Goal: Task Accomplishment & Management: Use online tool/utility

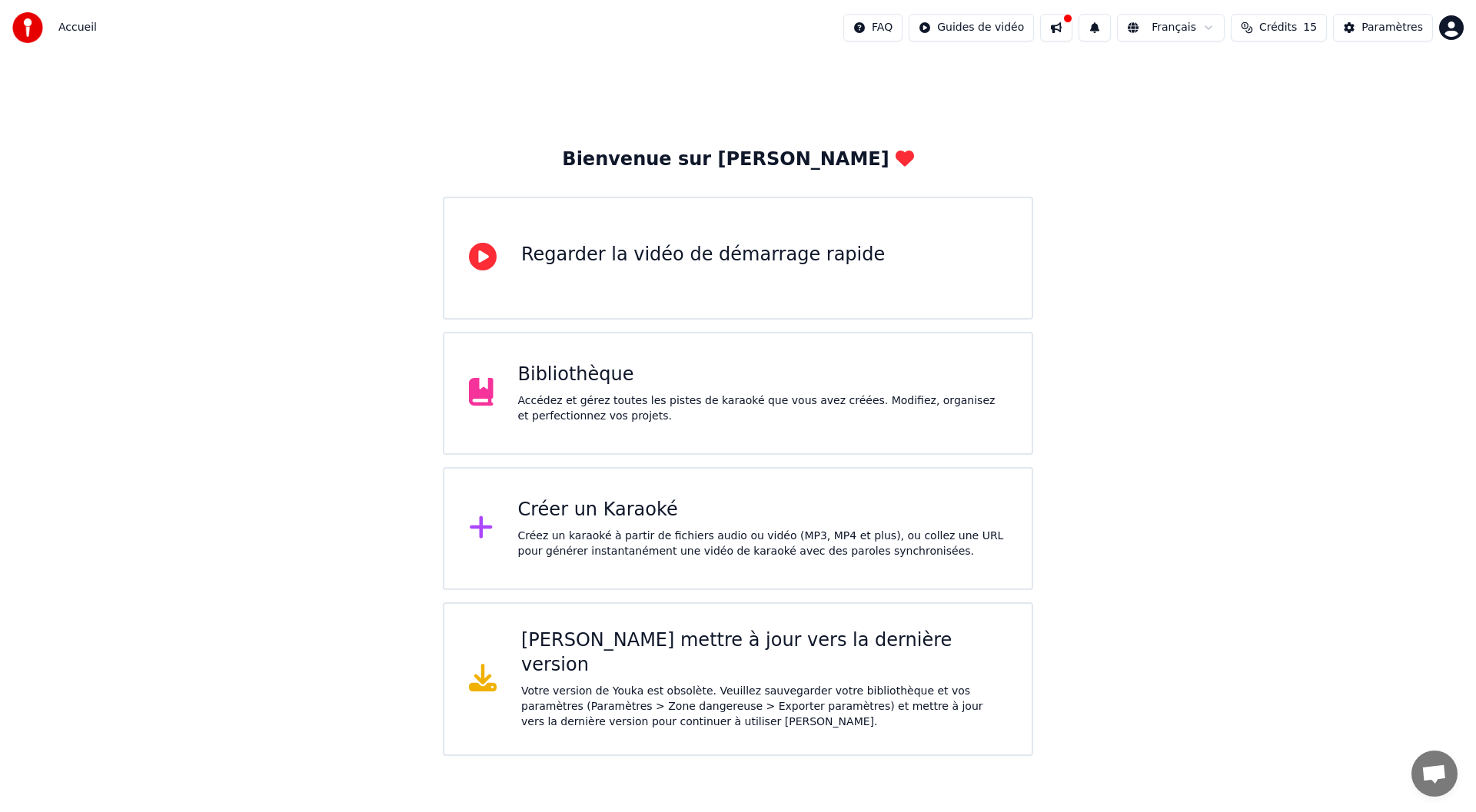
click at [655, 401] on div "Accédez et gérez toutes les pistes de karaoké que vous avez créées. Modifiez, o…" at bounding box center [762, 408] width 489 height 30
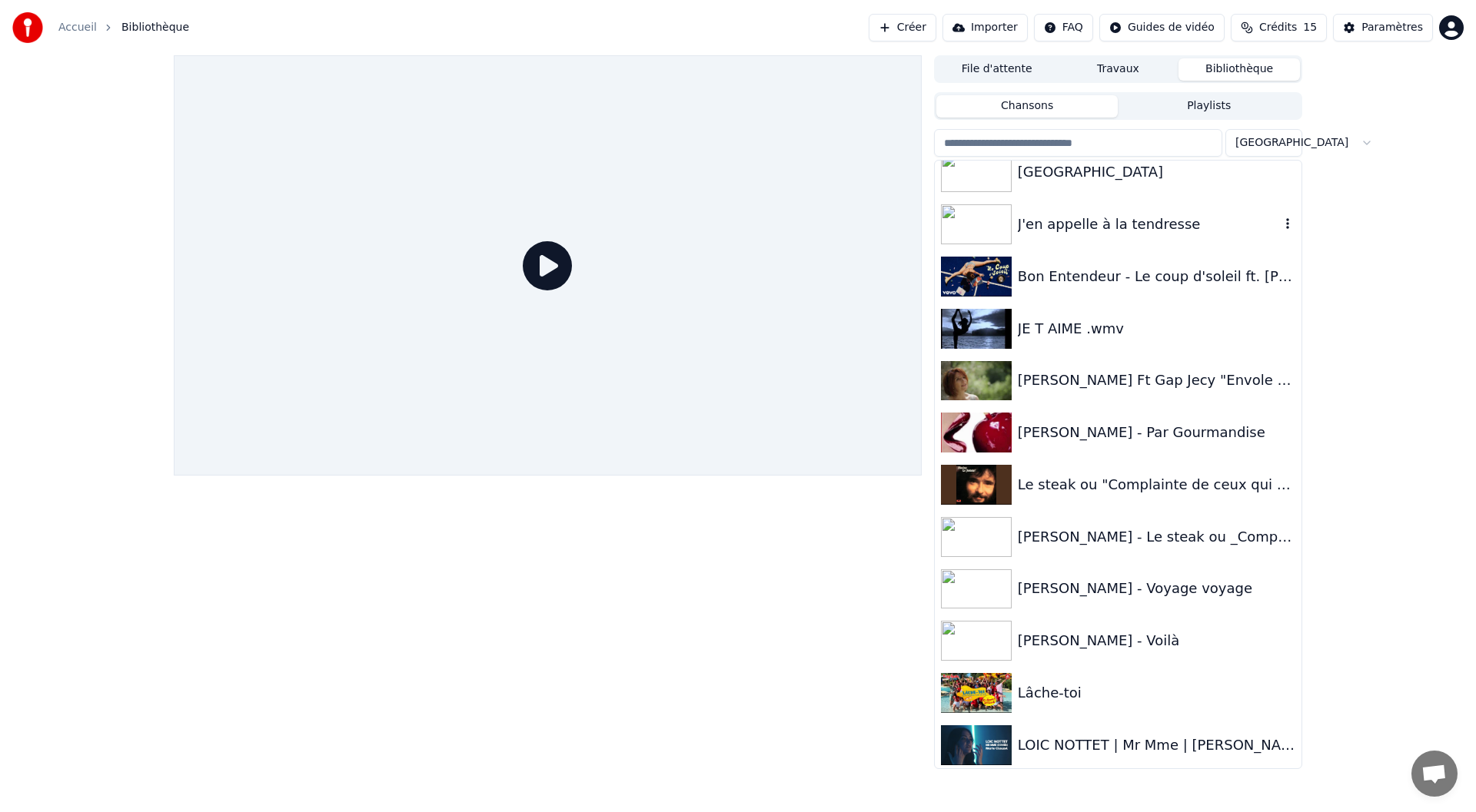
scroll to position [121, 0]
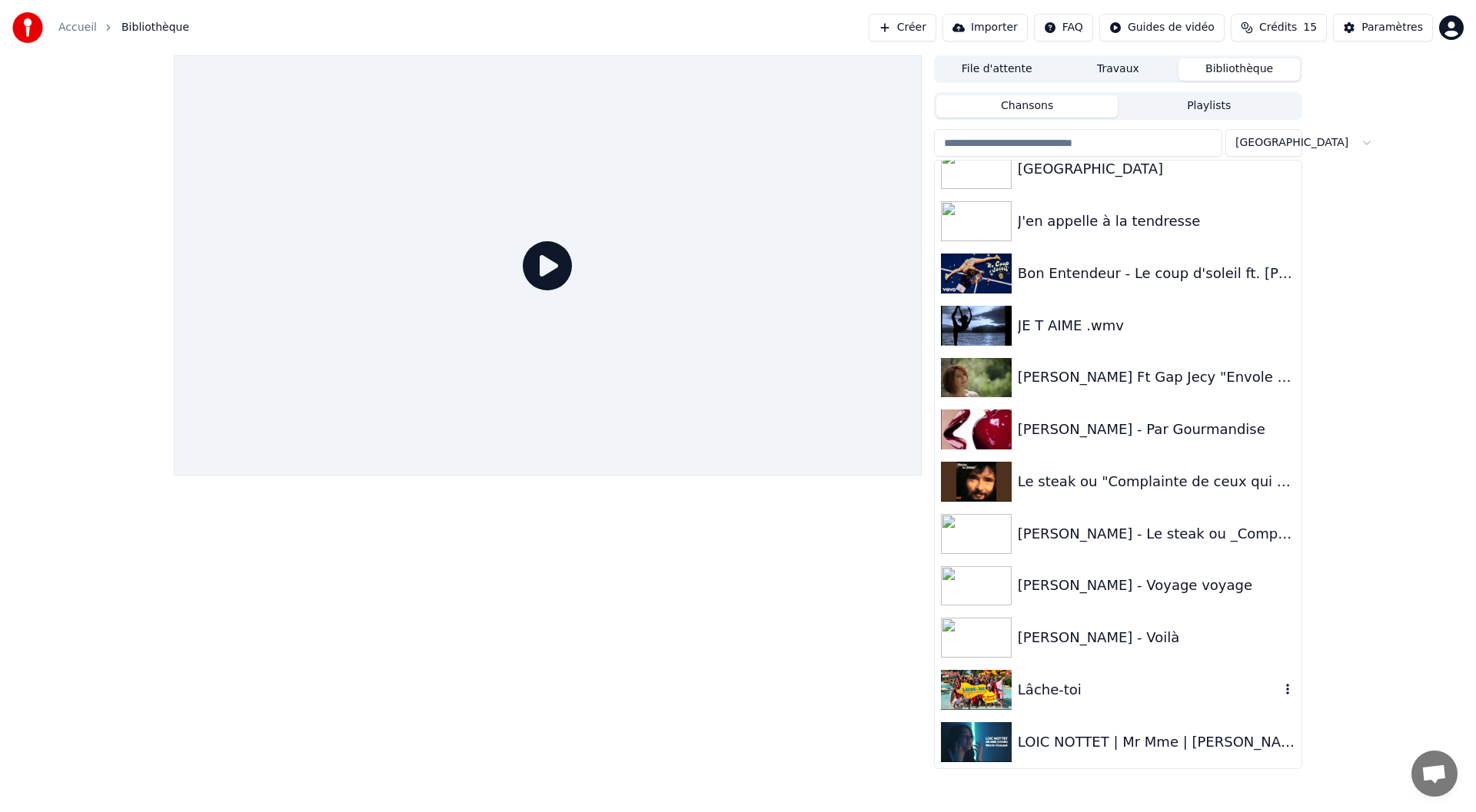
click at [990, 685] on img at bounding box center [976, 690] width 70 height 40
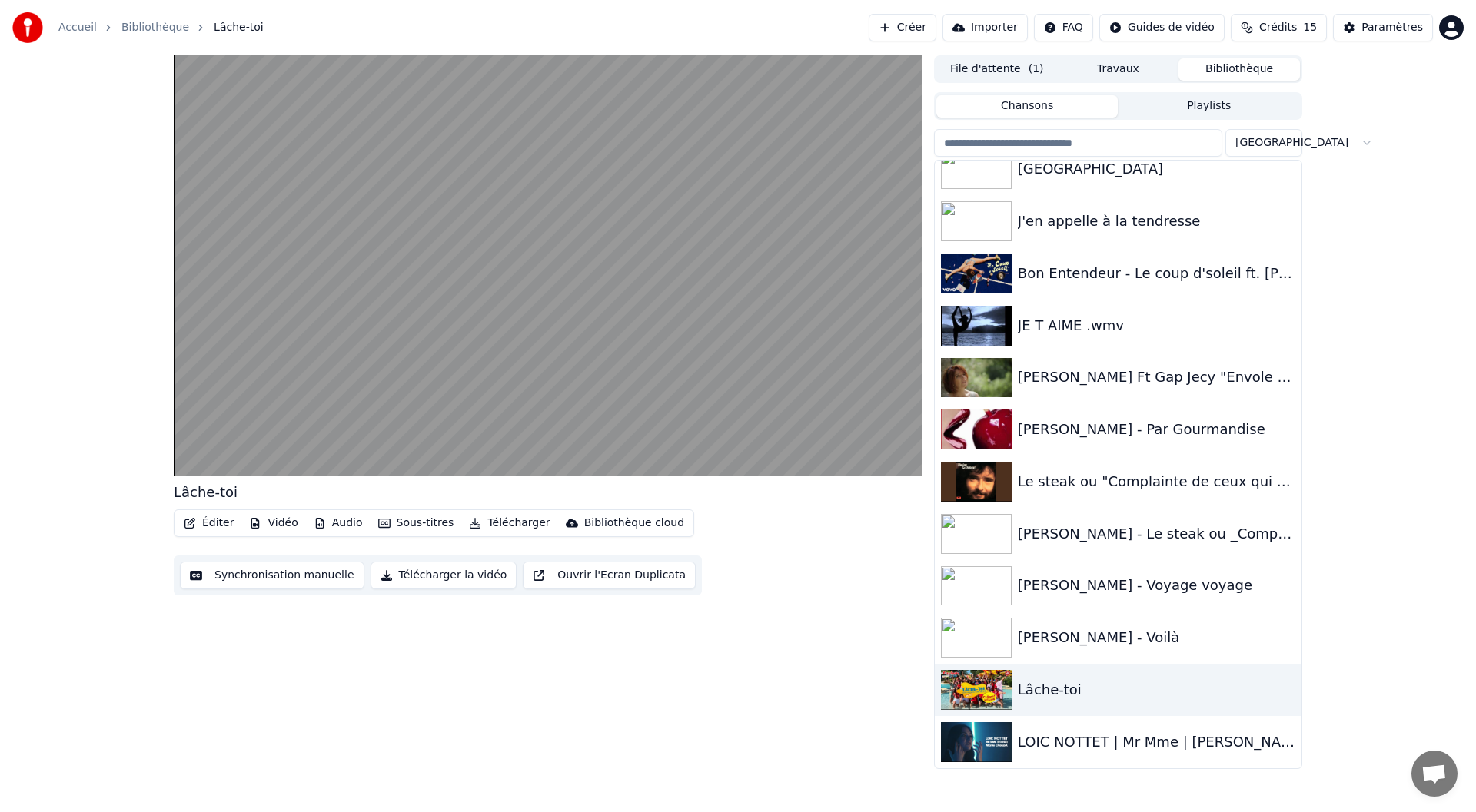
click at [428, 577] on button "Télécharger la vidéo" at bounding box center [443, 575] width 147 height 27
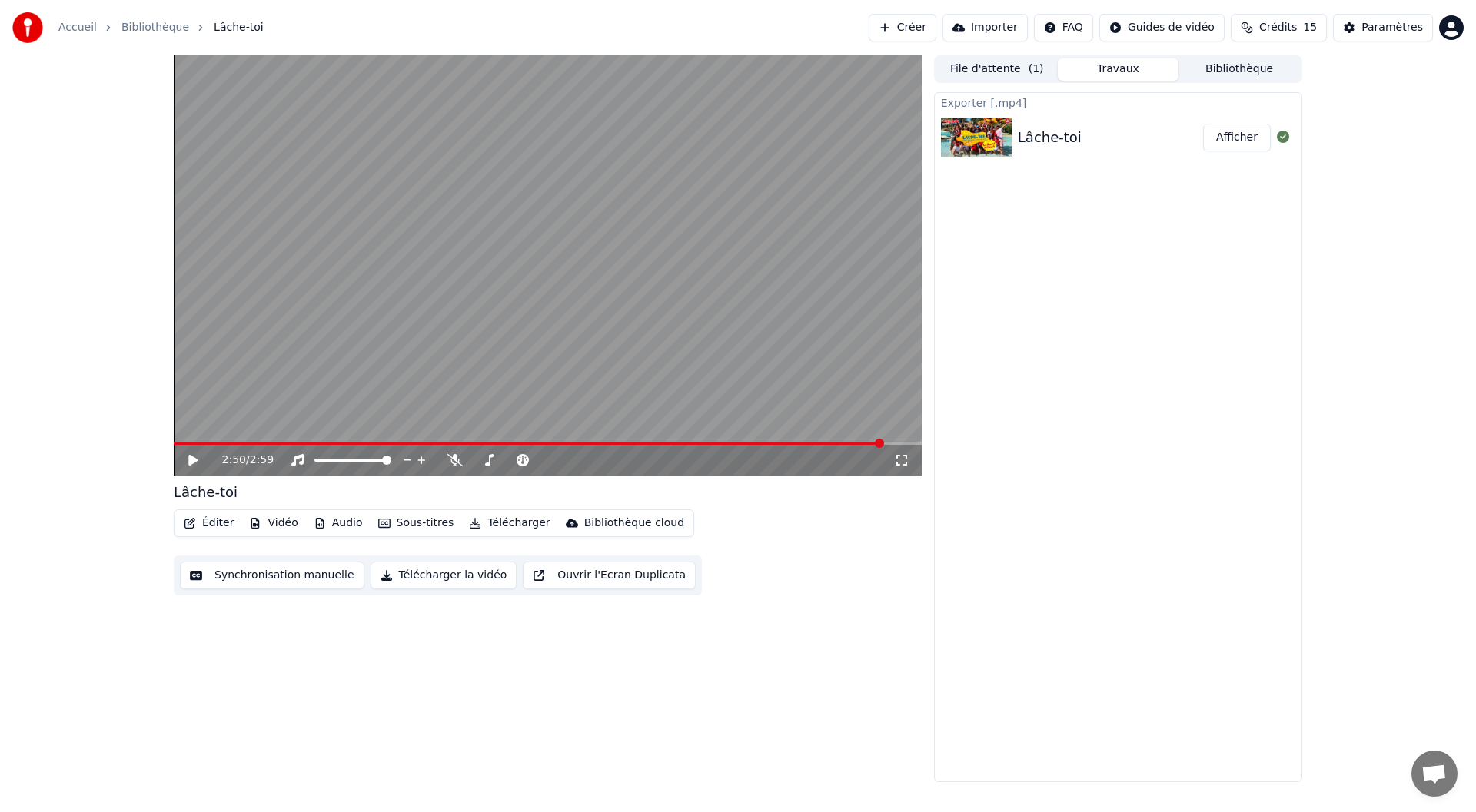
click at [1236, 145] on button "Afficher" at bounding box center [1236, 137] width 68 height 27
click at [1280, 29] on span "Crédits" at bounding box center [1277, 27] width 37 height 16
click at [1451, 25] on html "Accueil Bibliothèque Lâche-toi Créer Importer FAQ Guides de vidéo Crédits 15 Pa…" at bounding box center [738, 406] width 1476 height 812
click at [1349, 91] on span "Facturation" at bounding box center [1356, 99] width 61 height 16
click at [153, 29] on link "Bibliothèque" at bounding box center [155, 27] width 68 height 16
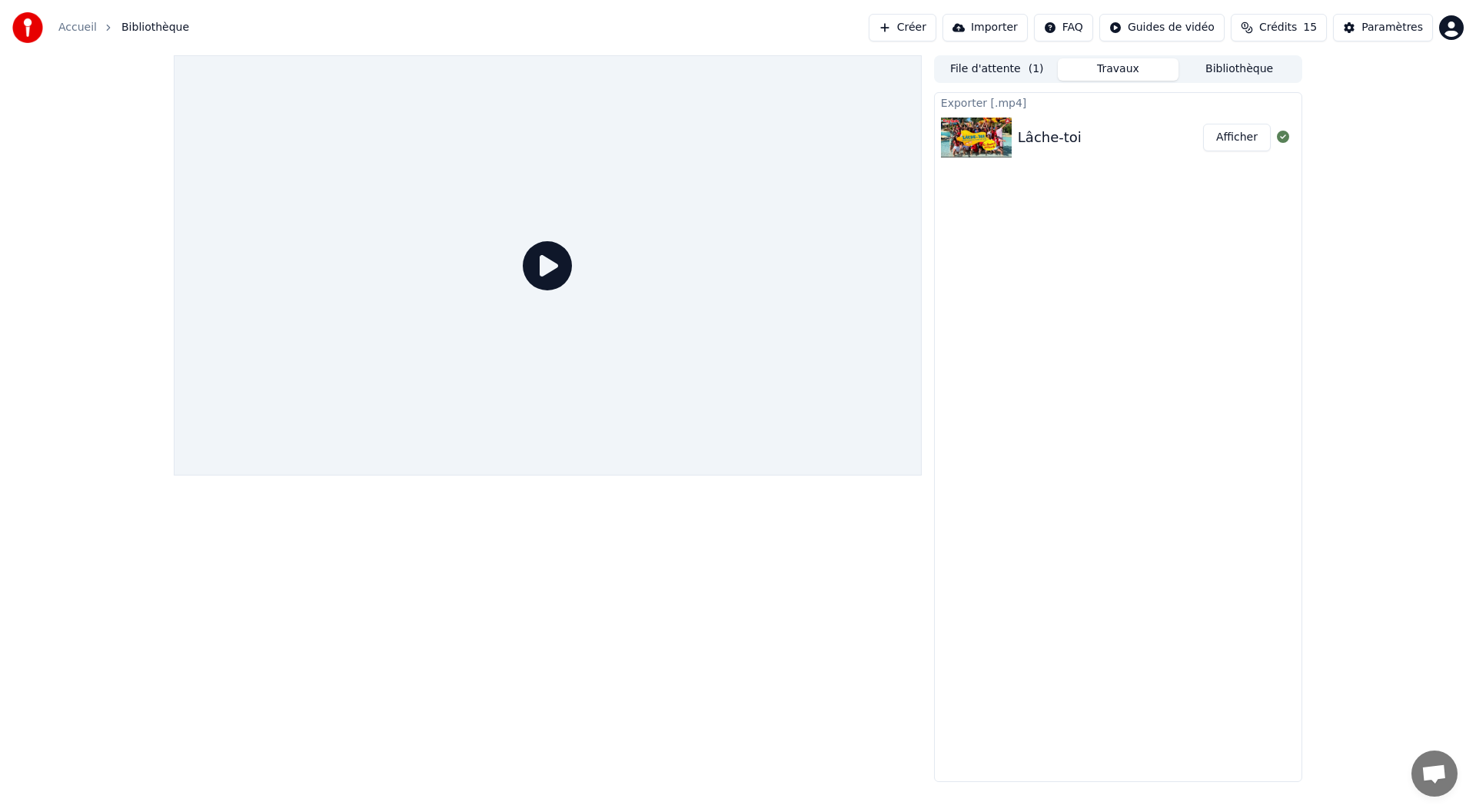
click at [73, 29] on link "Accueil" at bounding box center [77, 27] width 38 height 16
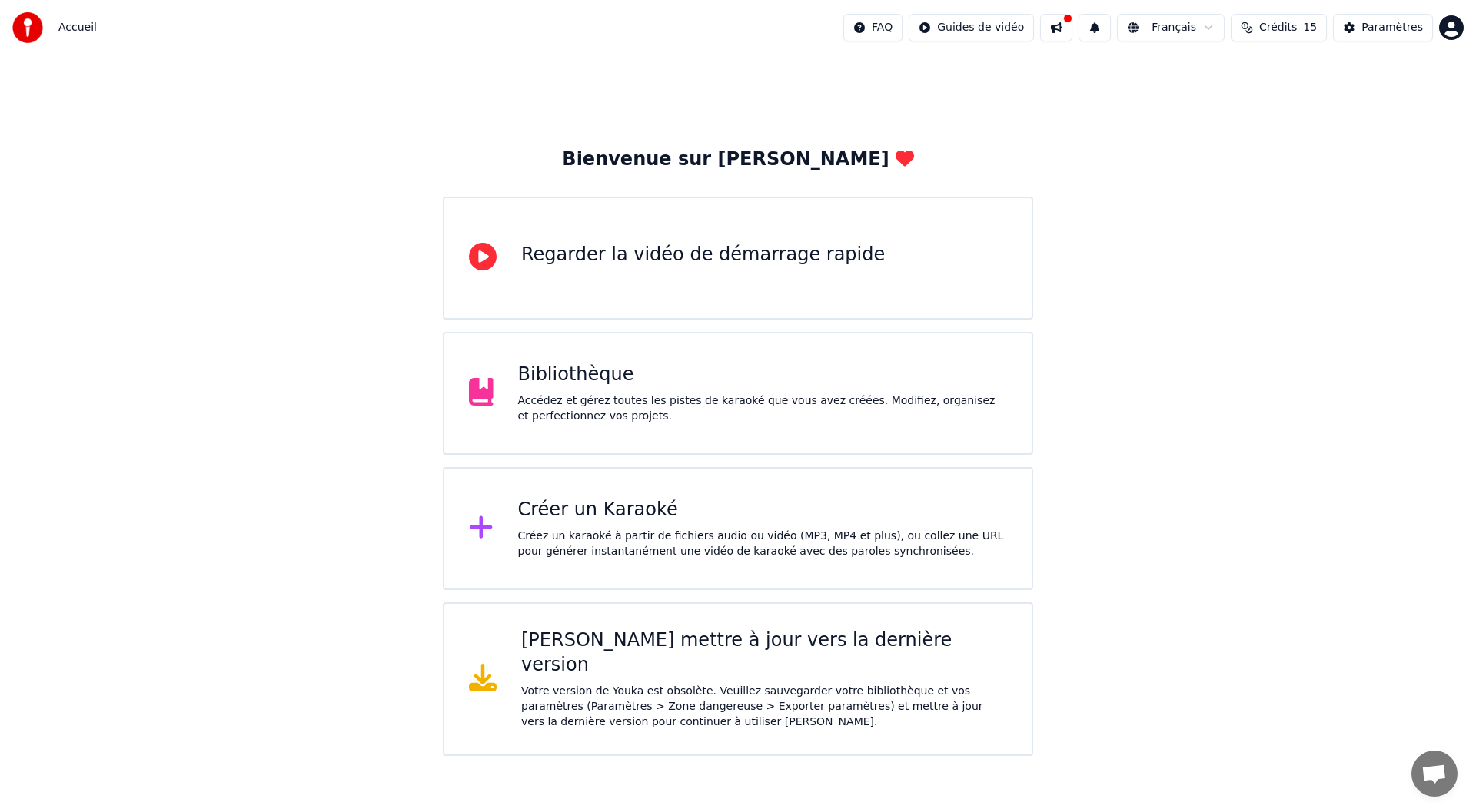
click at [592, 390] on div "Bibliothèque Accédez et gérez toutes les pistes de karaoké que vous avez créées…" at bounding box center [762, 393] width 489 height 62
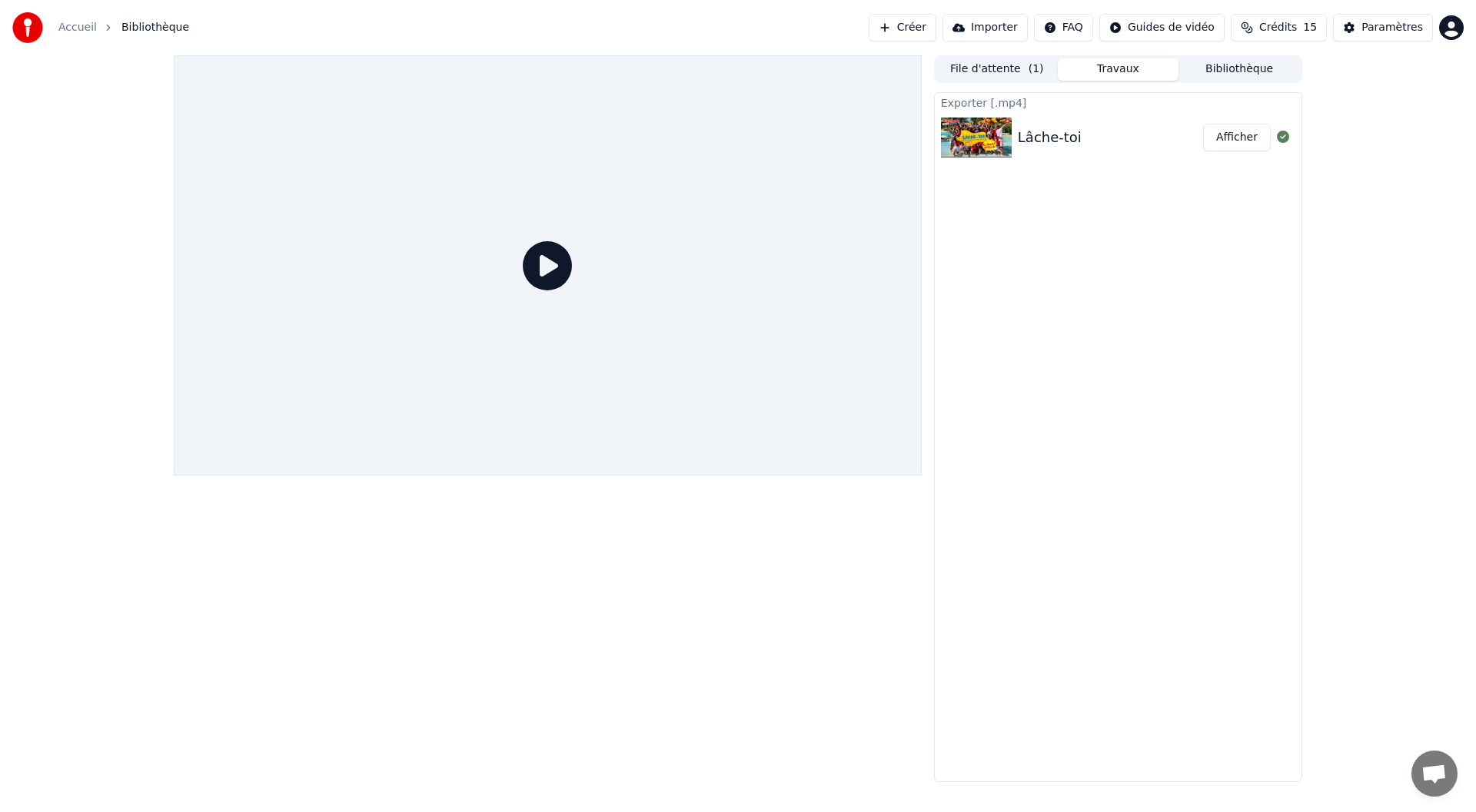
click at [993, 73] on button "File d'attente ( 1 )" at bounding box center [996, 69] width 121 height 23
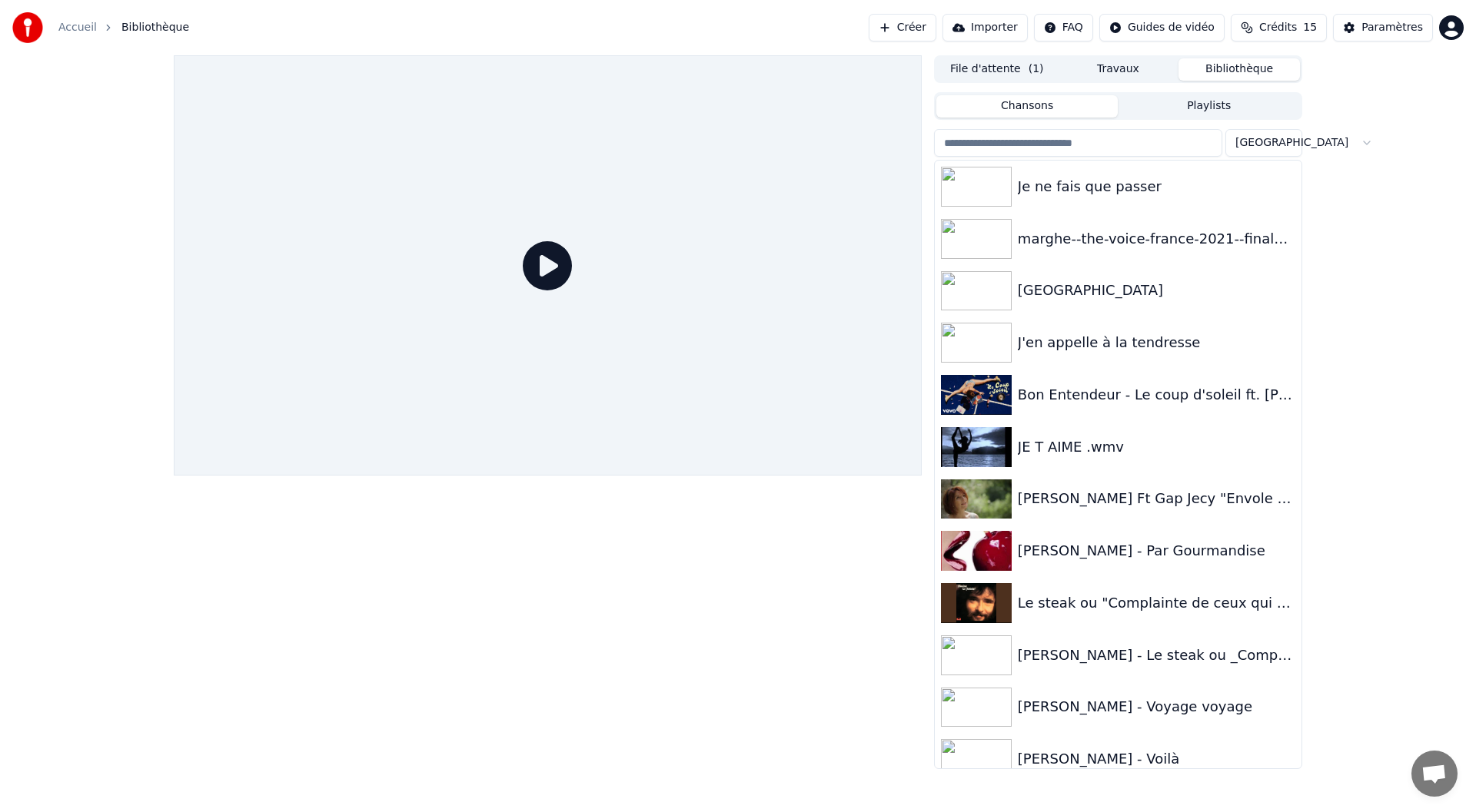
click at [1240, 66] on button "Bibliothèque" at bounding box center [1239, 69] width 121 height 23
click at [1106, 240] on div "marghe--the-voice-france-2021--finale---[PERSON_NAME]--mon-vieux" at bounding box center [1149, 239] width 262 height 22
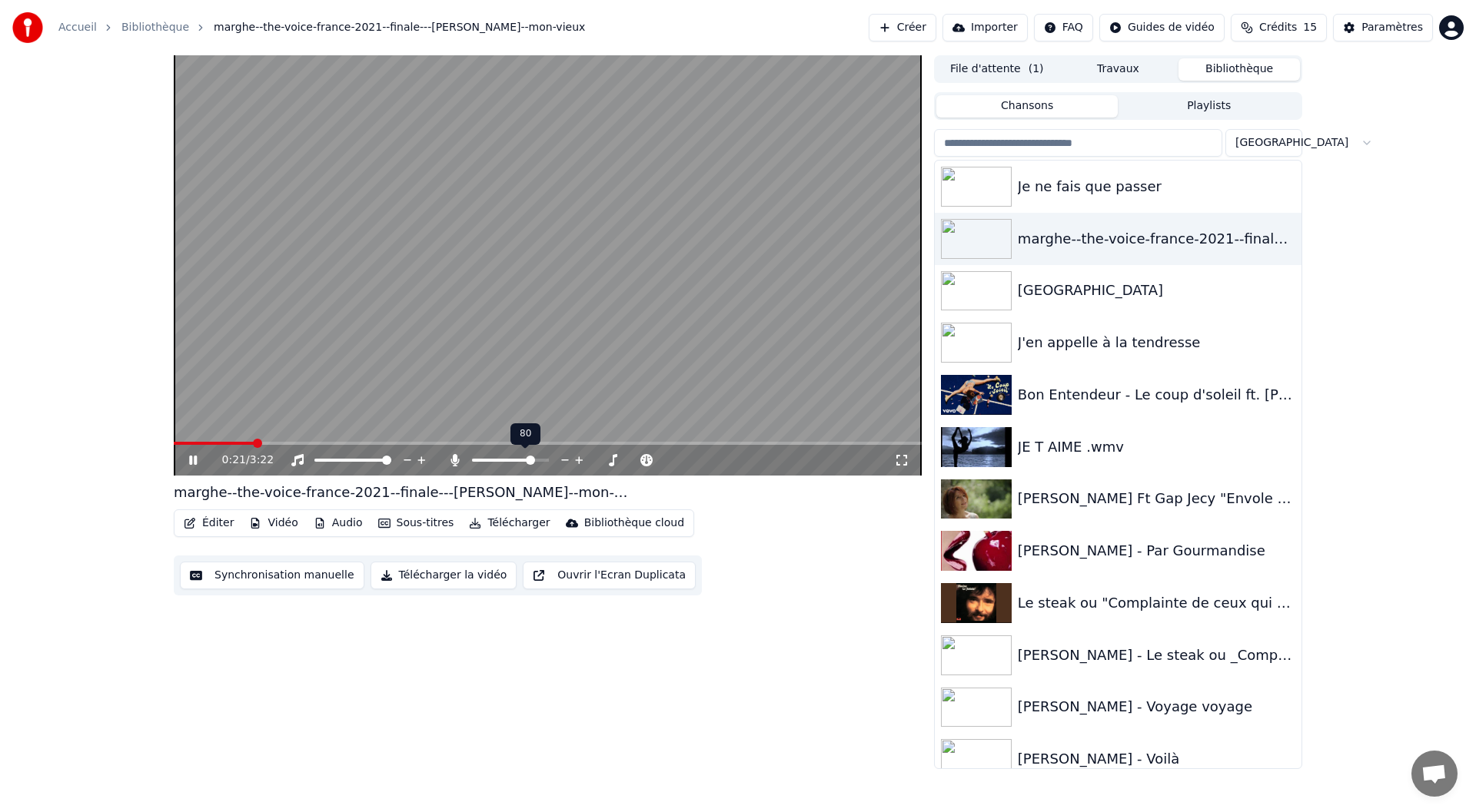
click at [533, 459] on span at bounding box center [530, 460] width 9 height 9
click at [396, 441] on video at bounding box center [547, 265] width 748 height 420
click at [389, 442] on span at bounding box center [280, 442] width 214 height 3
click at [193, 460] on icon at bounding box center [192, 460] width 9 height 11
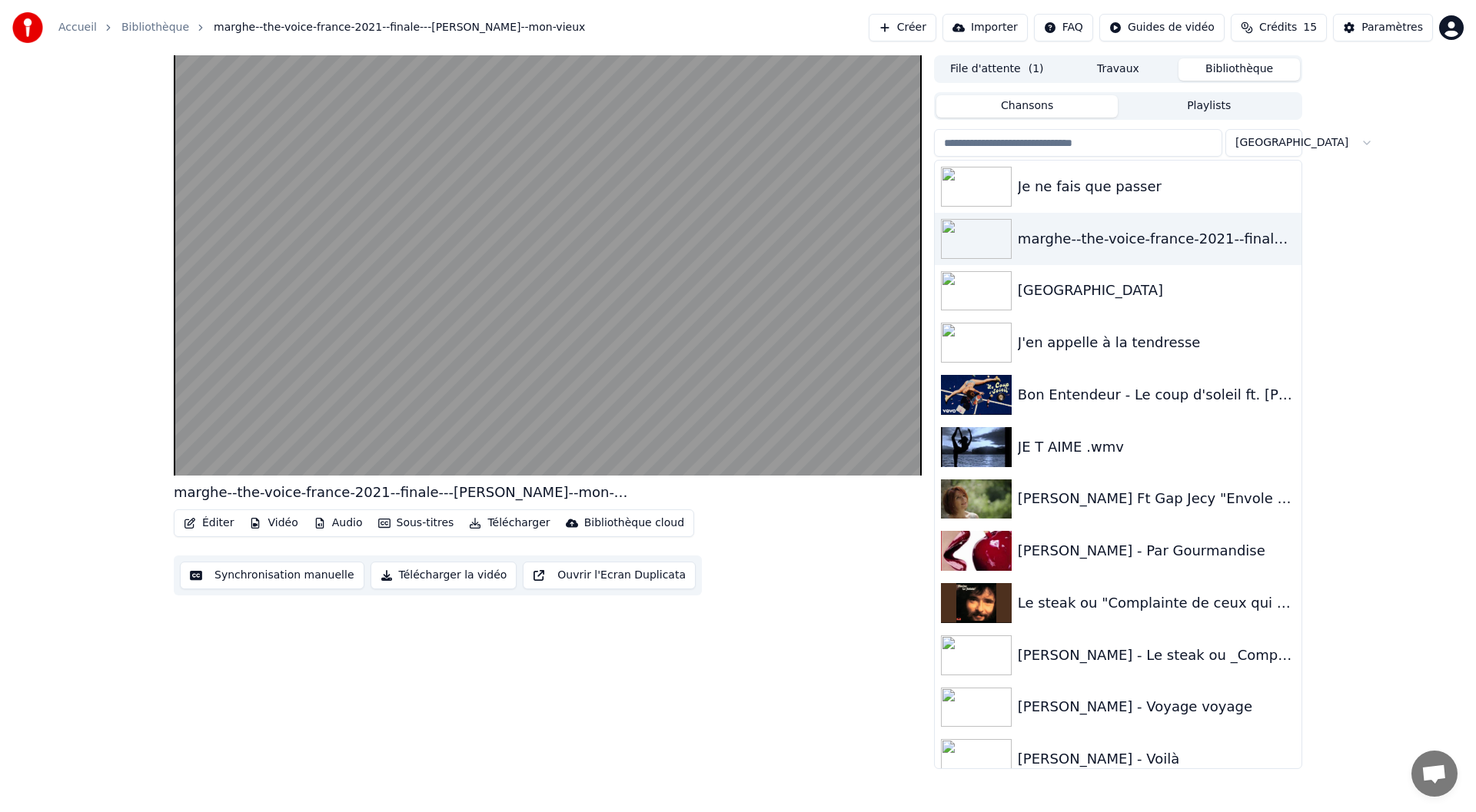
click at [211, 522] on button "Éditer" at bounding box center [208, 523] width 63 height 22
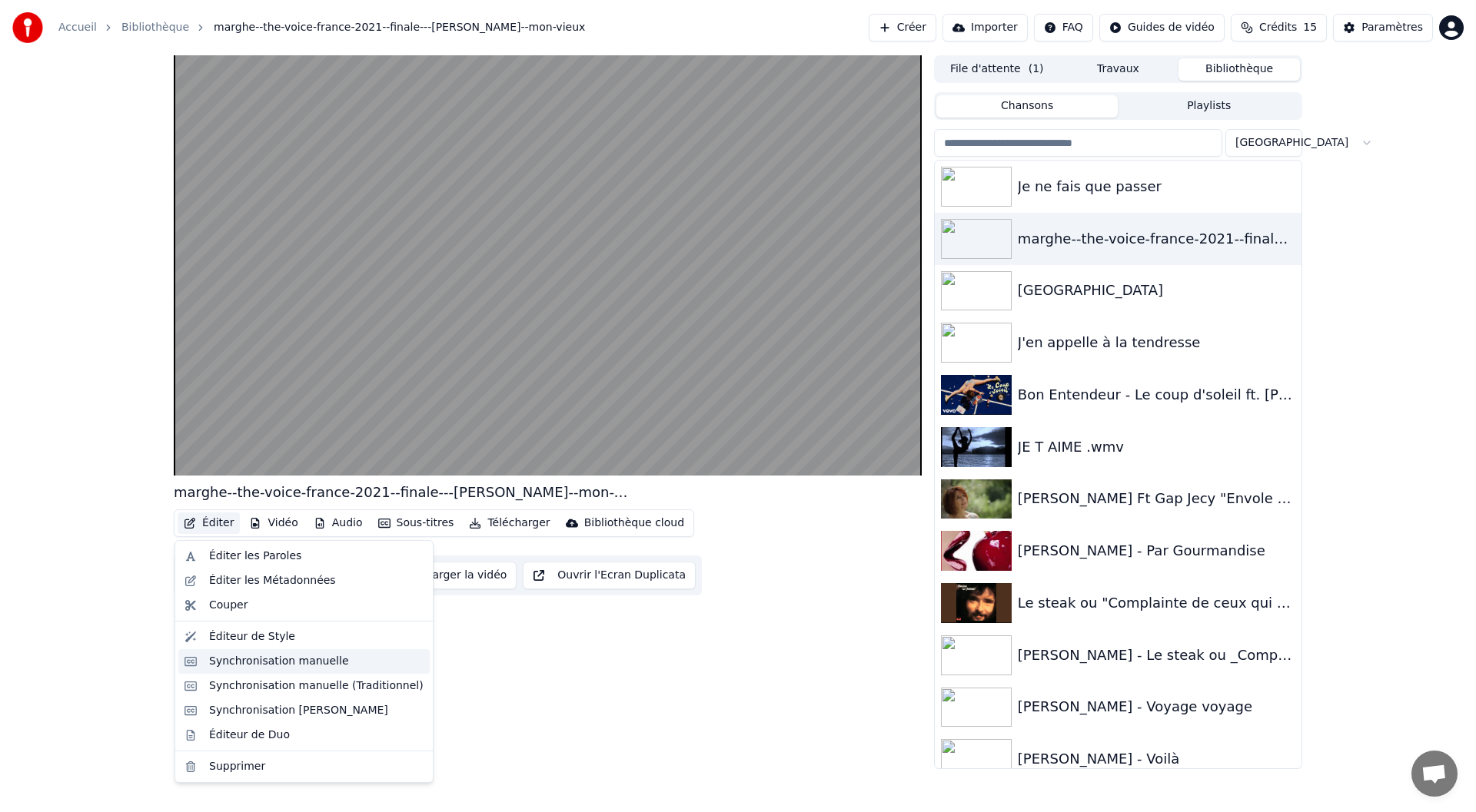
click at [248, 668] on div "Synchronisation manuelle" at bounding box center [279, 661] width 140 height 16
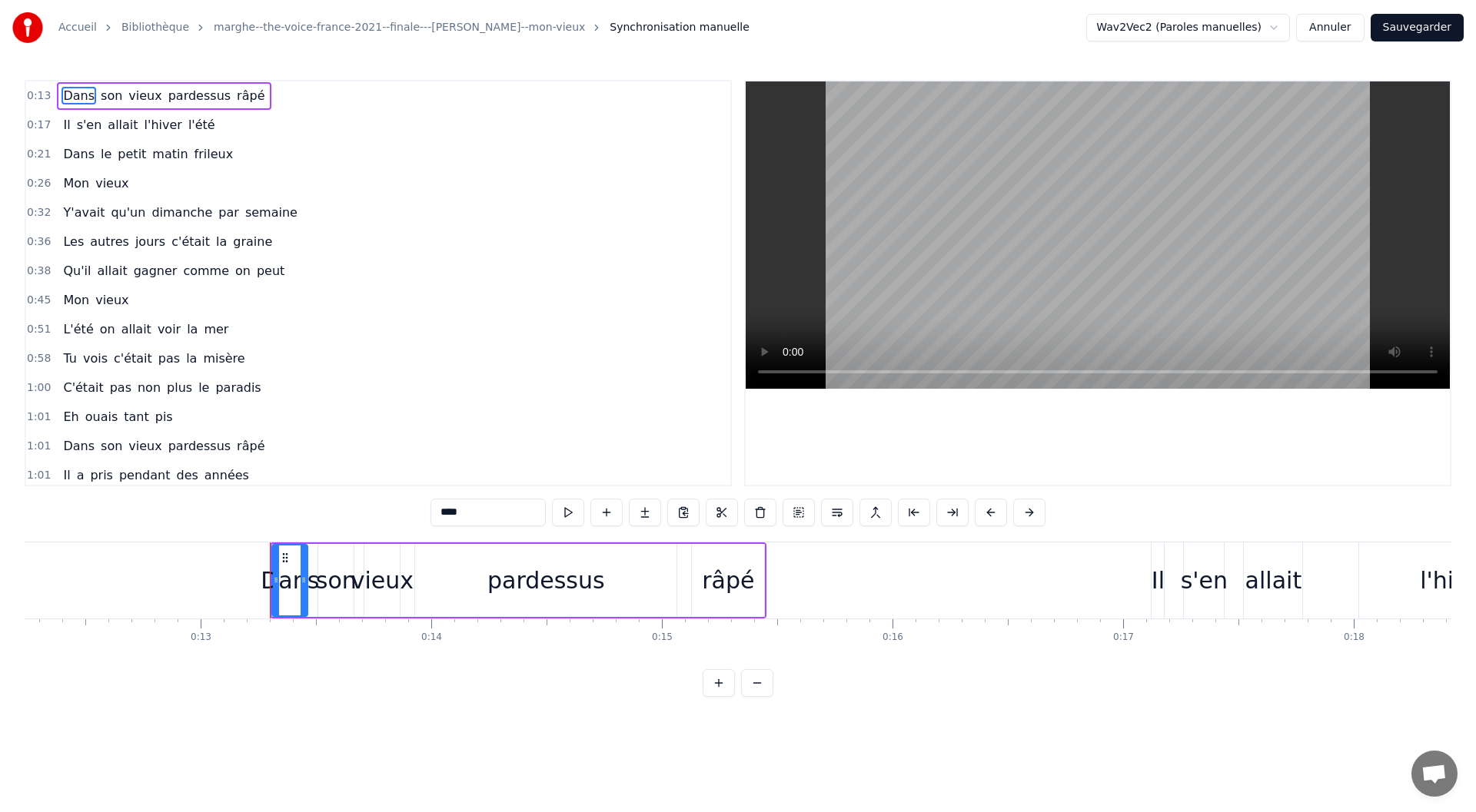
scroll to position [0, 2989]
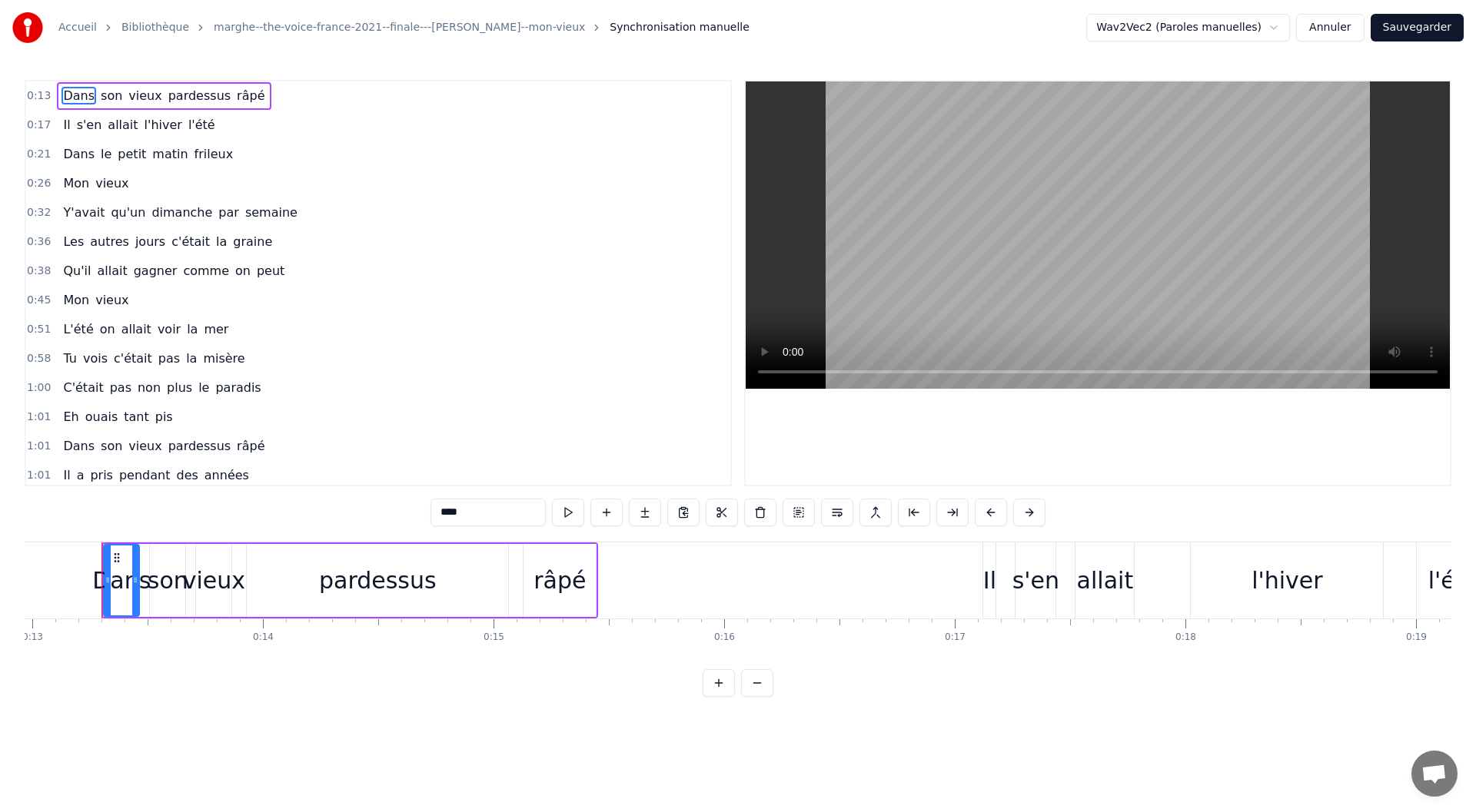
click at [552, 517] on button at bounding box center [568, 513] width 32 height 27
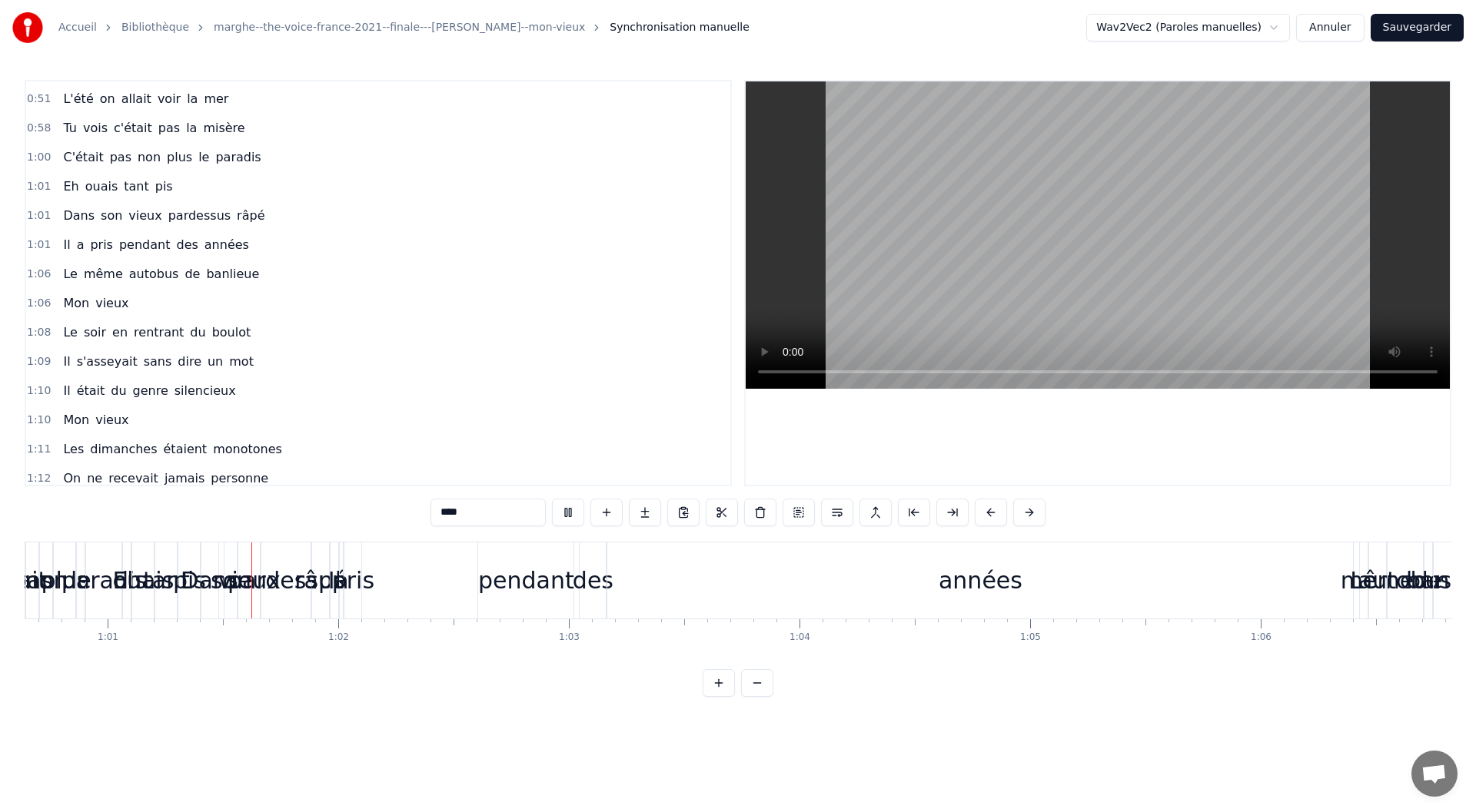
scroll to position [0, 13982]
click at [287, 585] on div "pardessus" at bounding box center [286, 580] width 117 height 34
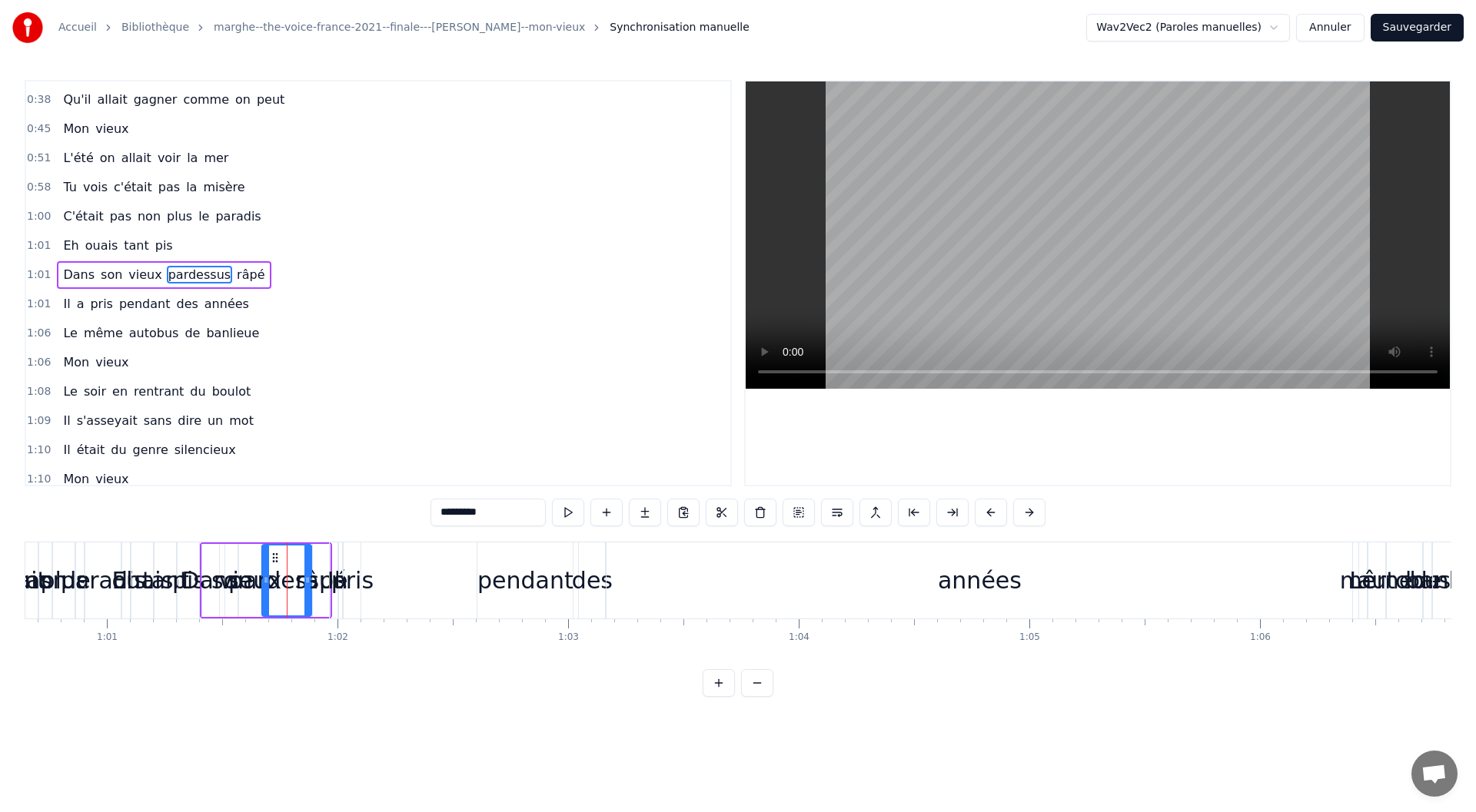
scroll to position [162, 0]
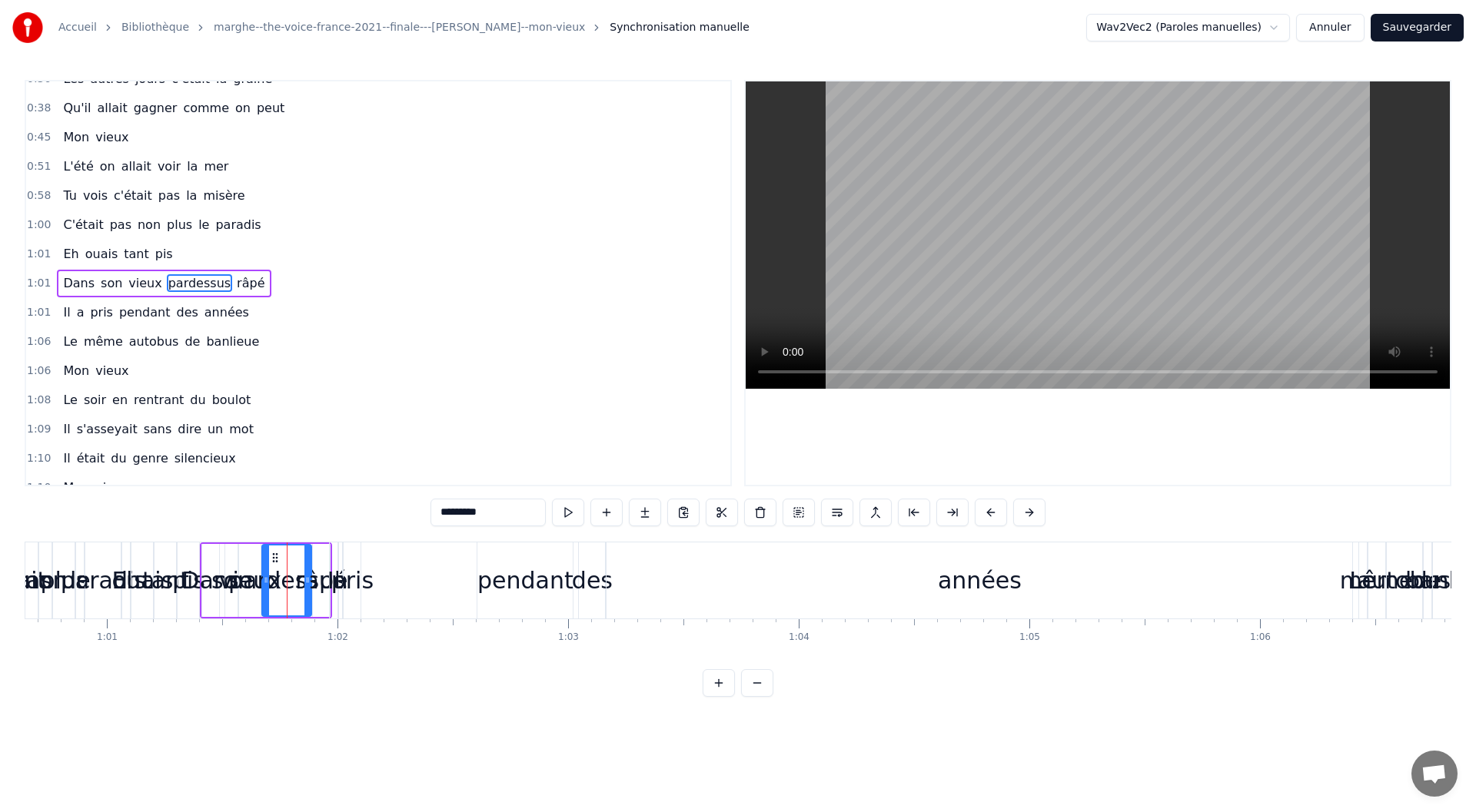
click at [202, 198] on span "misère" at bounding box center [224, 196] width 45 height 18
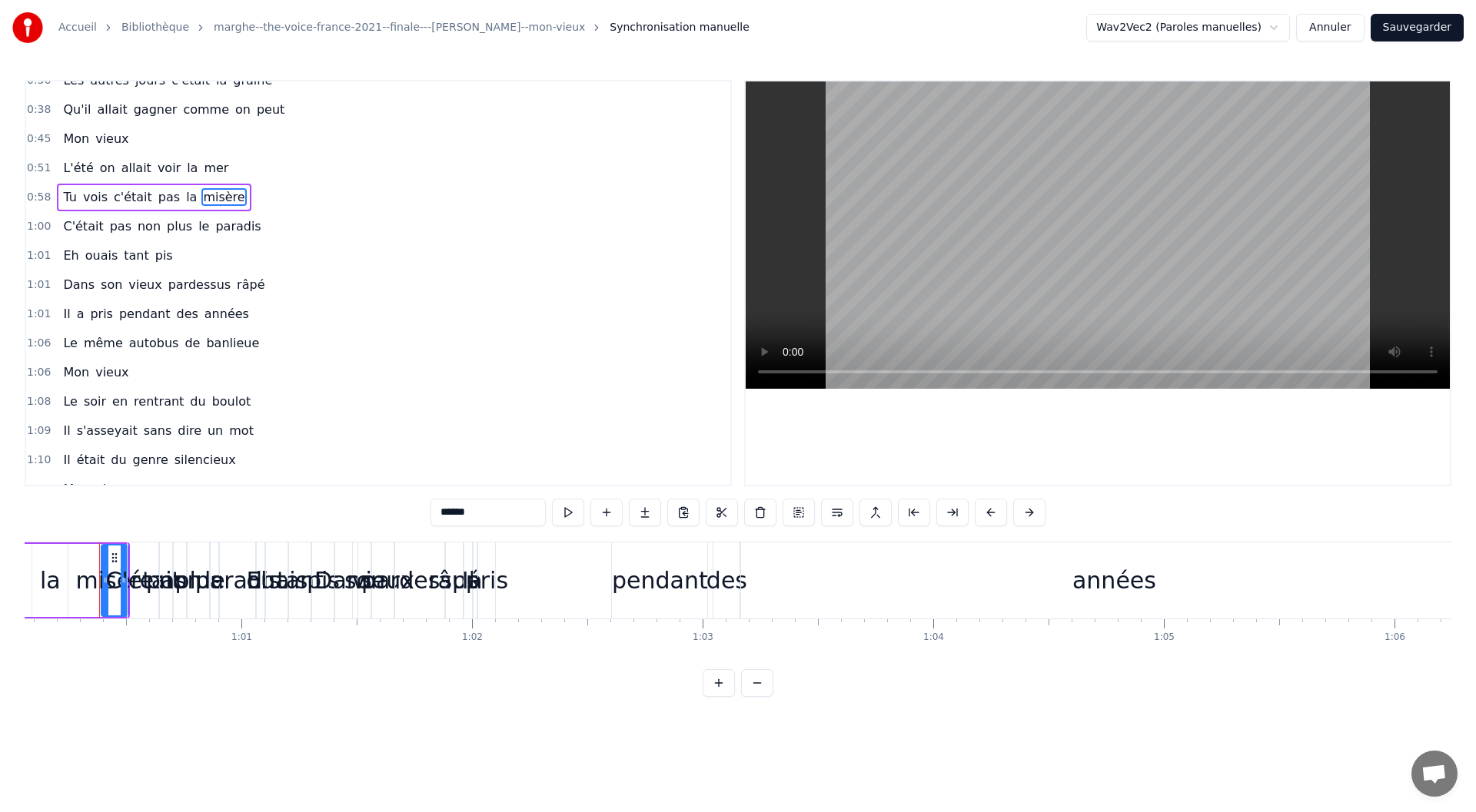
scroll to position [0, 13845]
click at [77, 227] on span "C'était" at bounding box center [83, 226] width 43 height 18
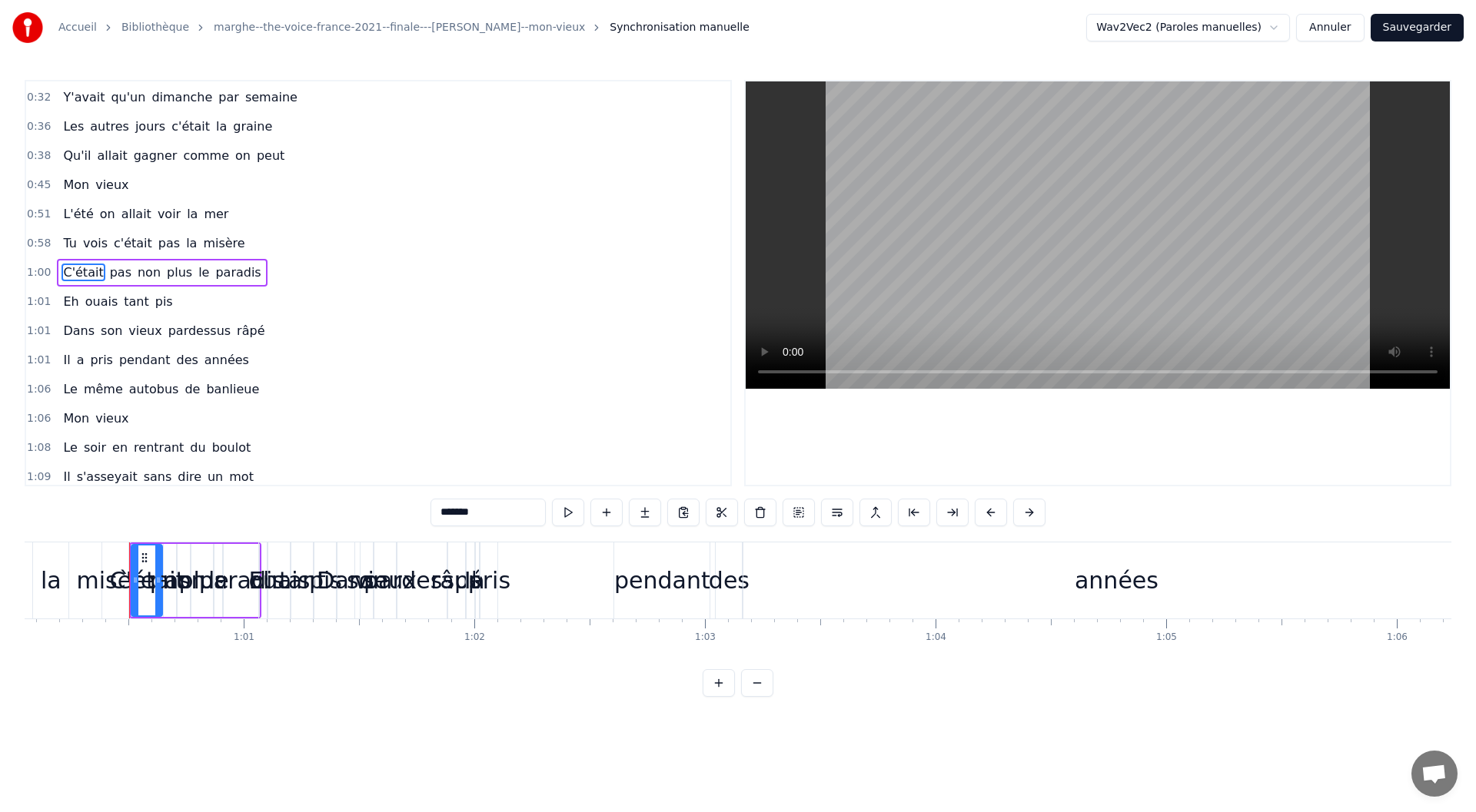
scroll to position [105, 0]
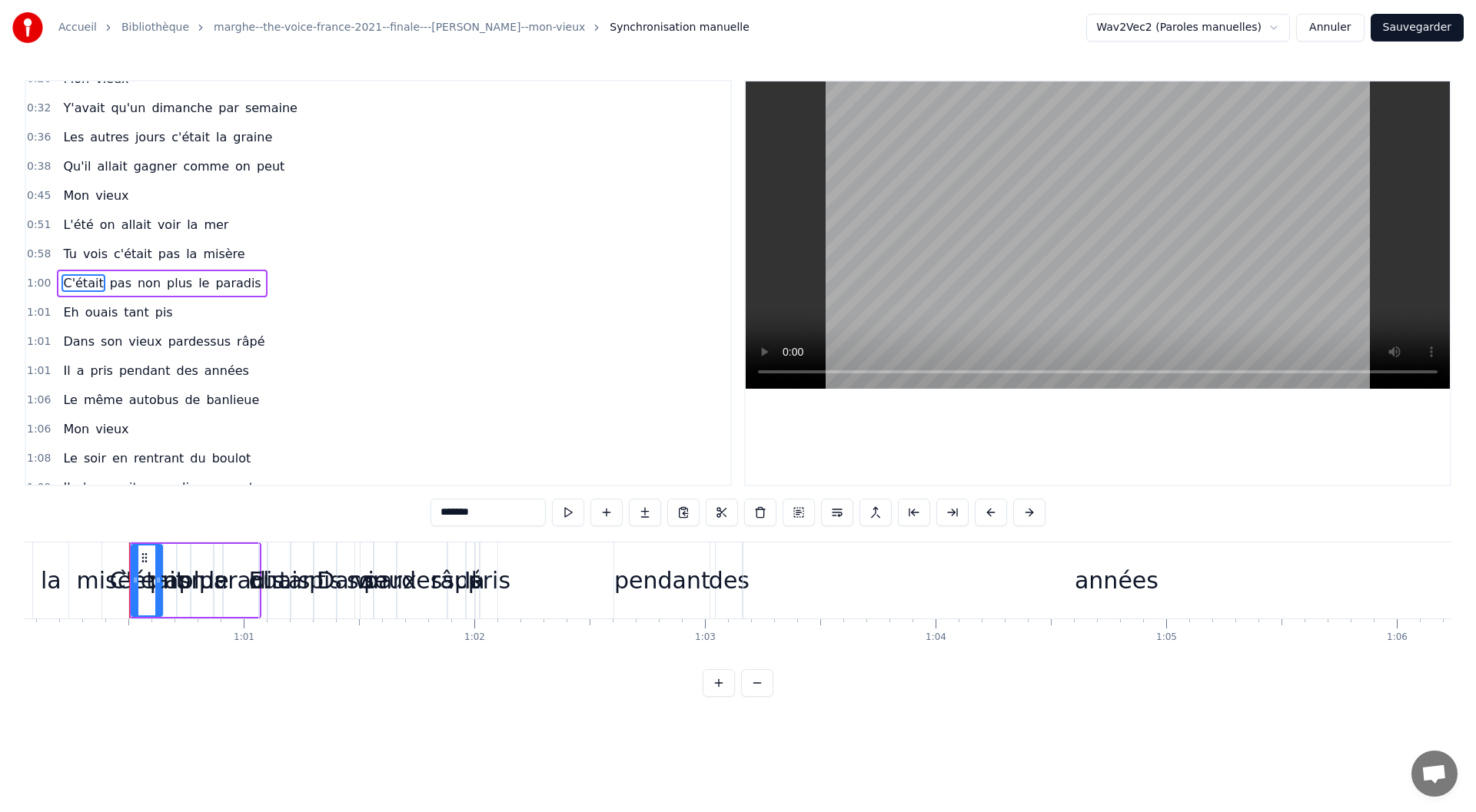
click at [112, 283] on span "pas" at bounding box center [120, 283] width 24 height 18
click at [69, 316] on span "Eh" at bounding box center [70, 312] width 19 height 18
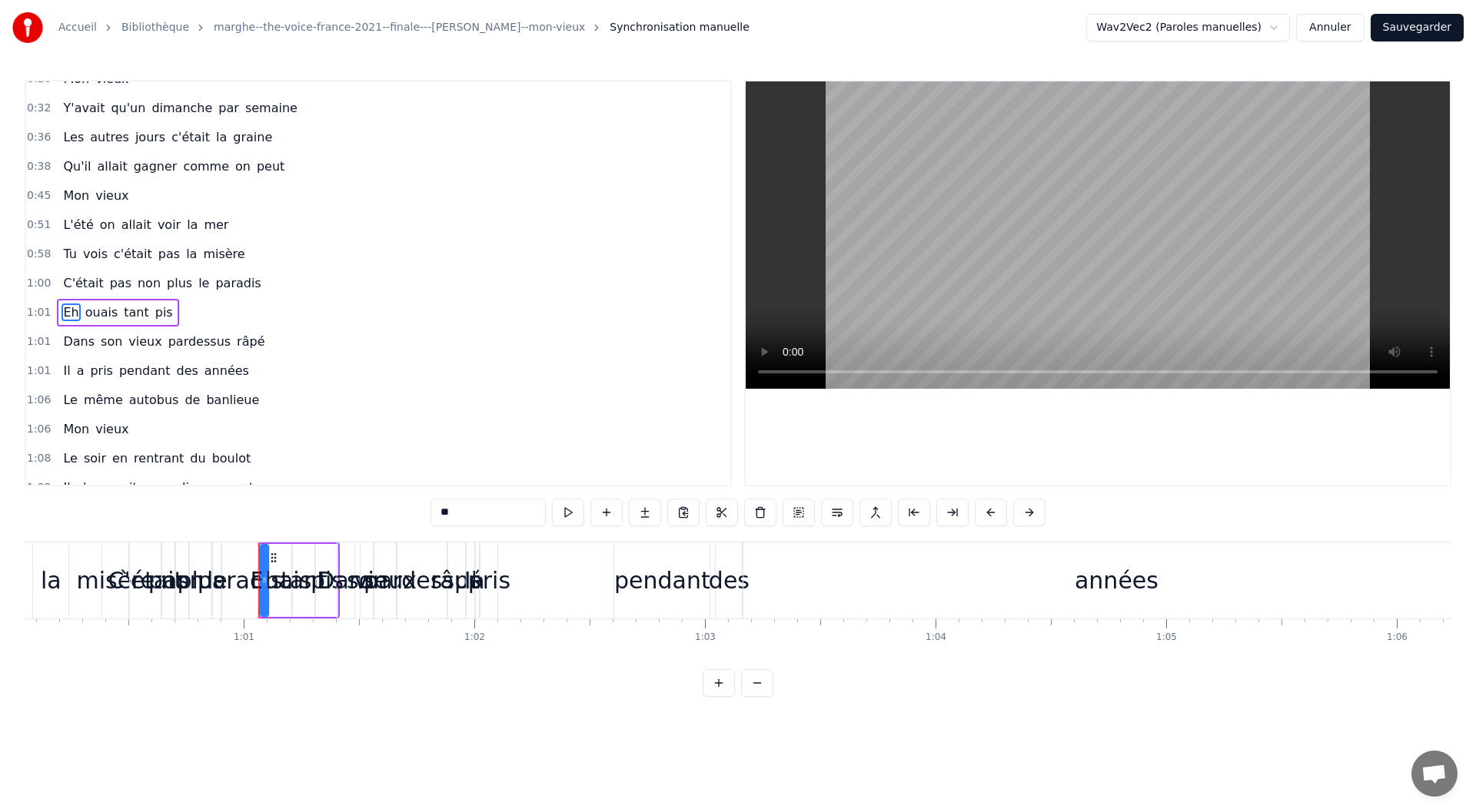
scroll to position [134, 0]
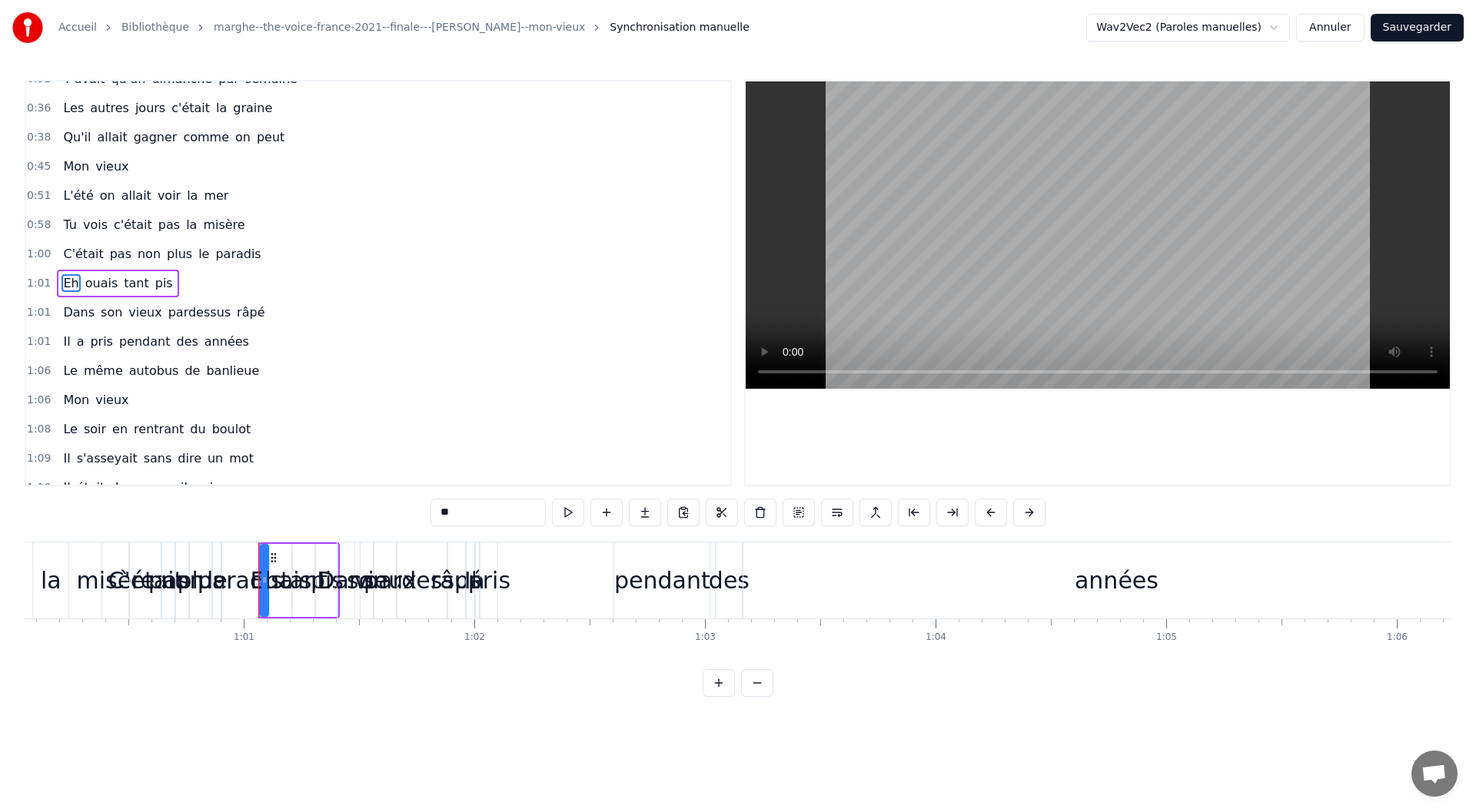
click at [133, 313] on span "vieux" at bounding box center [145, 312] width 36 height 18
type input "*****"
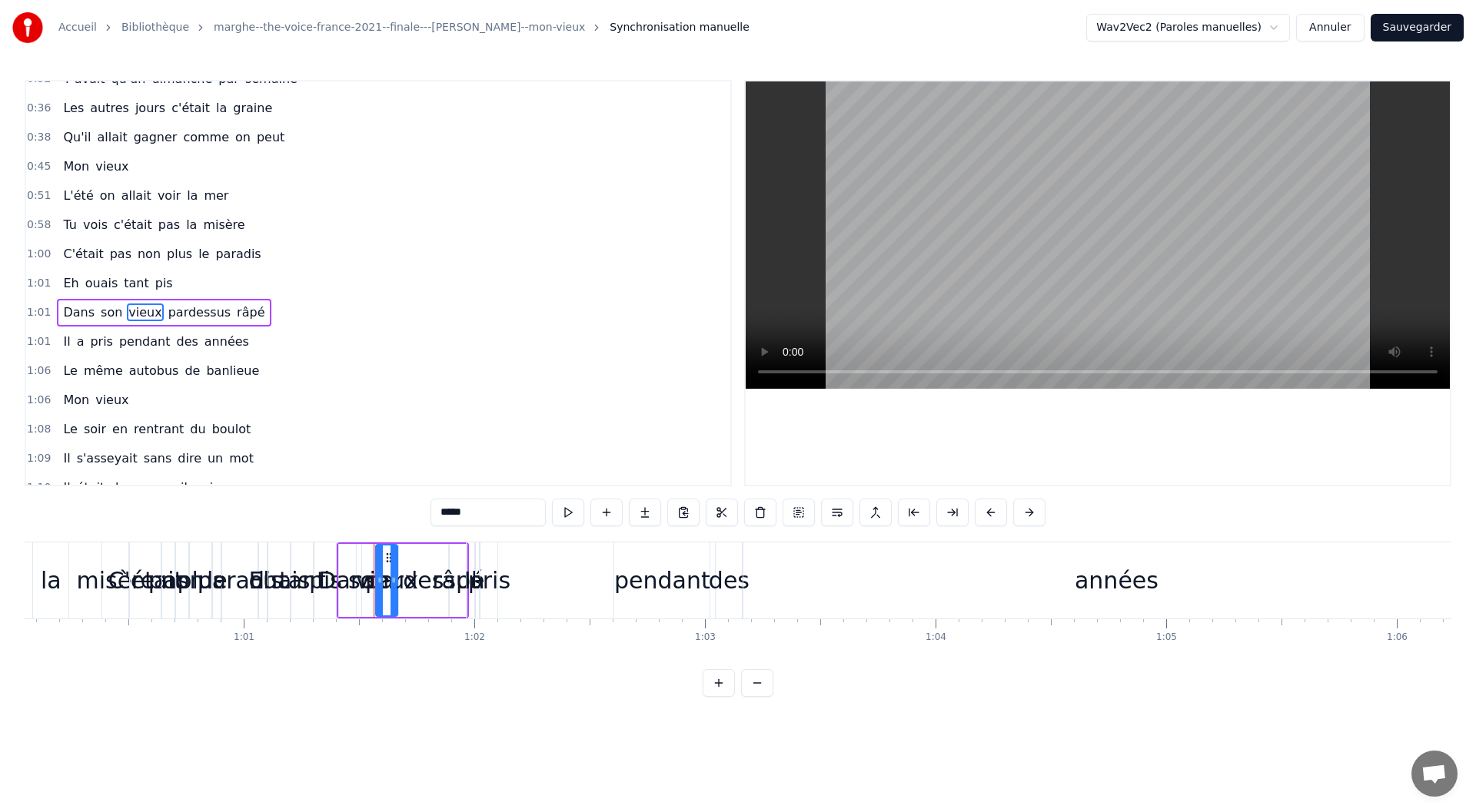
scroll to position [162, 0]
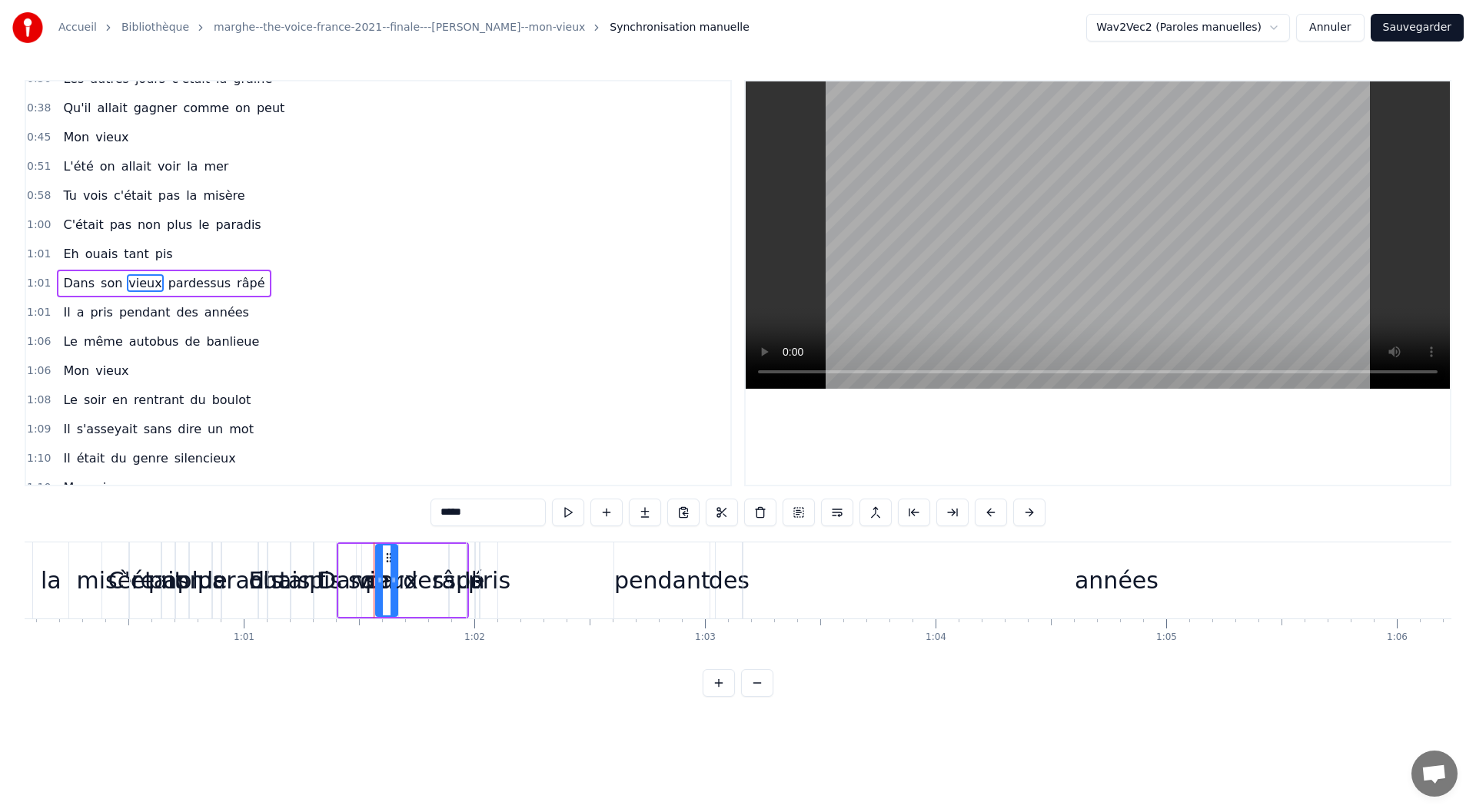
click at [389, 556] on icon at bounding box center [389, 558] width 13 height 13
drag, startPoint x: 404, startPoint y: 564, endPoint x: 463, endPoint y: 561, distance: 59.1
click at [463, 561] on div "Dans son vieux pardessus râpé" at bounding box center [402, 580] width 132 height 76
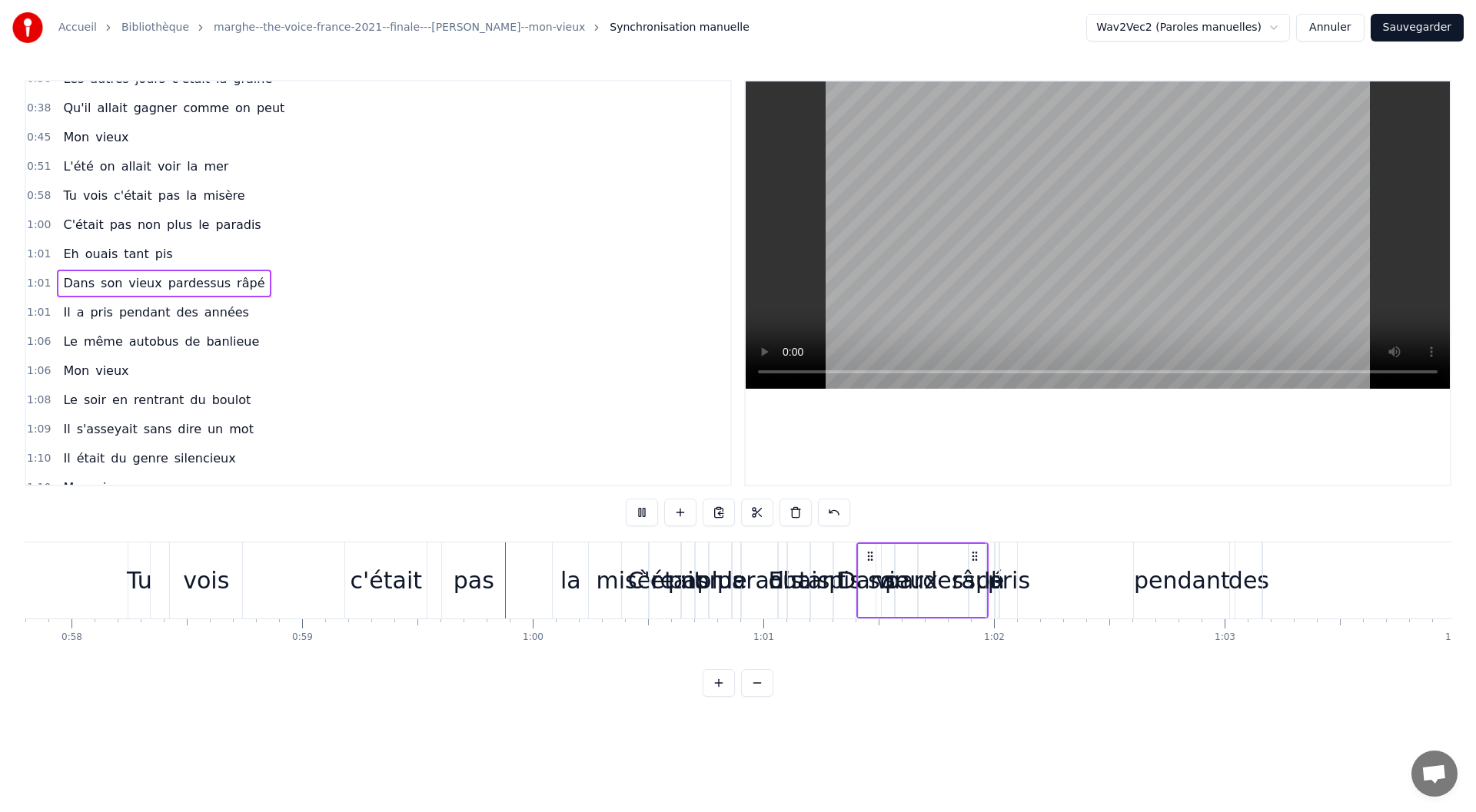
scroll to position [0, 13592]
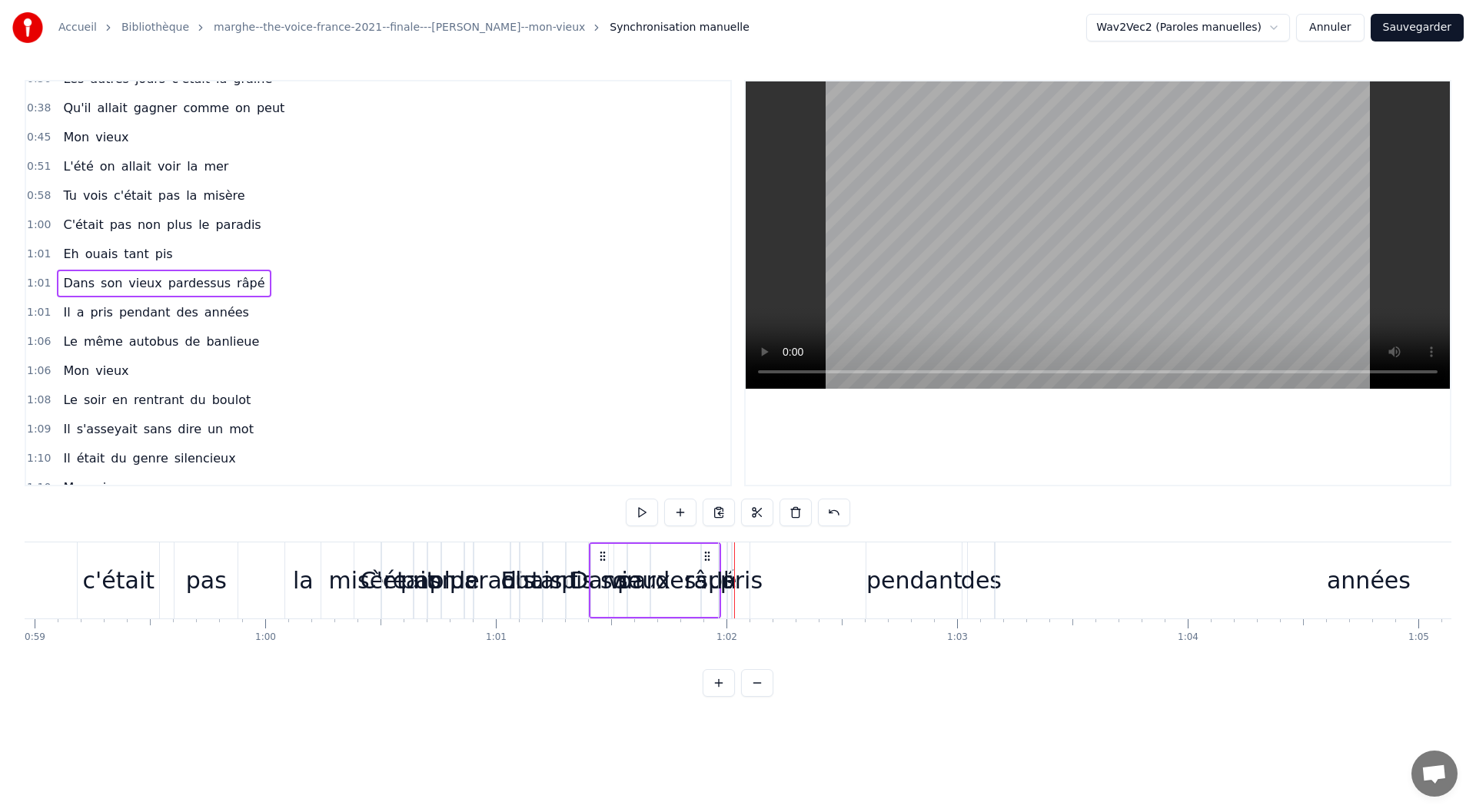
click at [77, 283] on span "Dans" at bounding box center [78, 283] width 34 height 18
drag, startPoint x: 607, startPoint y: 575, endPoint x: 682, endPoint y: 574, distance: 75.0
click at [682, 574] on icon at bounding box center [679, 580] width 6 height 13
click at [372, 581] on div "C'était" at bounding box center [396, 580] width 75 height 34
type input "*******"
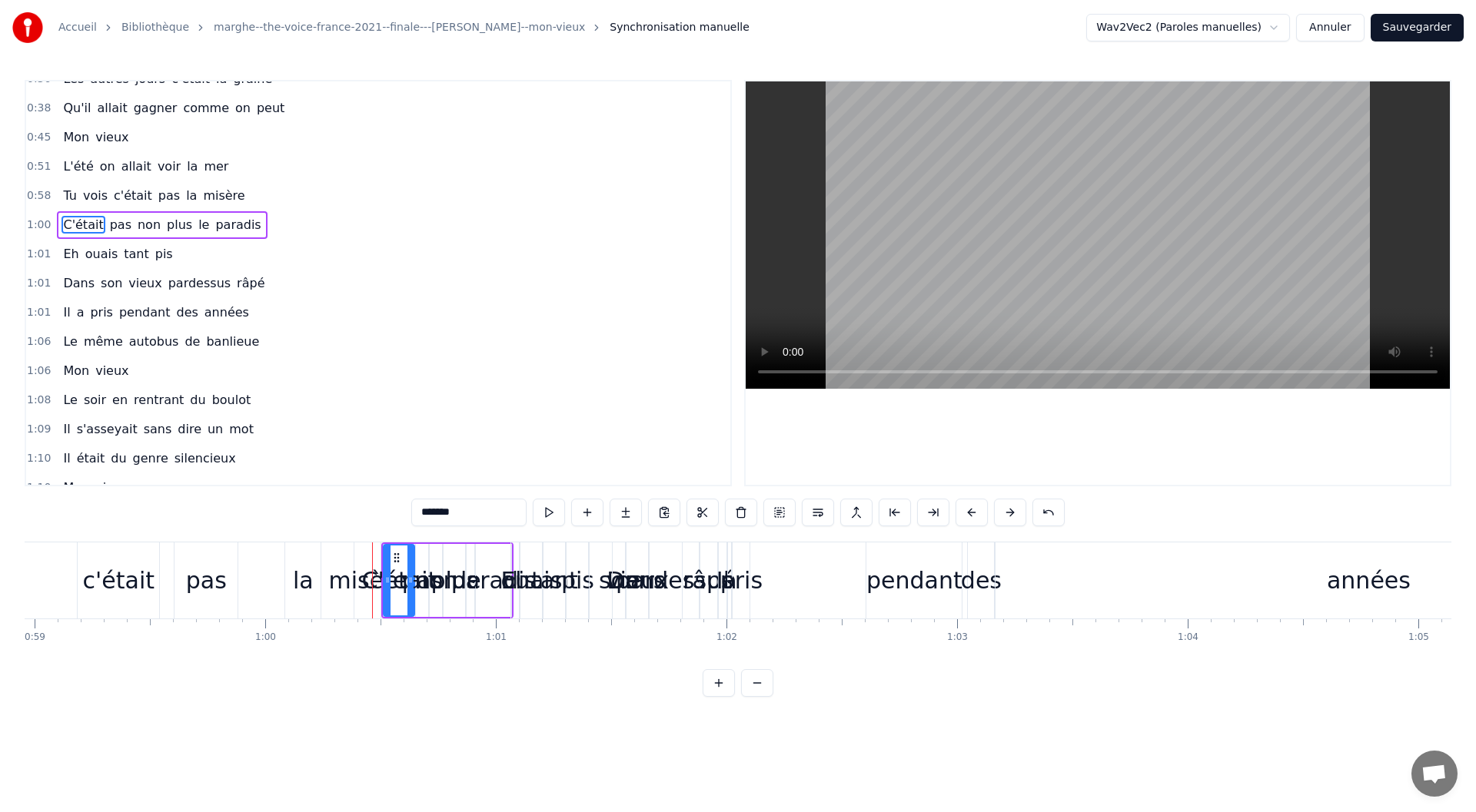
scroll to position [105, 0]
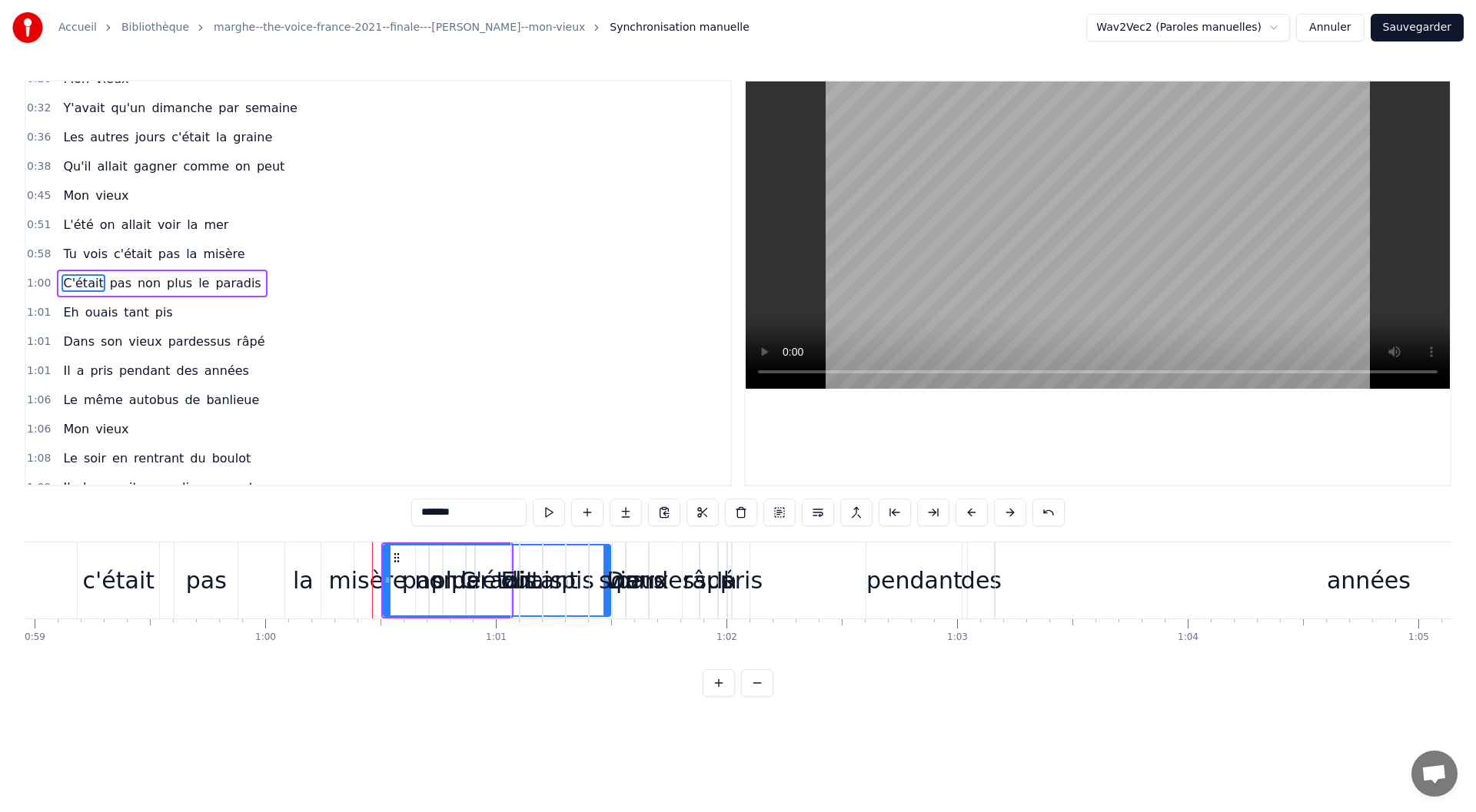
drag, startPoint x: 411, startPoint y: 567, endPoint x: 607, endPoint y: 570, distance: 196.0
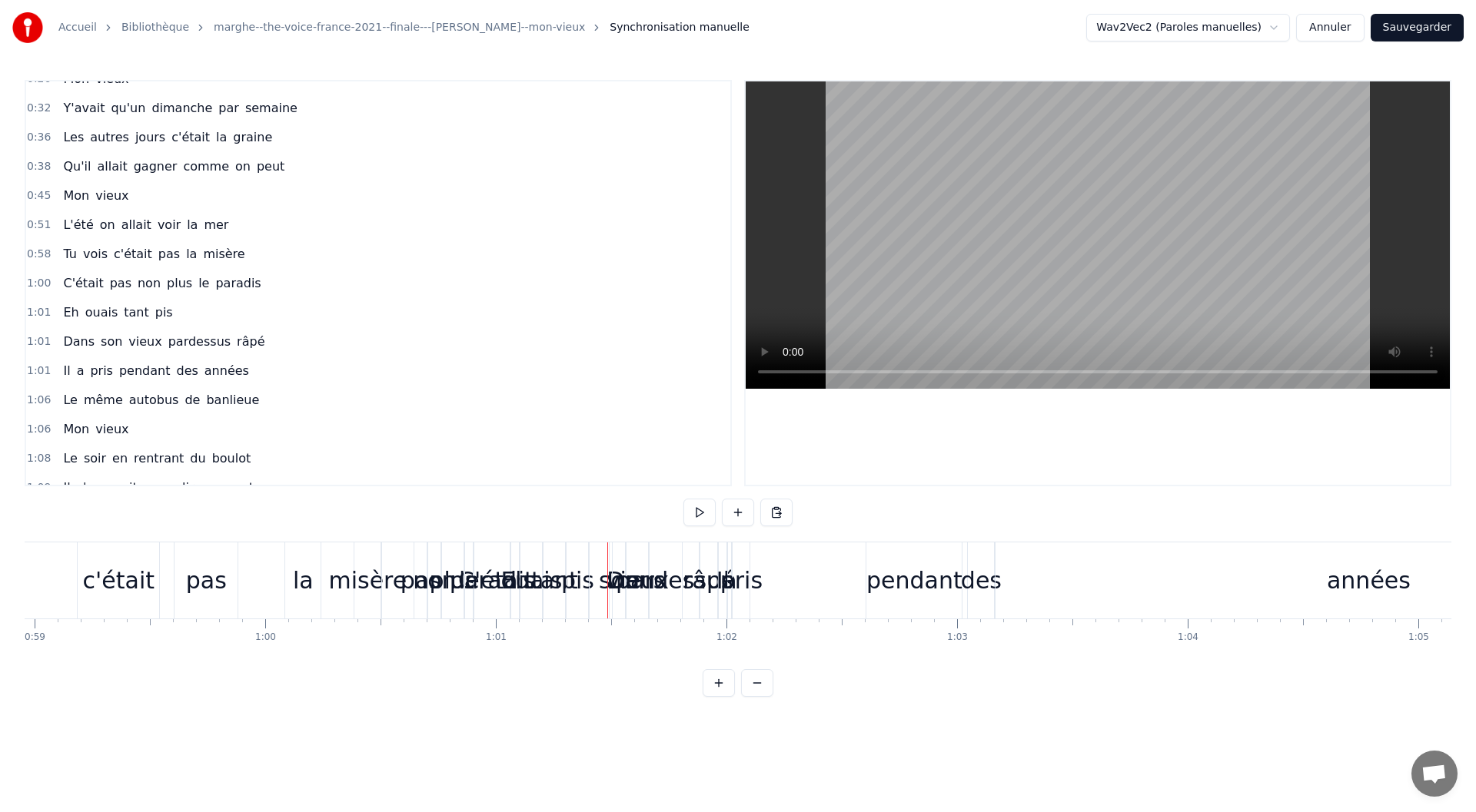
click at [417, 574] on div "non" at bounding box center [435, 580] width 43 height 34
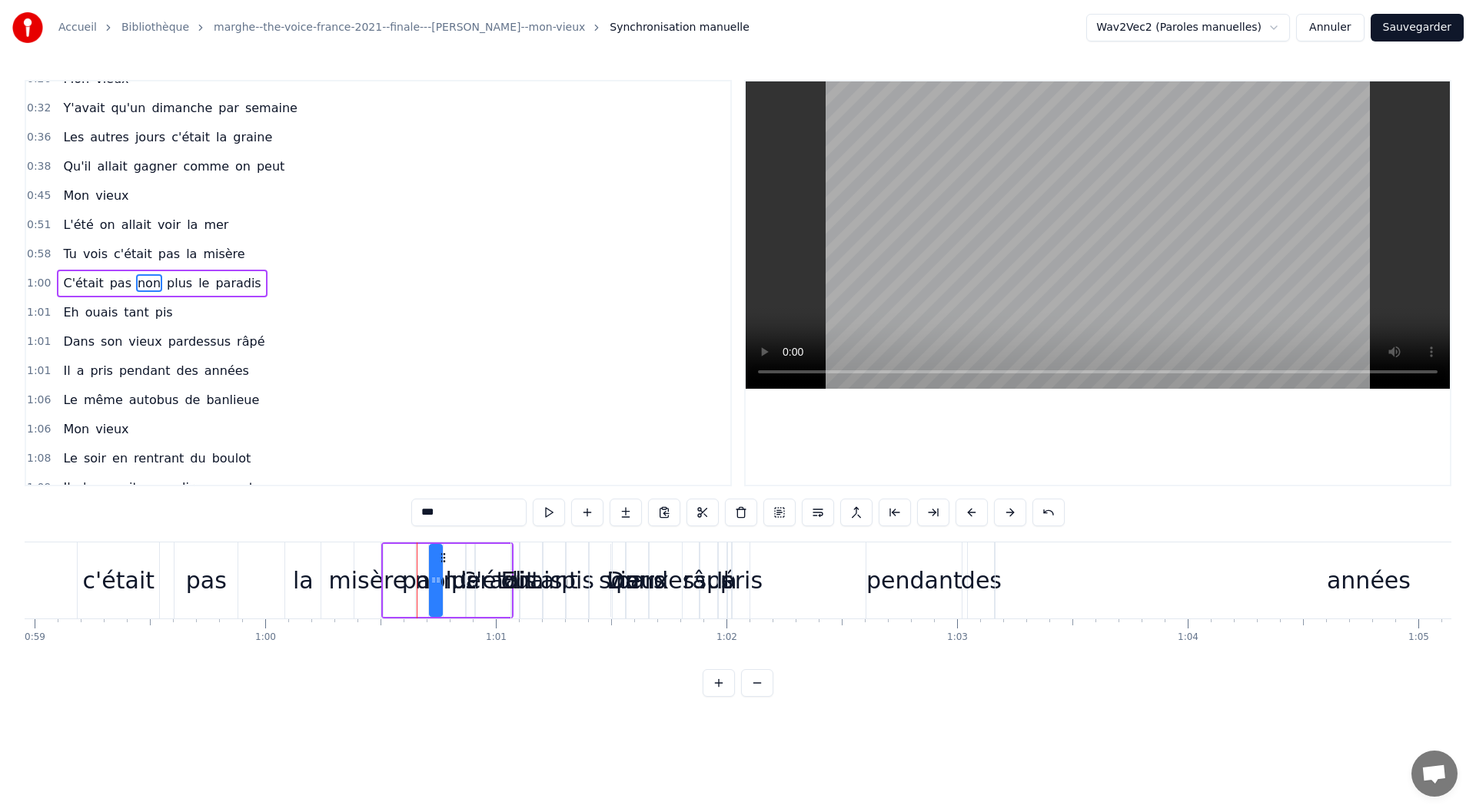
click at [422, 564] on div "non" at bounding box center [436, 580] width 43 height 34
drag, startPoint x: 441, startPoint y: 568, endPoint x: 585, endPoint y: 569, distance: 144.0
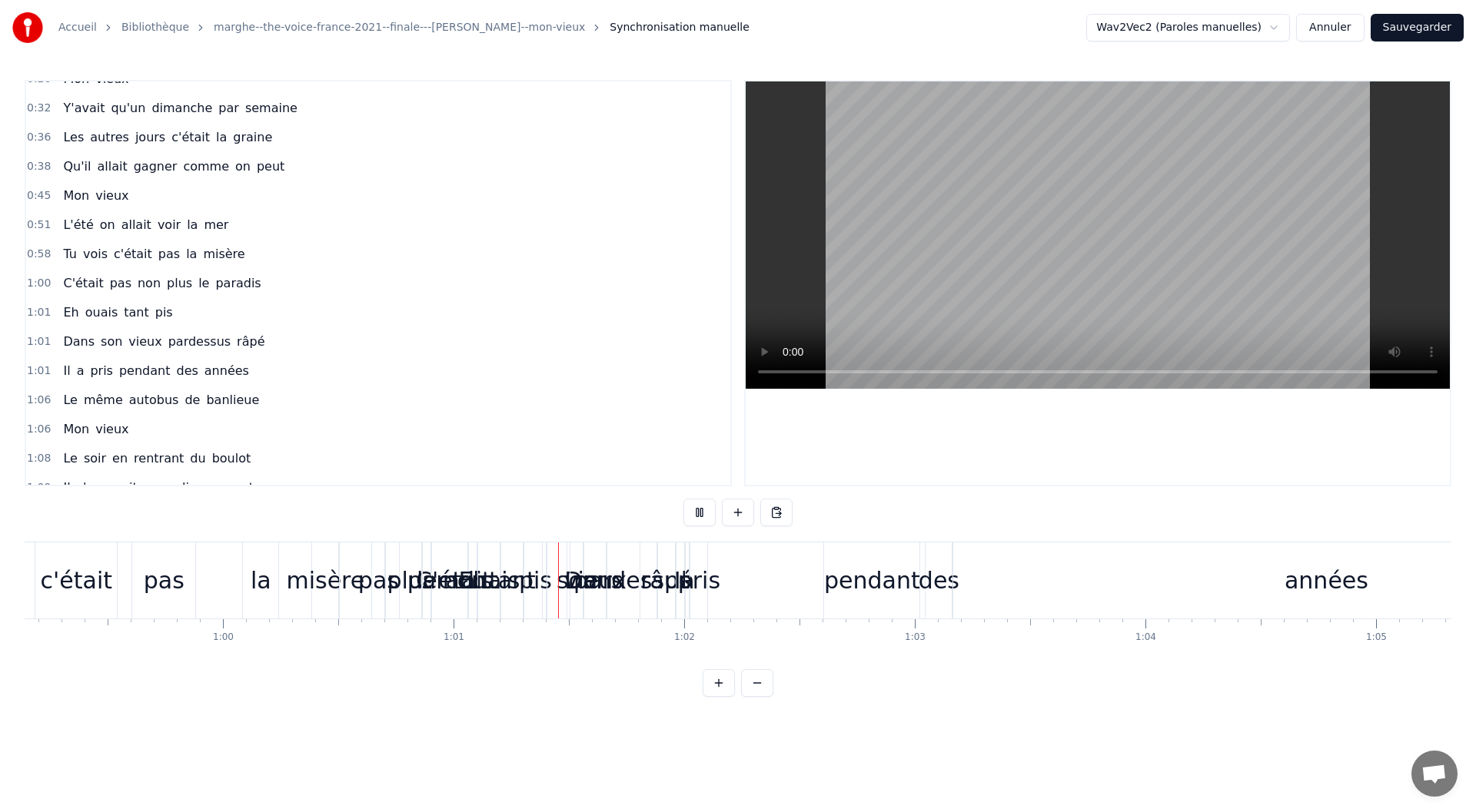
scroll to position [0, 13959]
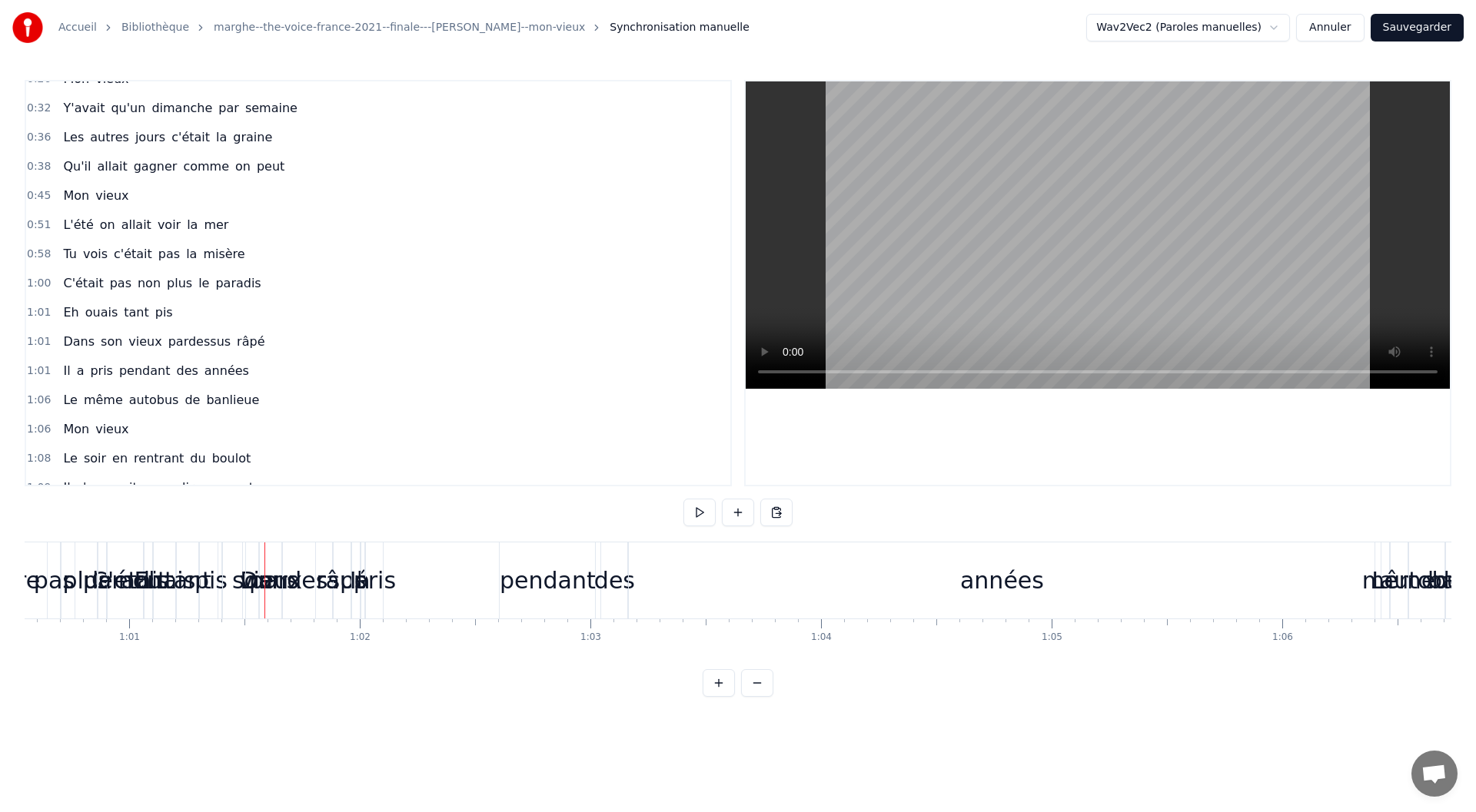
click at [66, 253] on span "Tu" at bounding box center [69, 253] width 16 height 18
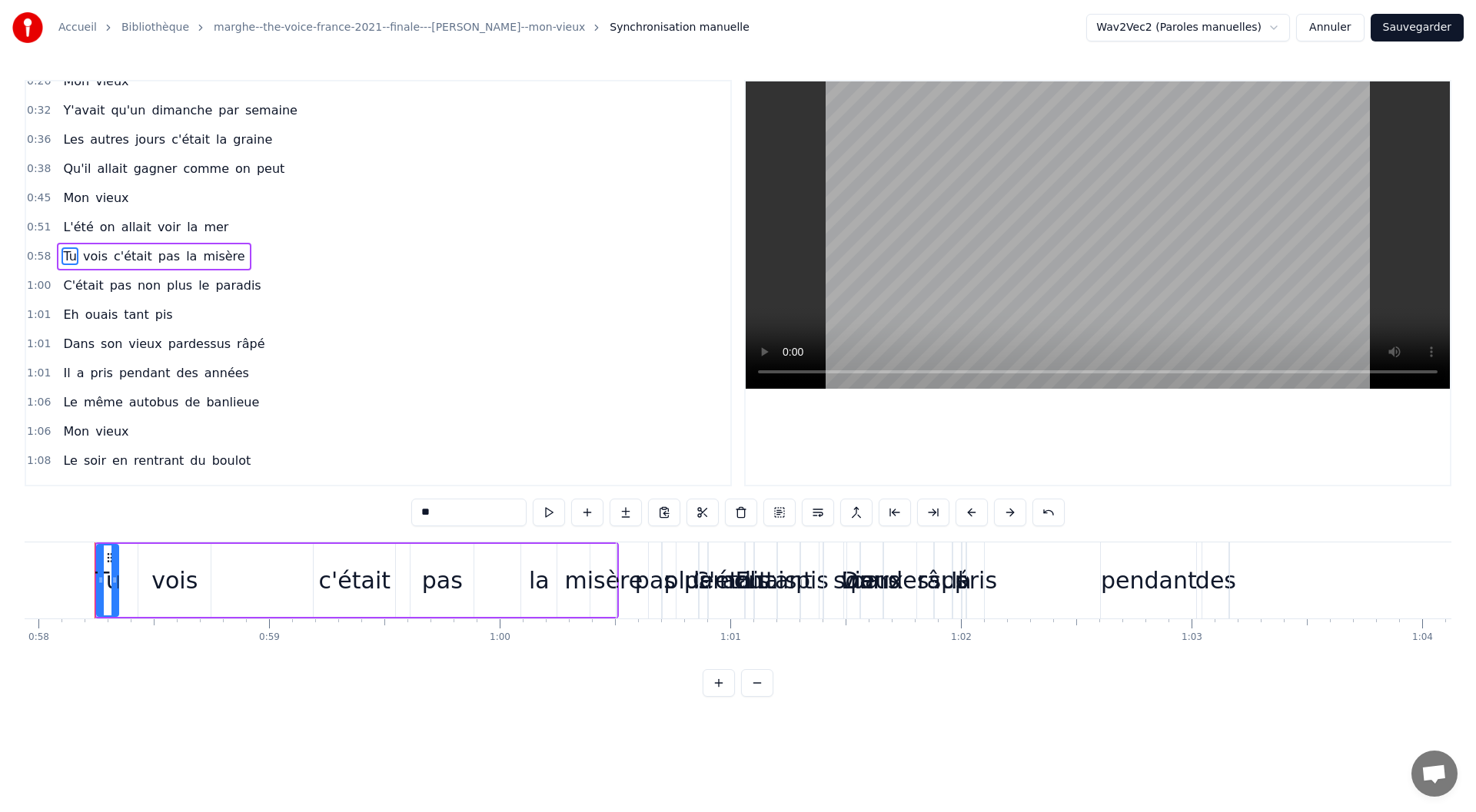
scroll to position [0, 13352]
click at [664, 560] on div "pas" at bounding box center [662, 580] width 13 height 76
type input "***"
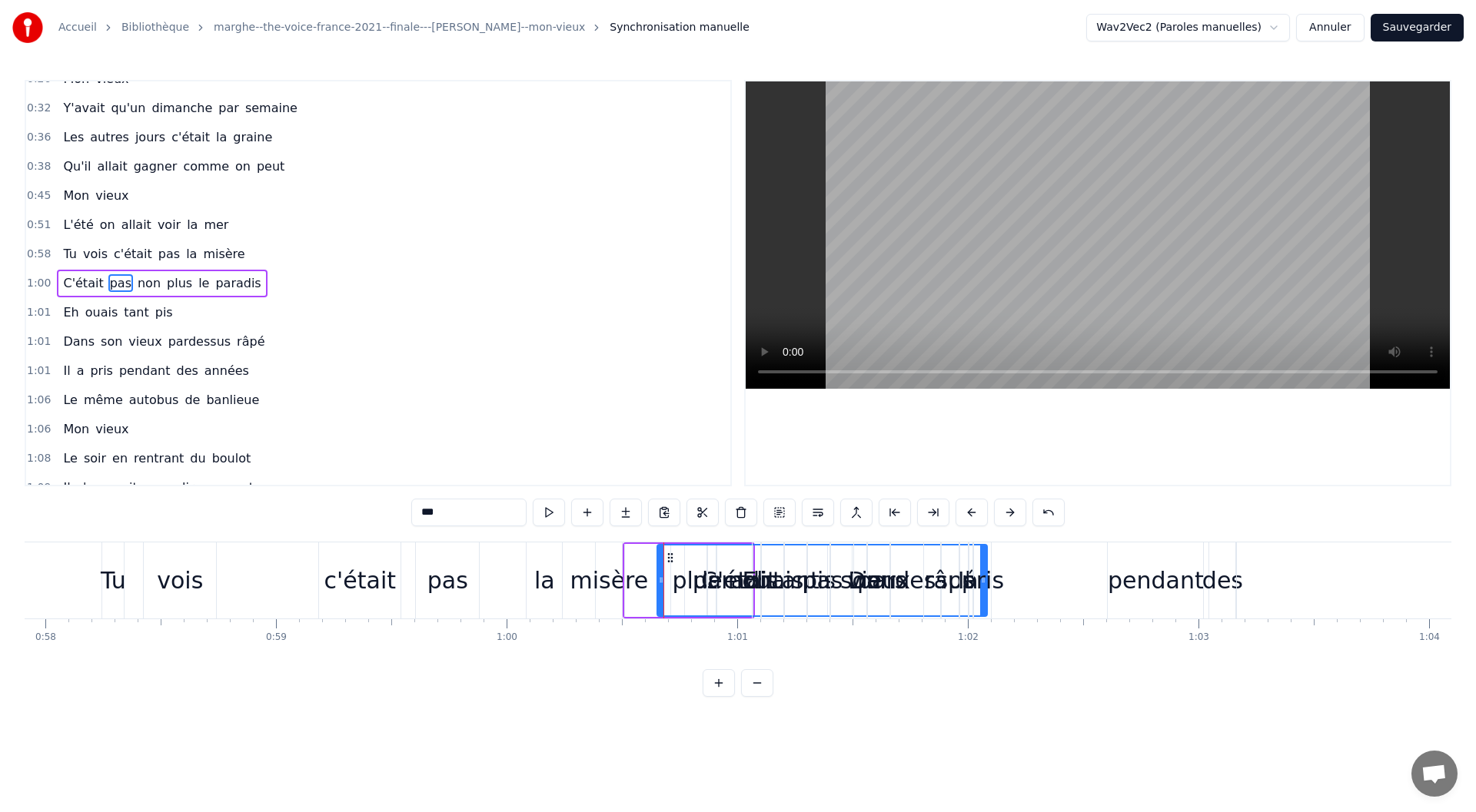
drag, startPoint x: 669, startPoint y: 560, endPoint x: 986, endPoint y: 565, distance: 317.0
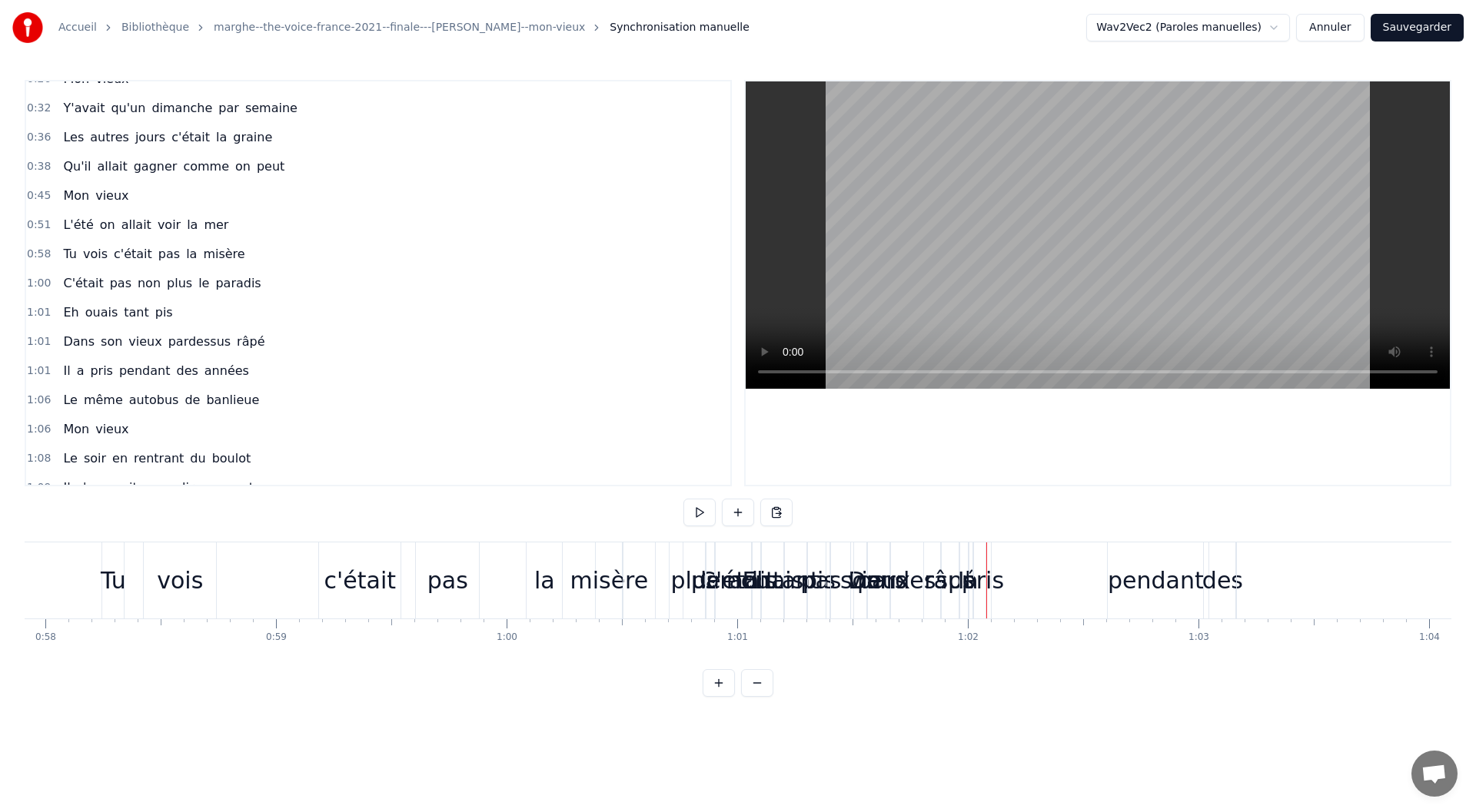
click at [723, 560] on div "paradis" at bounding box center [733, 580] width 35 height 76
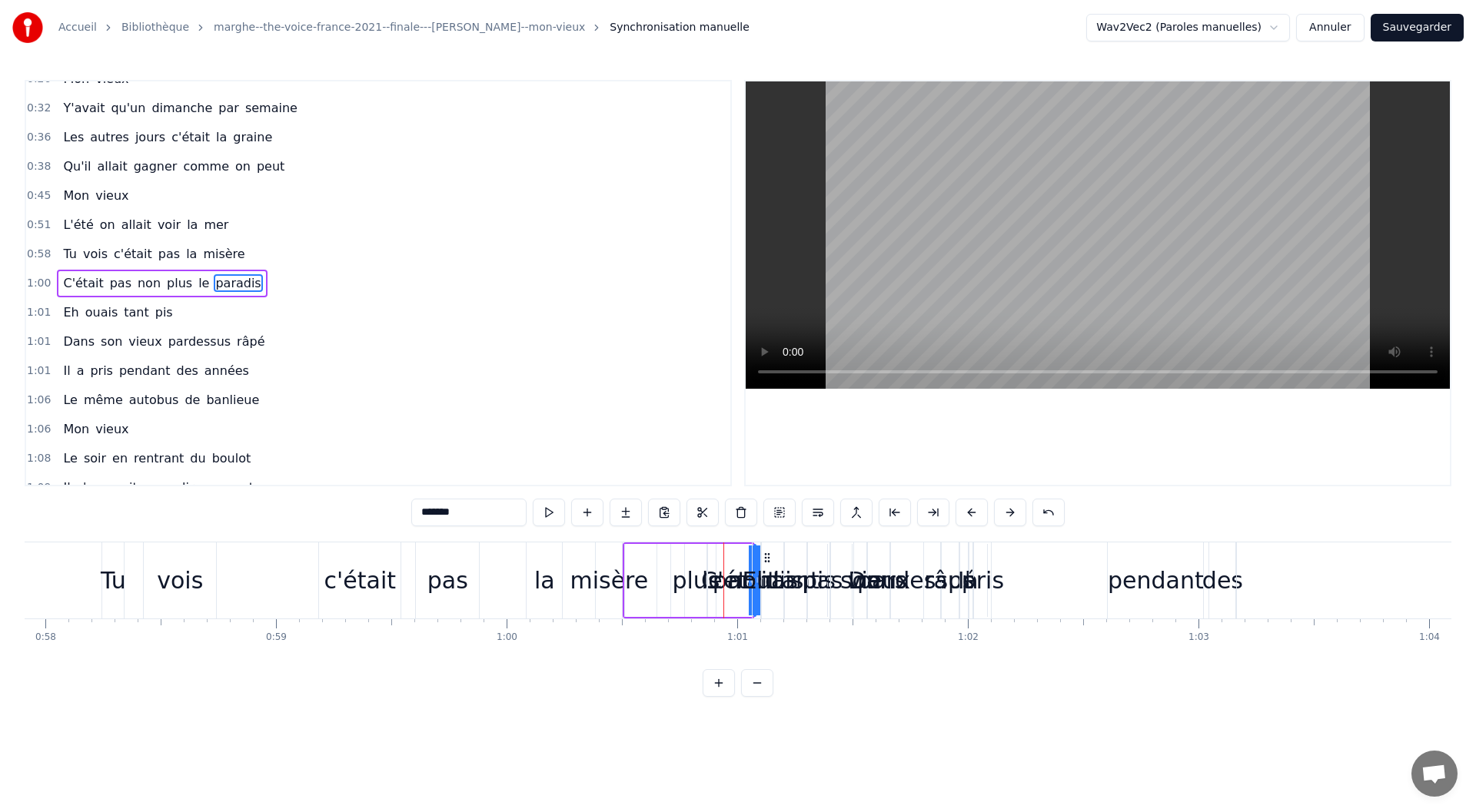
drag, startPoint x: 718, startPoint y: 564, endPoint x: 782, endPoint y: 565, distance: 64.0
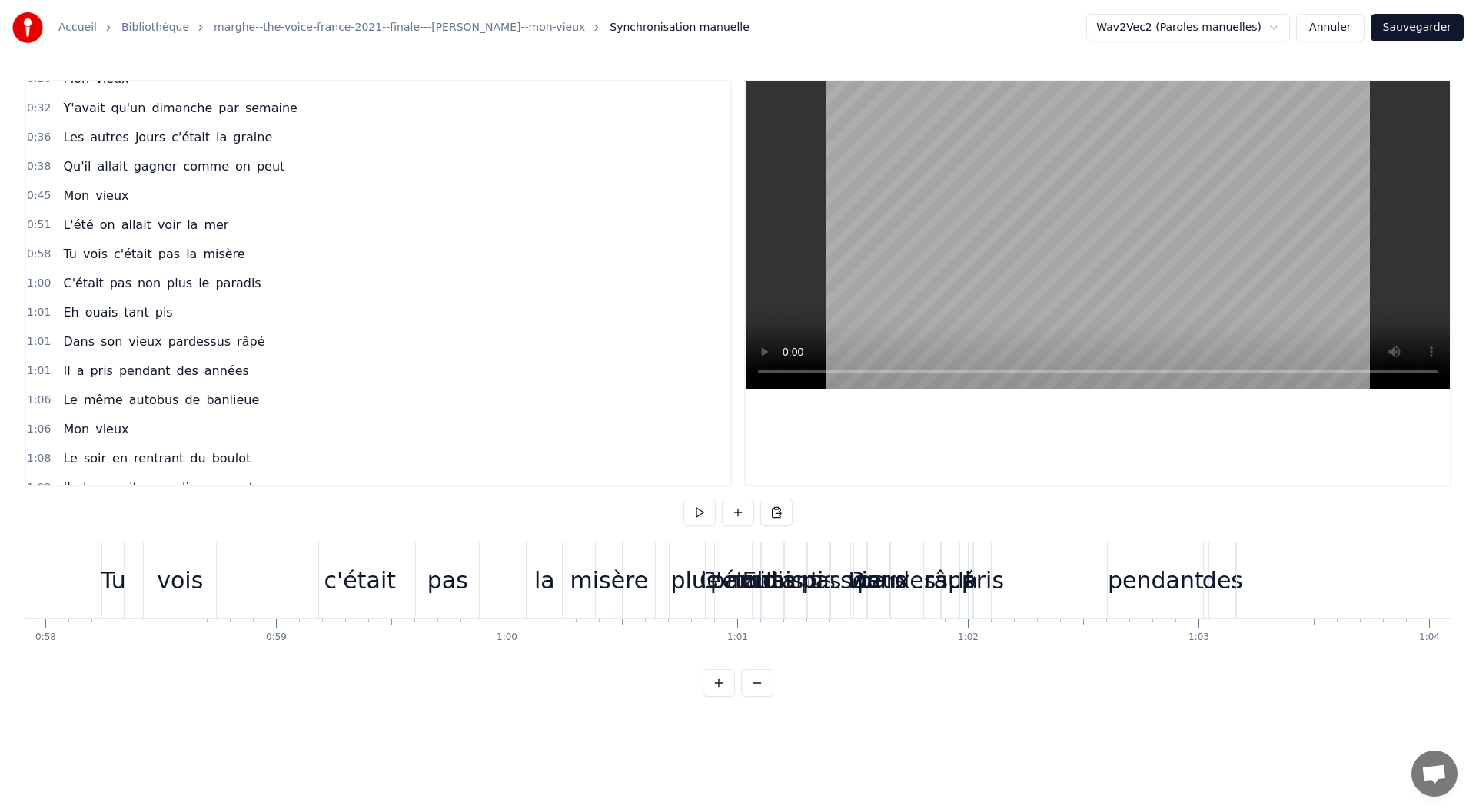
click at [711, 580] on div "le" at bounding box center [710, 580] width 21 height 34
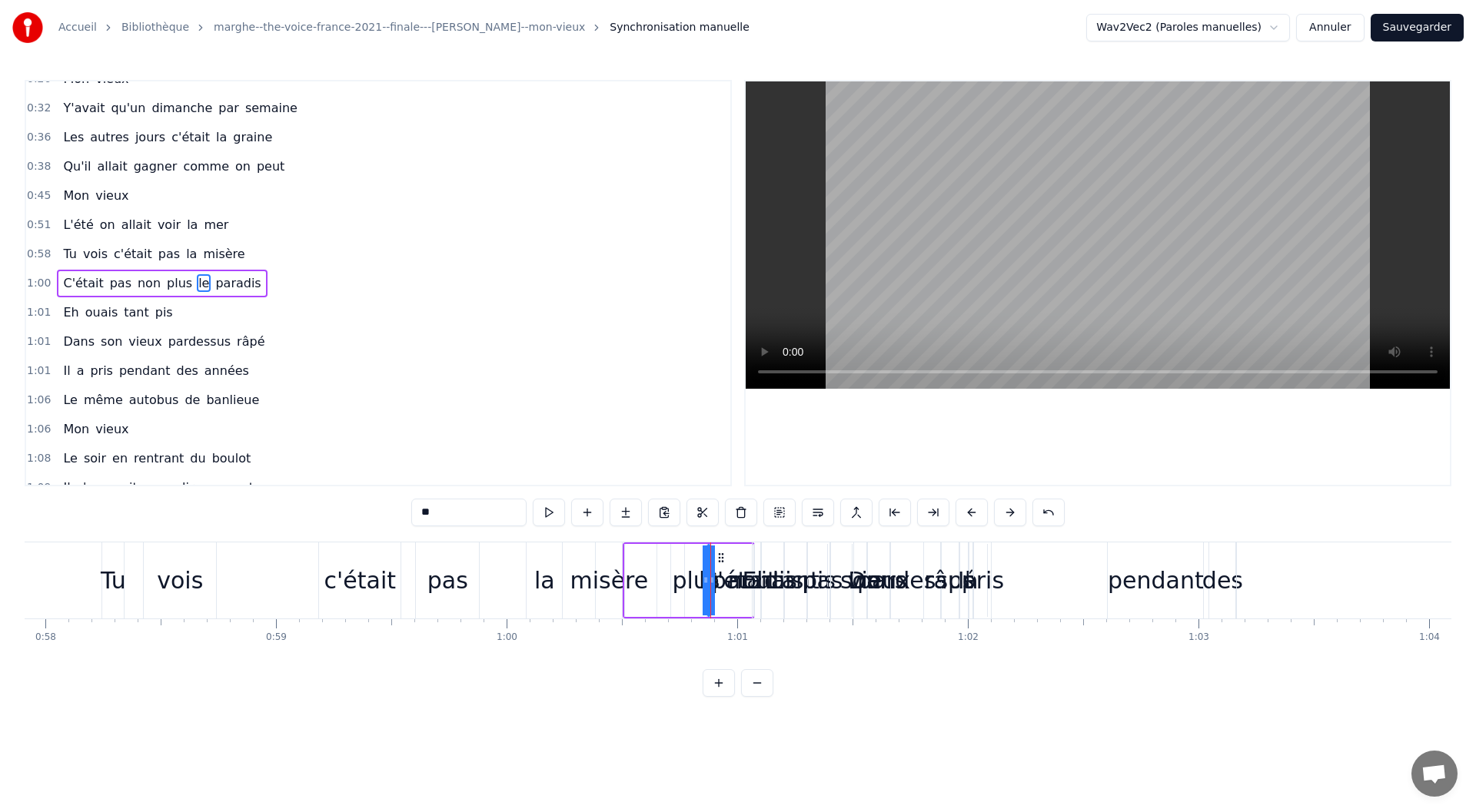
drag, startPoint x: 709, startPoint y: 571, endPoint x: 660, endPoint y: 569, distance: 49.0
click at [660, 569] on div "C'était pas non plus le paradis" at bounding box center [688, 580] width 132 height 76
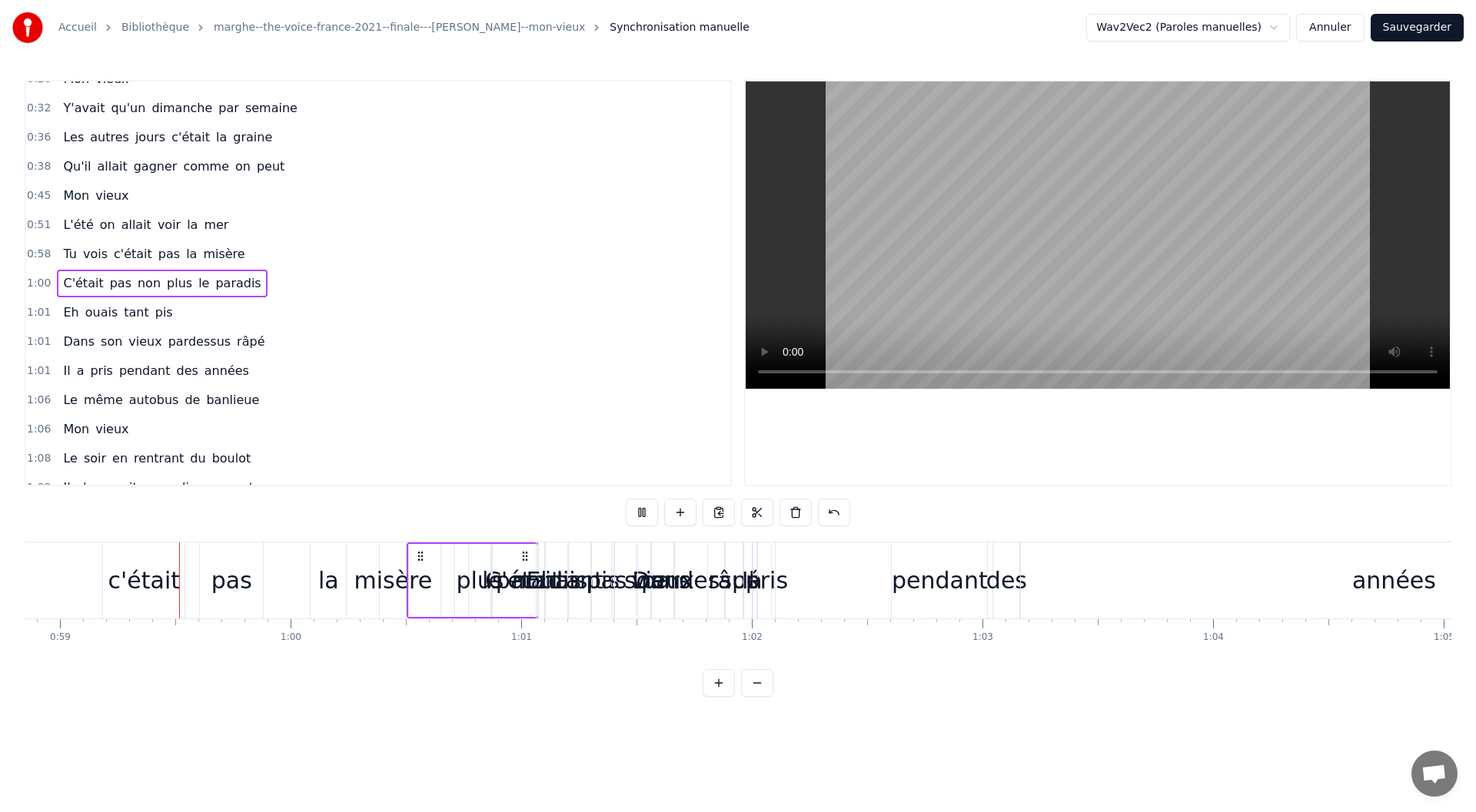
scroll to position [0, 13564]
click at [460, 566] on div "non" at bounding box center [536, 580] width 156 height 73
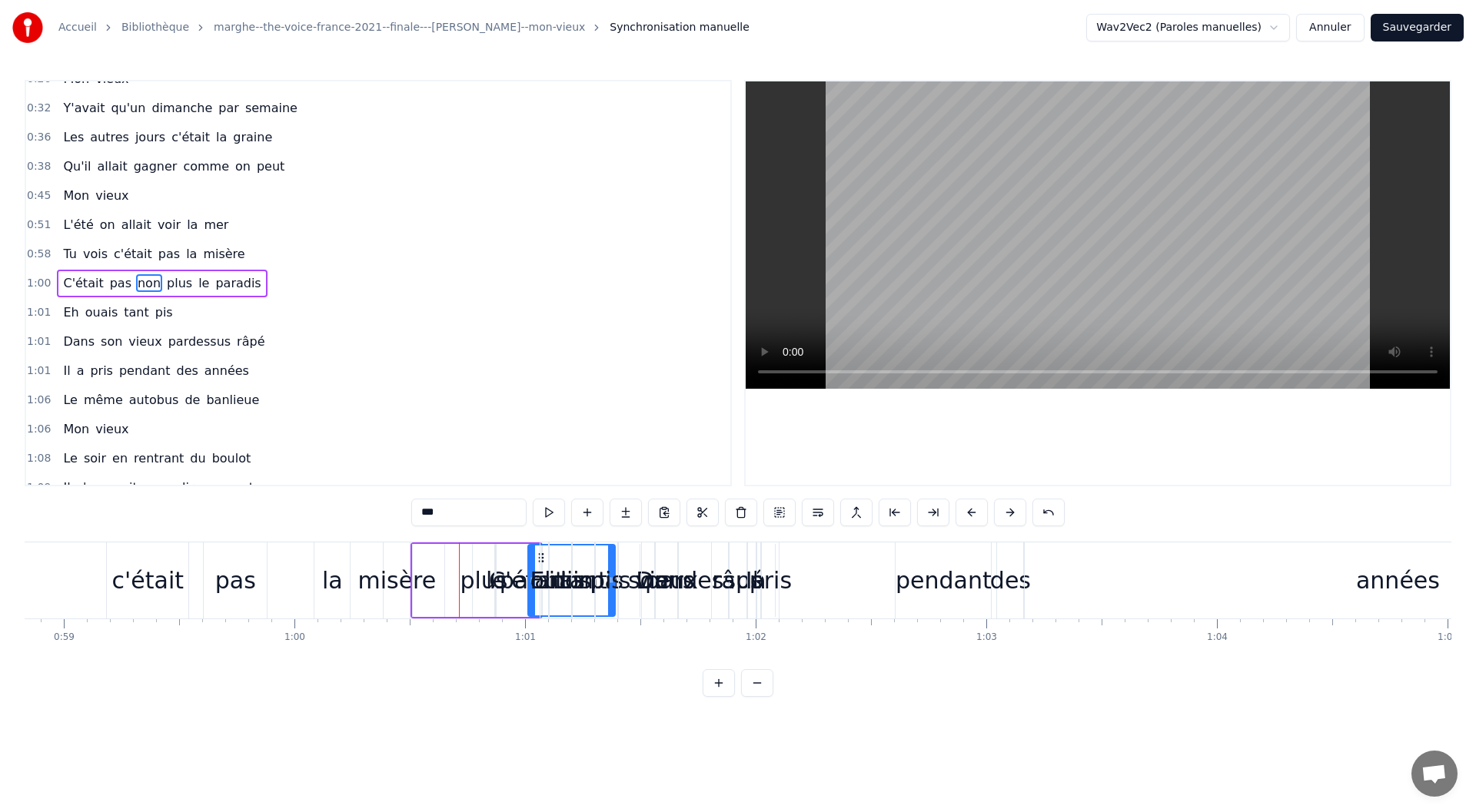
drag, startPoint x: 460, startPoint y: 567, endPoint x: 529, endPoint y: 577, distance: 69.7
click at [571, 511] on button at bounding box center [586, 513] width 32 height 27
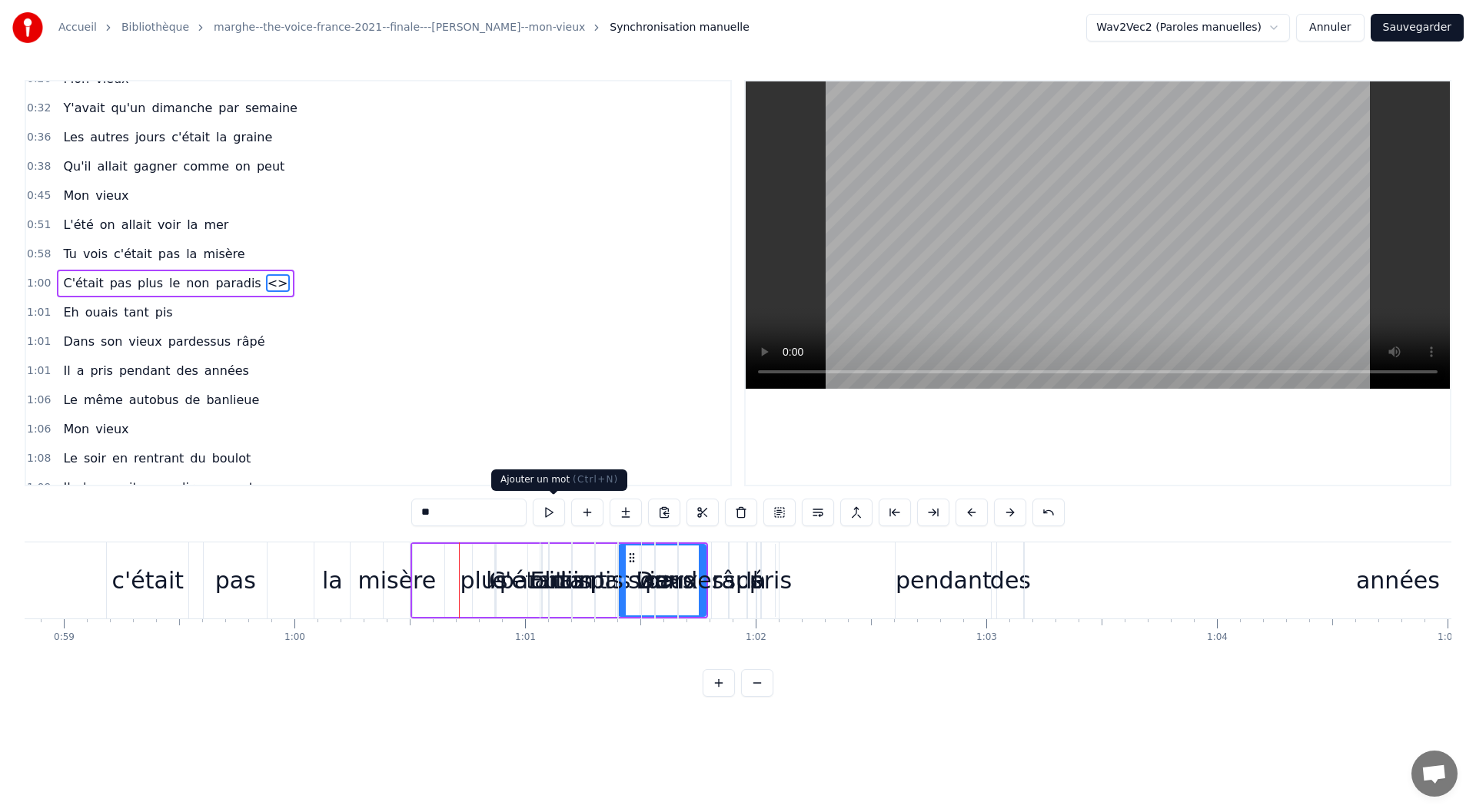
click at [571, 511] on button at bounding box center [586, 513] width 32 height 27
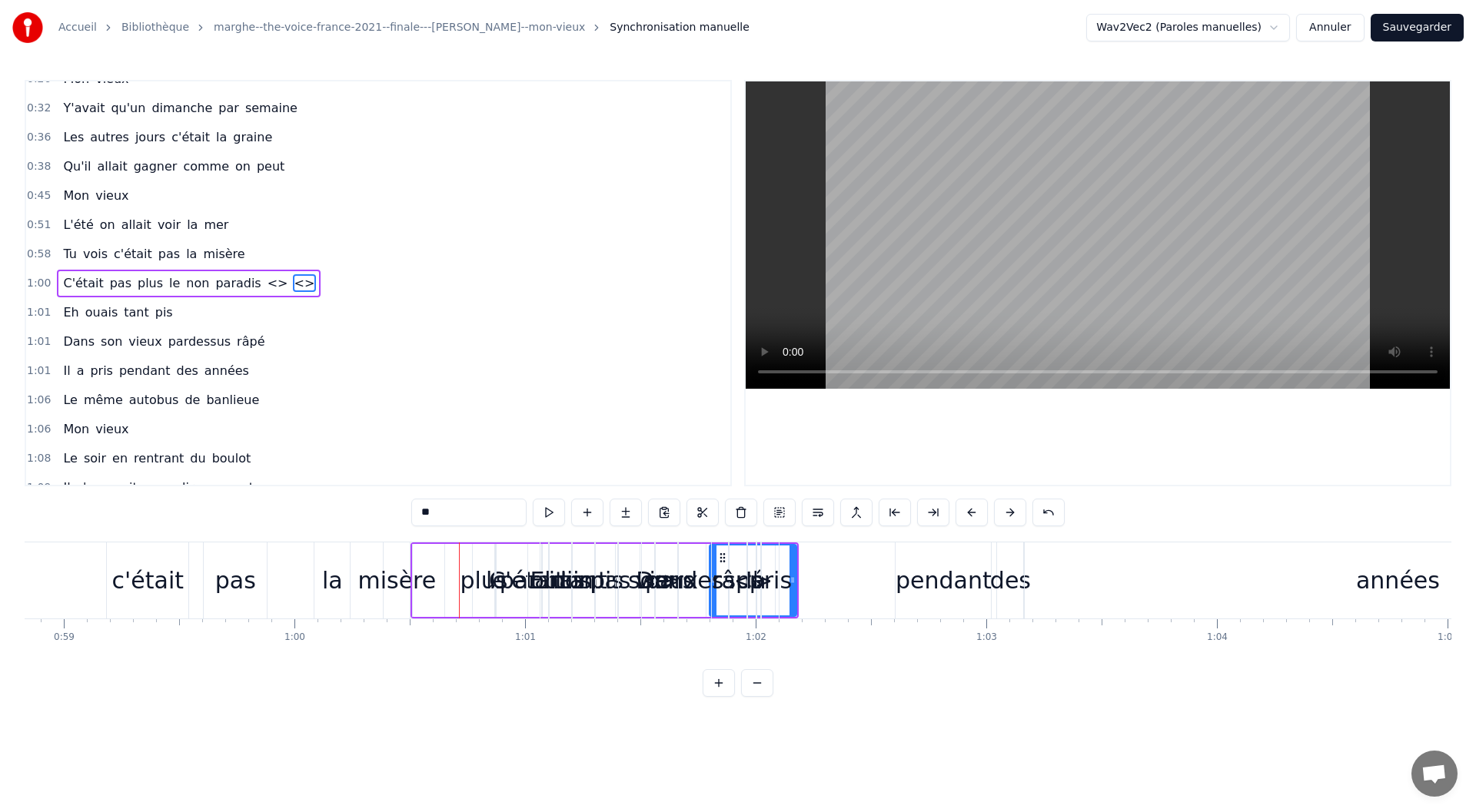
click at [67, 282] on span "C'était" at bounding box center [83, 283] width 43 height 18
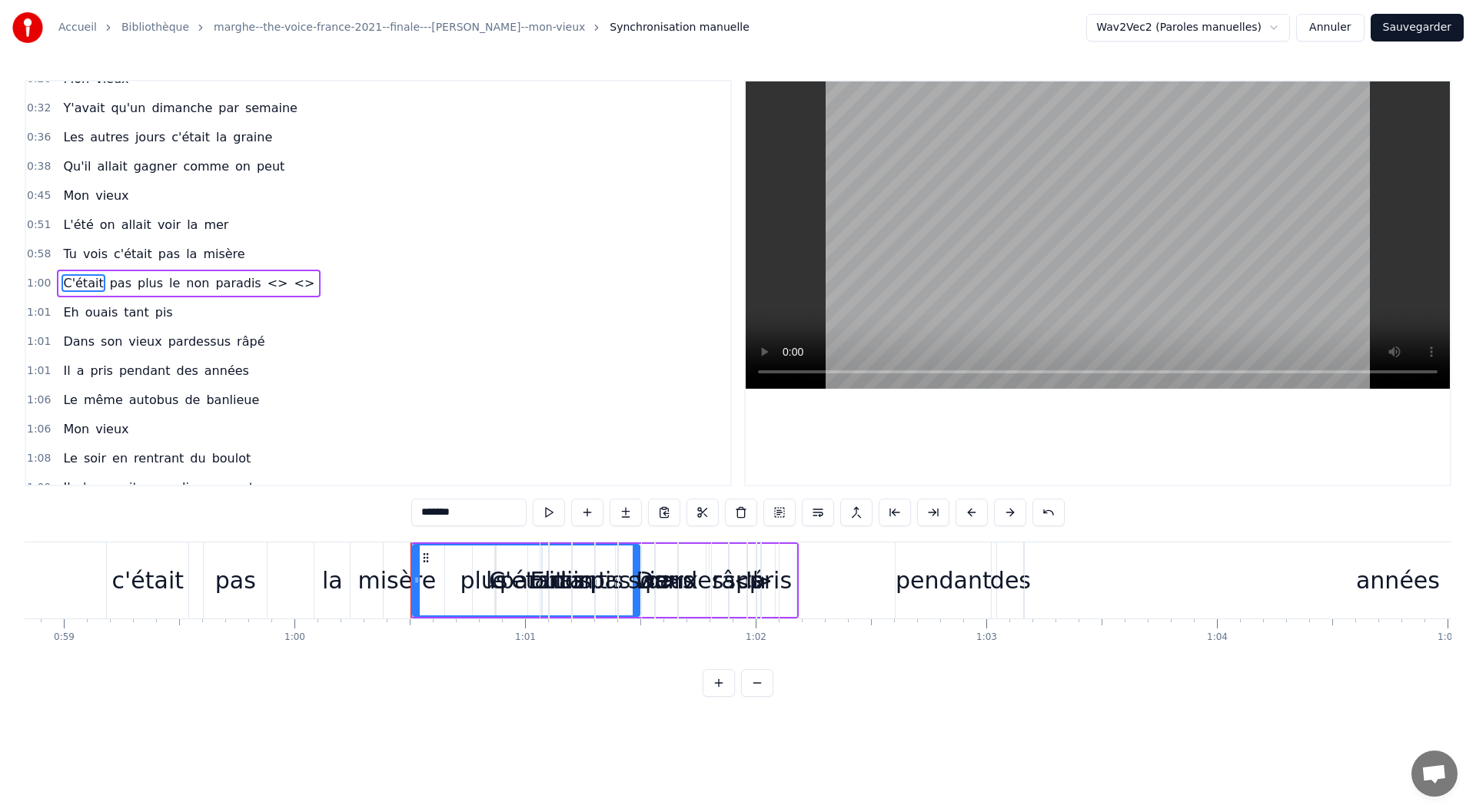
click at [266, 283] on span "<>" at bounding box center [278, 283] width 23 height 18
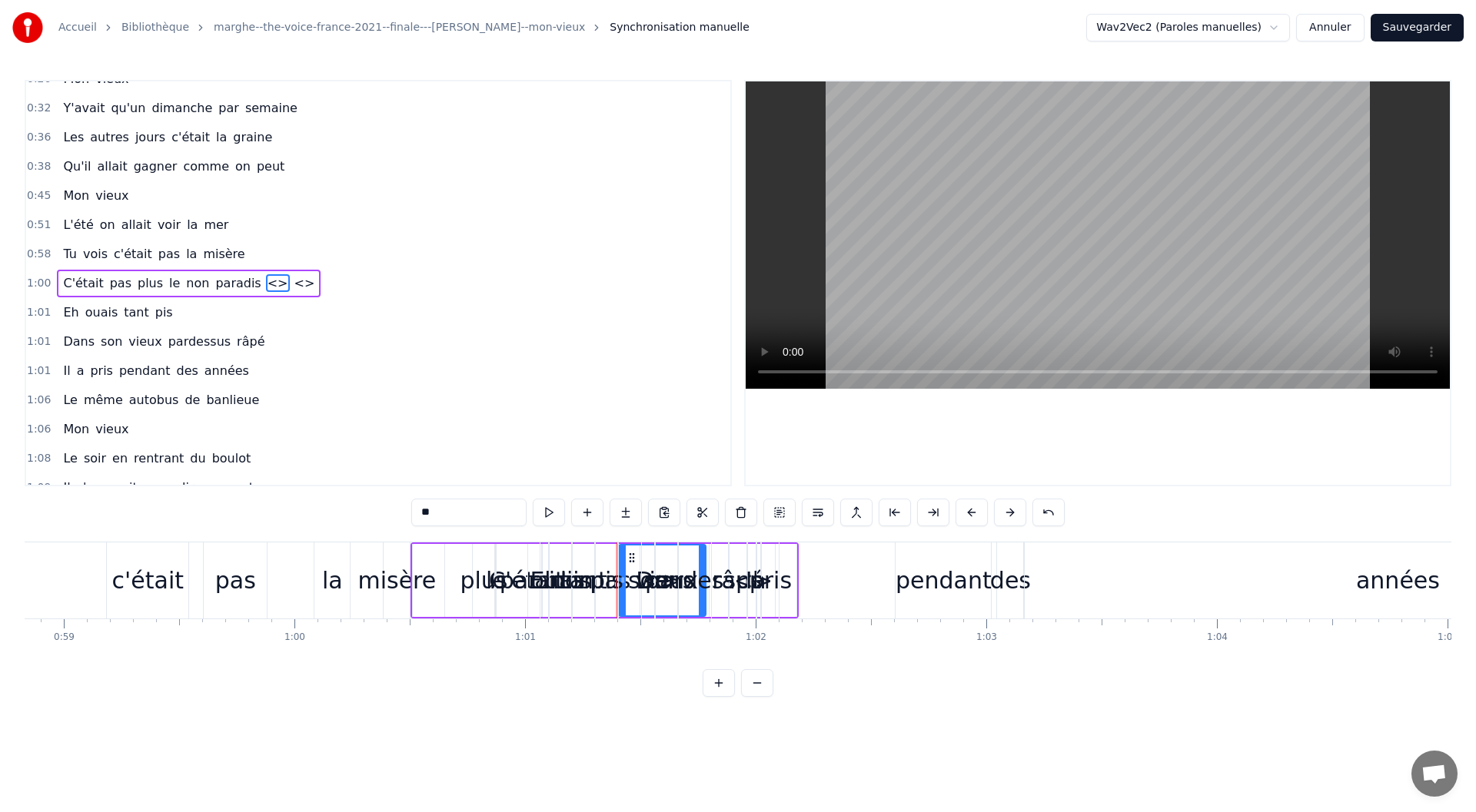
click at [89, 283] on span "C'était" at bounding box center [83, 283] width 43 height 18
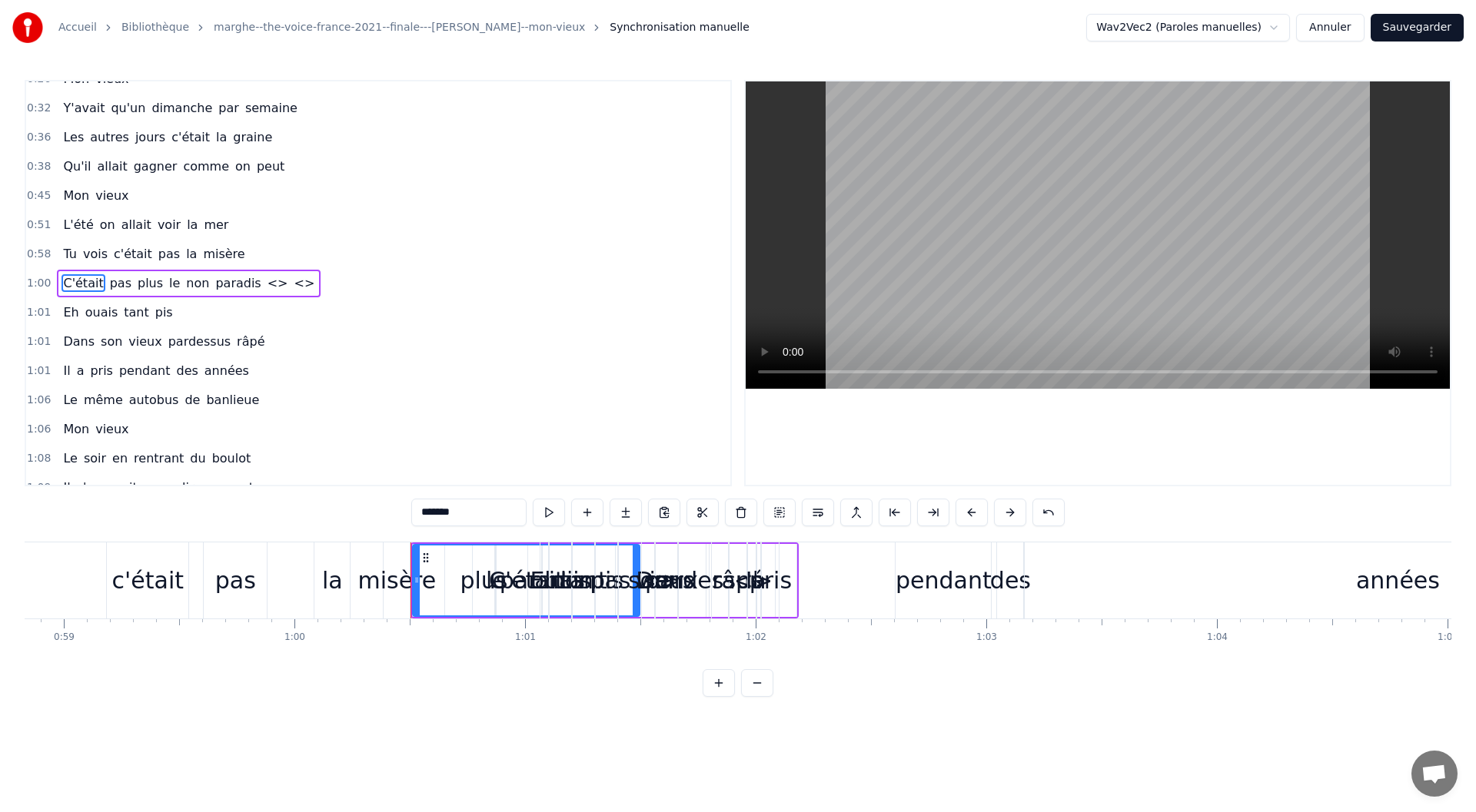
click at [500, 581] on div "C'était" at bounding box center [526, 580] width 75 height 34
click at [504, 578] on div "C'était" at bounding box center [526, 580] width 75 height 34
click at [504, 559] on div "C'était" at bounding box center [526, 579] width 225 height 69
click at [426, 562] on icon at bounding box center [426, 558] width 13 height 13
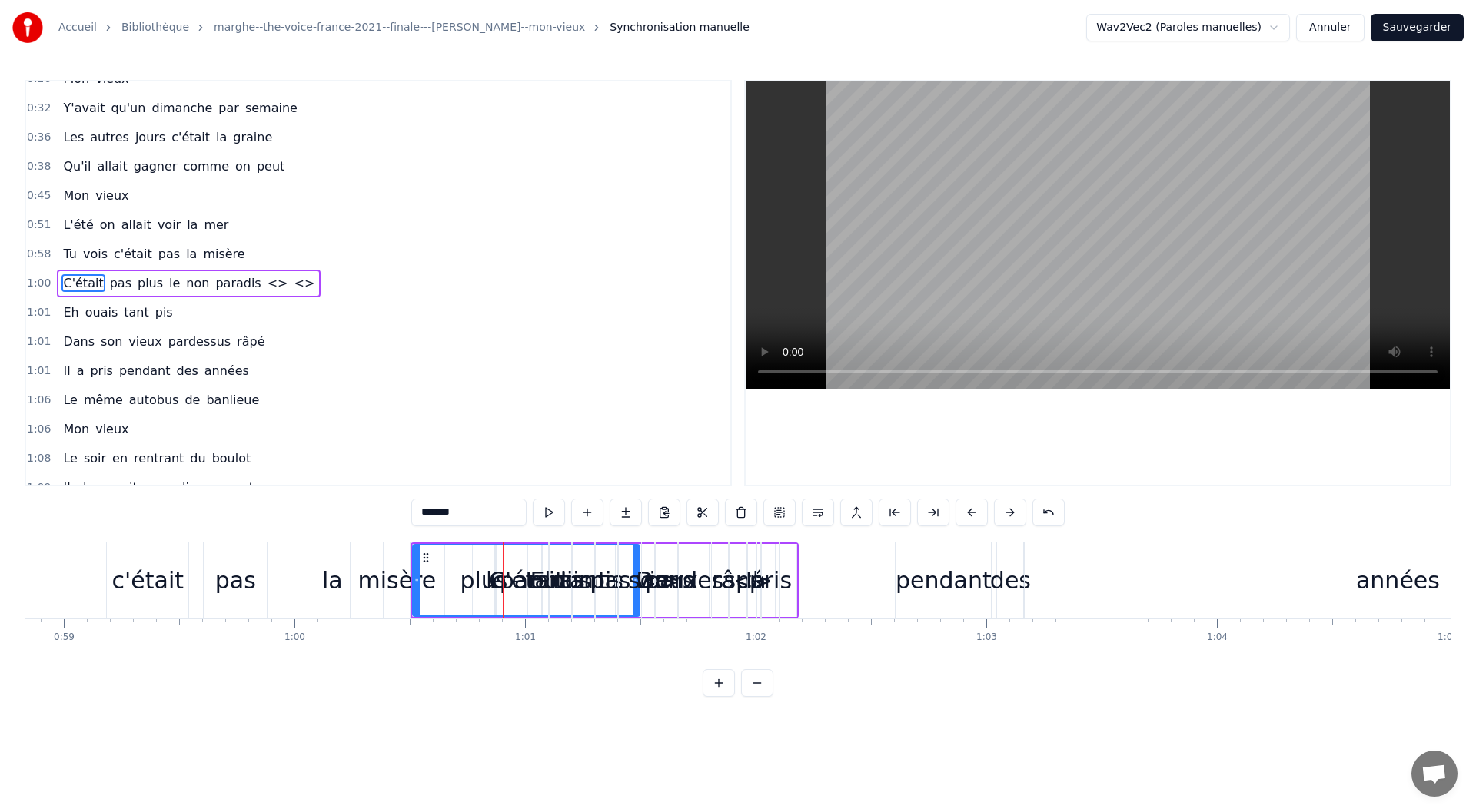
click at [426, 558] on icon at bounding box center [426, 558] width 13 height 13
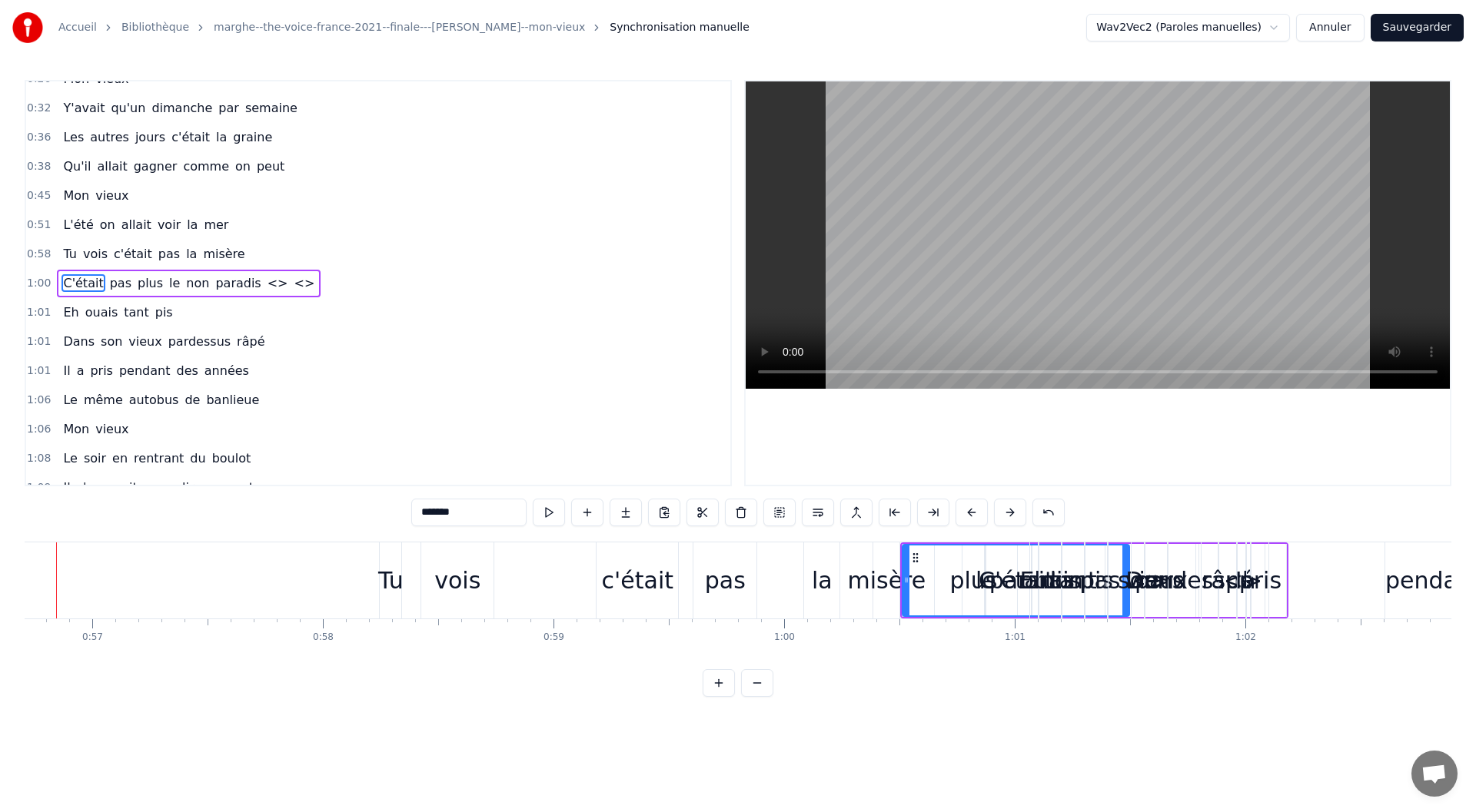
scroll to position [0, 13029]
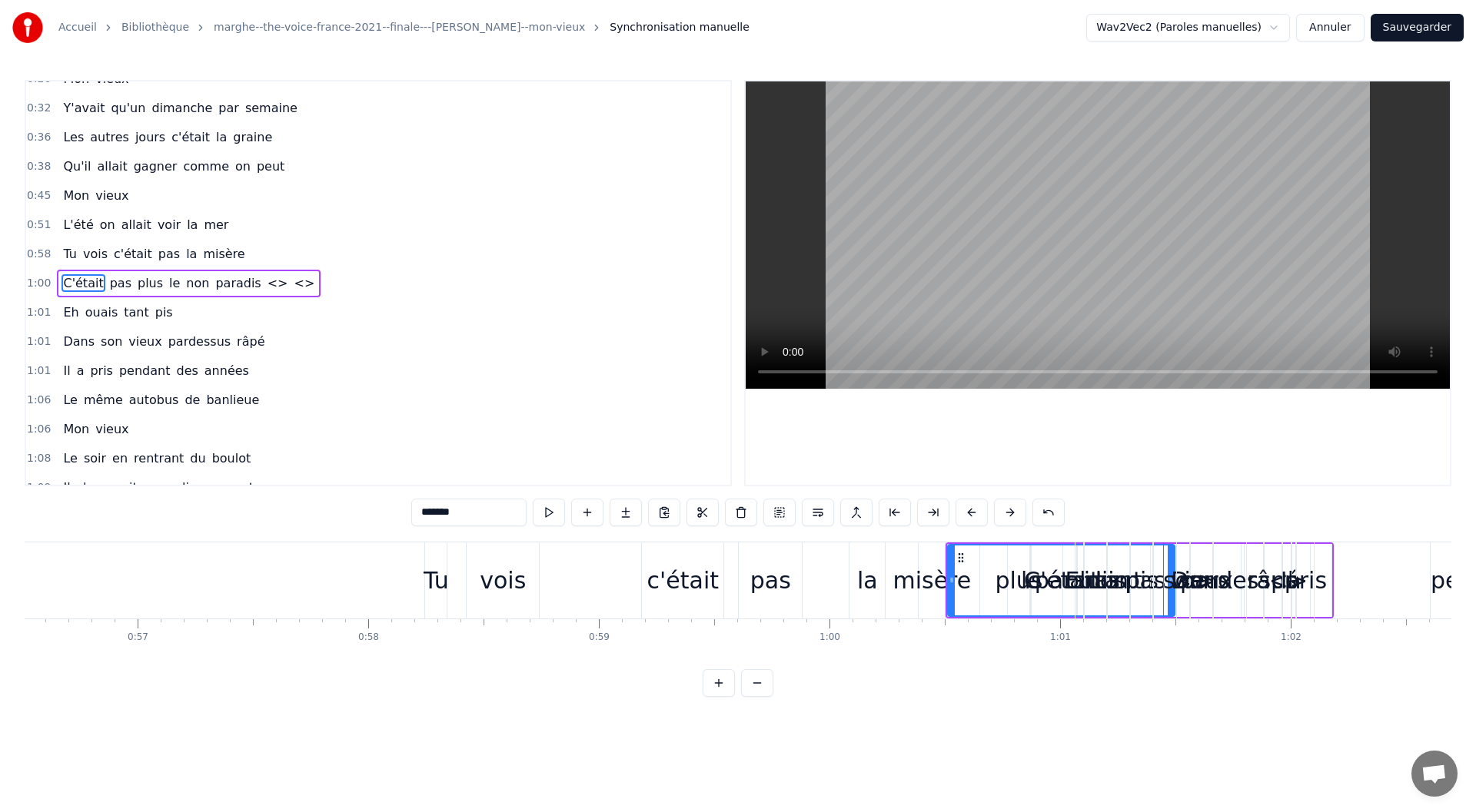
click at [947, 569] on div "C'était" at bounding box center [1060, 580] width 228 height 73
click at [970, 568] on div "C'était" at bounding box center [1061, 579] width 225 height 69
drag, startPoint x: 948, startPoint y: 570, endPoint x: 1053, endPoint y: 576, distance: 105.2
click at [1014, 580] on div "plus" at bounding box center [1018, 580] width 48 height 34
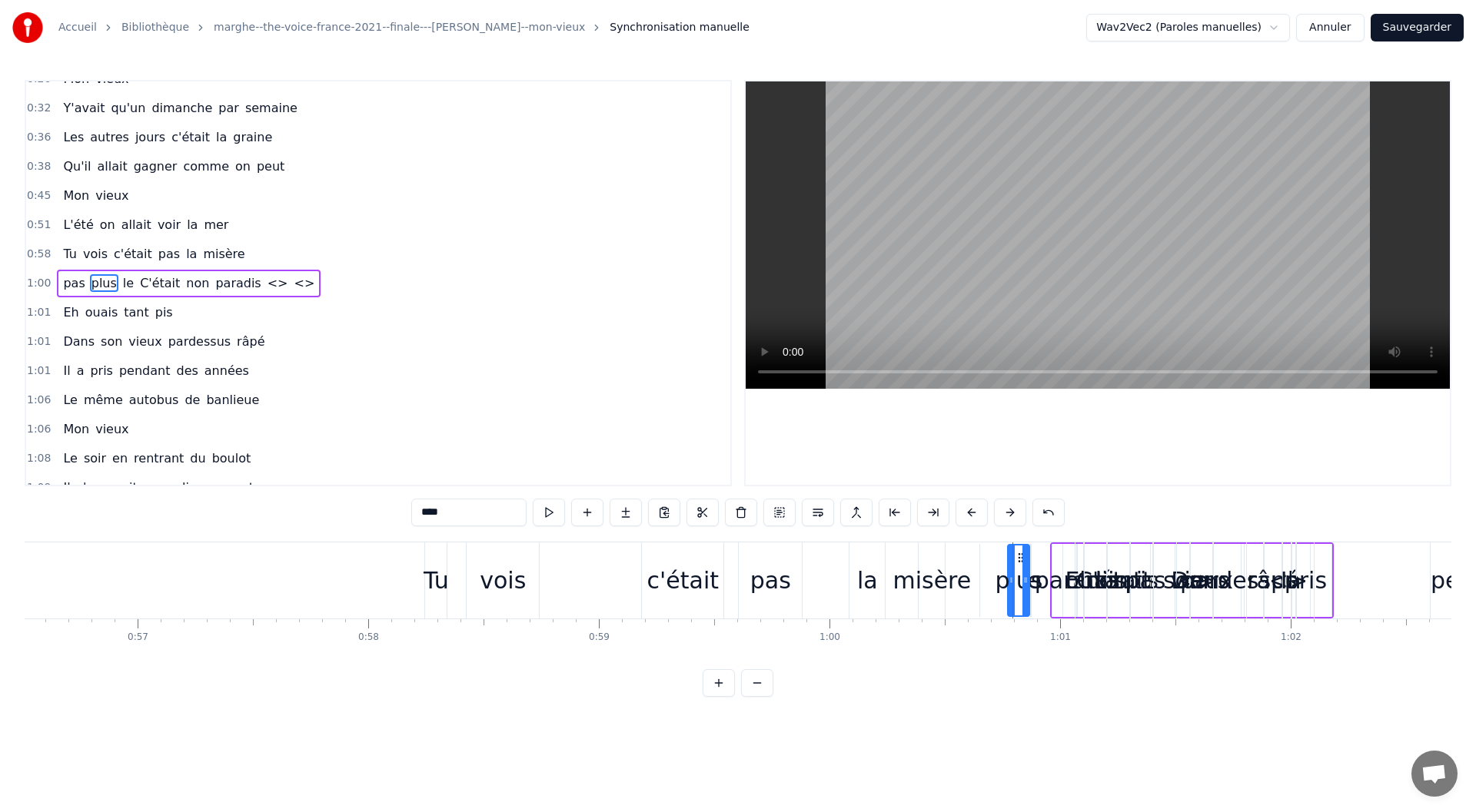
click at [1004, 583] on div "plus" at bounding box center [1018, 580] width 48 height 34
click at [1005, 581] on div "plus" at bounding box center [1018, 580] width 48 height 34
click at [992, 583] on div "pas" at bounding box center [1144, 580] width 330 height 73
drag, startPoint x: 986, startPoint y: 573, endPoint x: 1177, endPoint y: 581, distance: 191.2
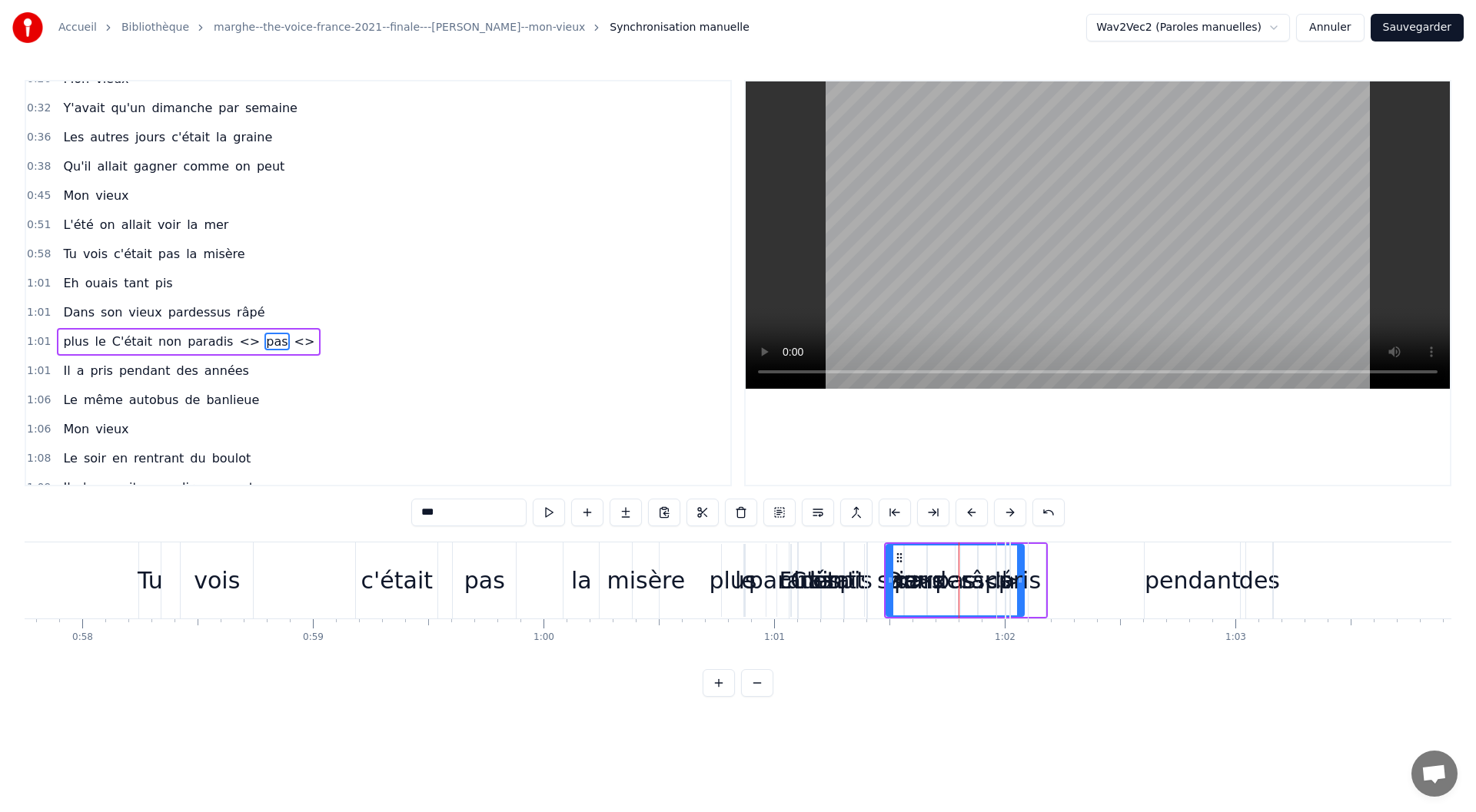
scroll to position [0, 13417]
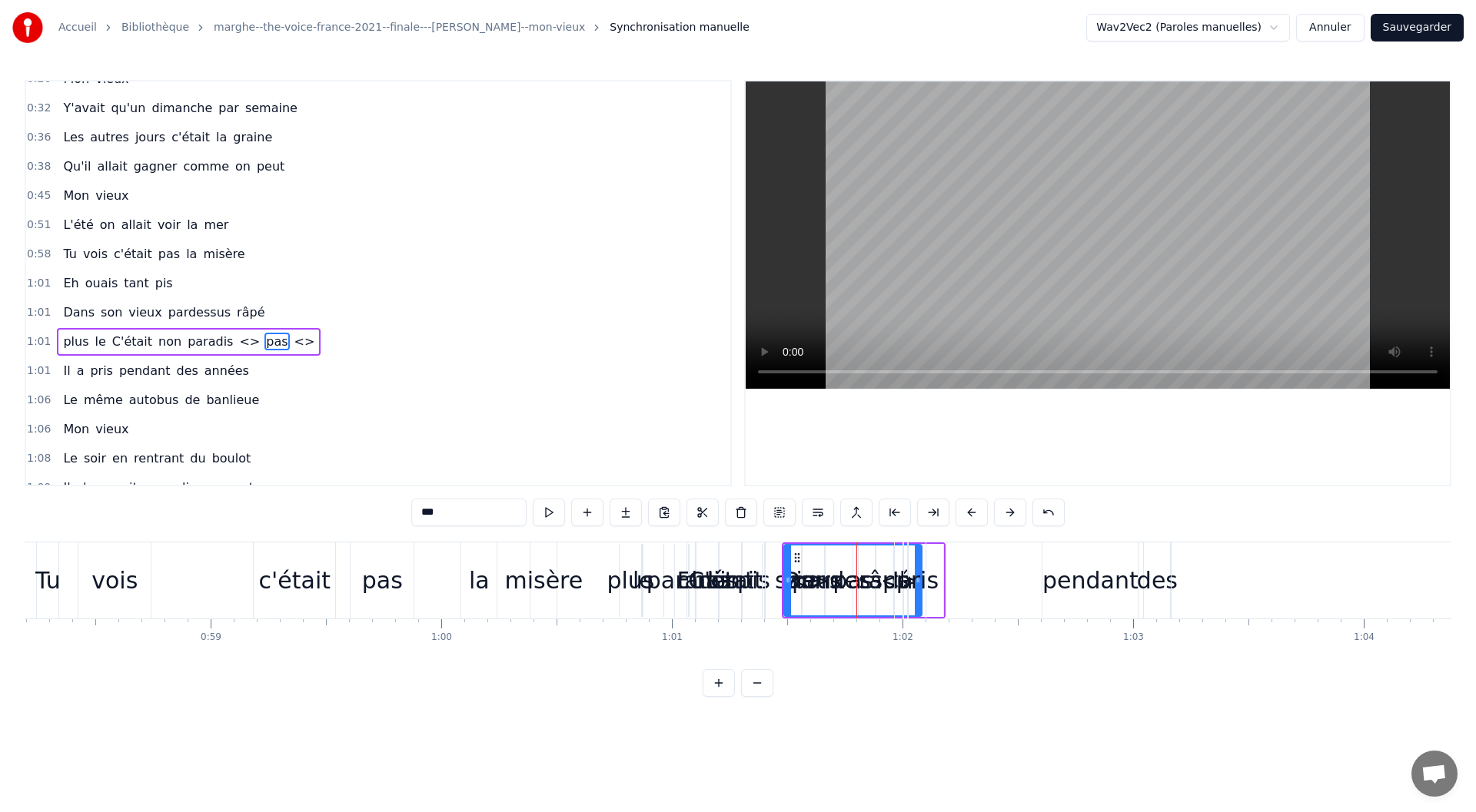
click at [78, 343] on span "plus" at bounding box center [75, 341] width 28 height 18
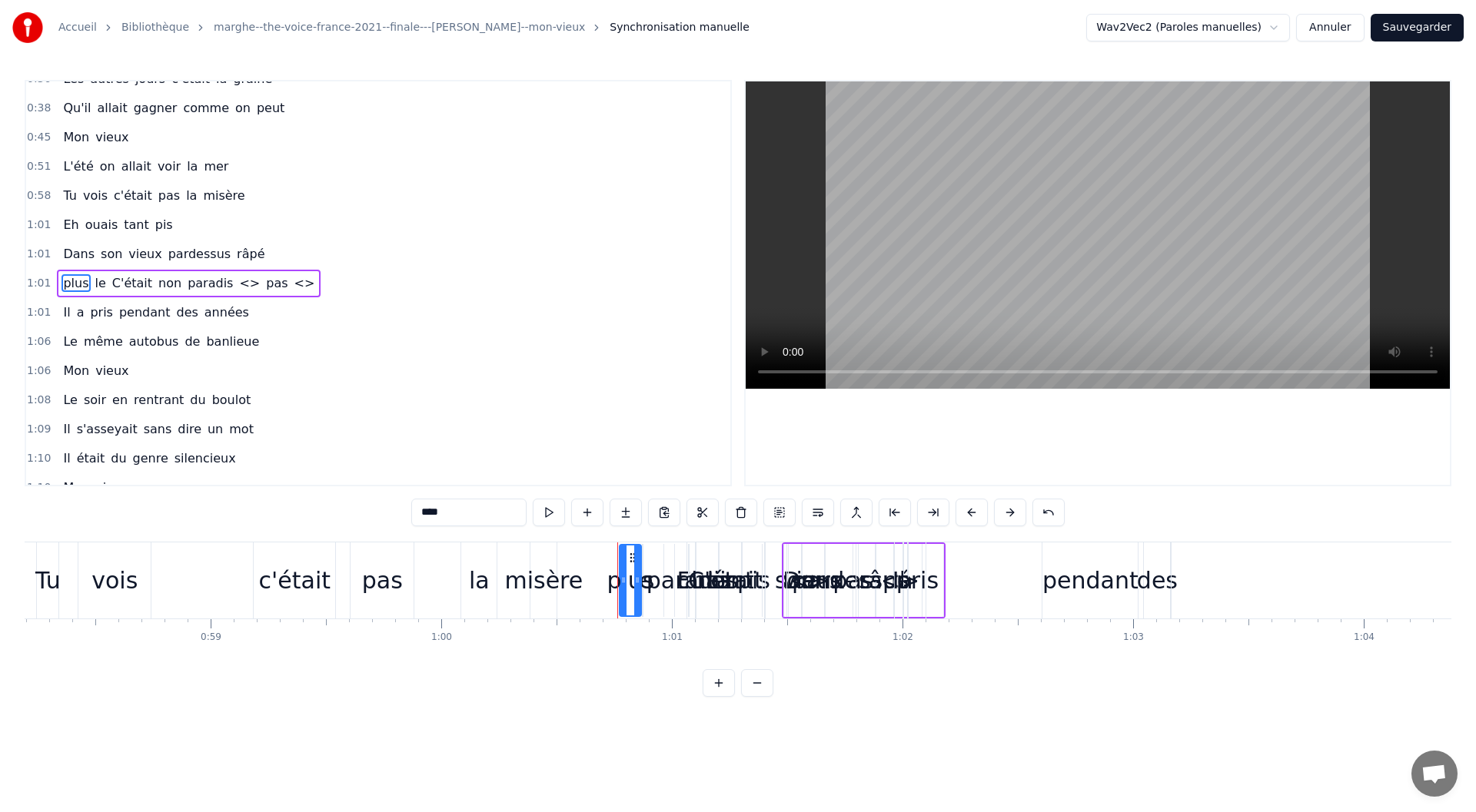
click at [70, 226] on span "Eh" at bounding box center [70, 225] width 19 height 18
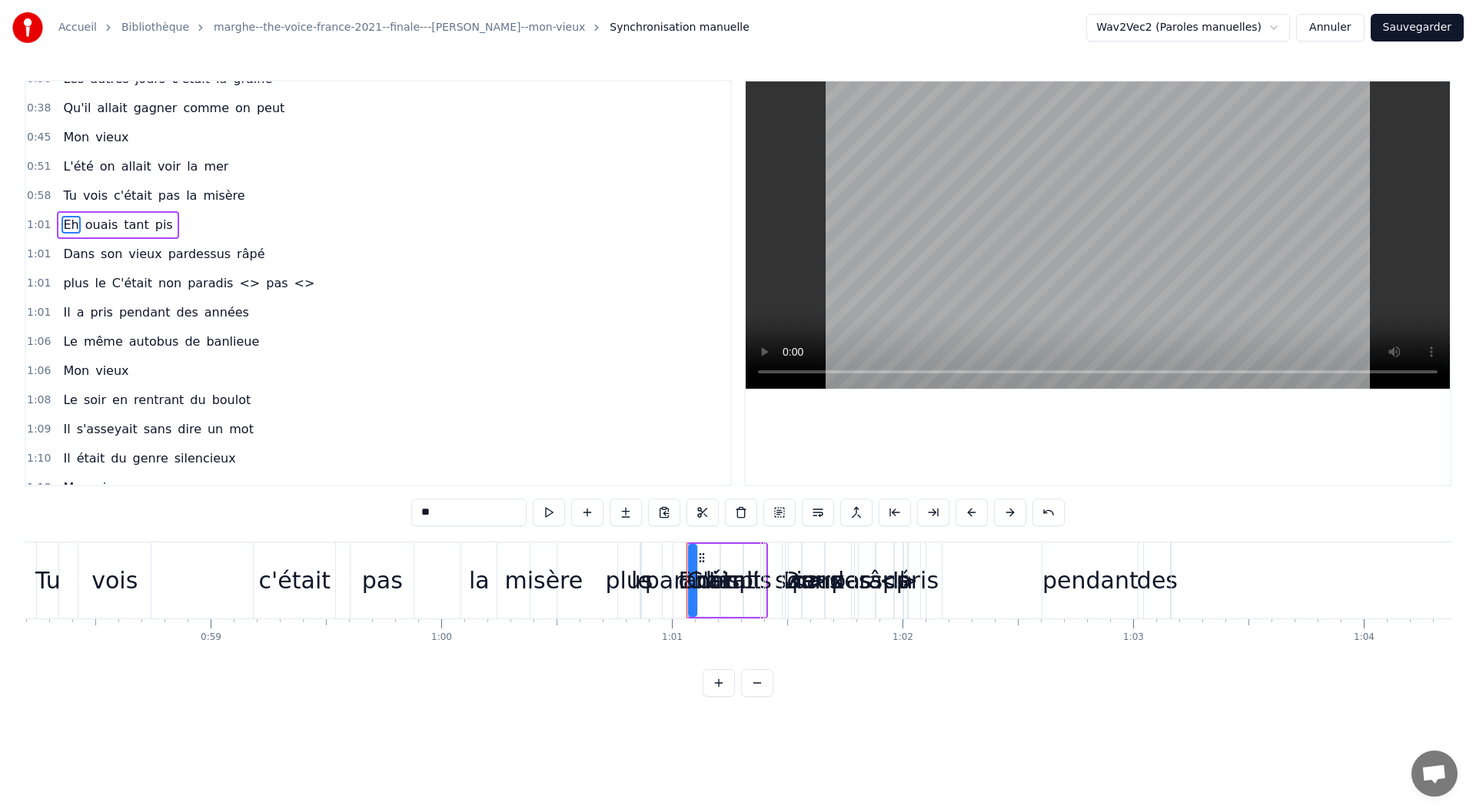
scroll to position [105, 0]
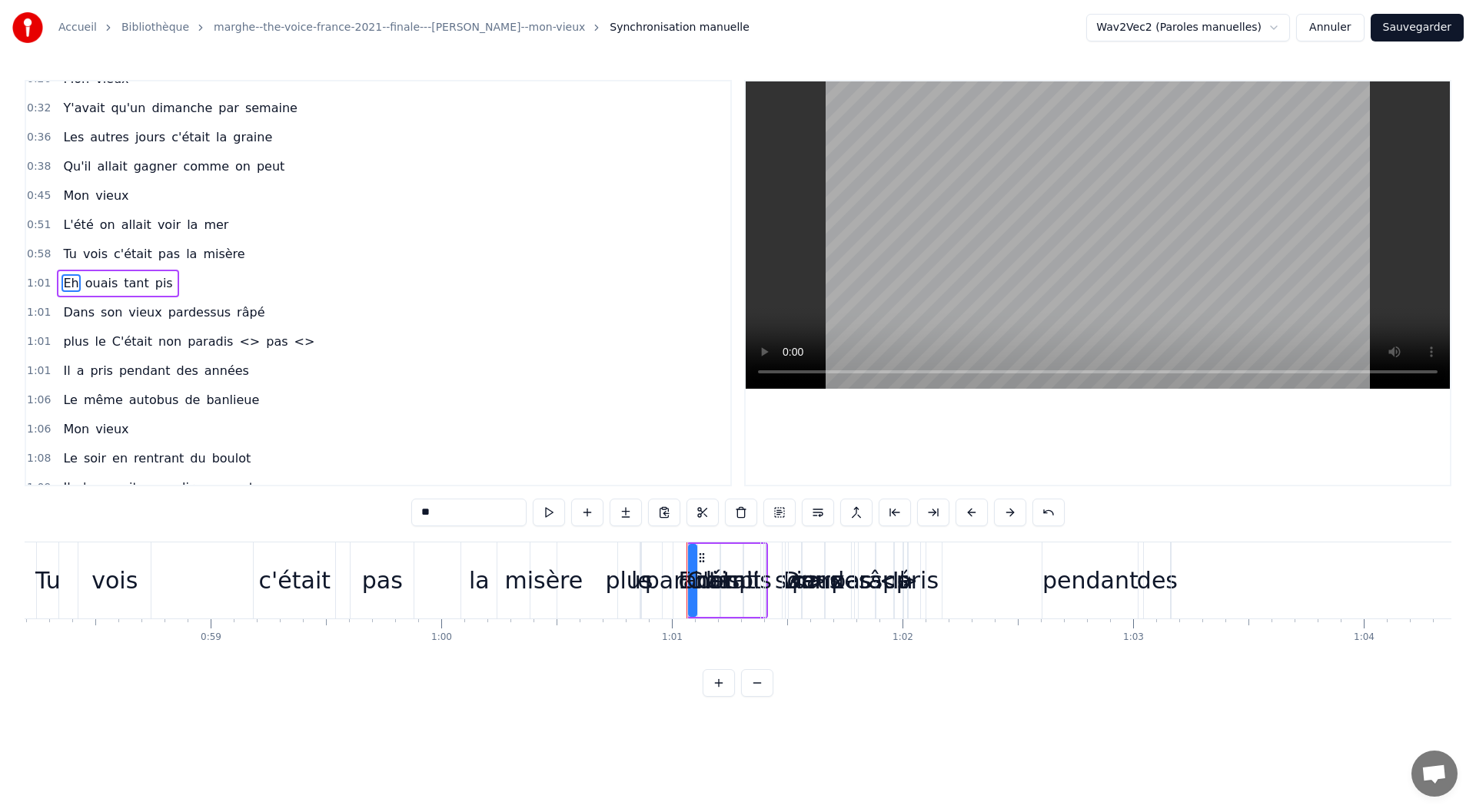
click at [102, 227] on span "on" at bounding box center [108, 225] width 19 height 18
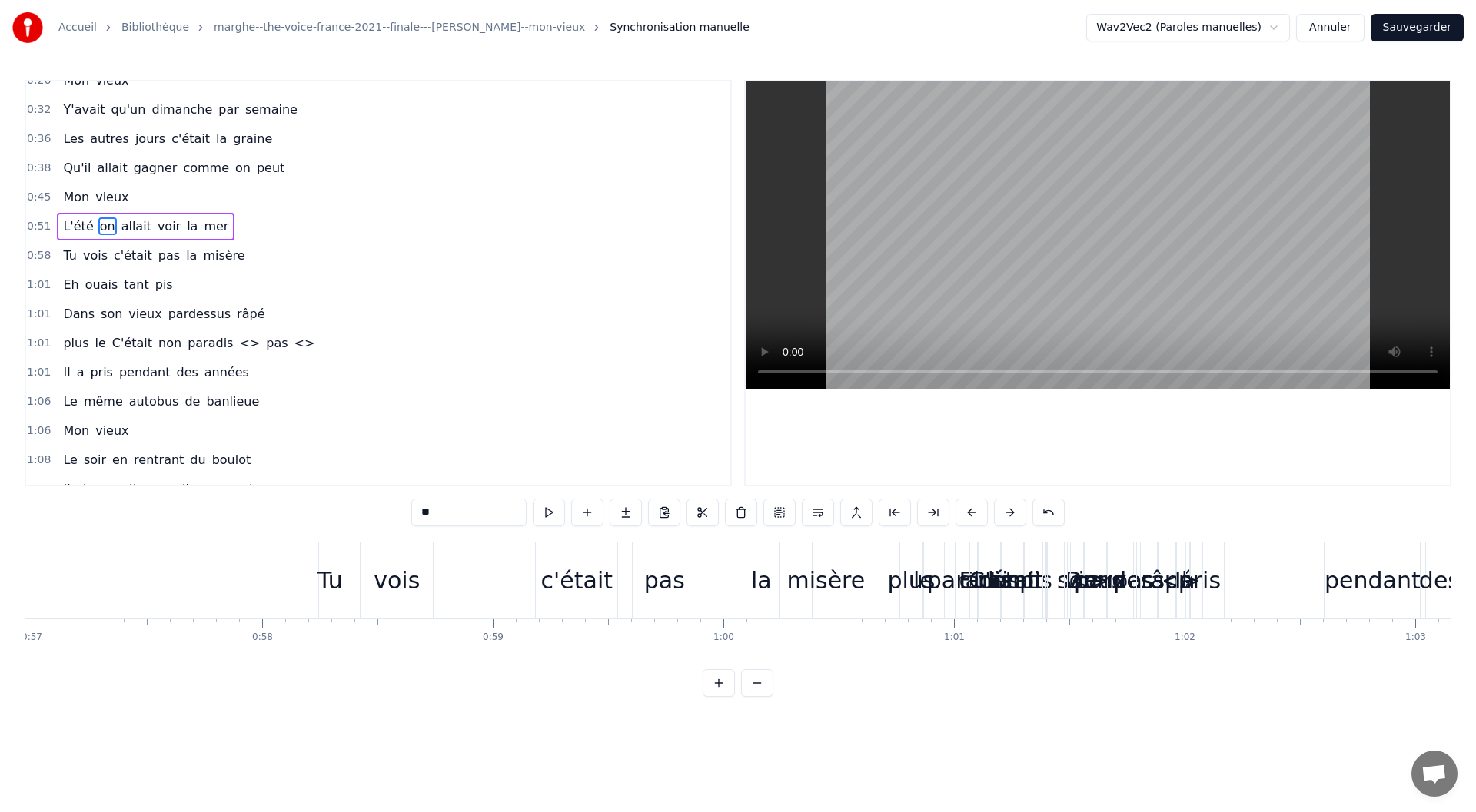
scroll to position [0, 13186]
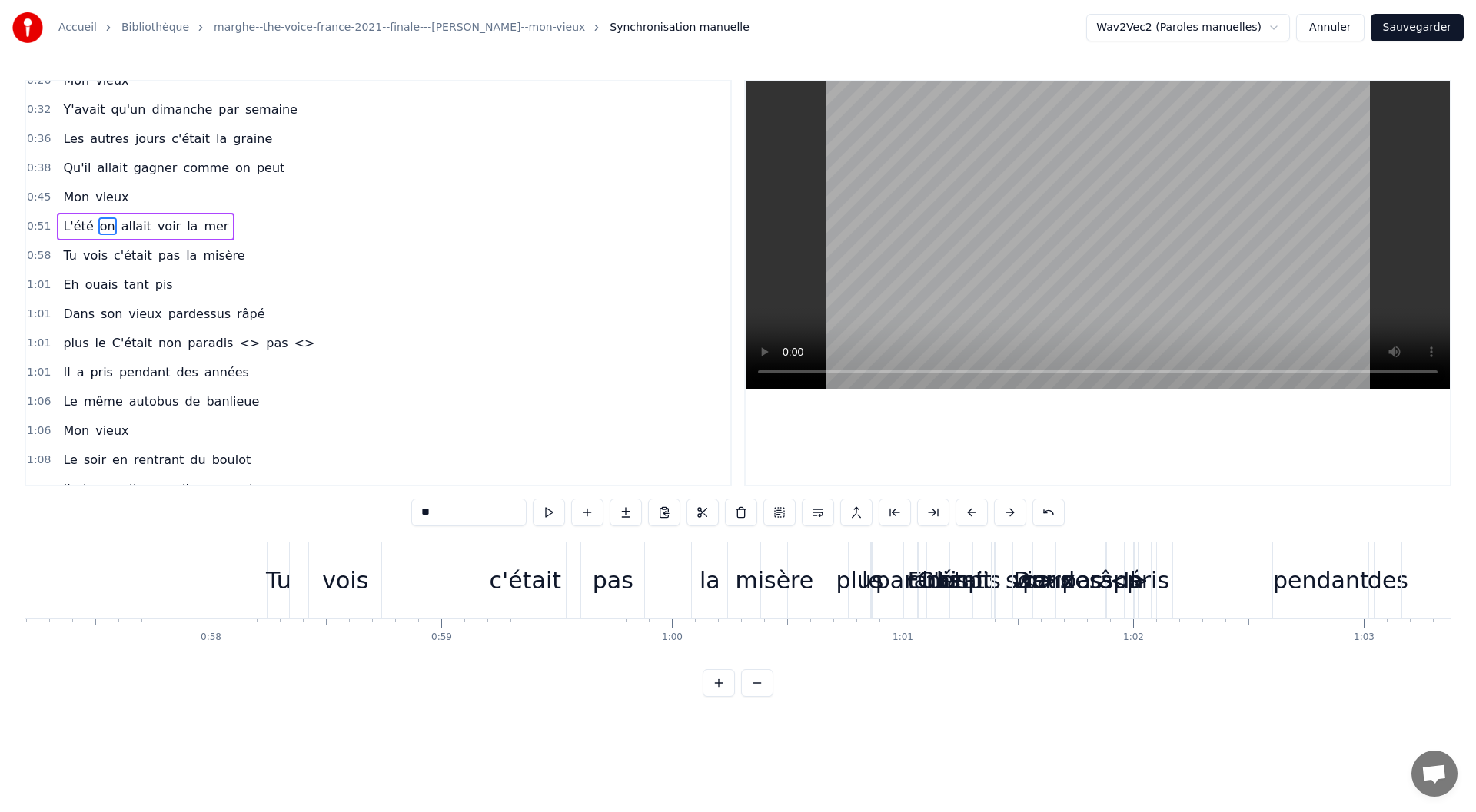
click at [119, 345] on span "C'était" at bounding box center [132, 343] width 43 height 18
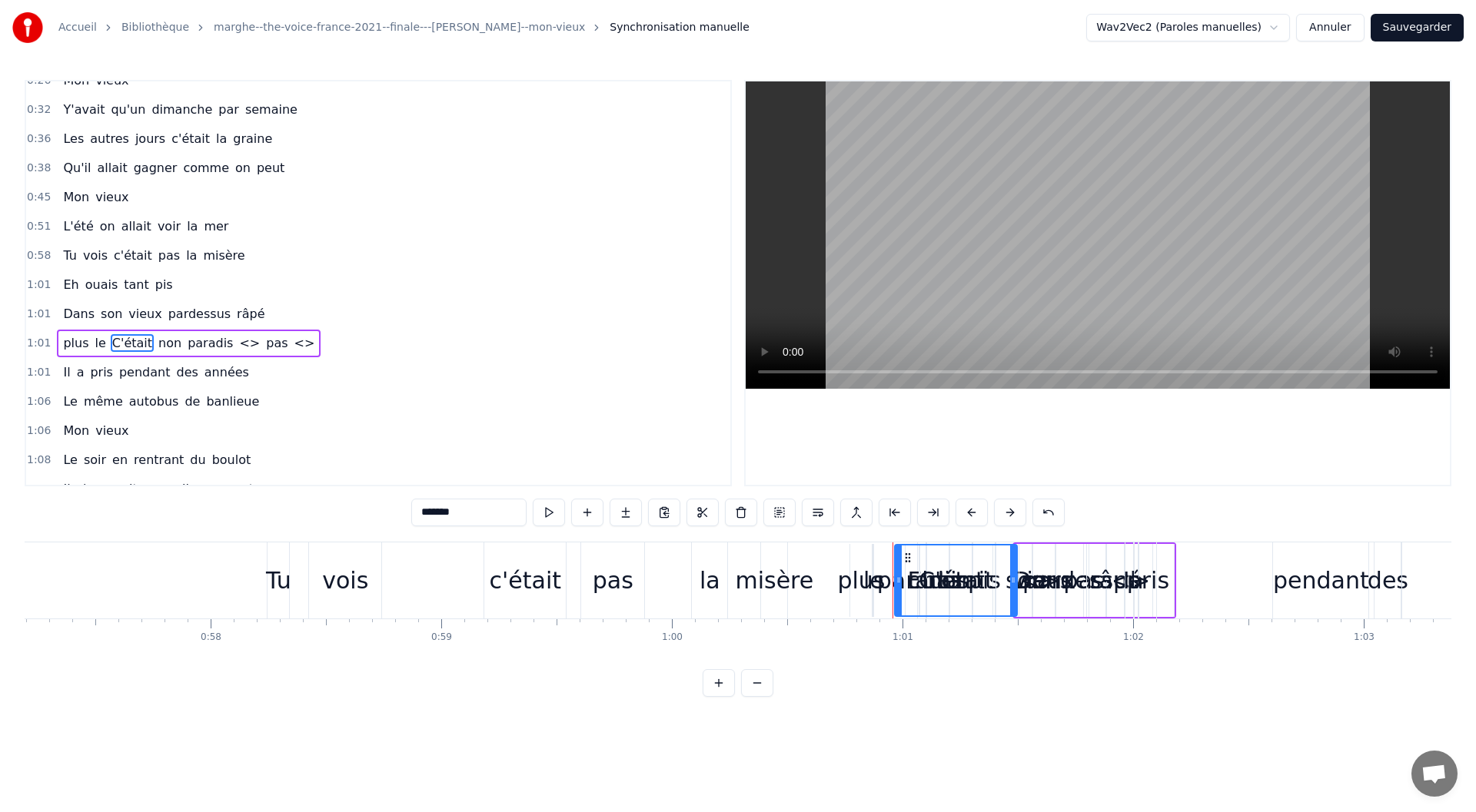
scroll to position [162, 0]
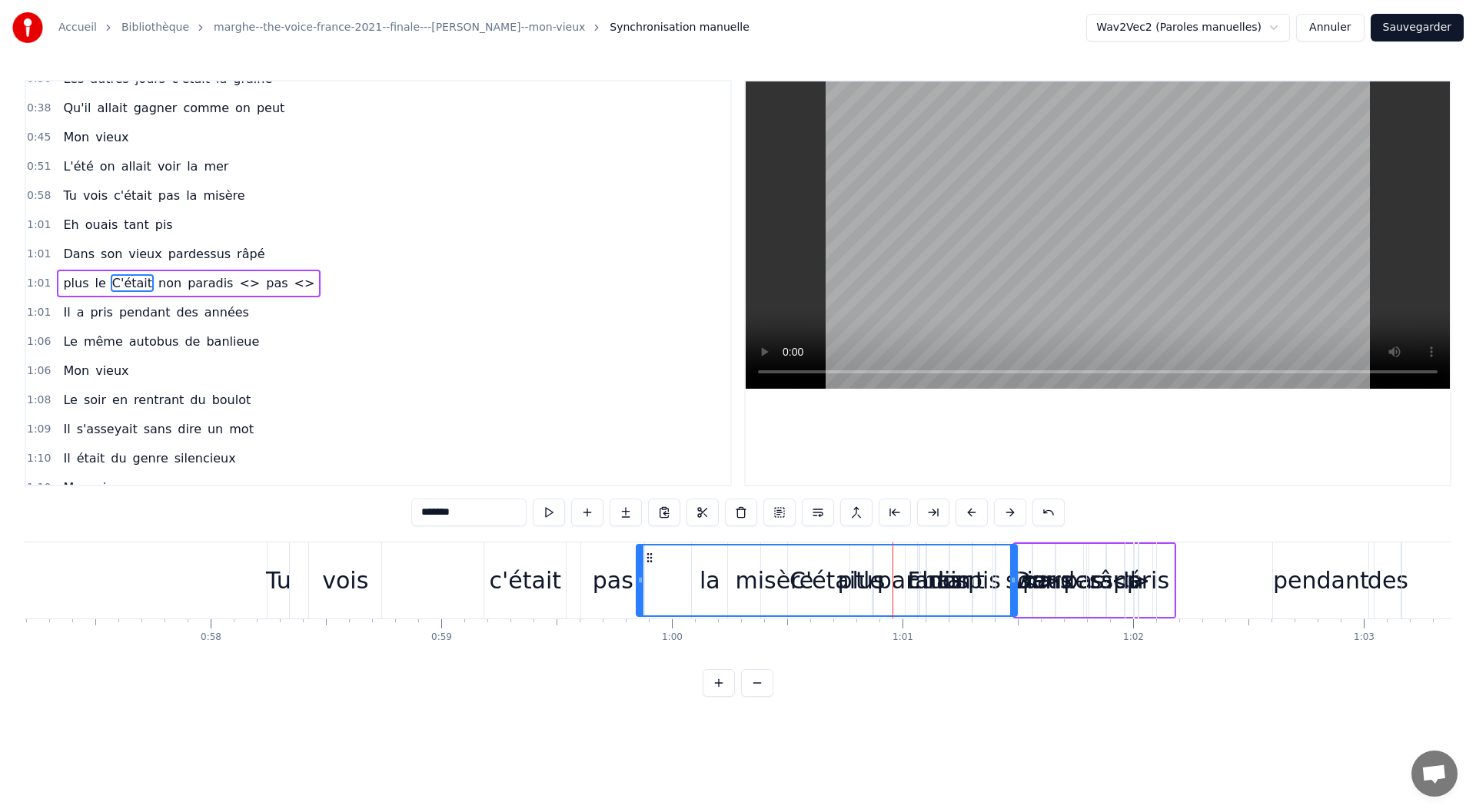
drag, startPoint x: 896, startPoint y: 574, endPoint x: 637, endPoint y: 570, distance: 259.0
click at [637, 570] on div at bounding box center [640, 579] width 6 height 69
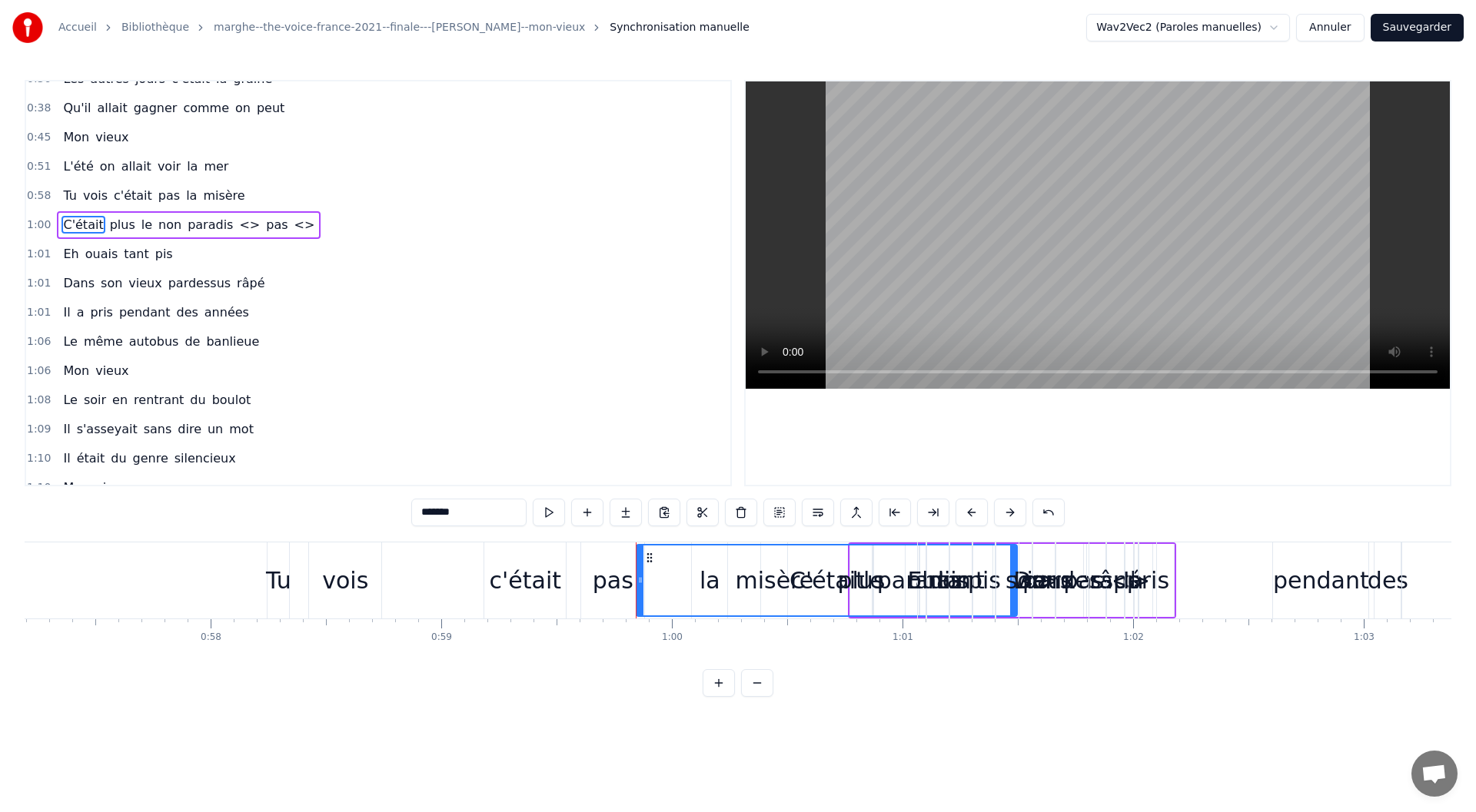
scroll to position [105, 0]
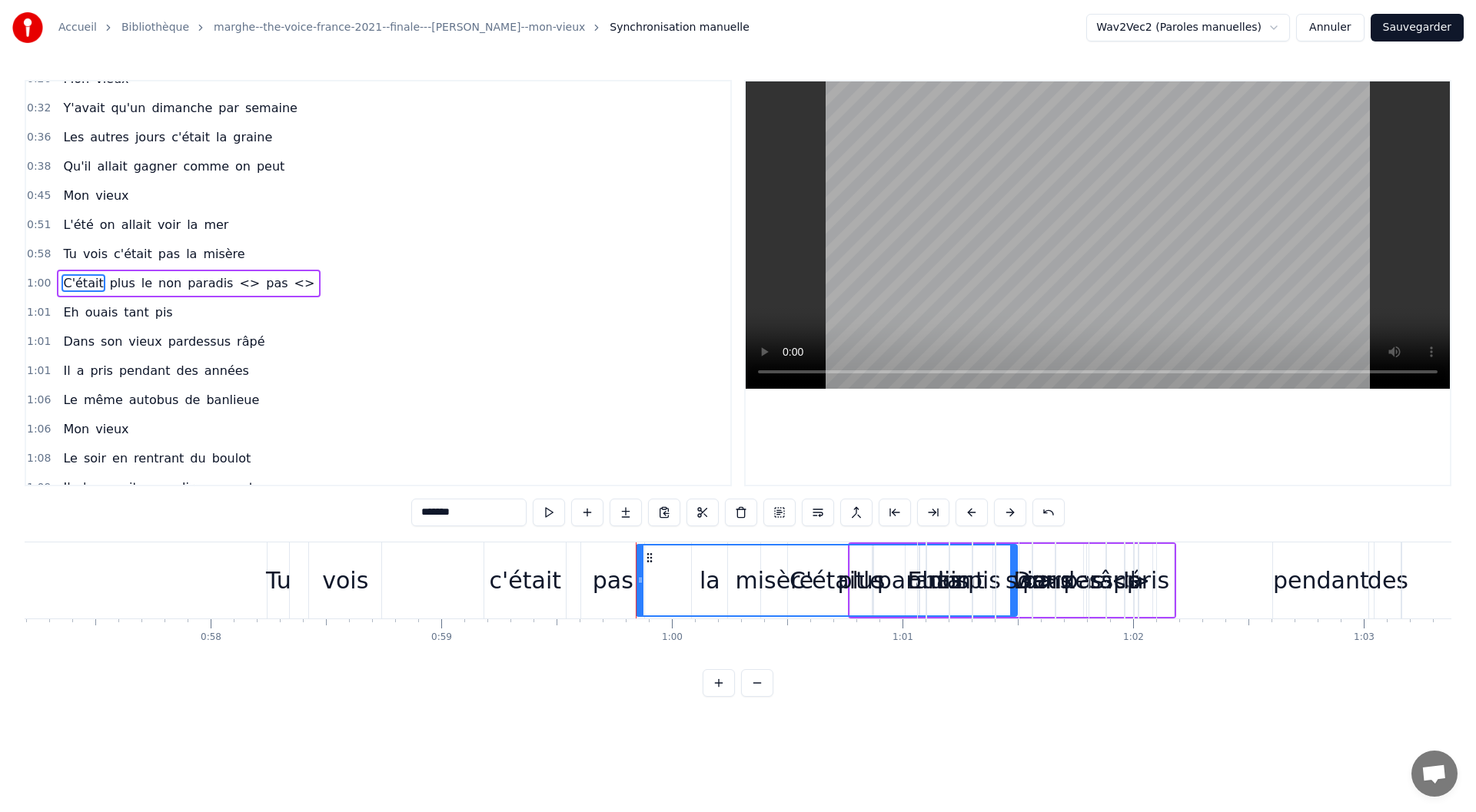
click at [264, 282] on span "pas" at bounding box center [276, 283] width 24 height 18
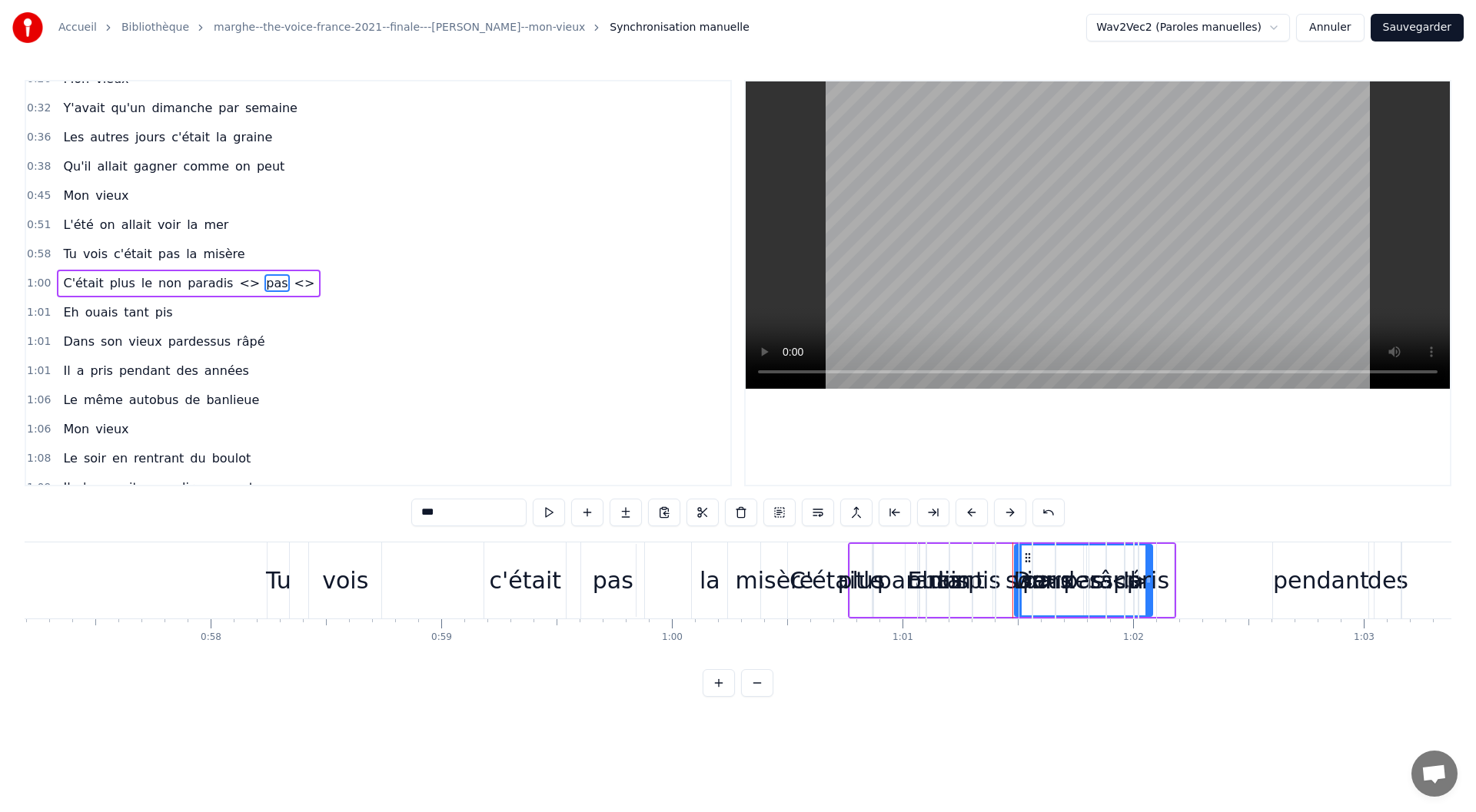
click at [264, 282] on span "pas" at bounding box center [276, 283] width 24 height 18
click at [293, 282] on span "<>" at bounding box center [304, 283] width 23 height 18
click at [238, 281] on span "<>" at bounding box center [250, 283] width 23 height 18
click at [264, 286] on span "pas" at bounding box center [276, 283] width 24 height 18
click at [899, 577] on div "paradis" at bounding box center [919, 580] width 85 height 34
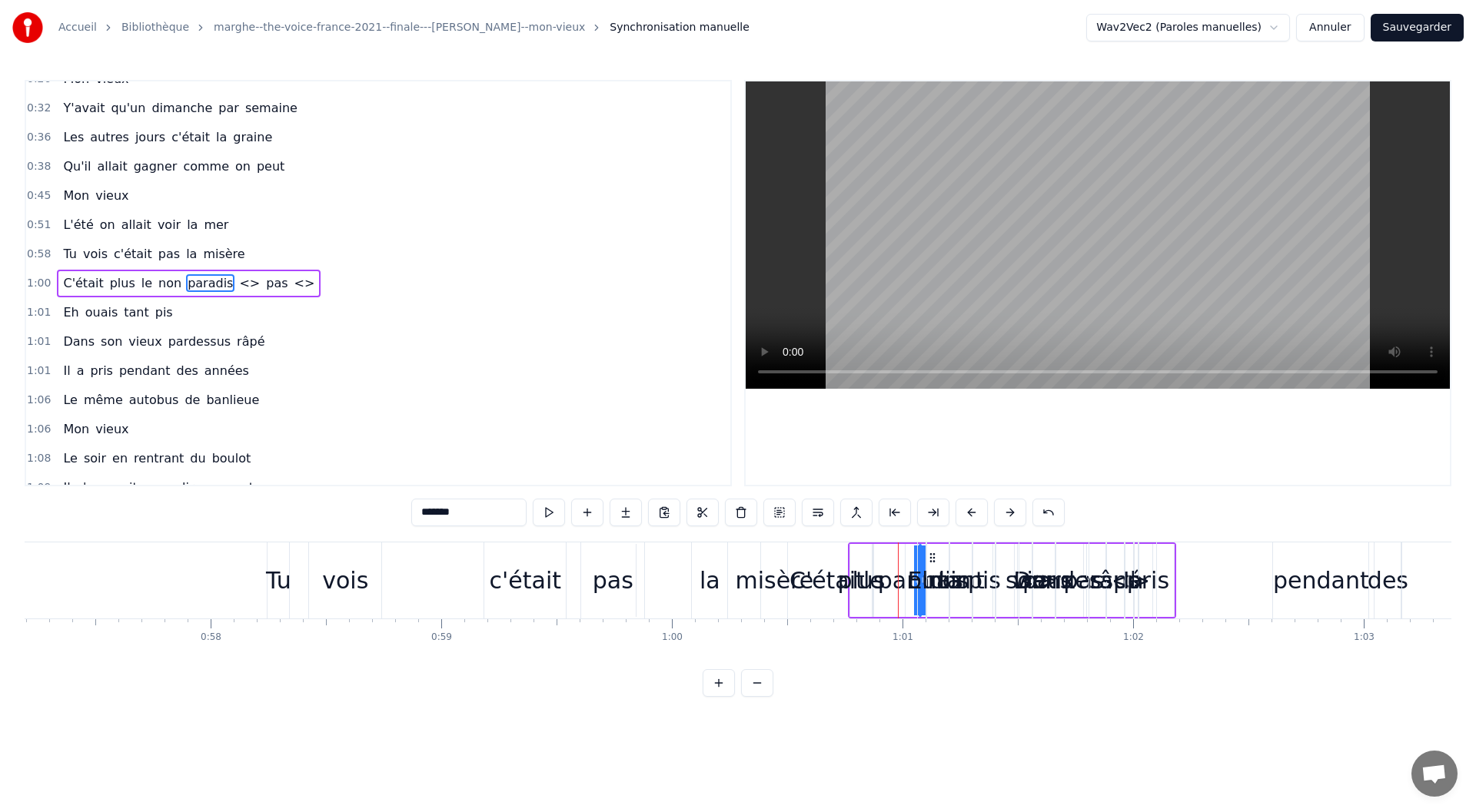
click at [945, 573] on div "tant" at bounding box center [961, 580] width 47 height 34
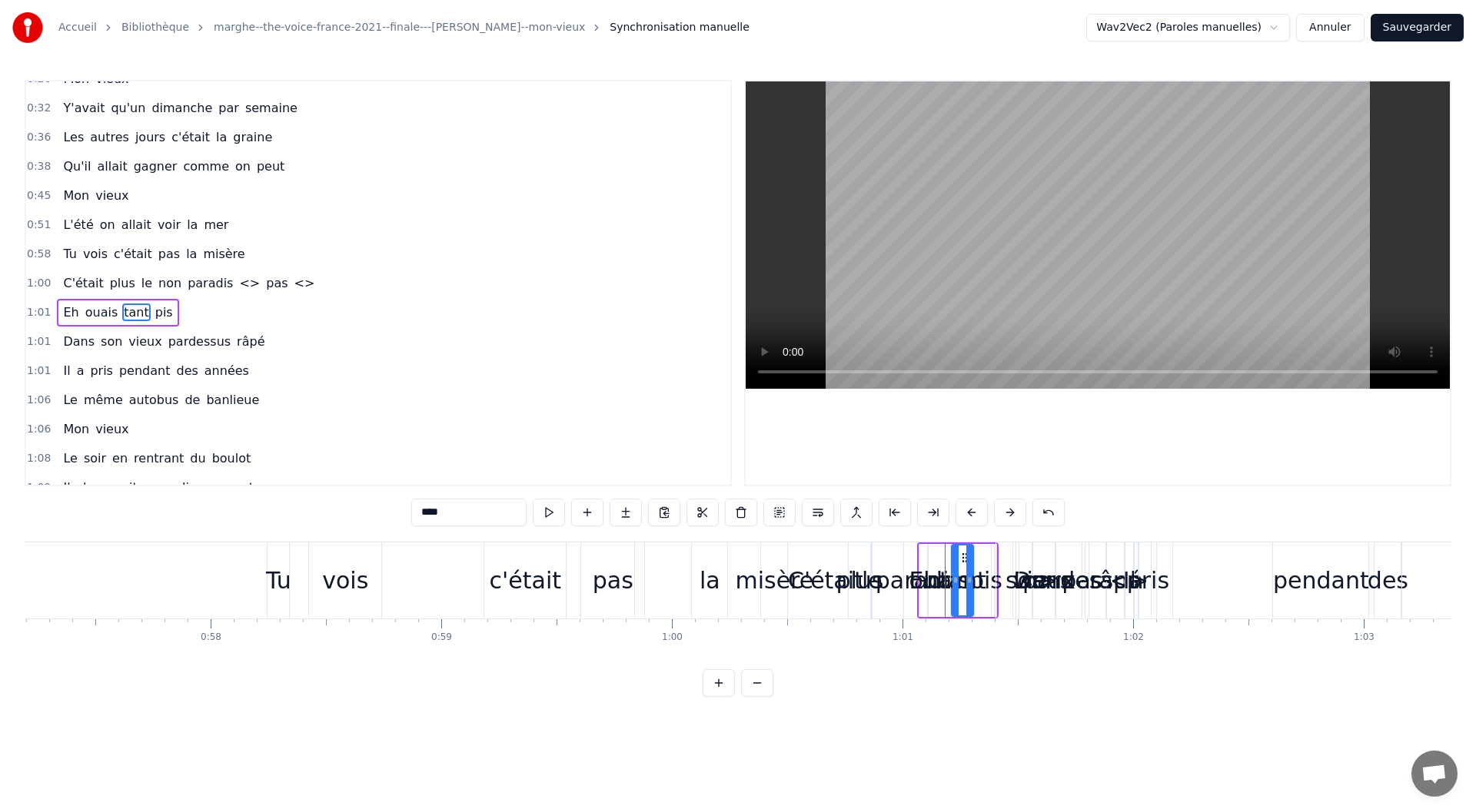
scroll to position [134, 0]
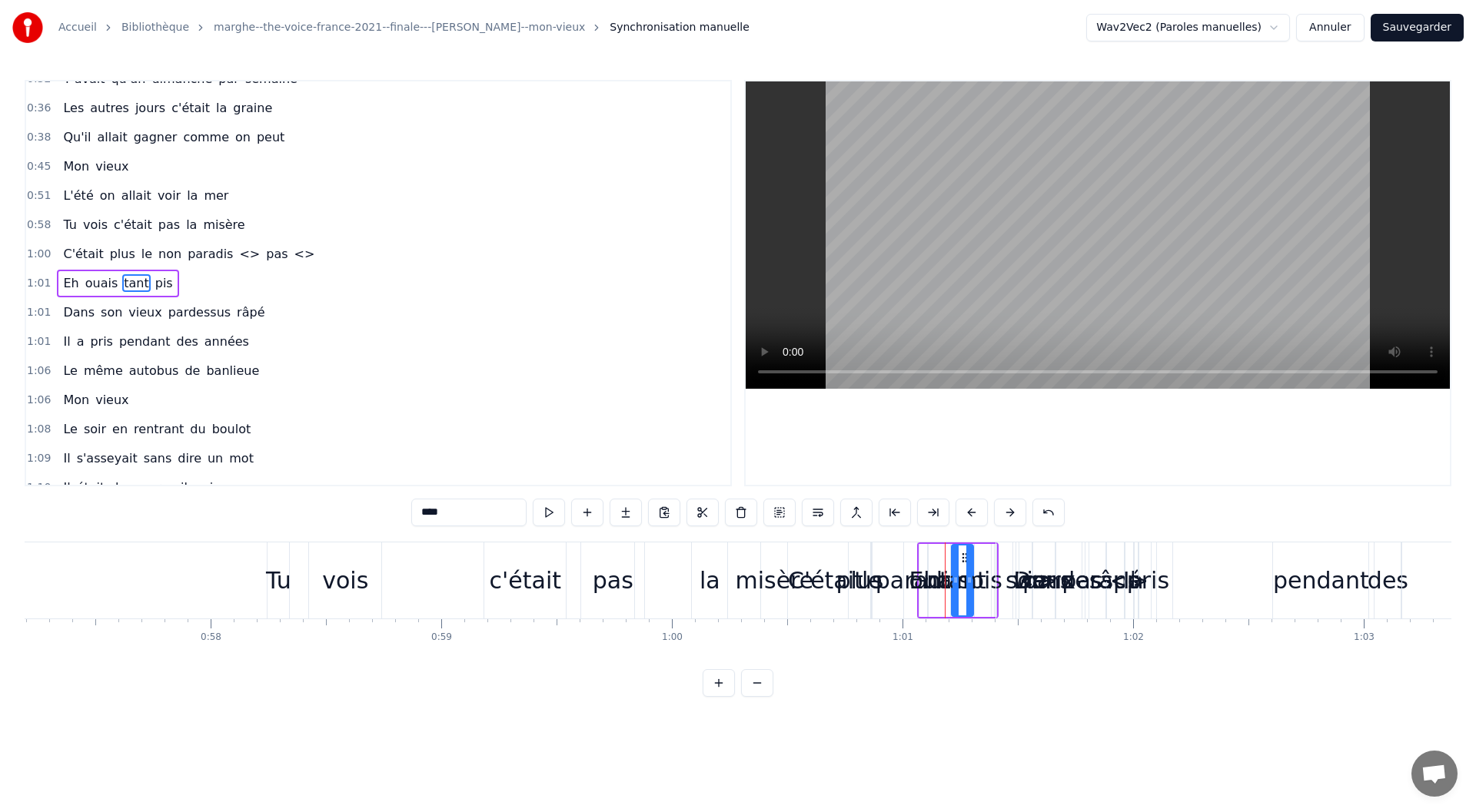
click at [939, 570] on div "ouais" at bounding box center [940, 580] width 62 height 34
click at [893, 570] on div "paradis" at bounding box center [917, 580] width 85 height 34
type input "*******"
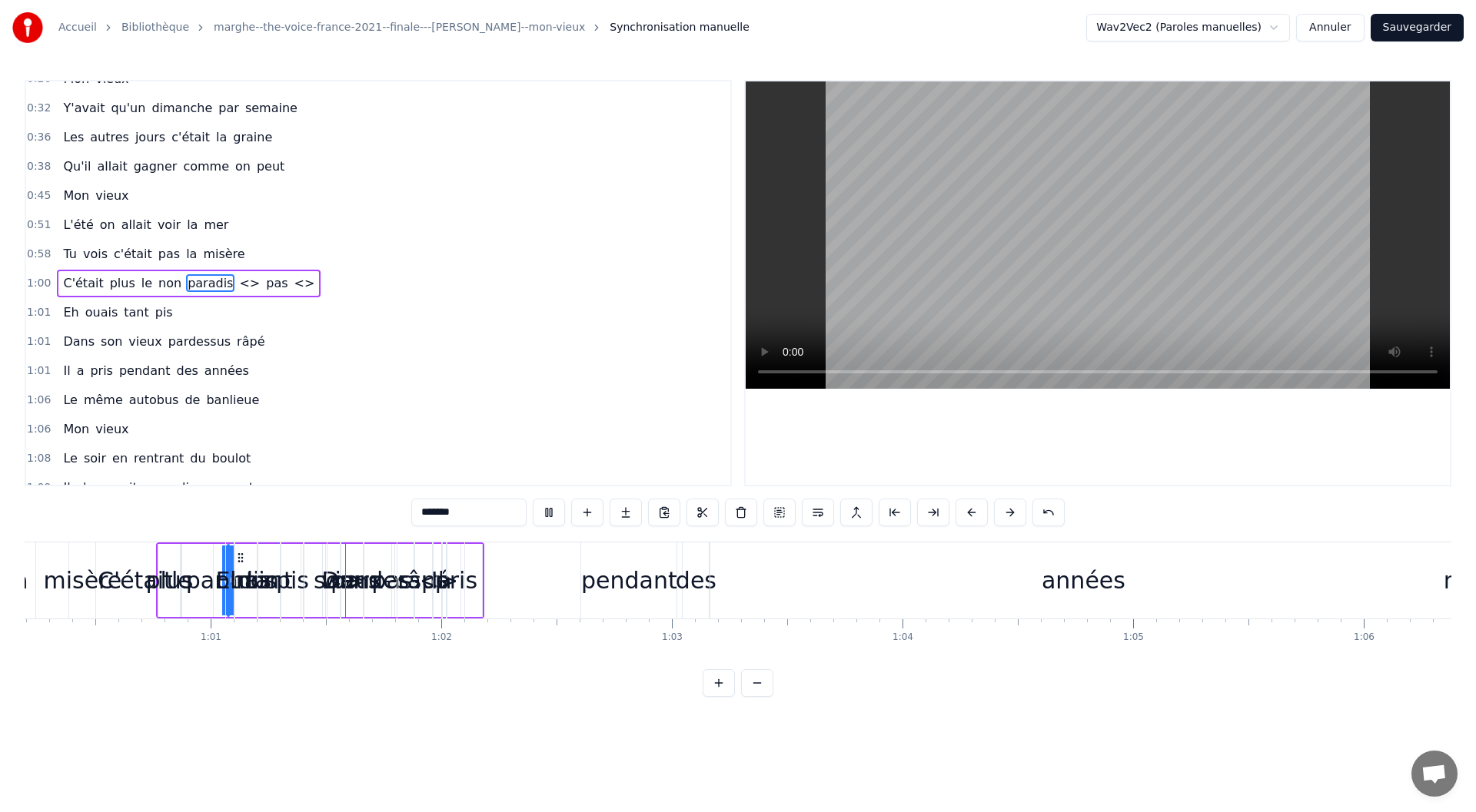
scroll to position [0, 13958]
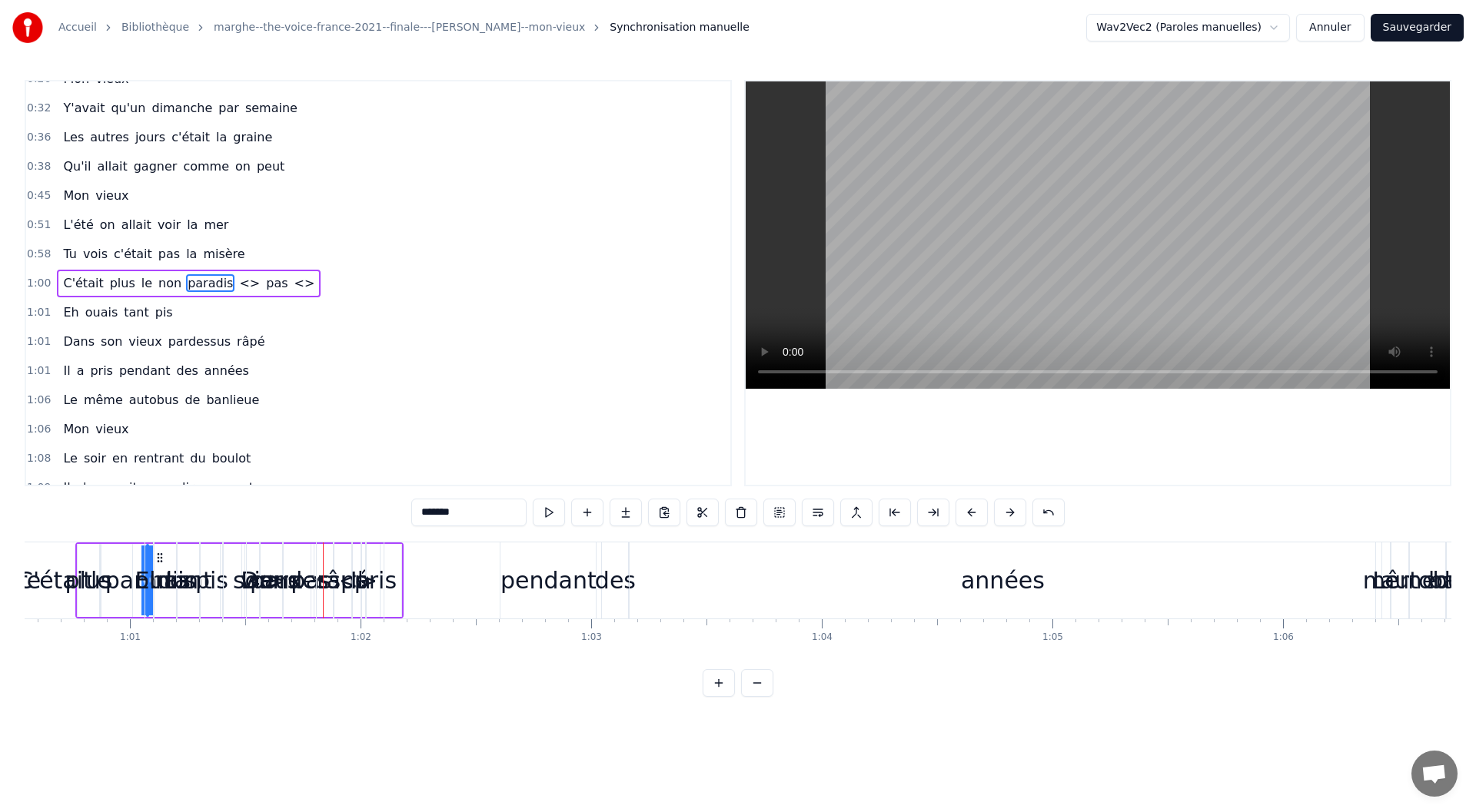
click at [35, 286] on span "1:00" at bounding box center [38, 284] width 23 height 16
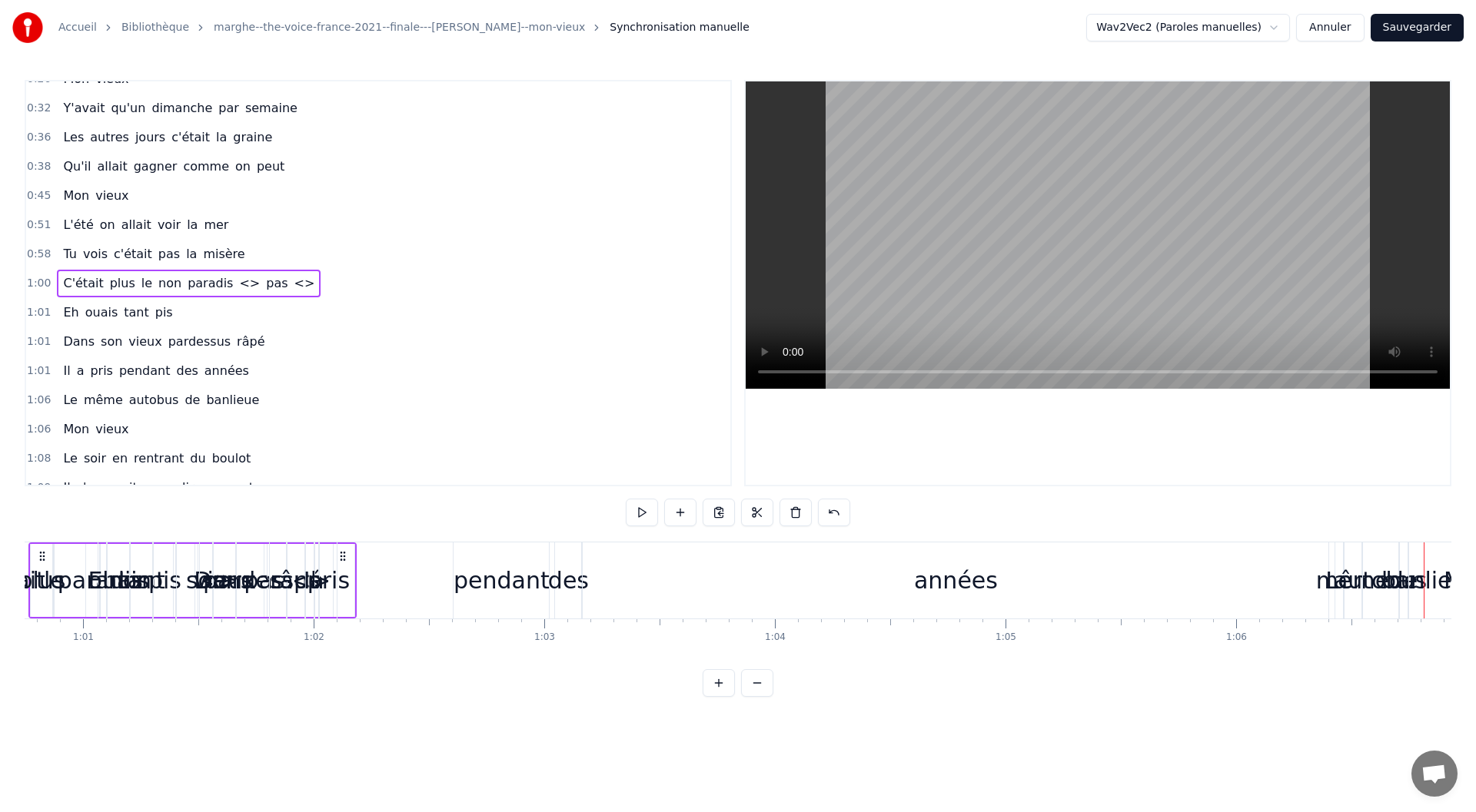
scroll to position [0, 13852]
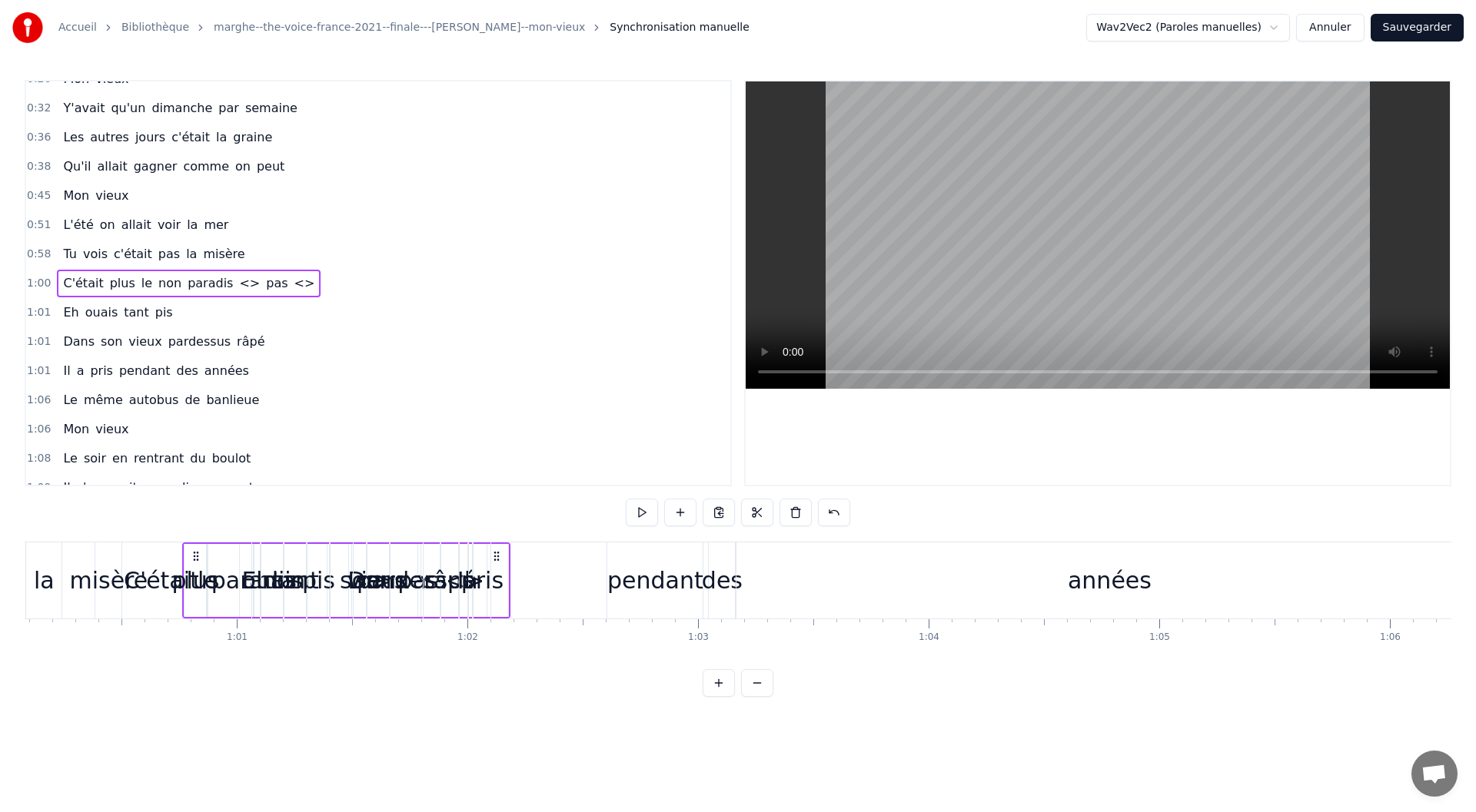
click at [81, 282] on span "C'était" at bounding box center [83, 283] width 43 height 18
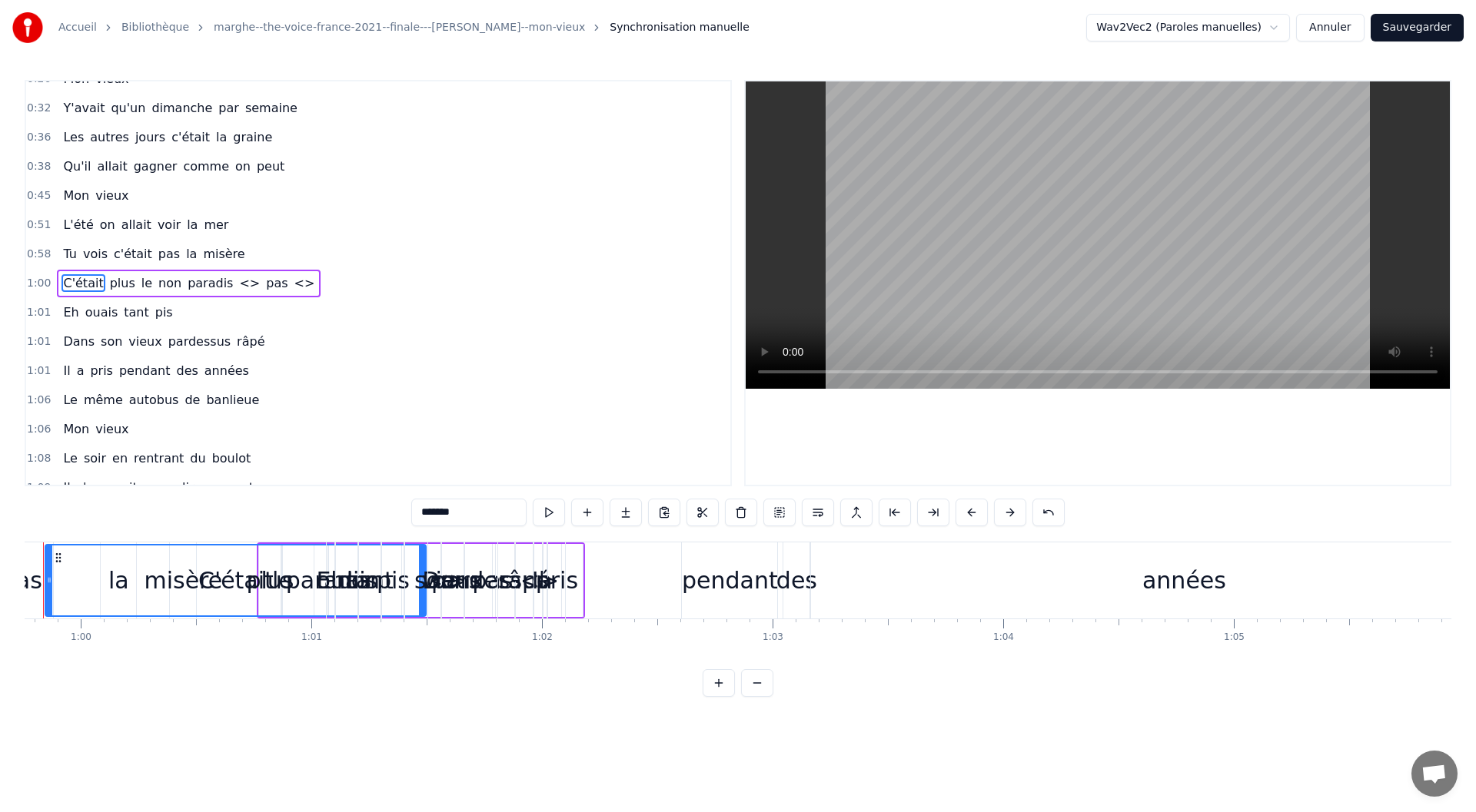
scroll to position [0, 13719]
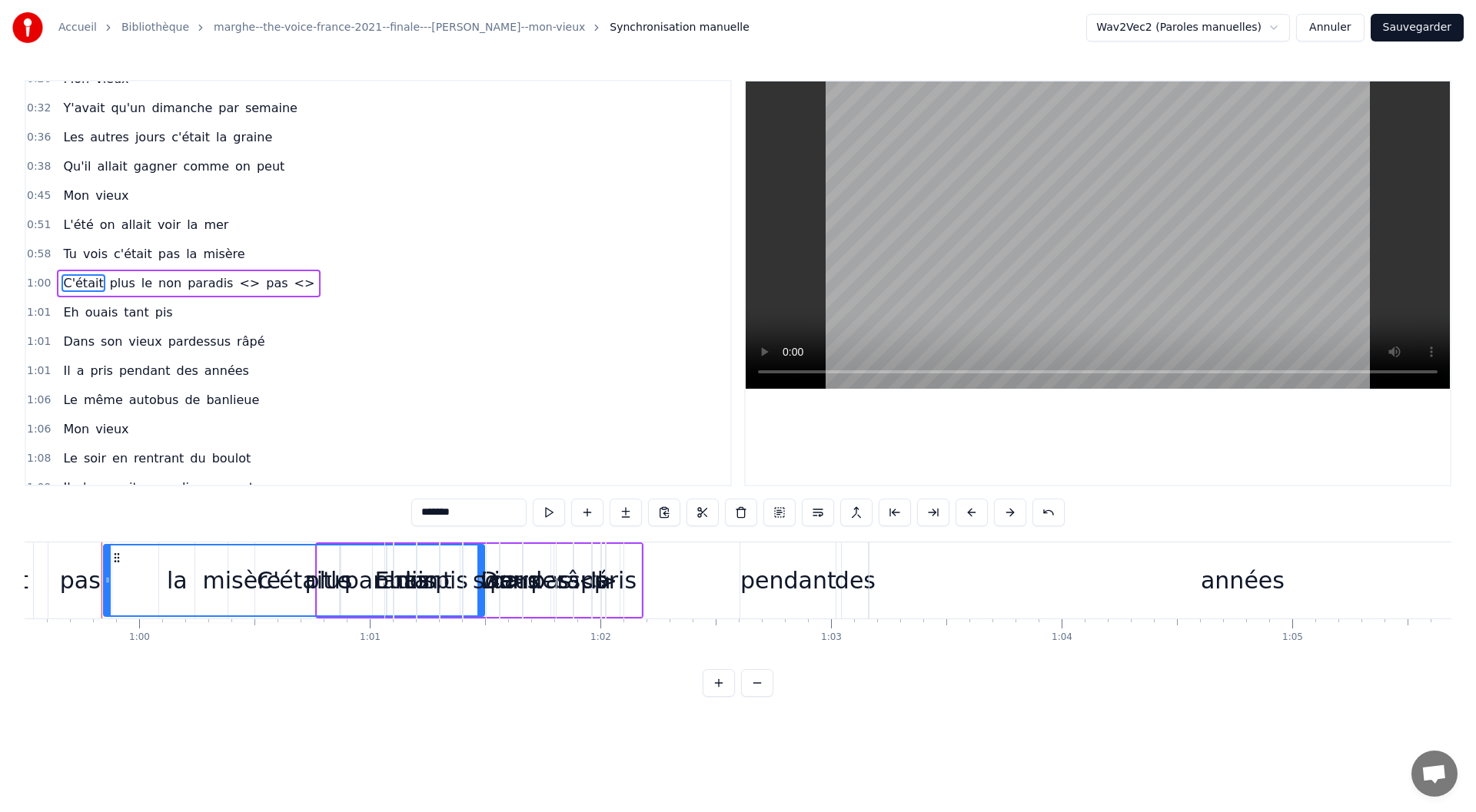
click at [268, 581] on div "C'était" at bounding box center [294, 580] width 75 height 34
click at [276, 580] on div "C'était" at bounding box center [294, 580] width 75 height 34
click at [299, 570] on div "C'était" at bounding box center [294, 580] width 75 height 34
click at [298, 578] on div at bounding box center [298, 580] width 1 height 76
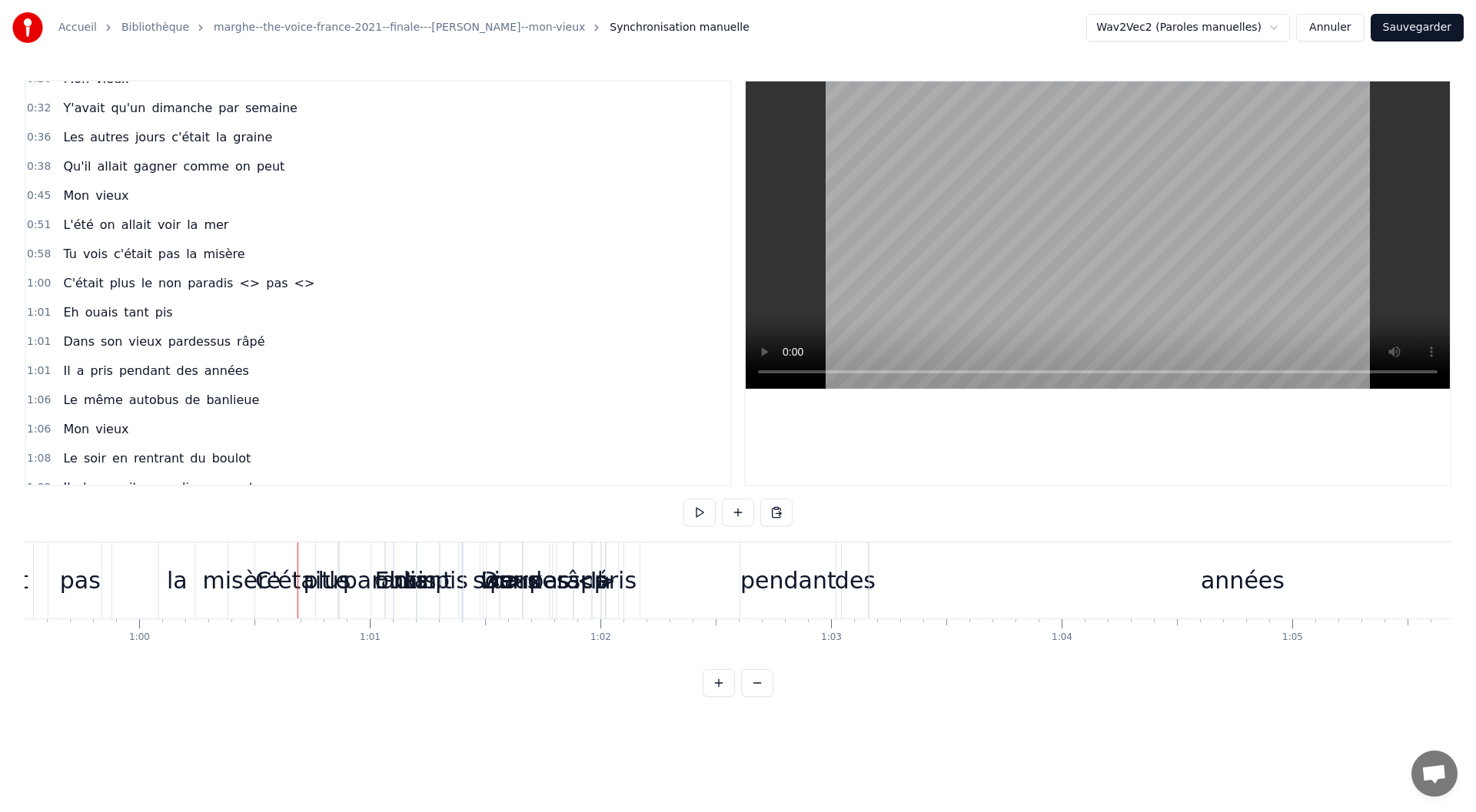
click at [289, 575] on div "C'était" at bounding box center [293, 580] width 75 height 34
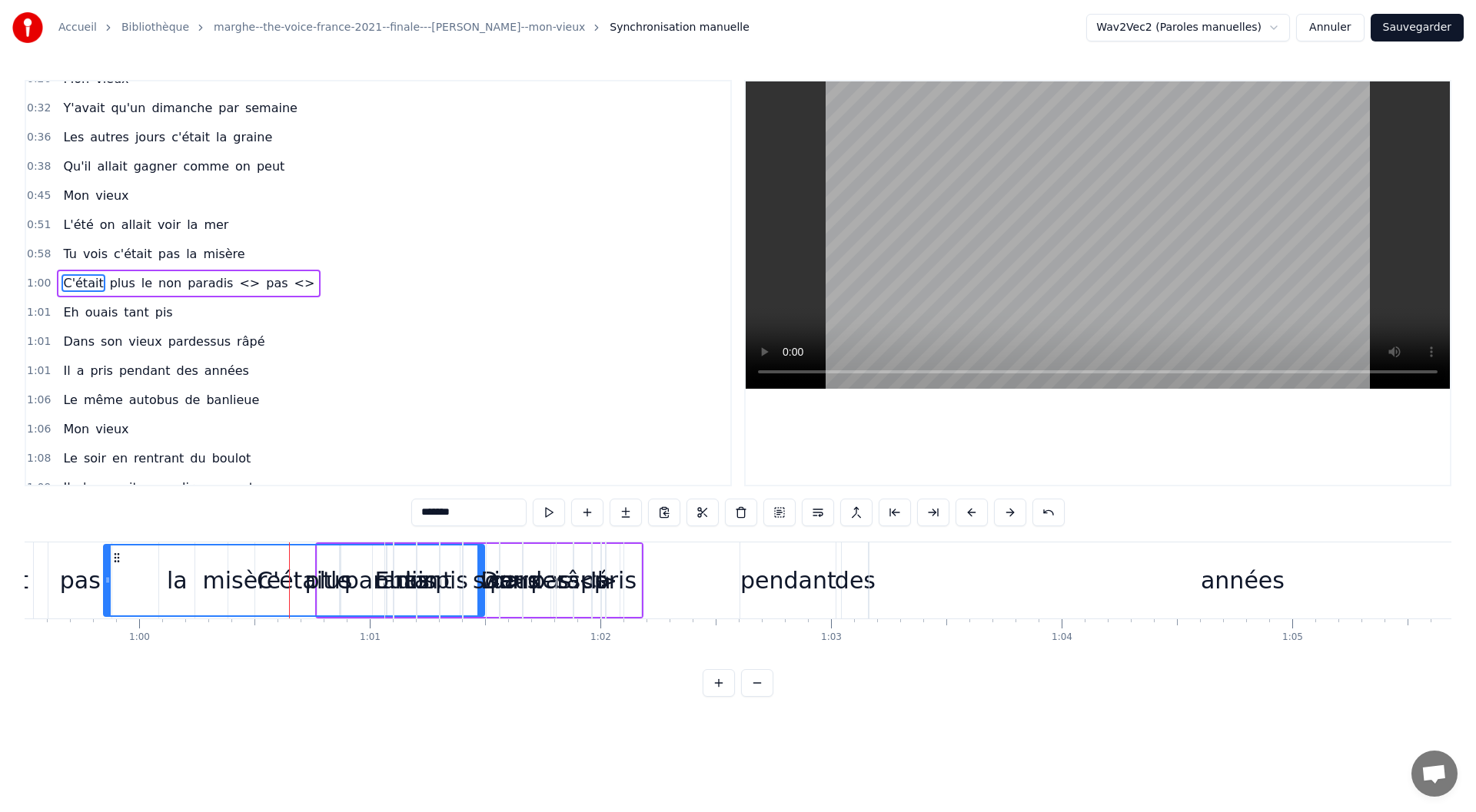
click at [77, 280] on span "C'était" at bounding box center [83, 283] width 43 height 18
click at [411, 510] on input "*******" at bounding box center [469, 513] width 115 height 27
click at [417, 510] on input "*******" at bounding box center [469, 513] width 115 height 27
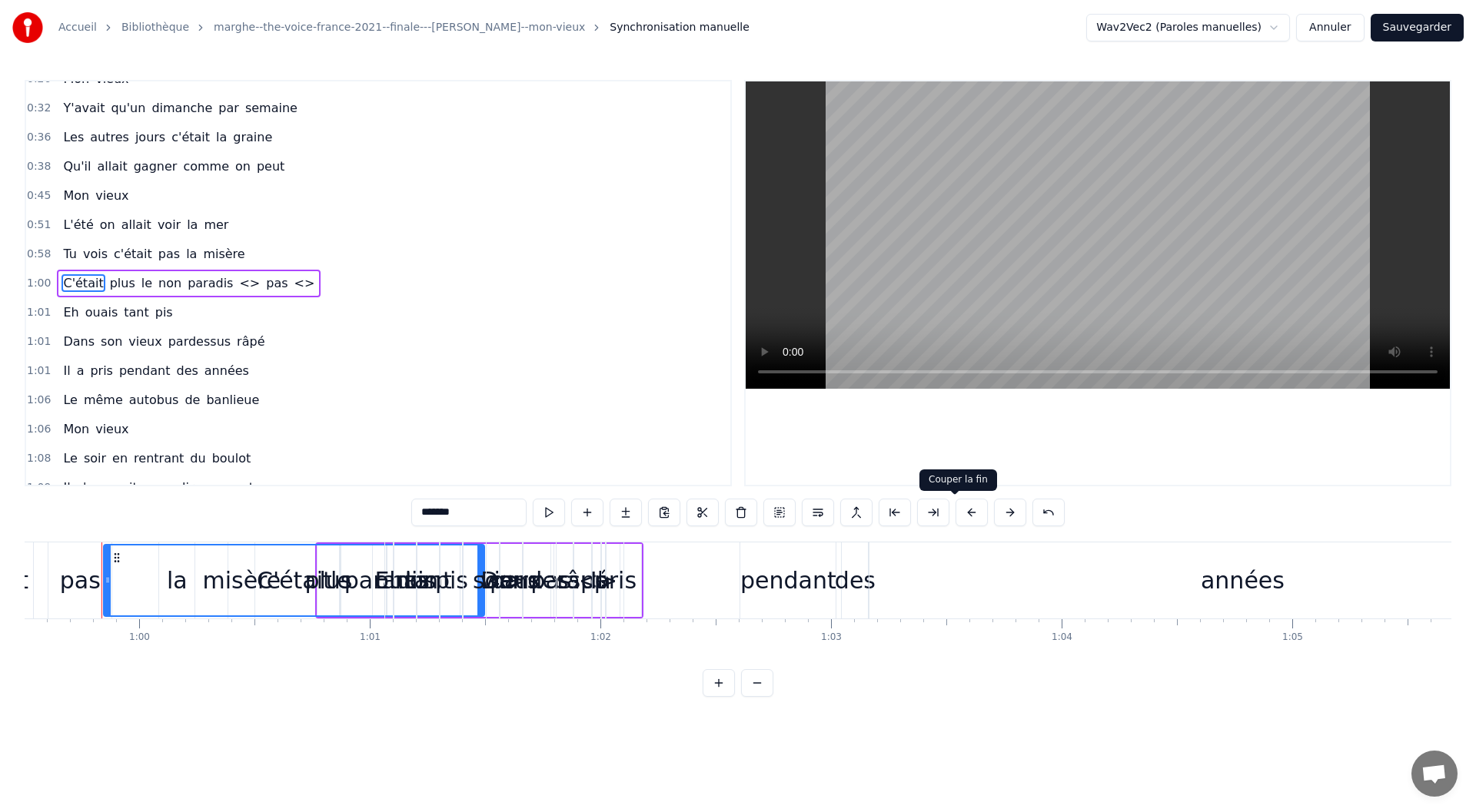
click at [949, 515] on button at bounding box center [933, 513] width 32 height 27
click at [270, 585] on div "C'était" at bounding box center [294, 580] width 75 height 34
click at [277, 577] on div "C'était" at bounding box center [294, 580] width 75 height 34
click at [213, 252] on span "misère" at bounding box center [224, 253] width 45 height 18
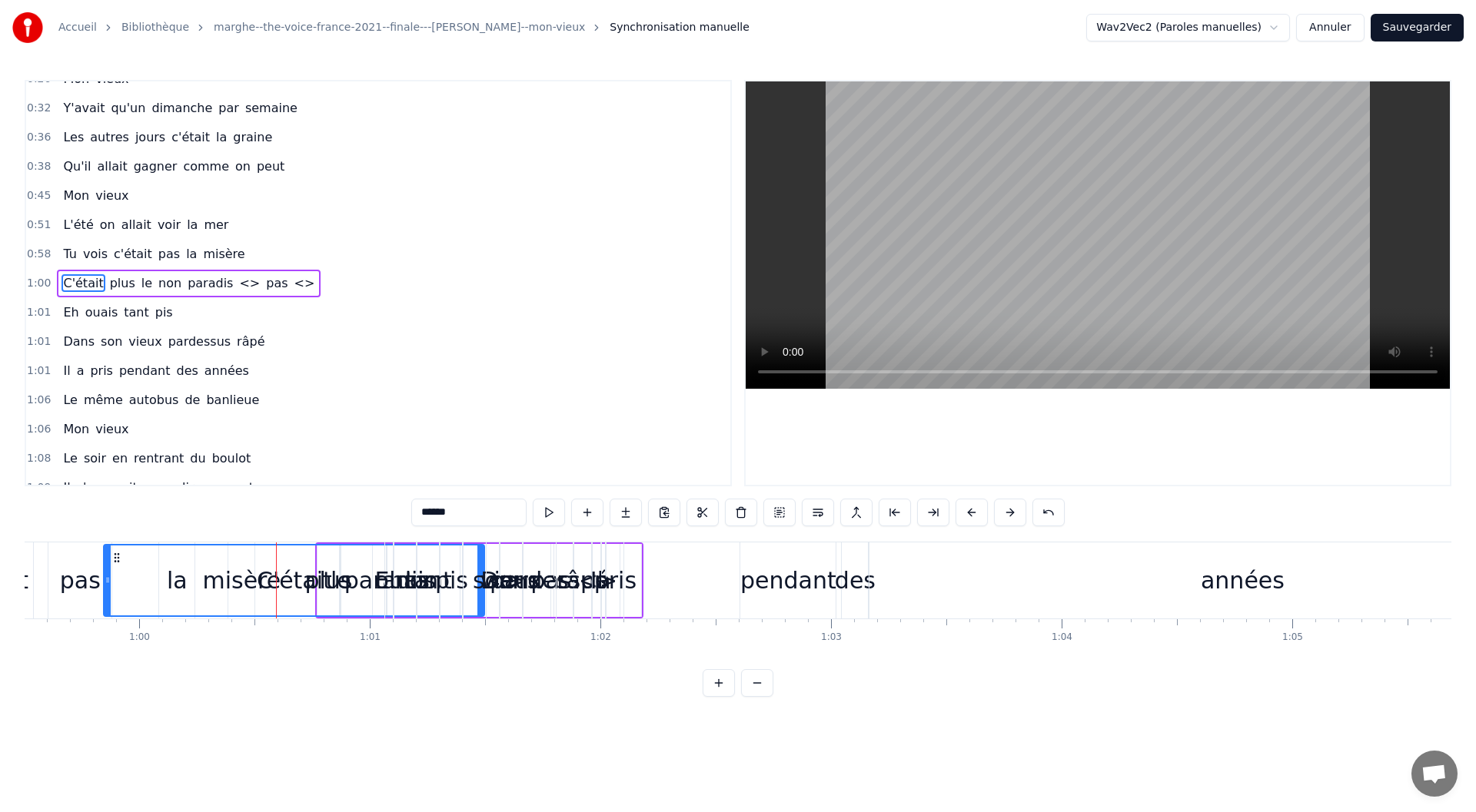
scroll to position [75, 0]
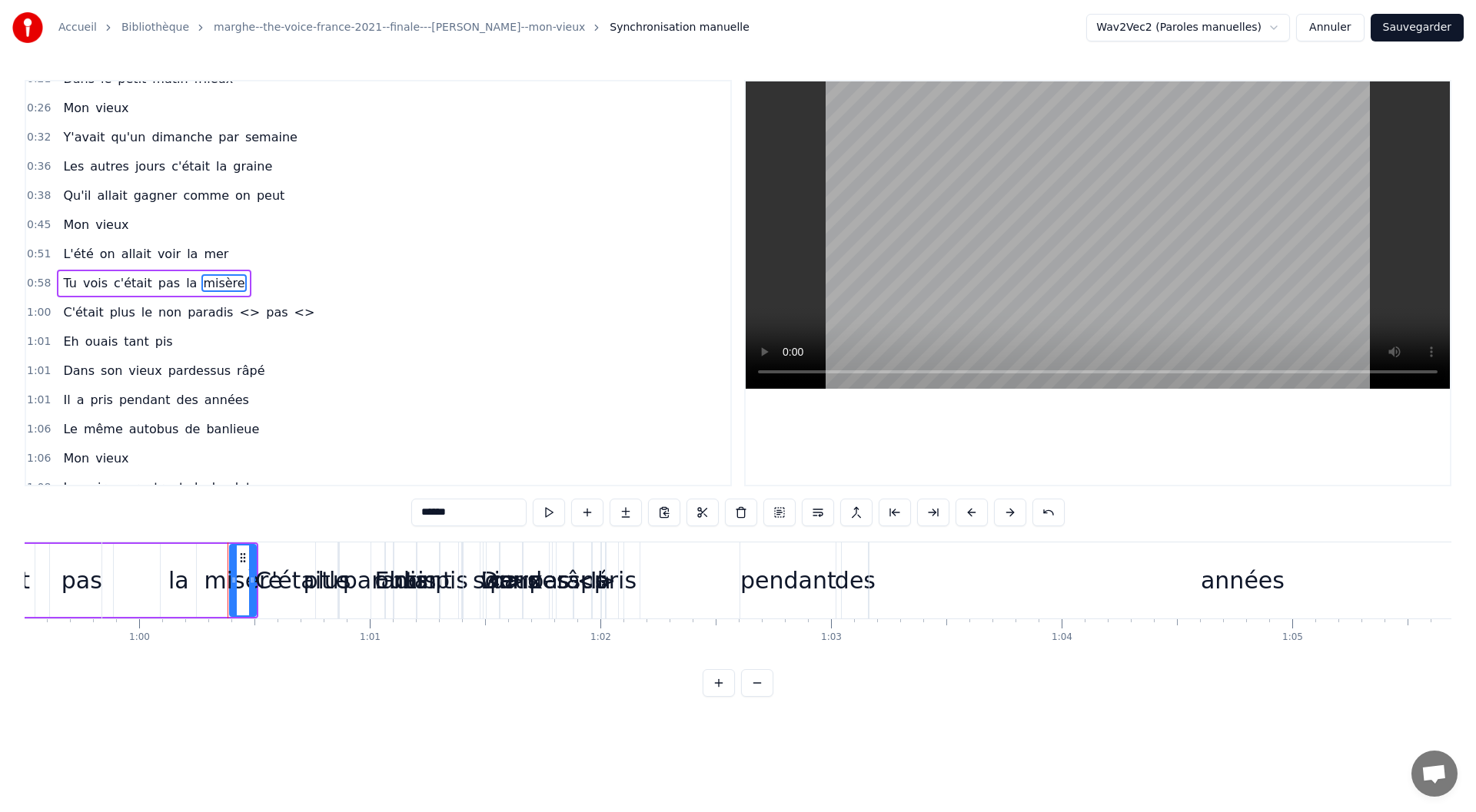
click at [274, 587] on div "C'était" at bounding box center [293, 580] width 75 height 34
type input "*******"
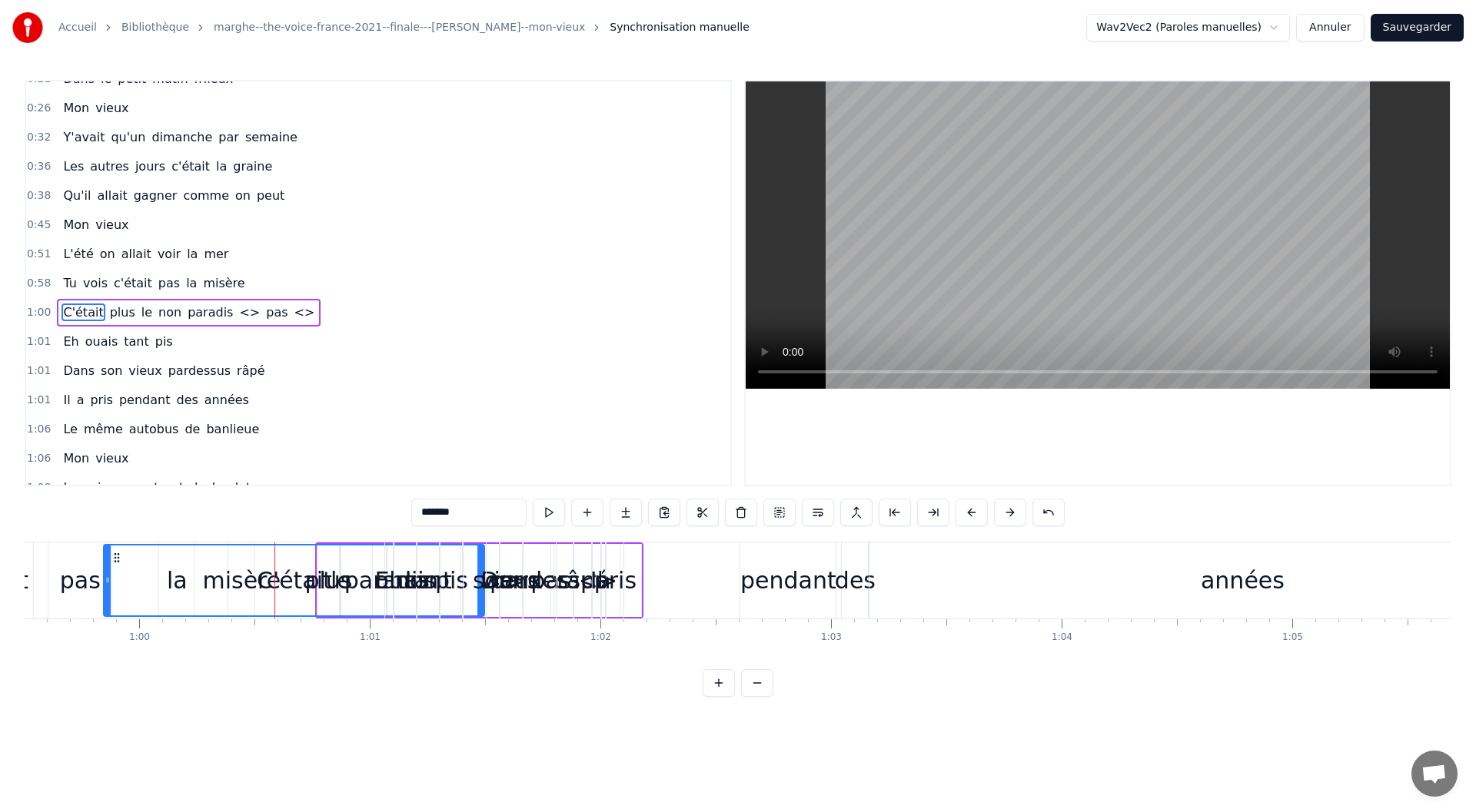
scroll to position [105, 0]
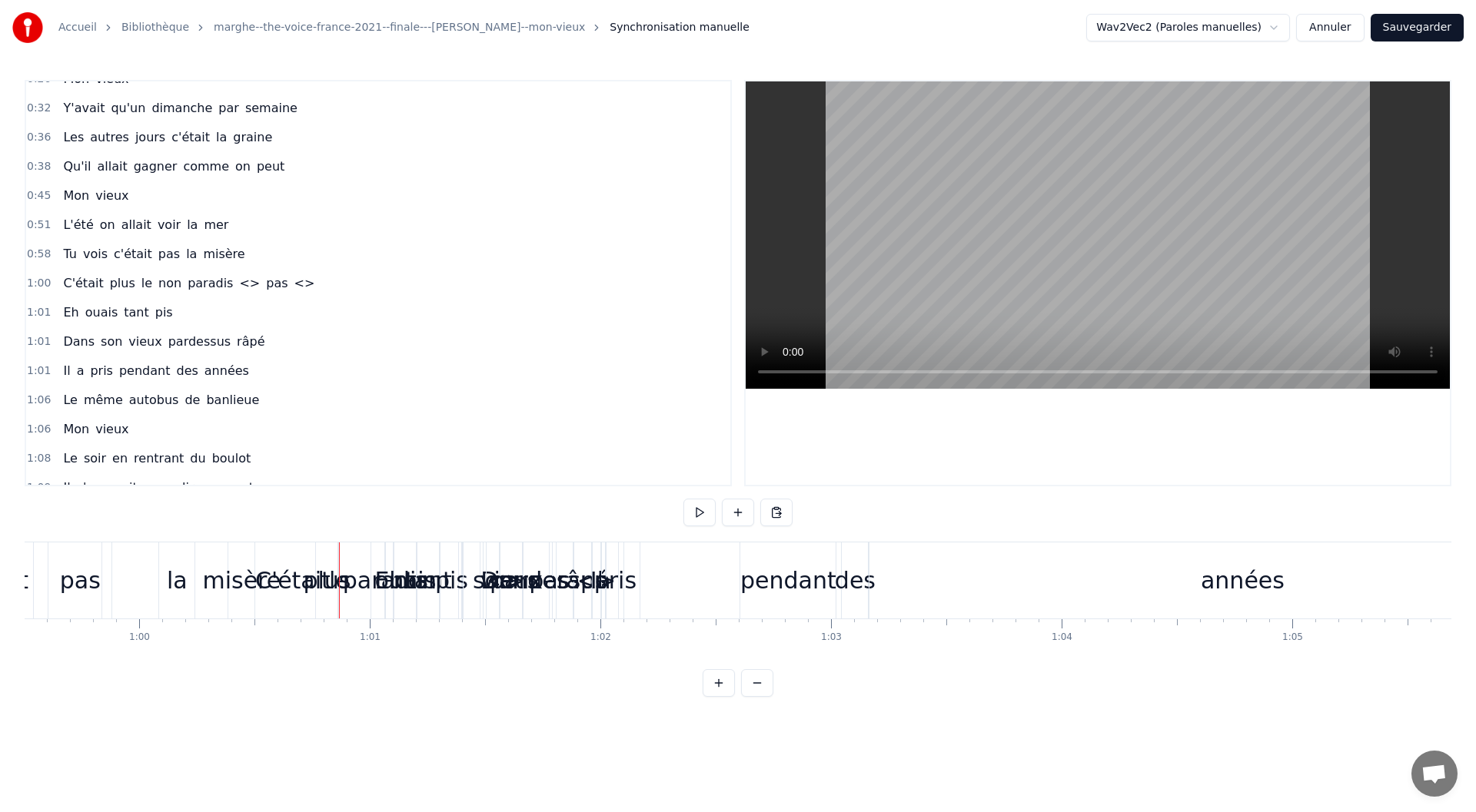
click at [435, 567] on div "tant" at bounding box center [429, 580] width 47 height 34
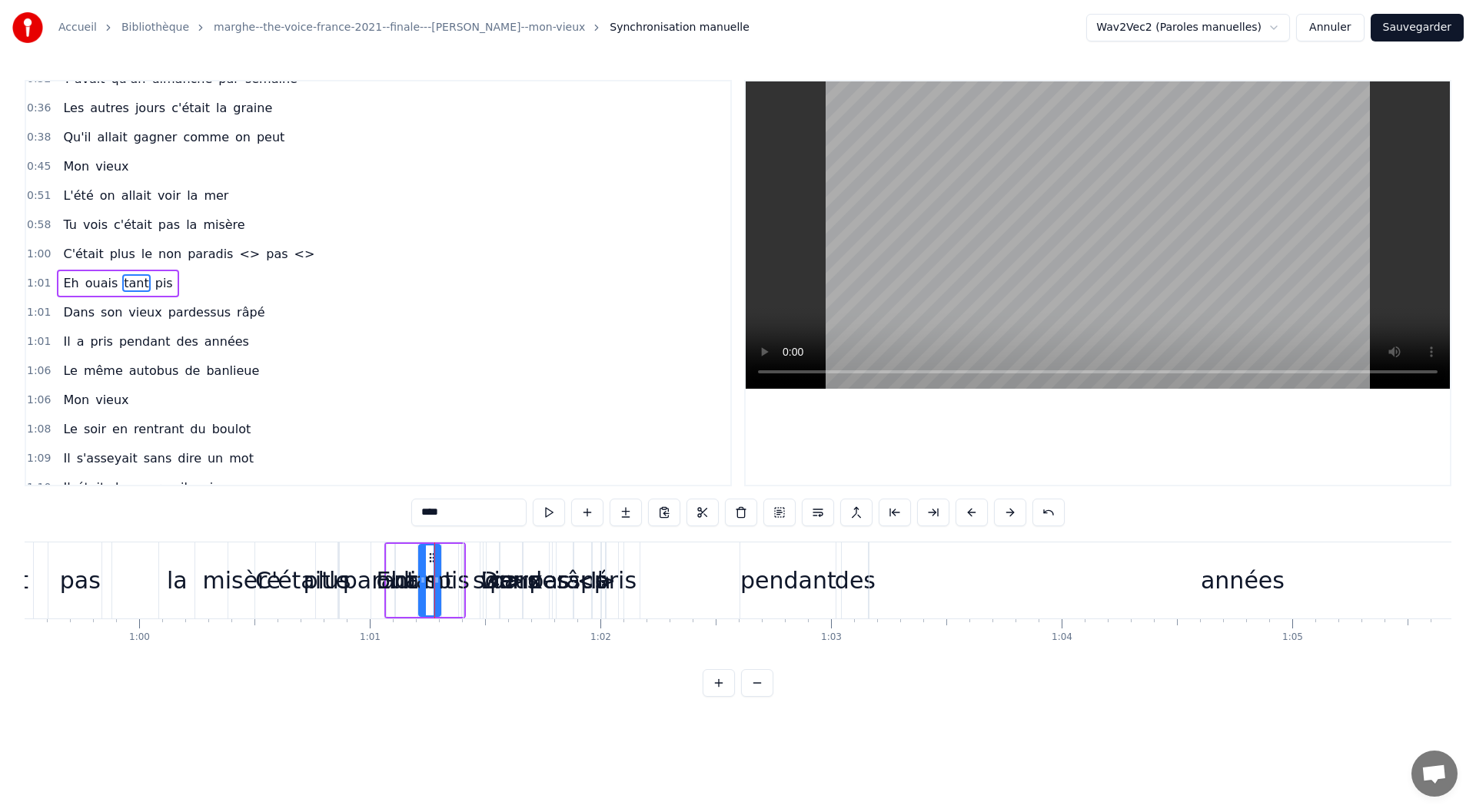
click at [270, 576] on div "C'était" at bounding box center [293, 580] width 75 height 34
type input "*******"
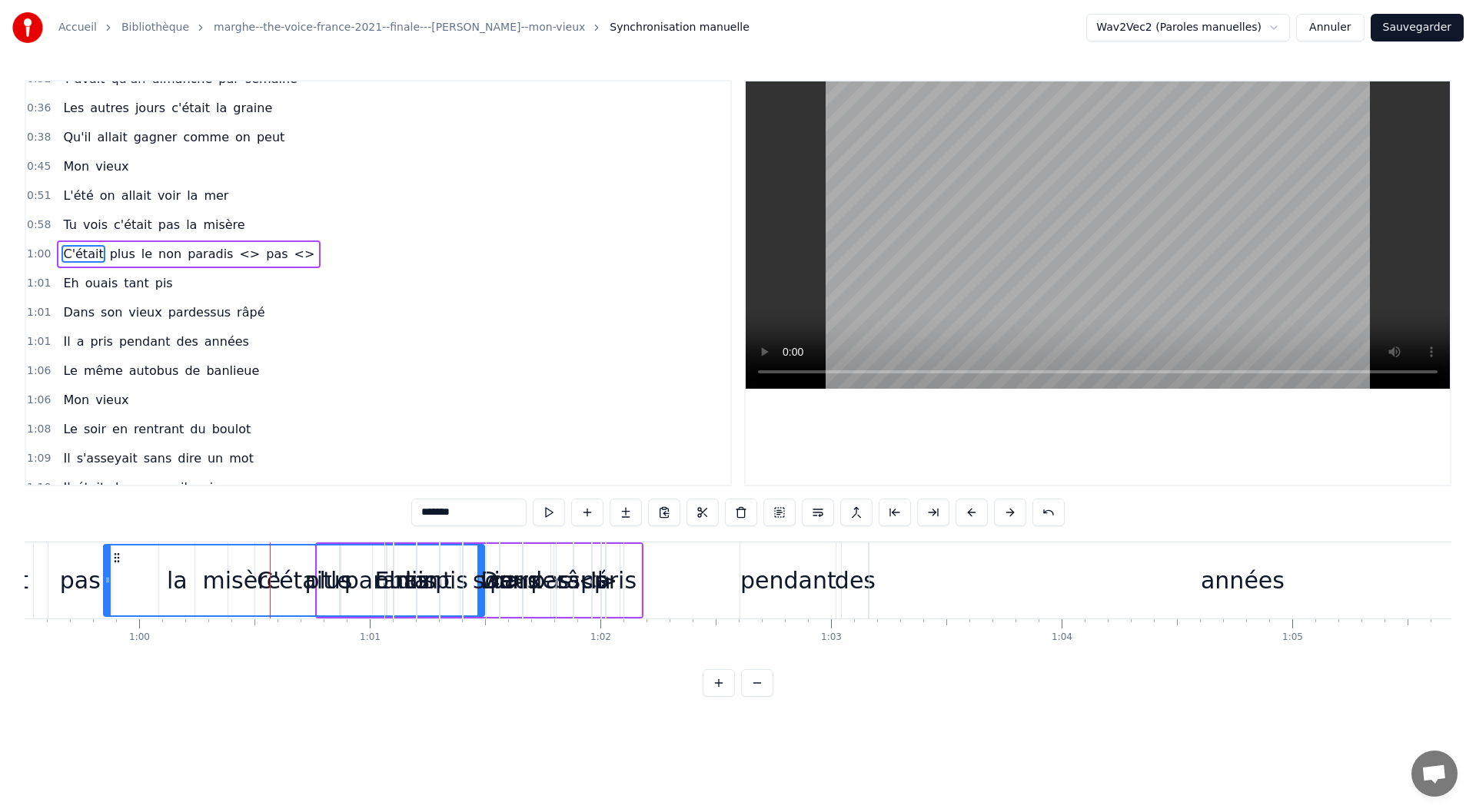
scroll to position [105, 0]
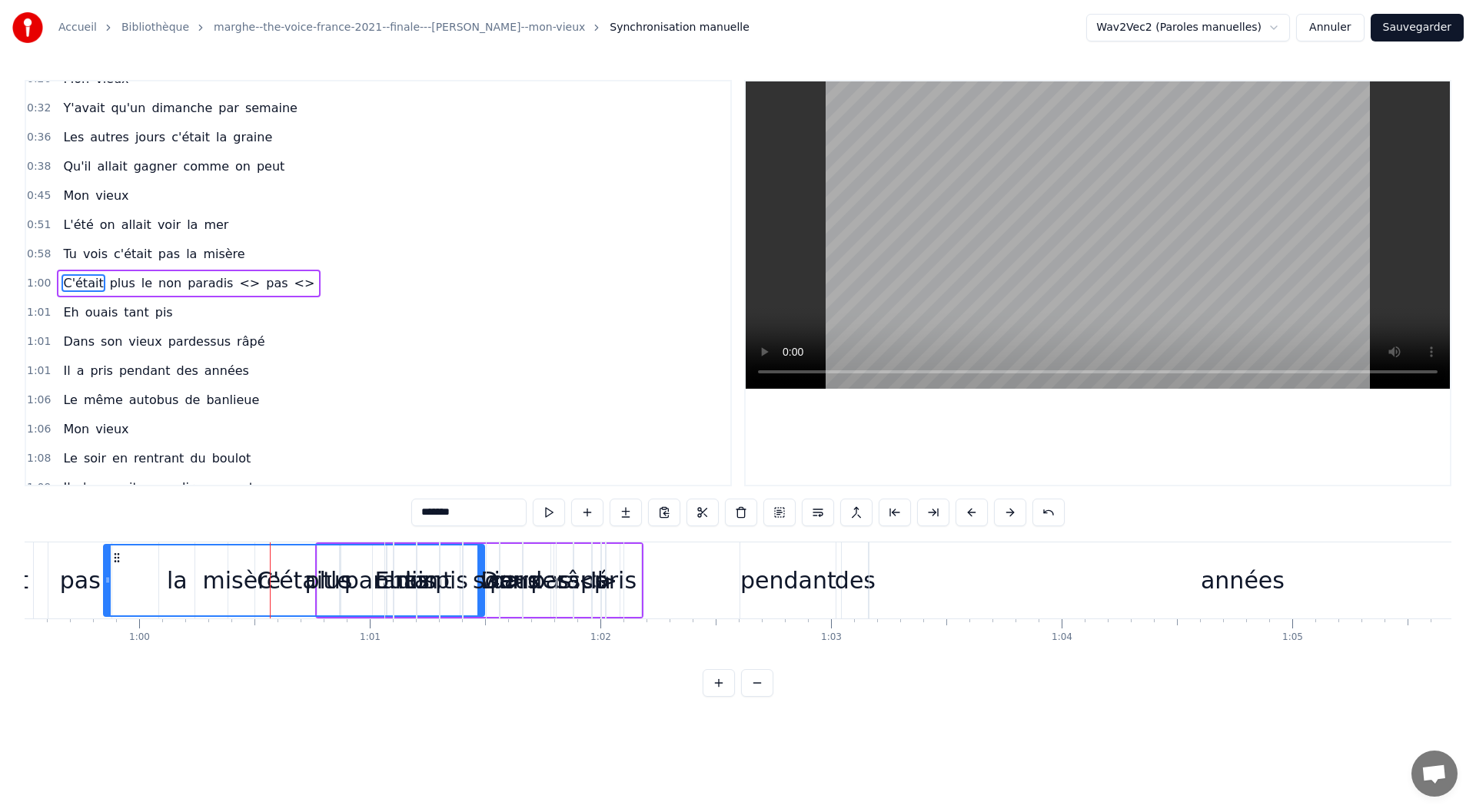
click at [270, 576] on div at bounding box center [270, 580] width 1 height 76
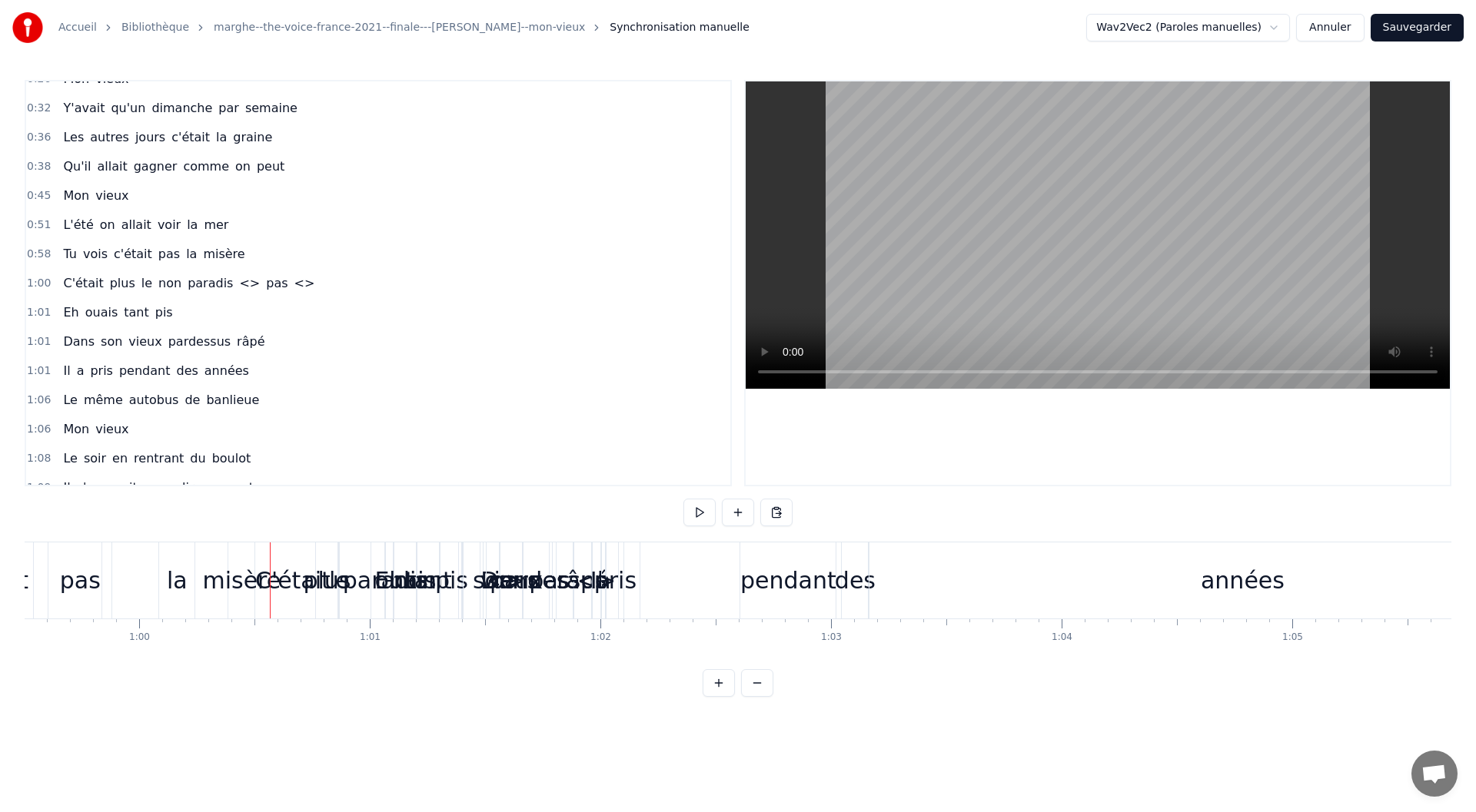
click at [270, 576] on div at bounding box center [270, 580] width 1 height 76
click at [318, 581] on div "plus" at bounding box center [326, 580] width 48 height 34
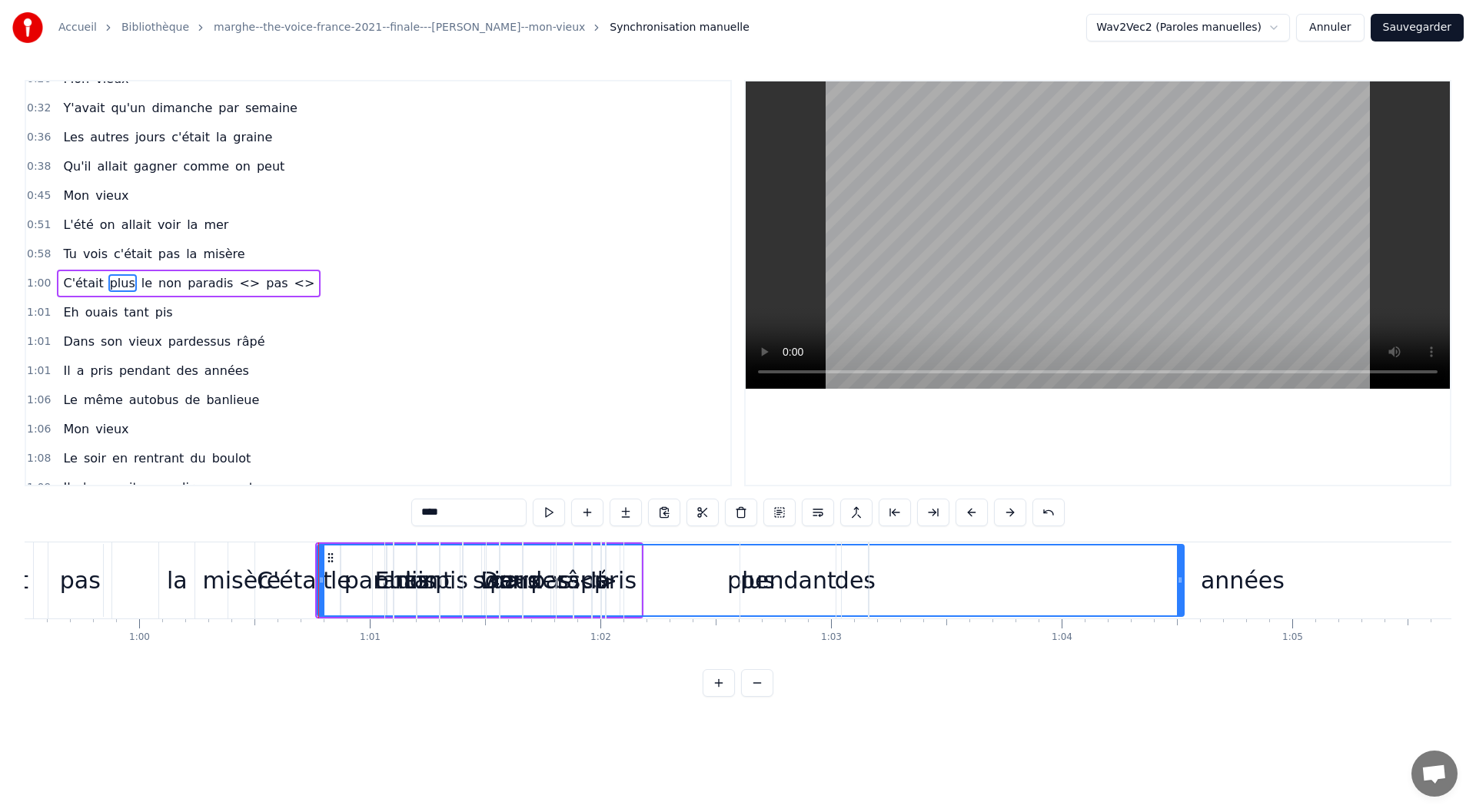
drag, startPoint x: 338, startPoint y: 567, endPoint x: 1182, endPoint y: 591, distance: 844.3
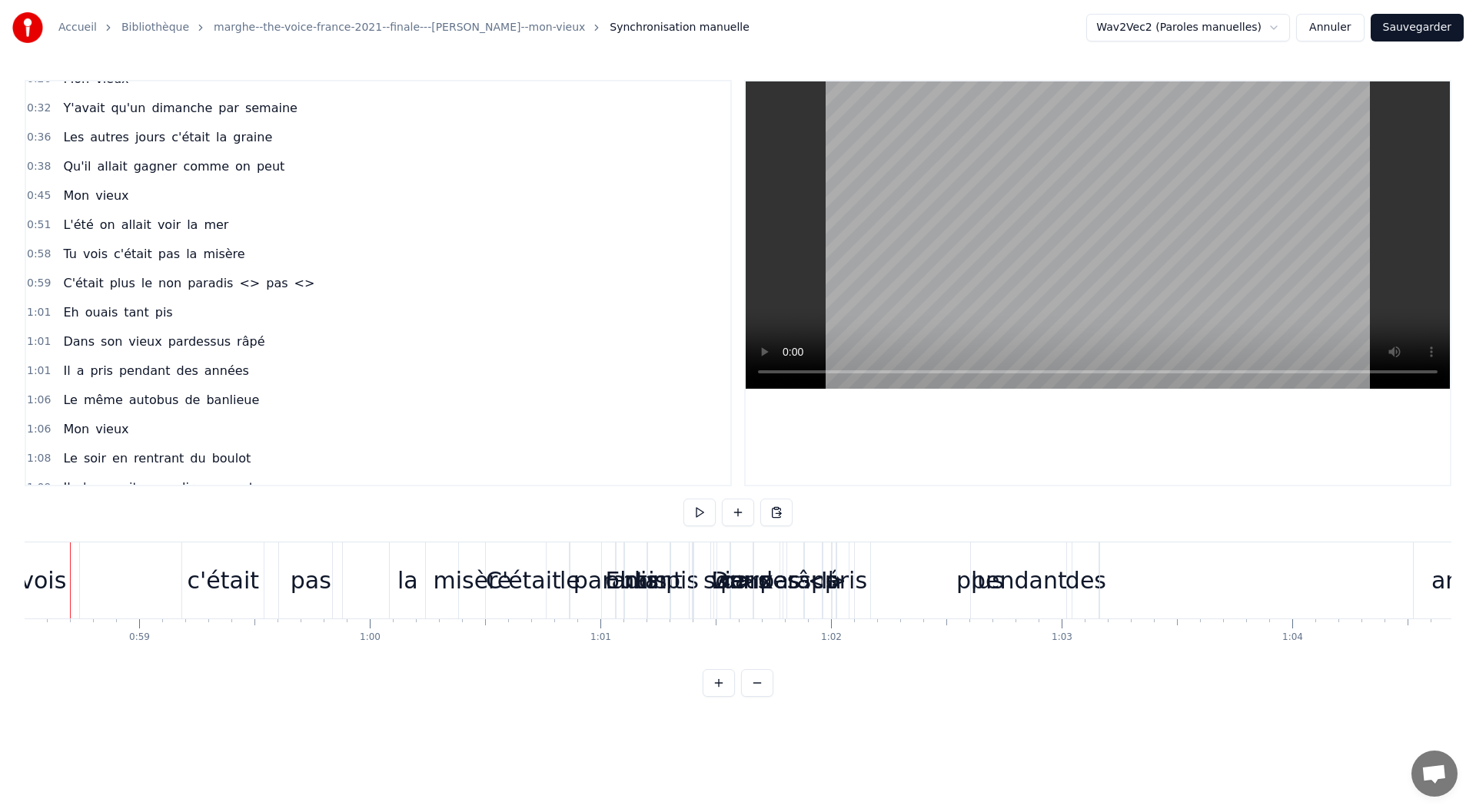
scroll to position [0, 13456]
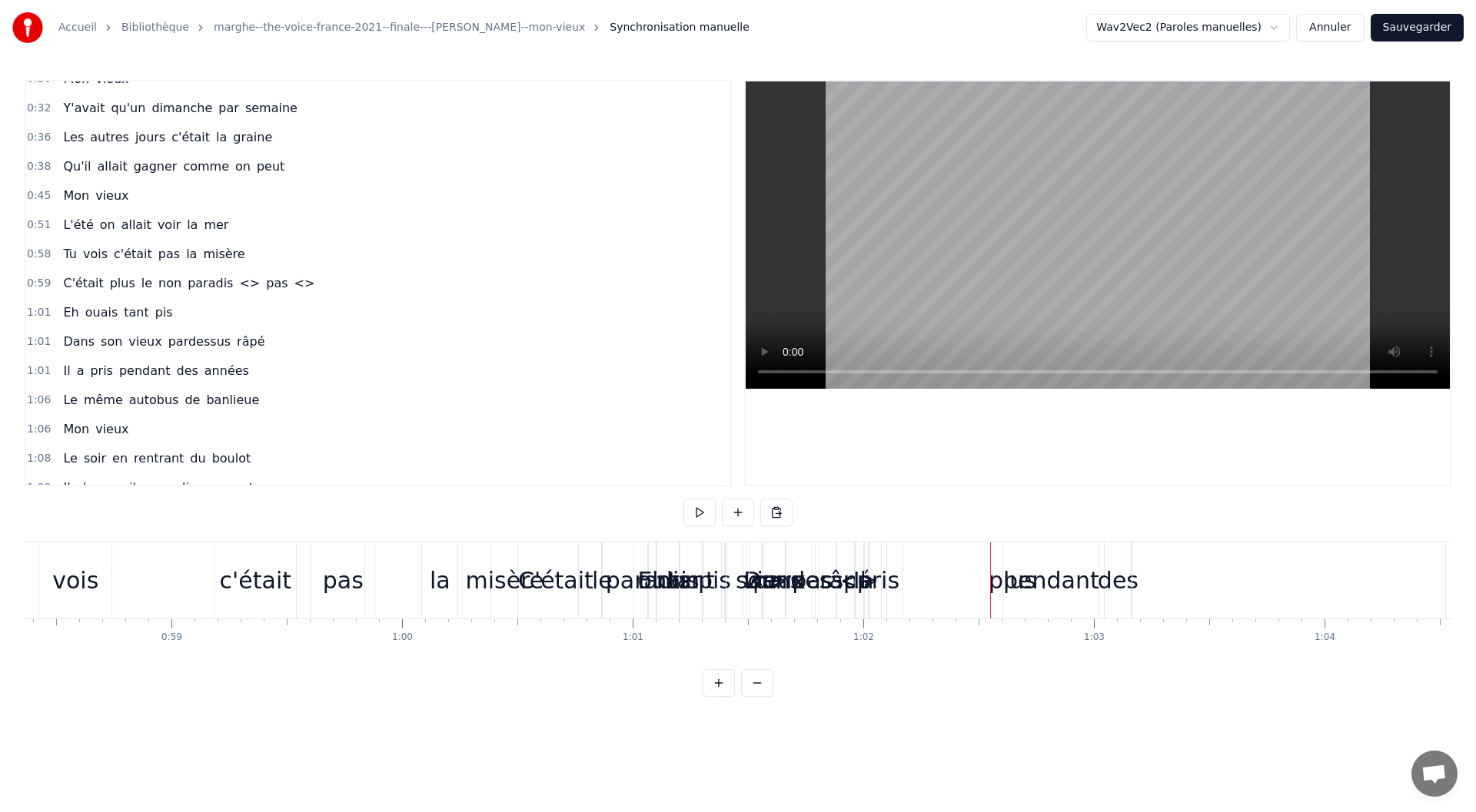
click at [538, 584] on div "C'était" at bounding box center [555, 580] width 75 height 34
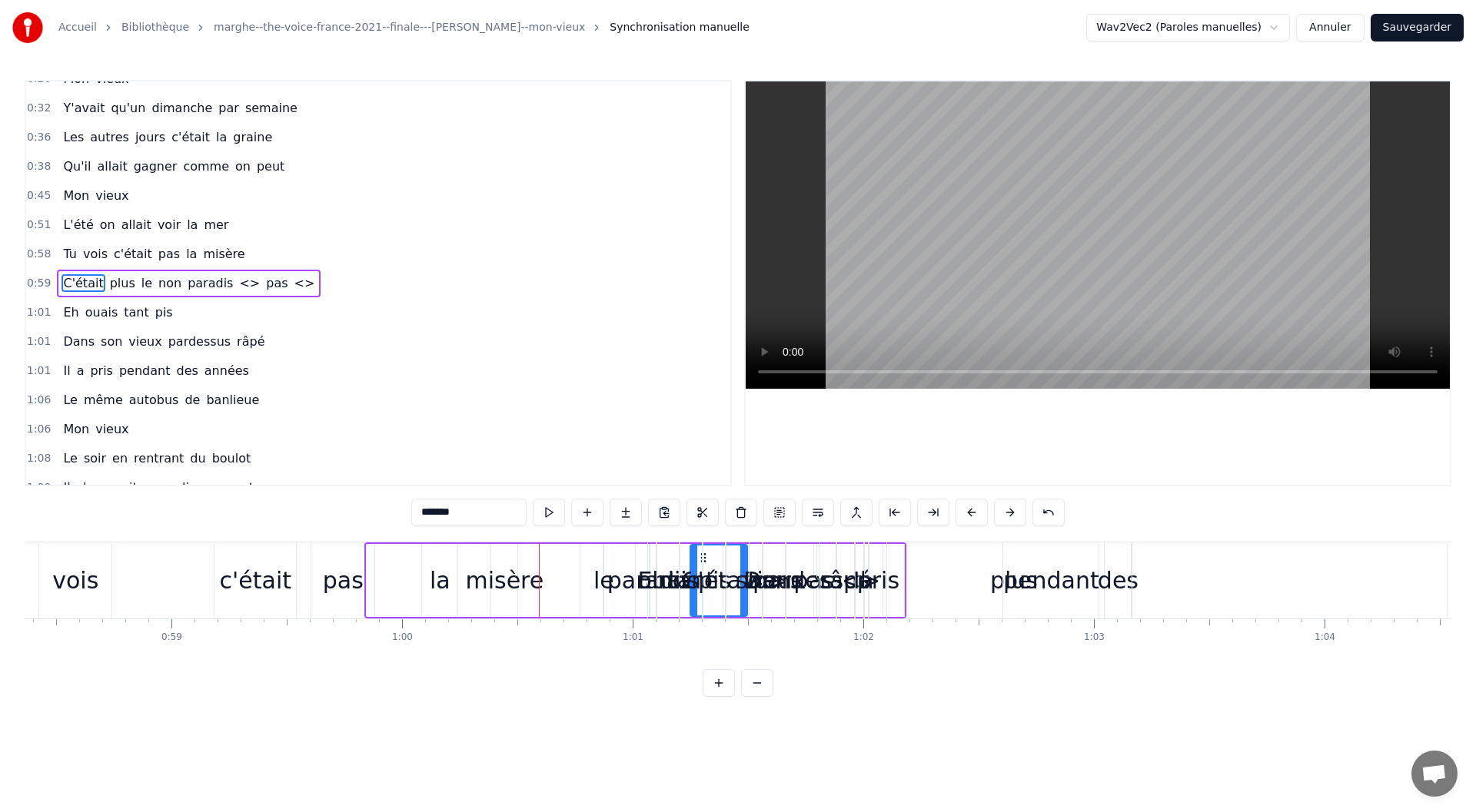
drag, startPoint x: 370, startPoint y: 557, endPoint x: 693, endPoint y: 588, distance: 324.5
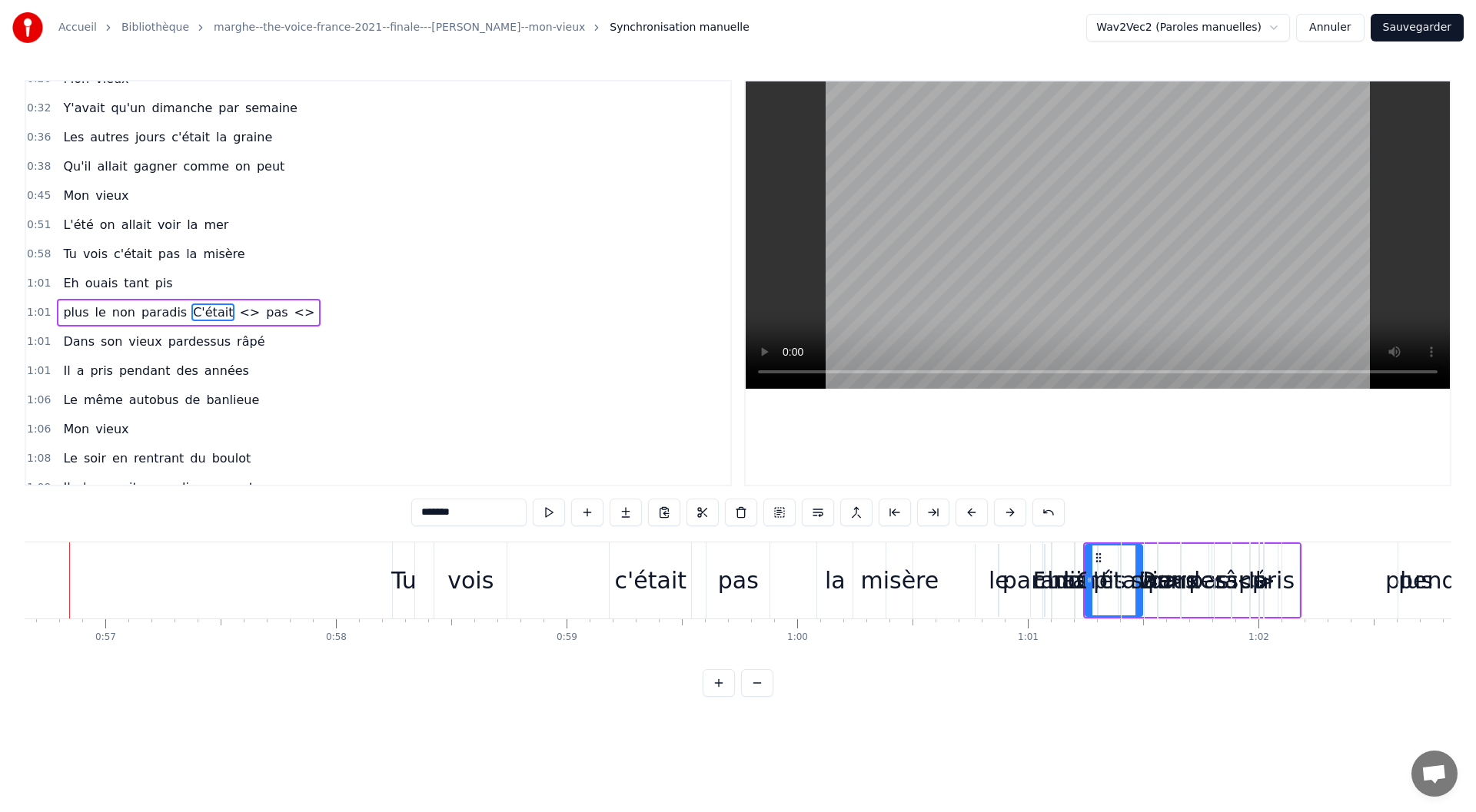
scroll to position [0, 13029]
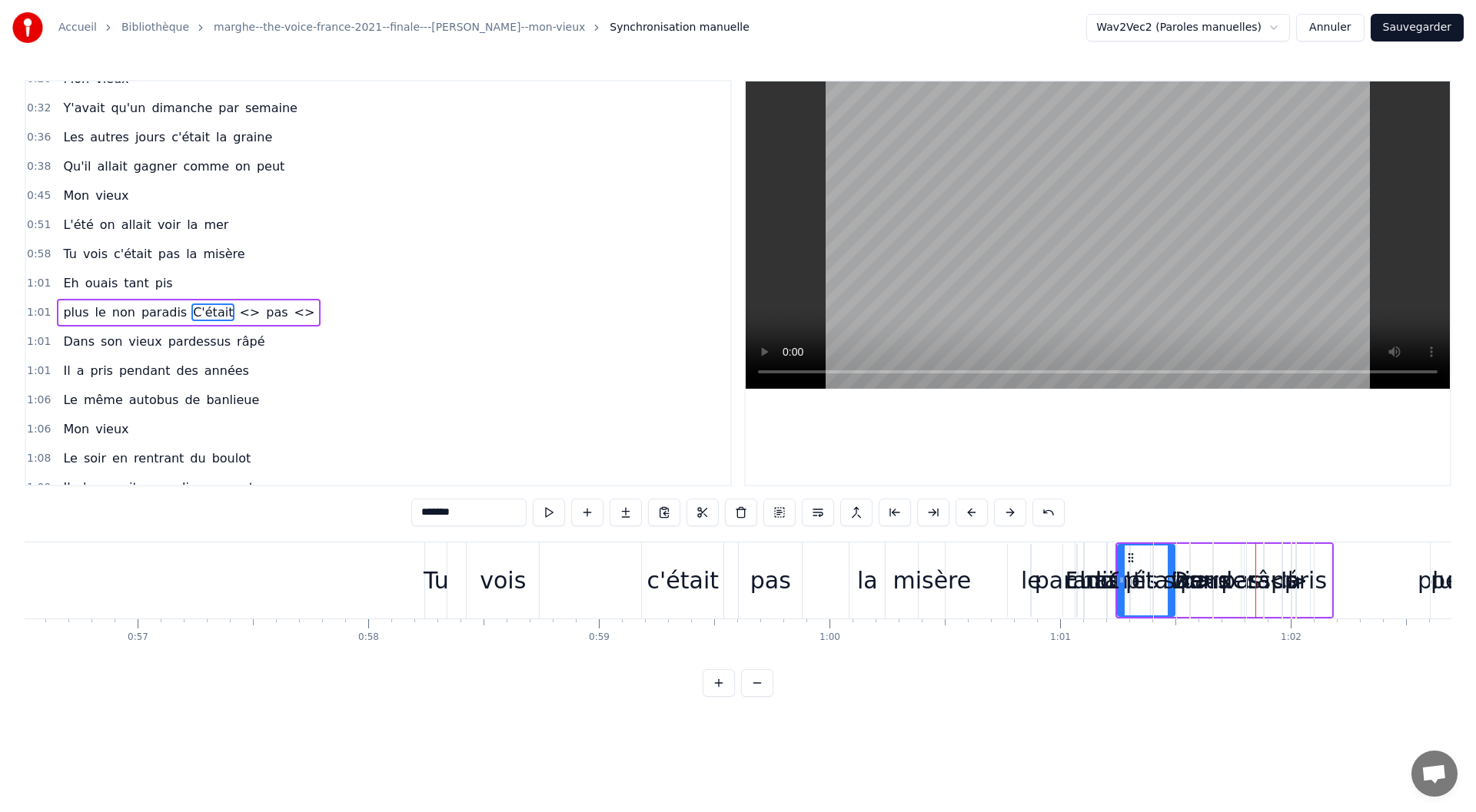
click at [1046, 581] on div "paradis" at bounding box center [1077, 580] width 85 height 34
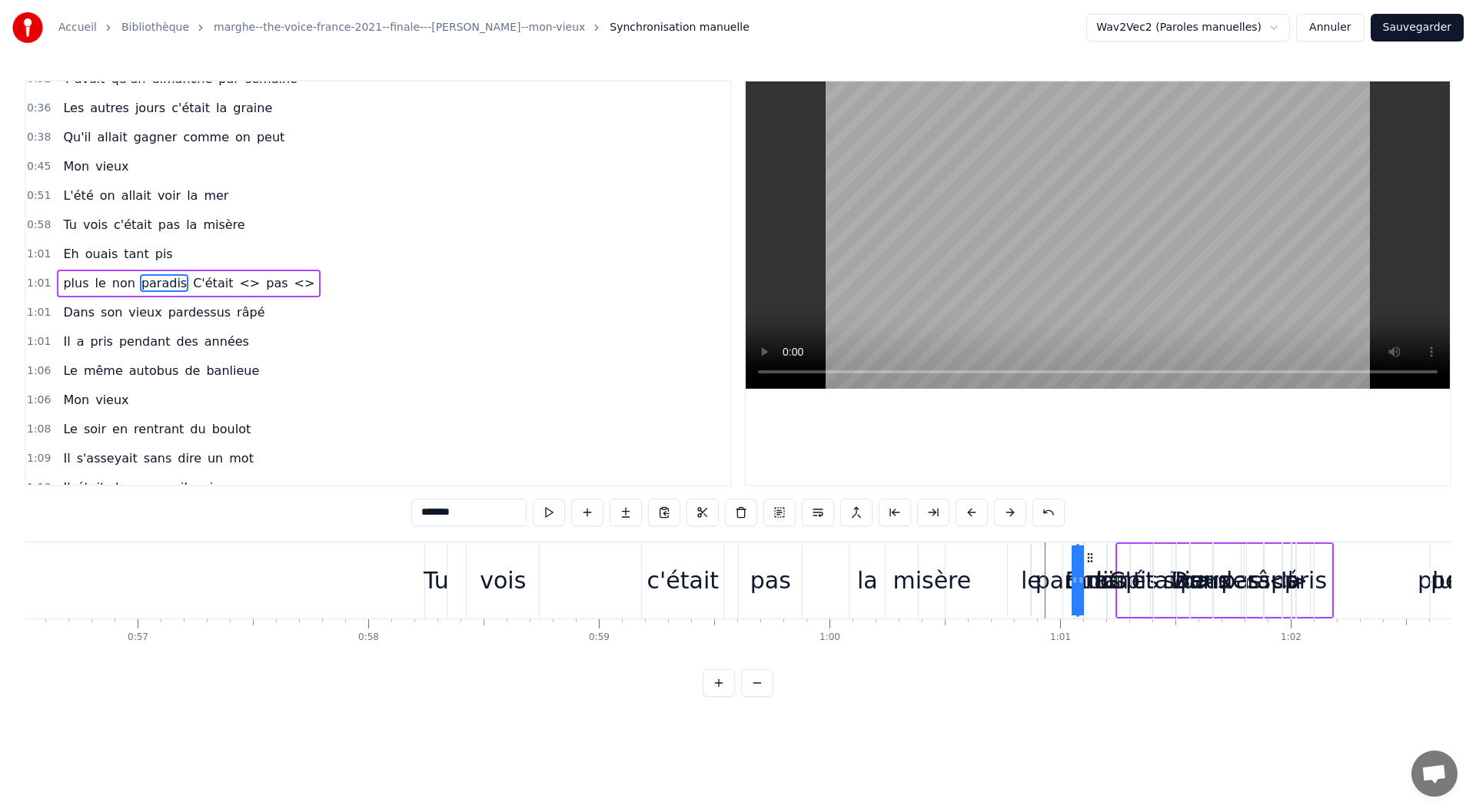
click at [1031, 584] on div "le" at bounding box center [1031, 580] width 21 height 34
click at [1024, 586] on div "le" at bounding box center [1032, 580] width 21 height 34
click at [1011, 587] on div "plus" at bounding box center [1440, 580] width 866 height 73
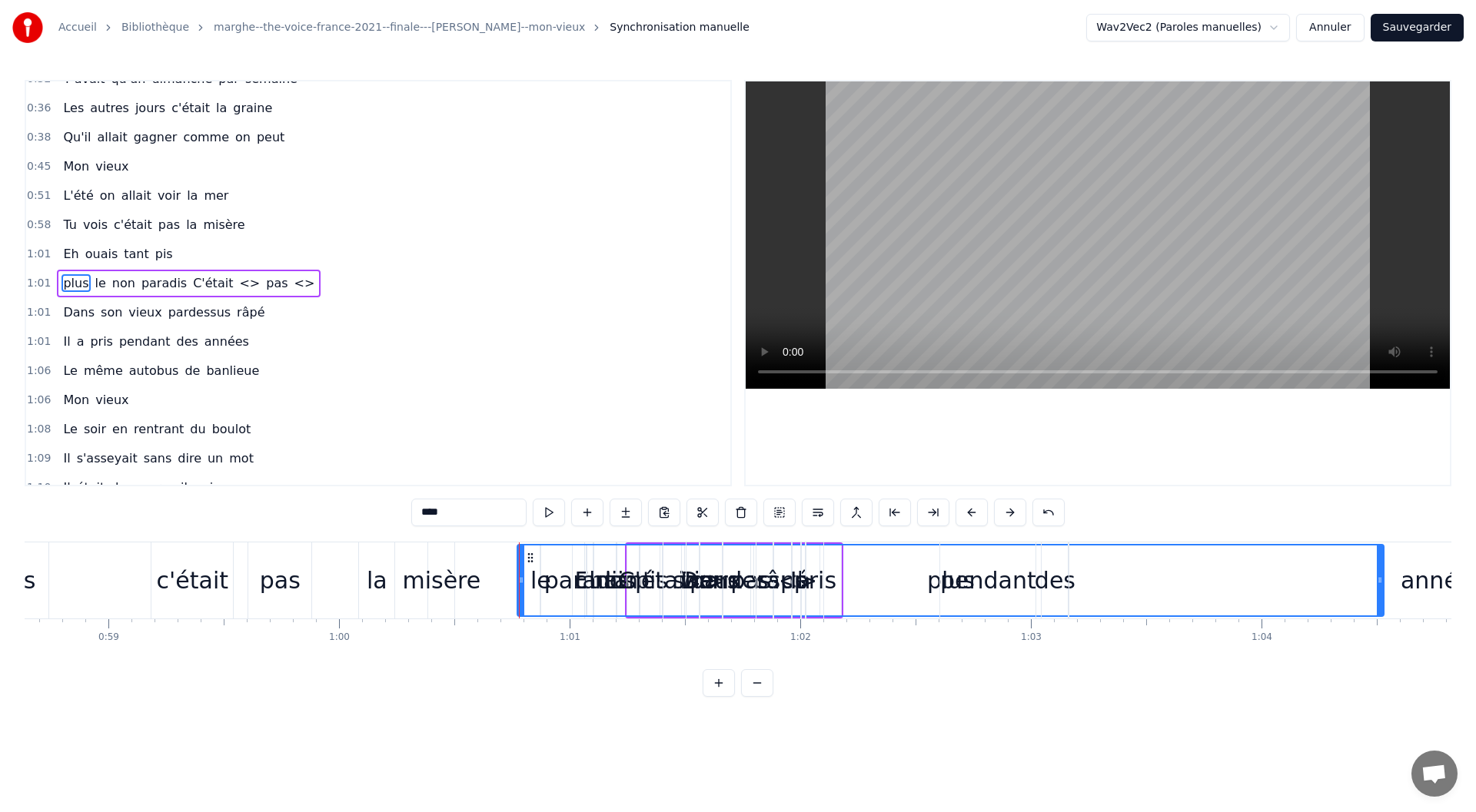
scroll to position [0, 13647]
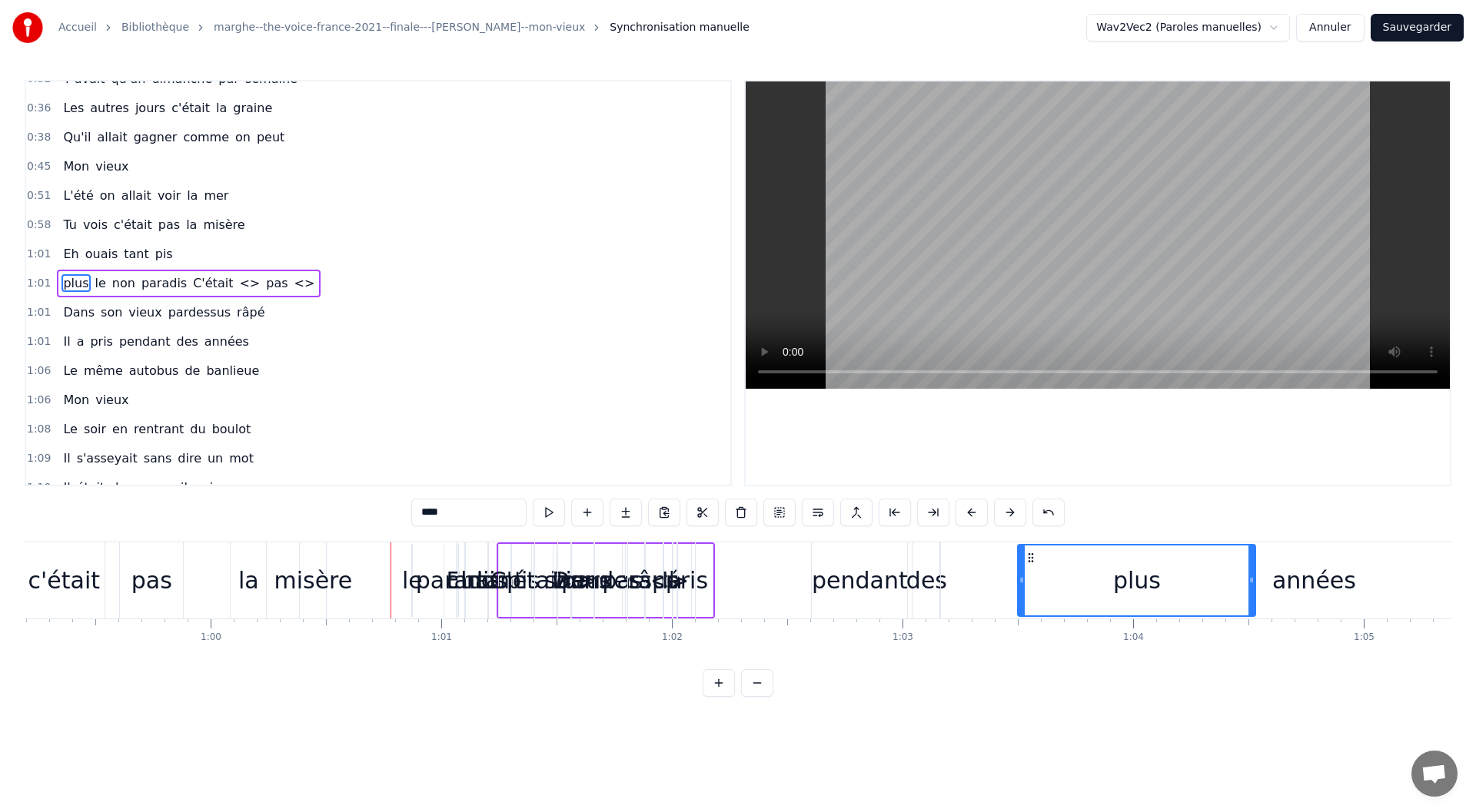
drag, startPoint x: 392, startPoint y: 577, endPoint x: 1021, endPoint y: 610, distance: 629.9
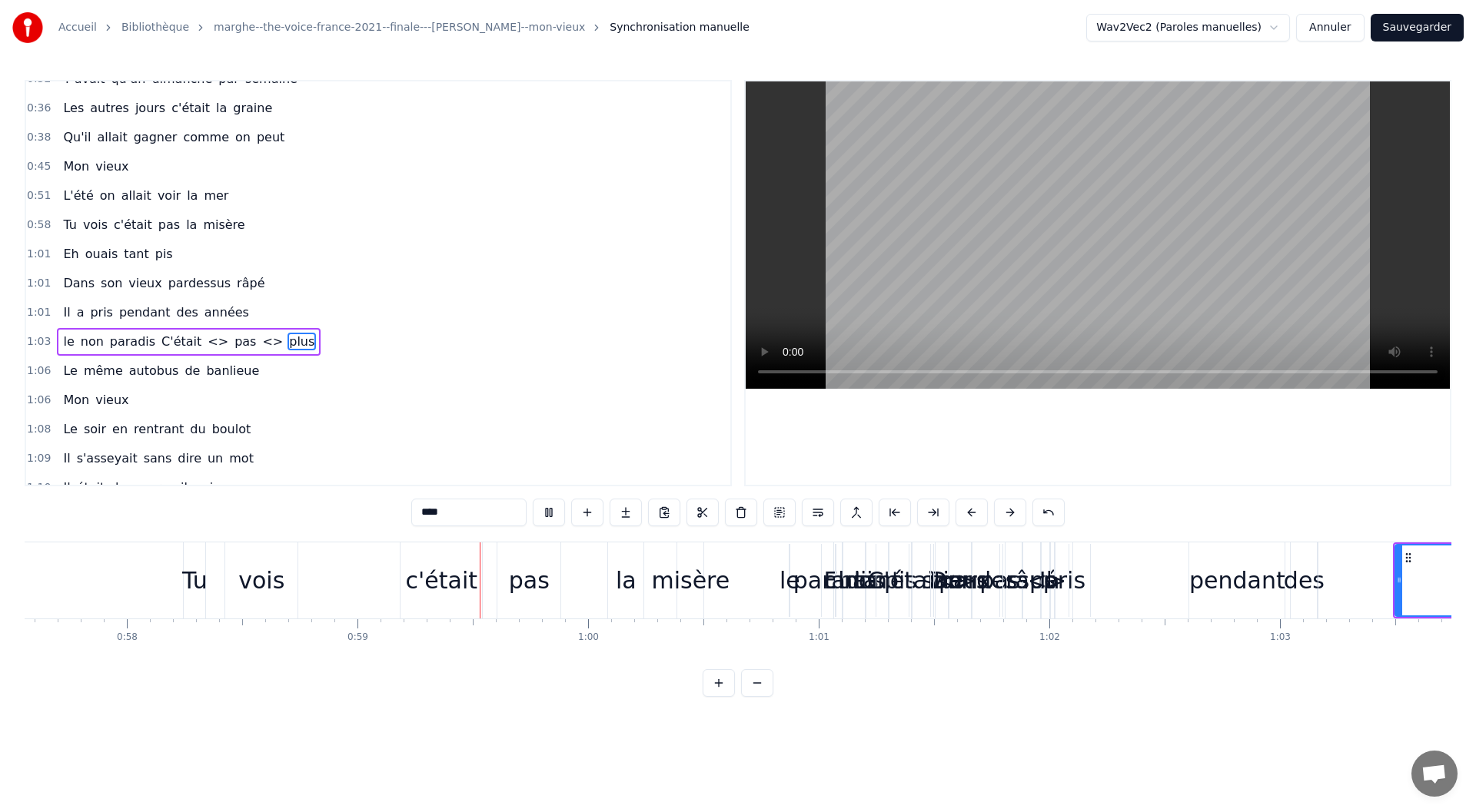
scroll to position [0, 13538]
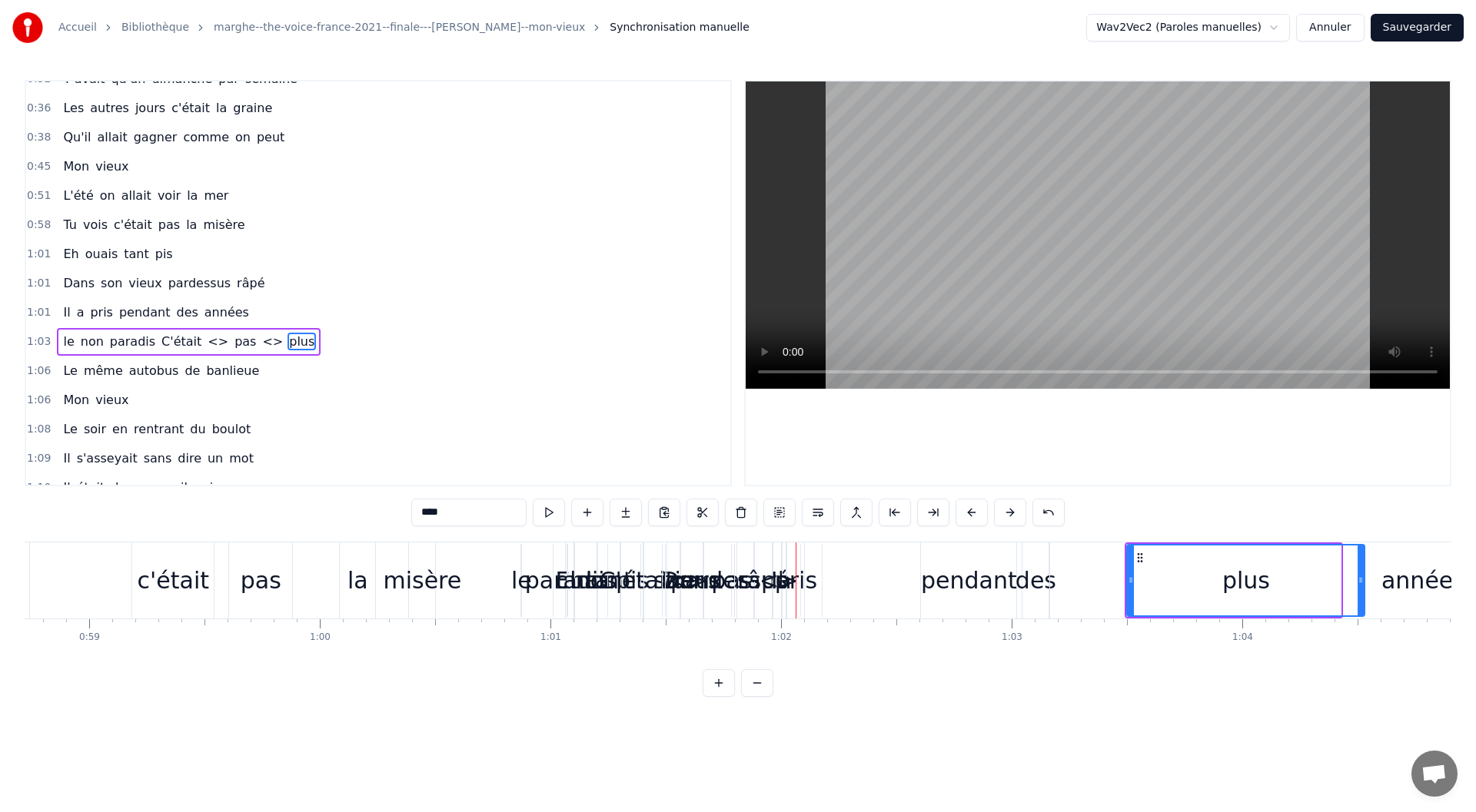
click at [517, 584] on div "le" at bounding box center [521, 580] width 21 height 34
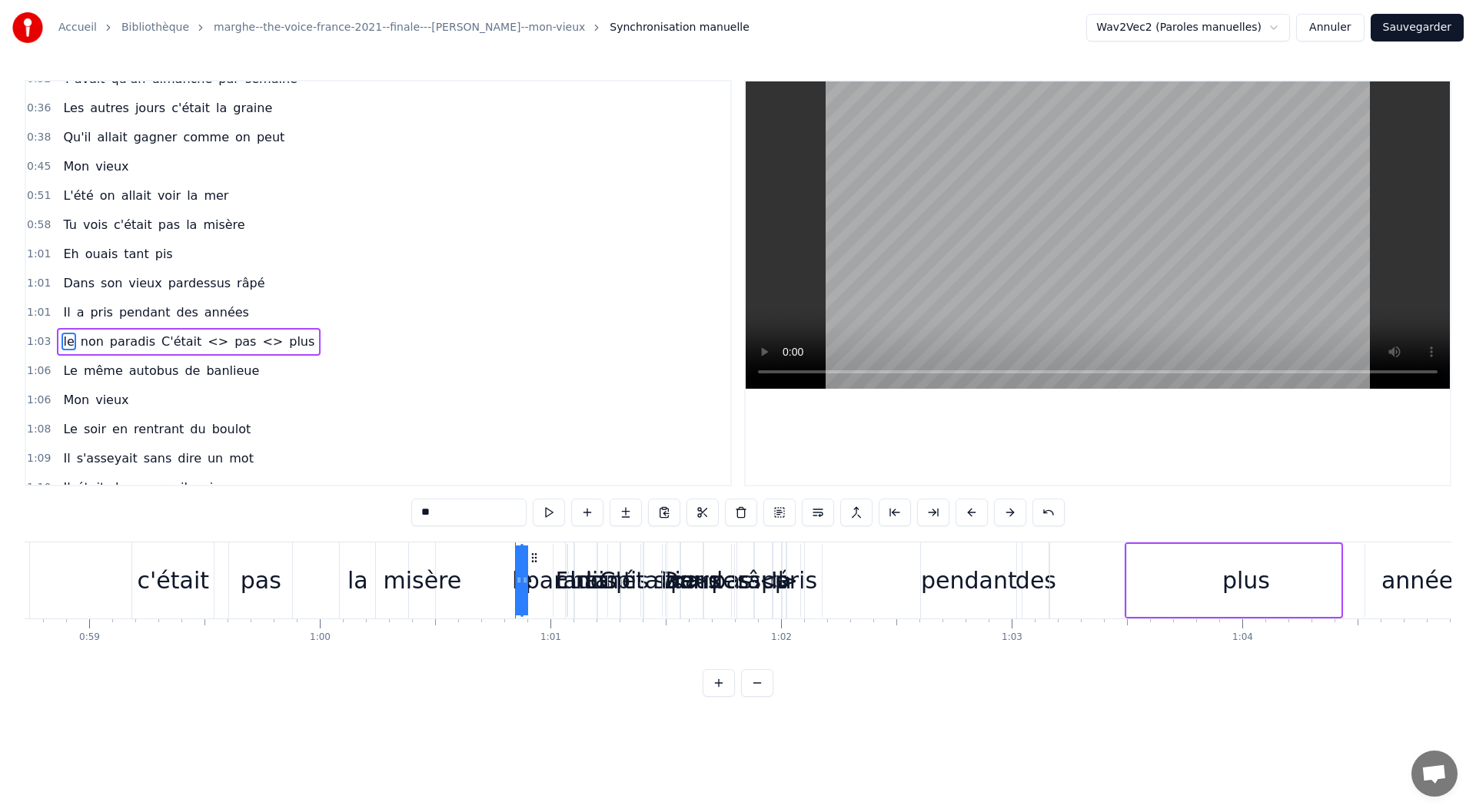
scroll to position [192, 0]
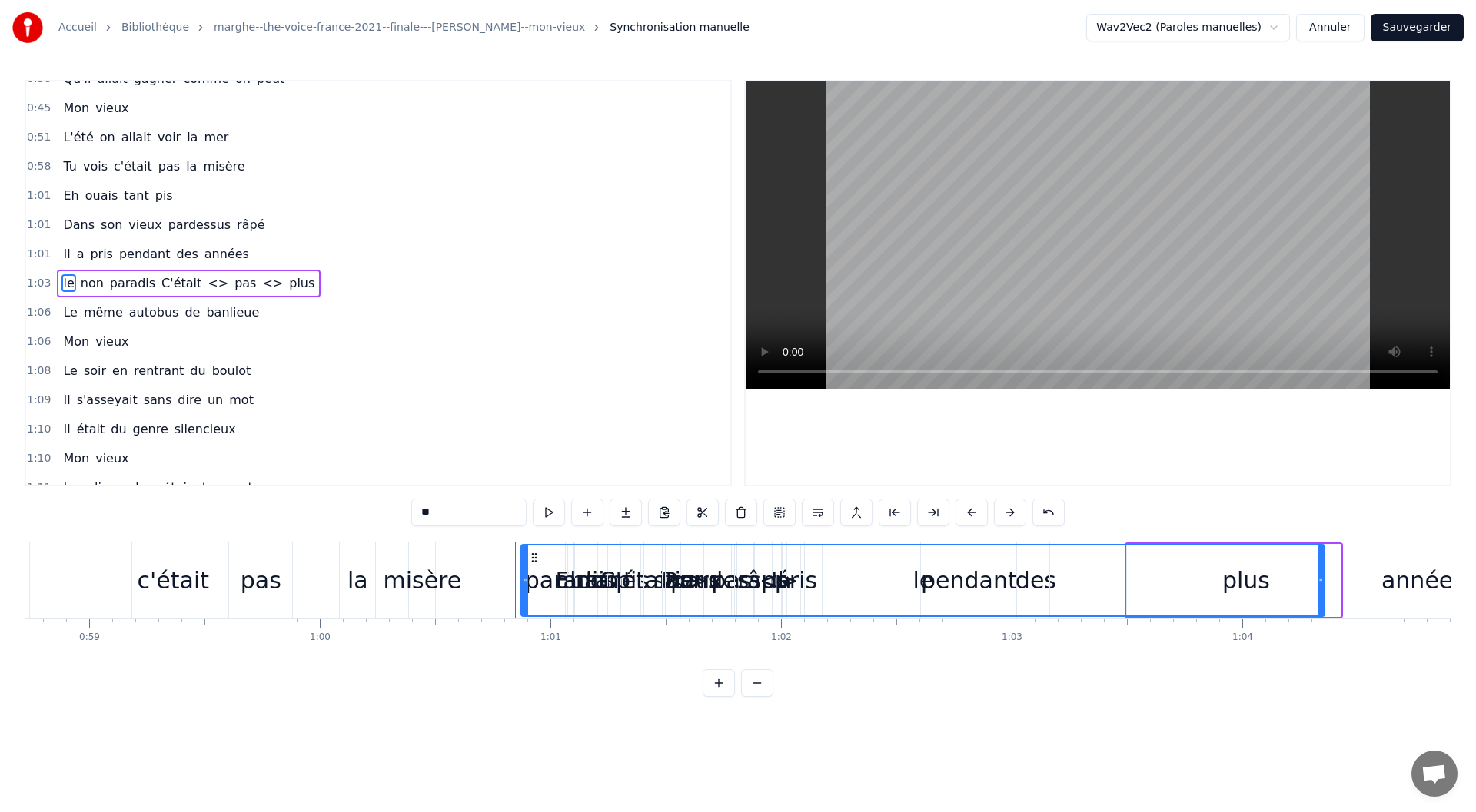
drag, startPoint x: 519, startPoint y: 581, endPoint x: 1323, endPoint y: 585, distance: 804.0
click at [1323, 585] on icon at bounding box center [1320, 580] width 6 height 13
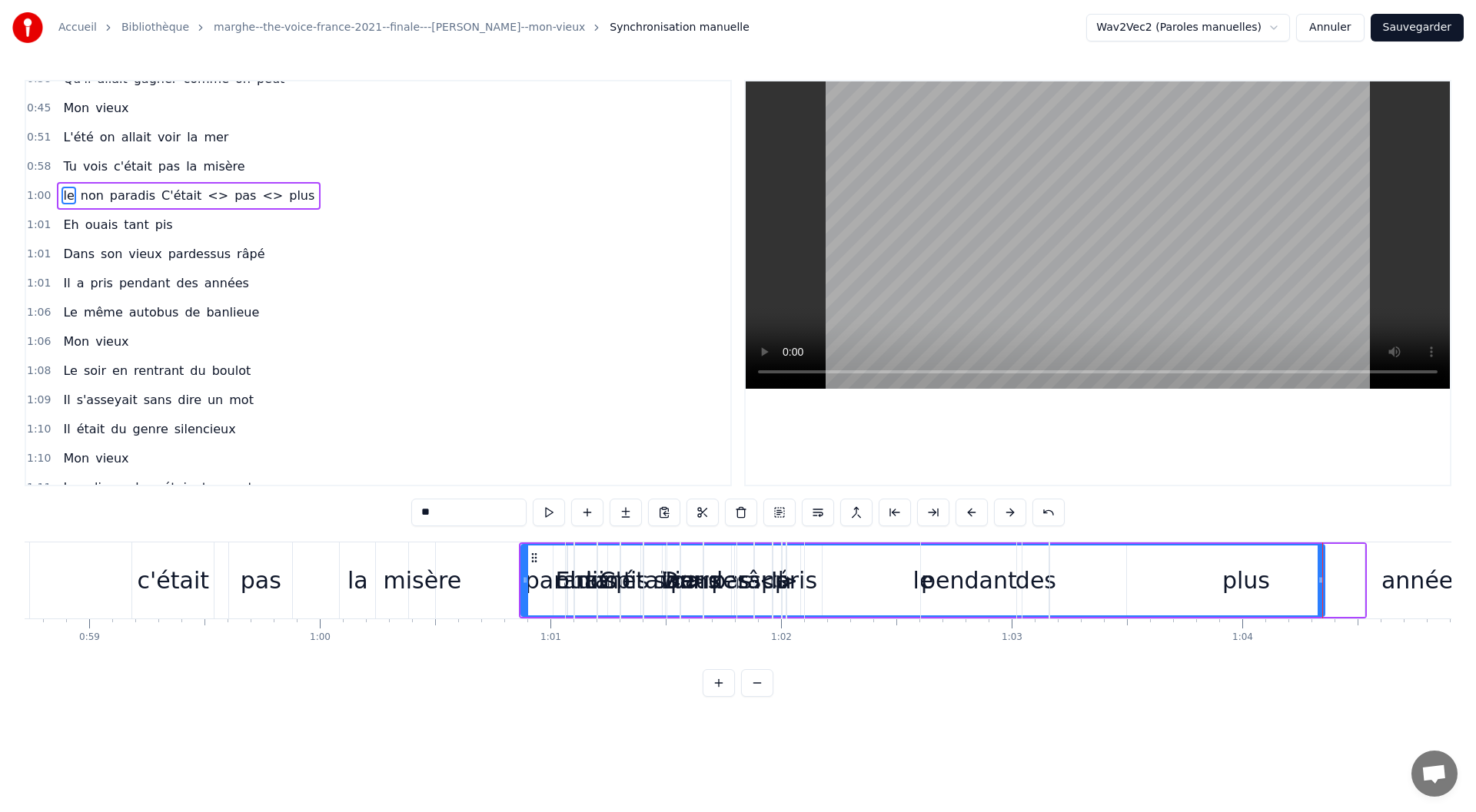
scroll to position [105, 0]
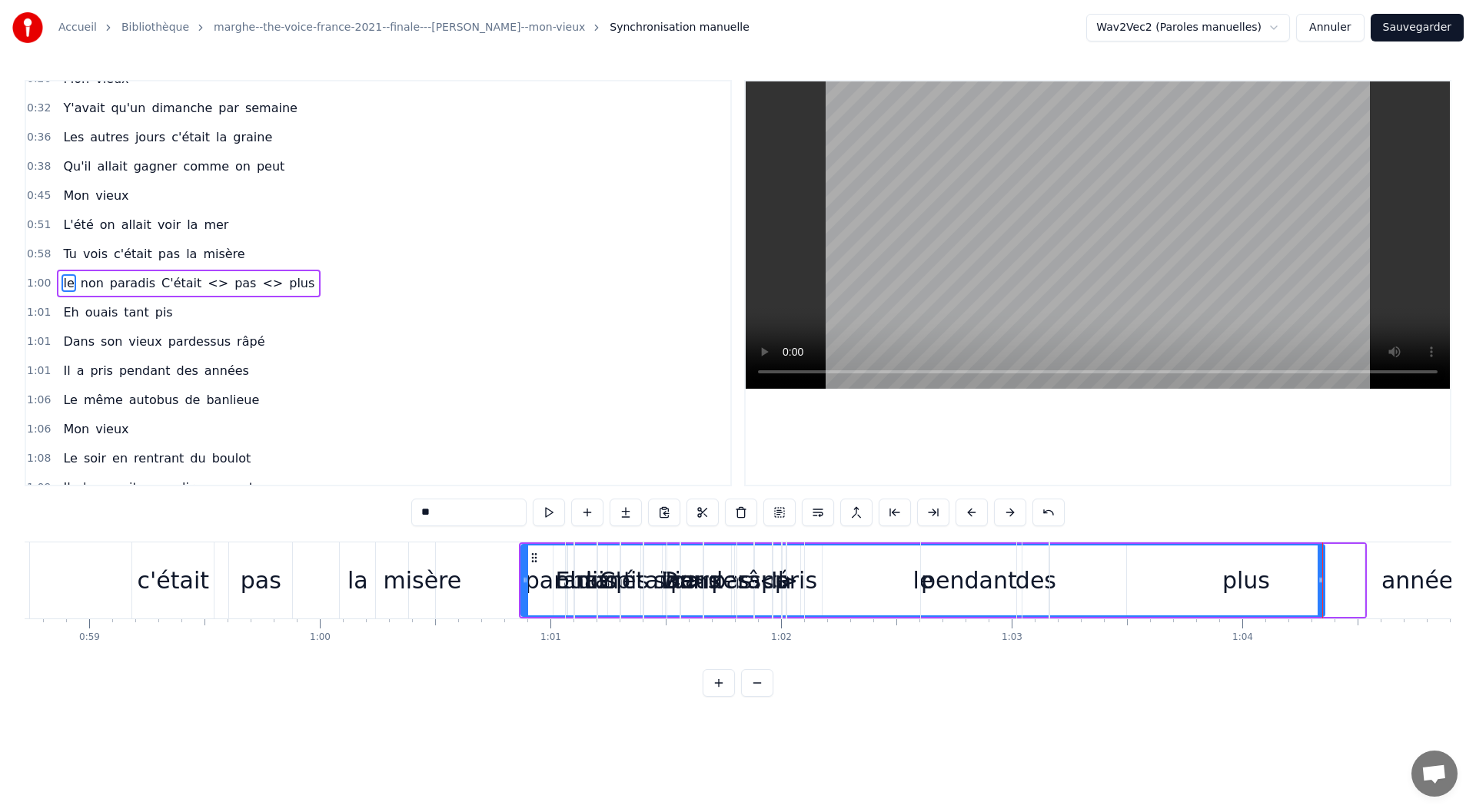
click at [589, 576] on div "tant" at bounding box center [609, 580] width 47 height 34
type input "****"
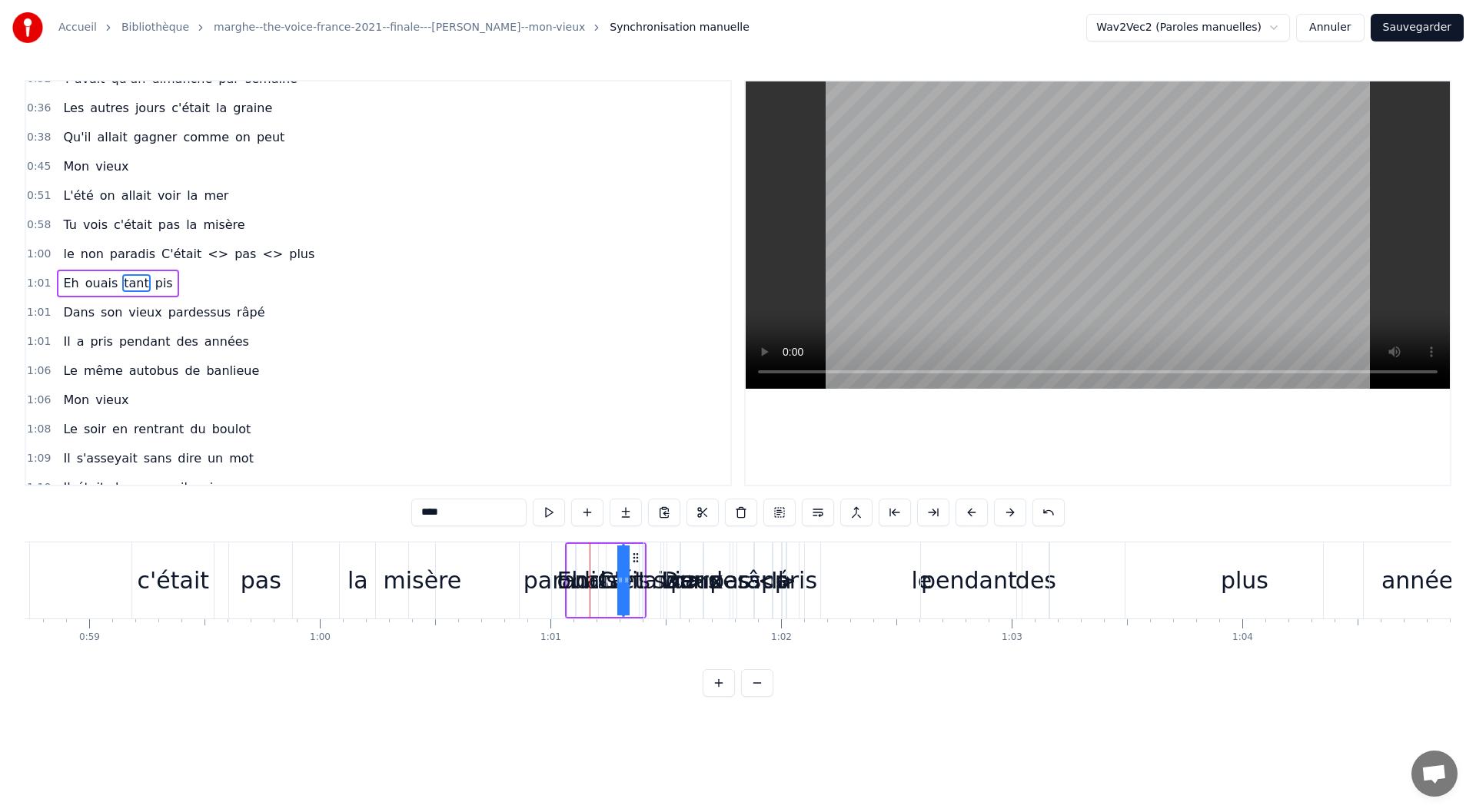
drag, startPoint x: 601, startPoint y: 584, endPoint x: 912, endPoint y: 591, distance: 311.1
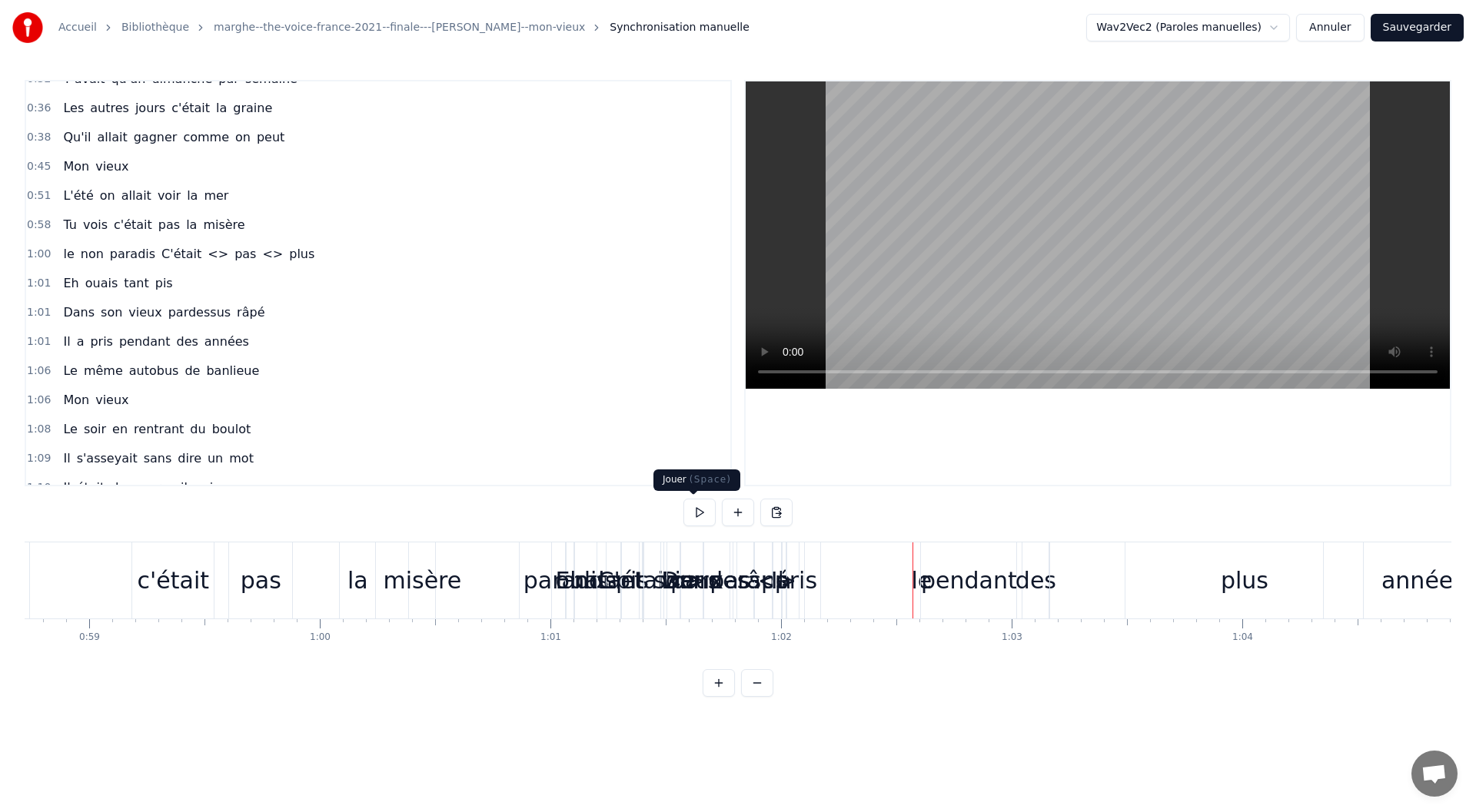
click at [697, 513] on button at bounding box center [699, 513] width 32 height 27
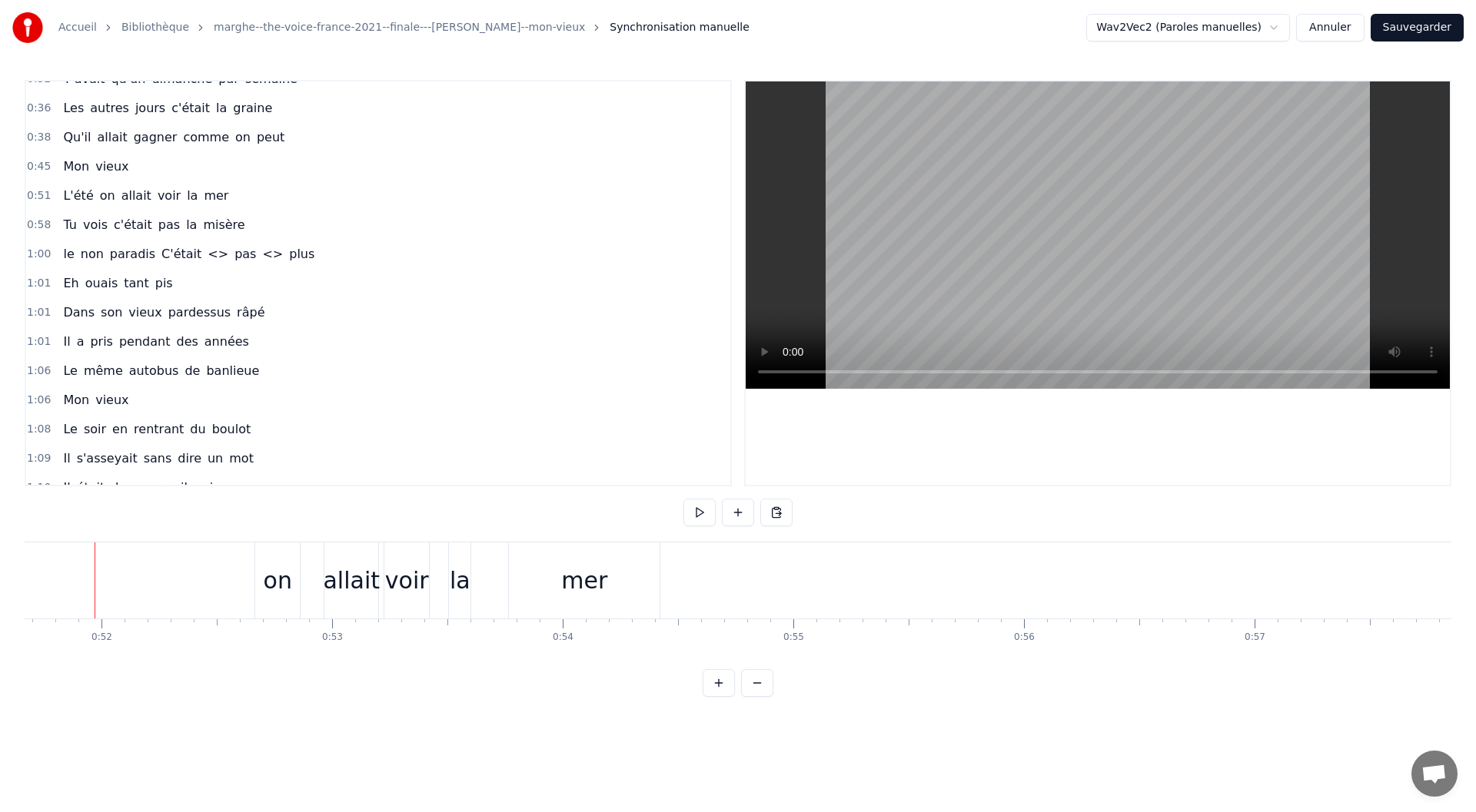
scroll to position [0, 11905]
click at [689, 508] on button at bounding box center [699, 513] width 32 height 27
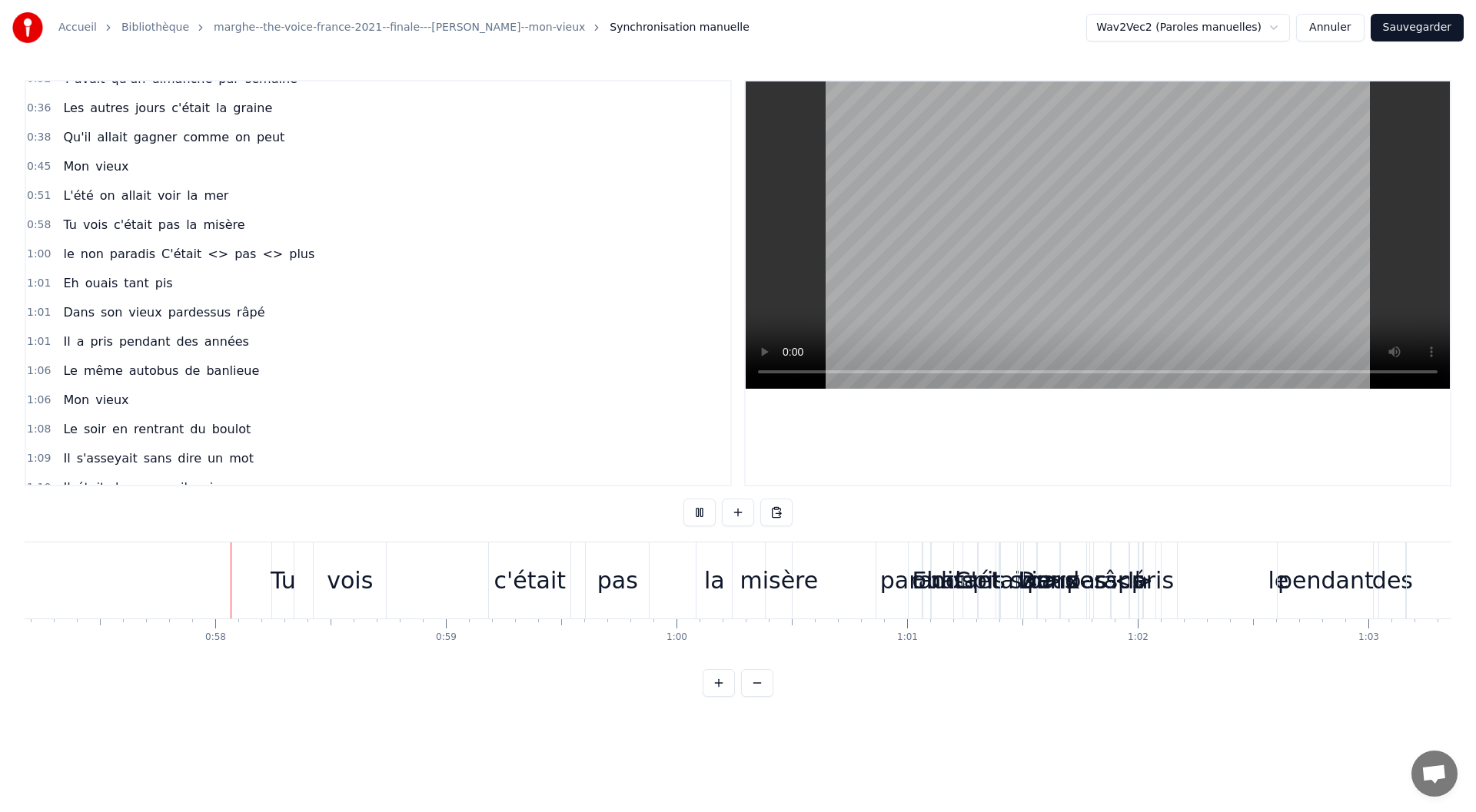
scroll to position [0, 13182]
click at [689, 513] on button at bounding box center [699, 513] width 32 height 27
click at [888, 587] on div "paradis" at bounding box center [921, 580] width 85 height 34
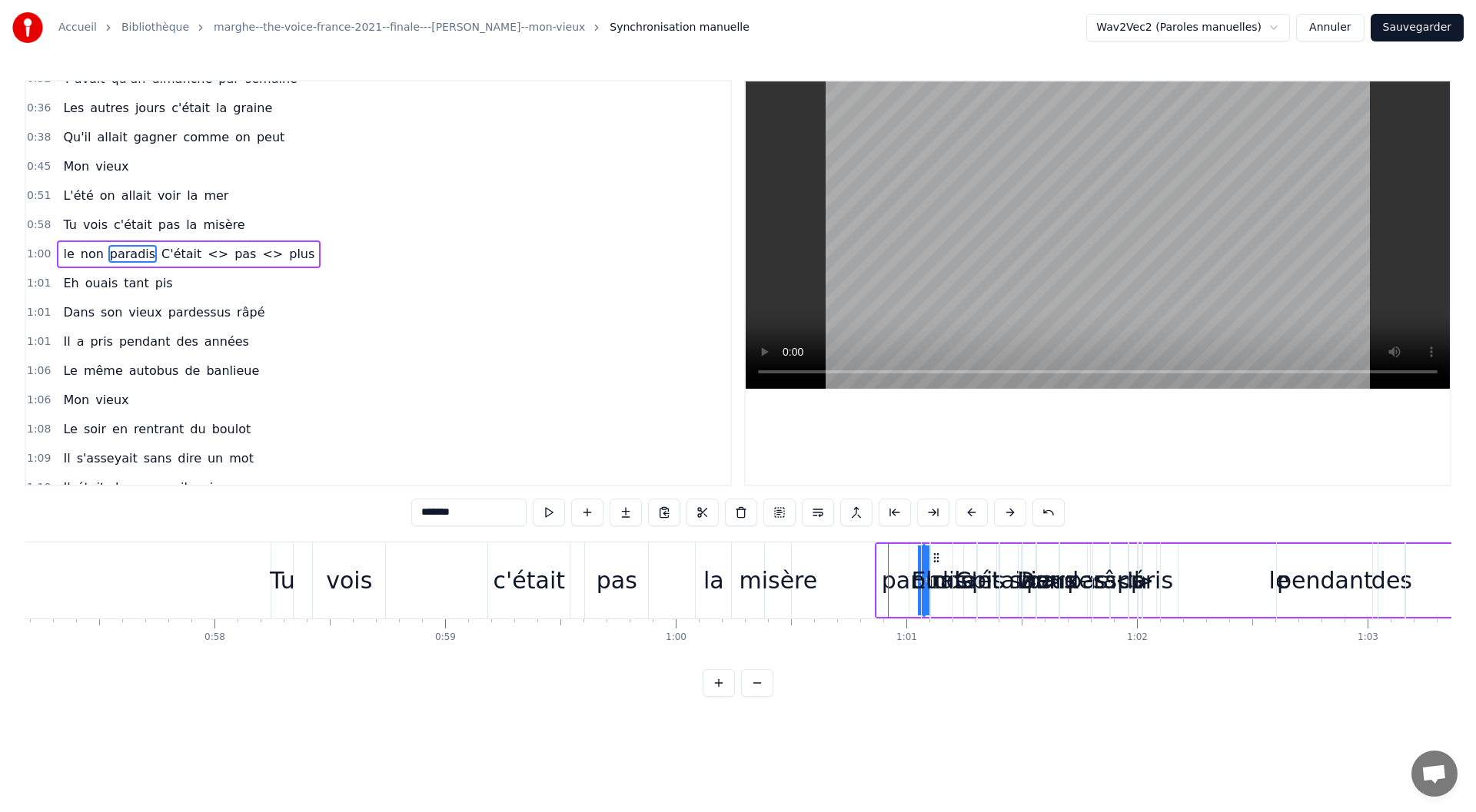
scroll to position [105, 0]
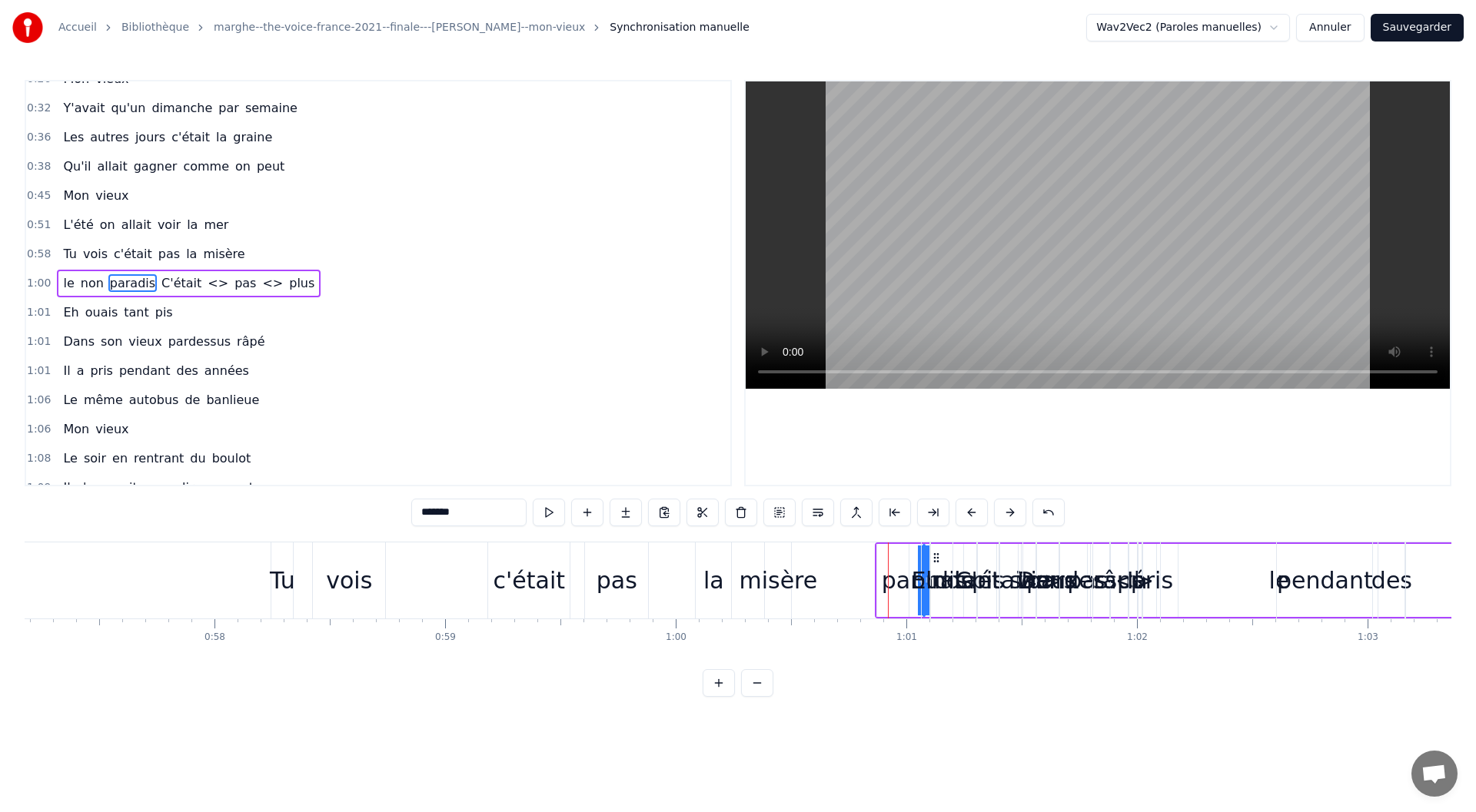
drag, startPoint x: 875, startPoint y: 579, endPoint x: 921, endPoint y: 577, distance: 46.0
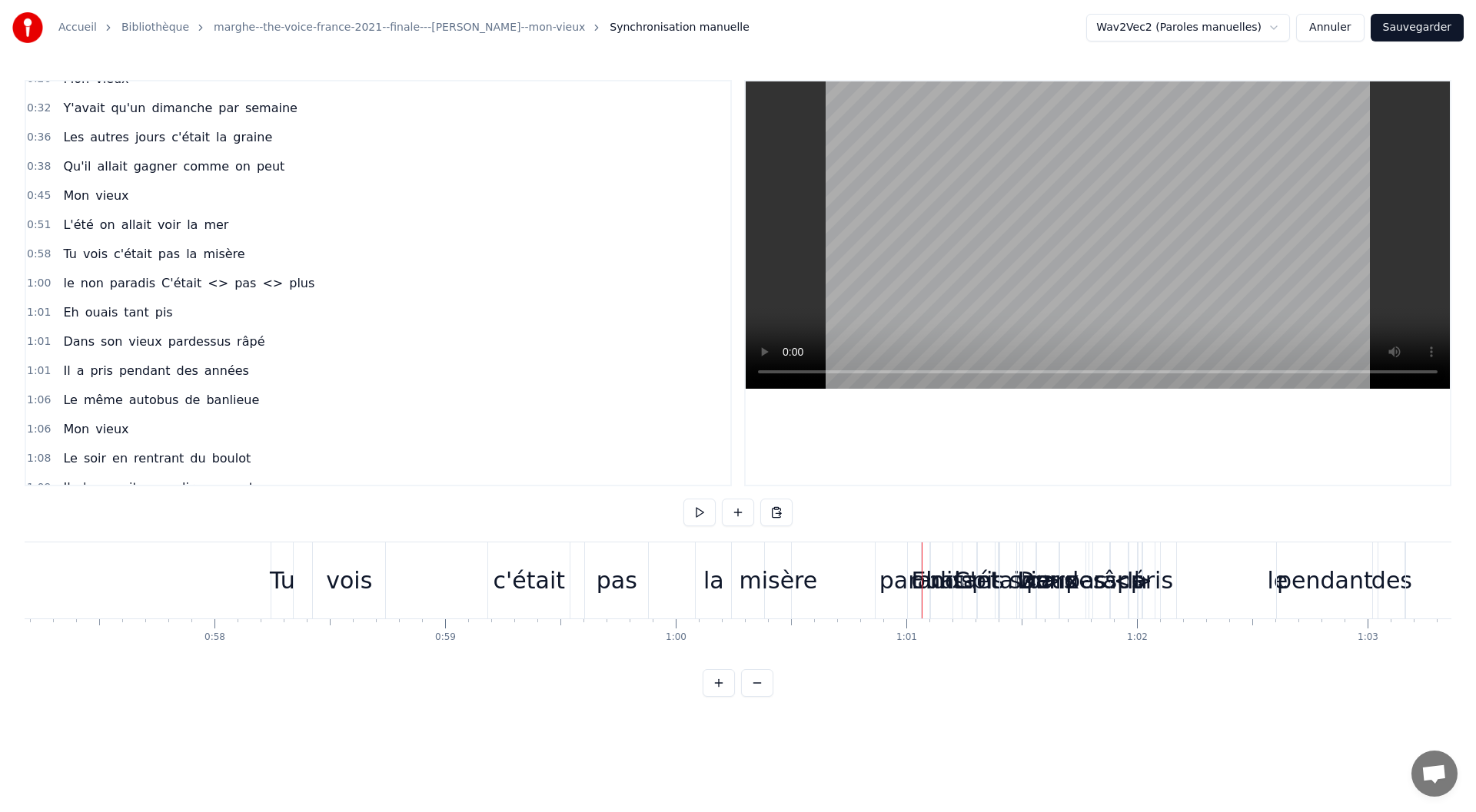
drag, startPoint x: 883, startPoint y: 570, endPoint x: 1215, endPoint y: 573, distance: 332.0
click at [903, 581] on div "paradis" at bounding box center [921, 580] width 85 height 34
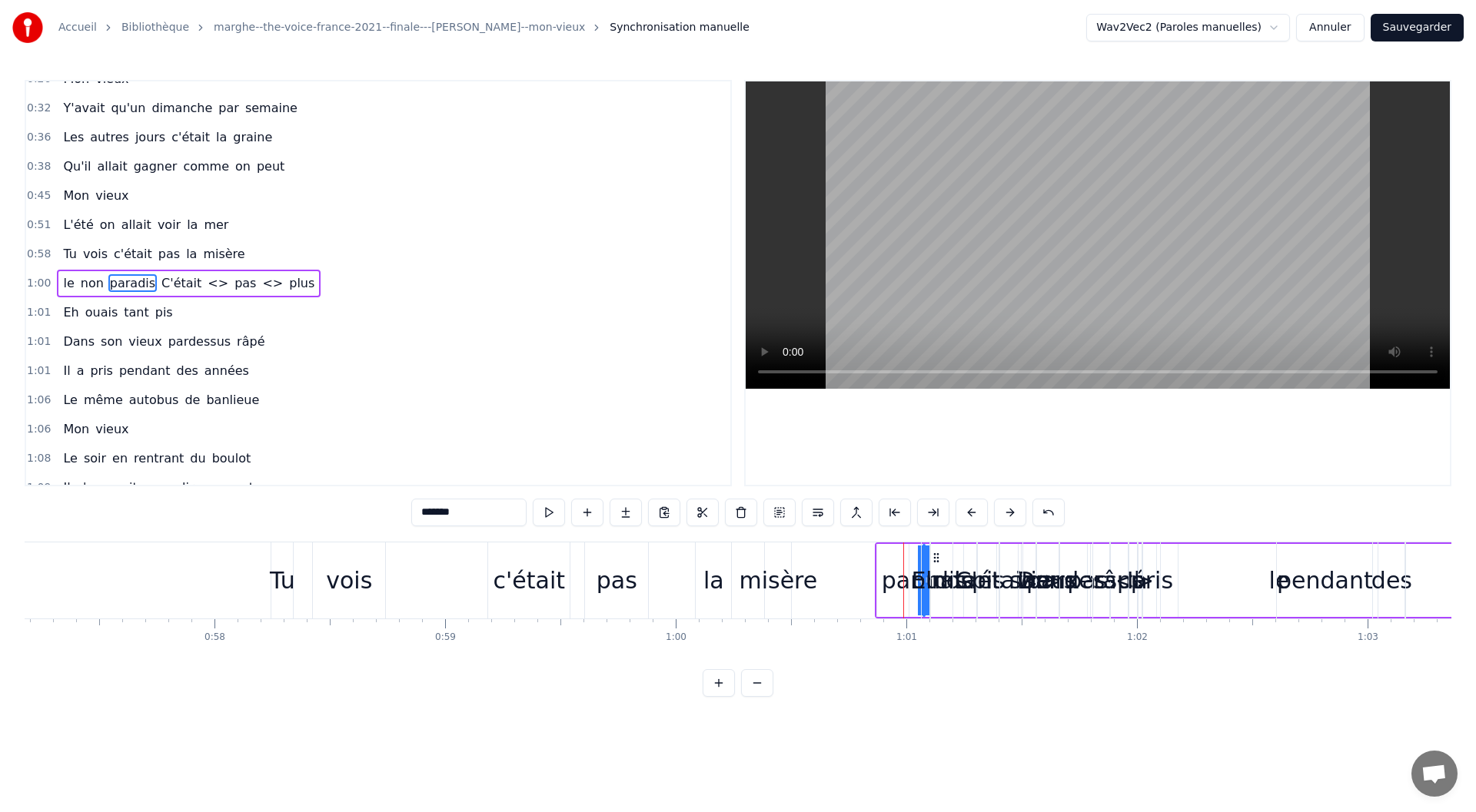
click at [878, 557] on div "le" at bounding box center [1278, 580] width 804 height 73
type input "**"
drag, startPoint x: 878, startPoint y: 557, endPoint x: 1302, endPoint y: 555, distance: 424.0
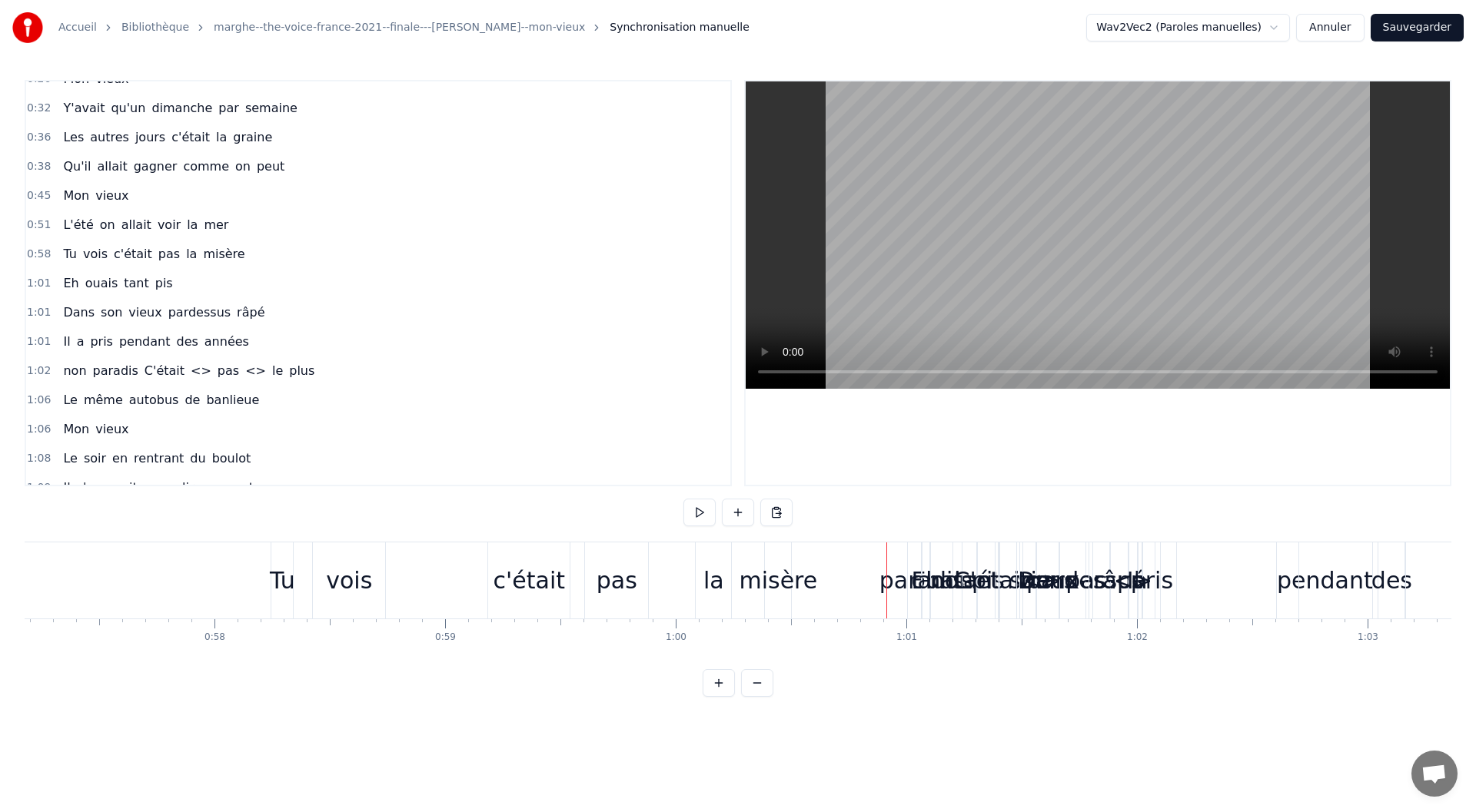
click at [893, 583] on div "paradis" at bounding box center [921, 580] width 85 height 34
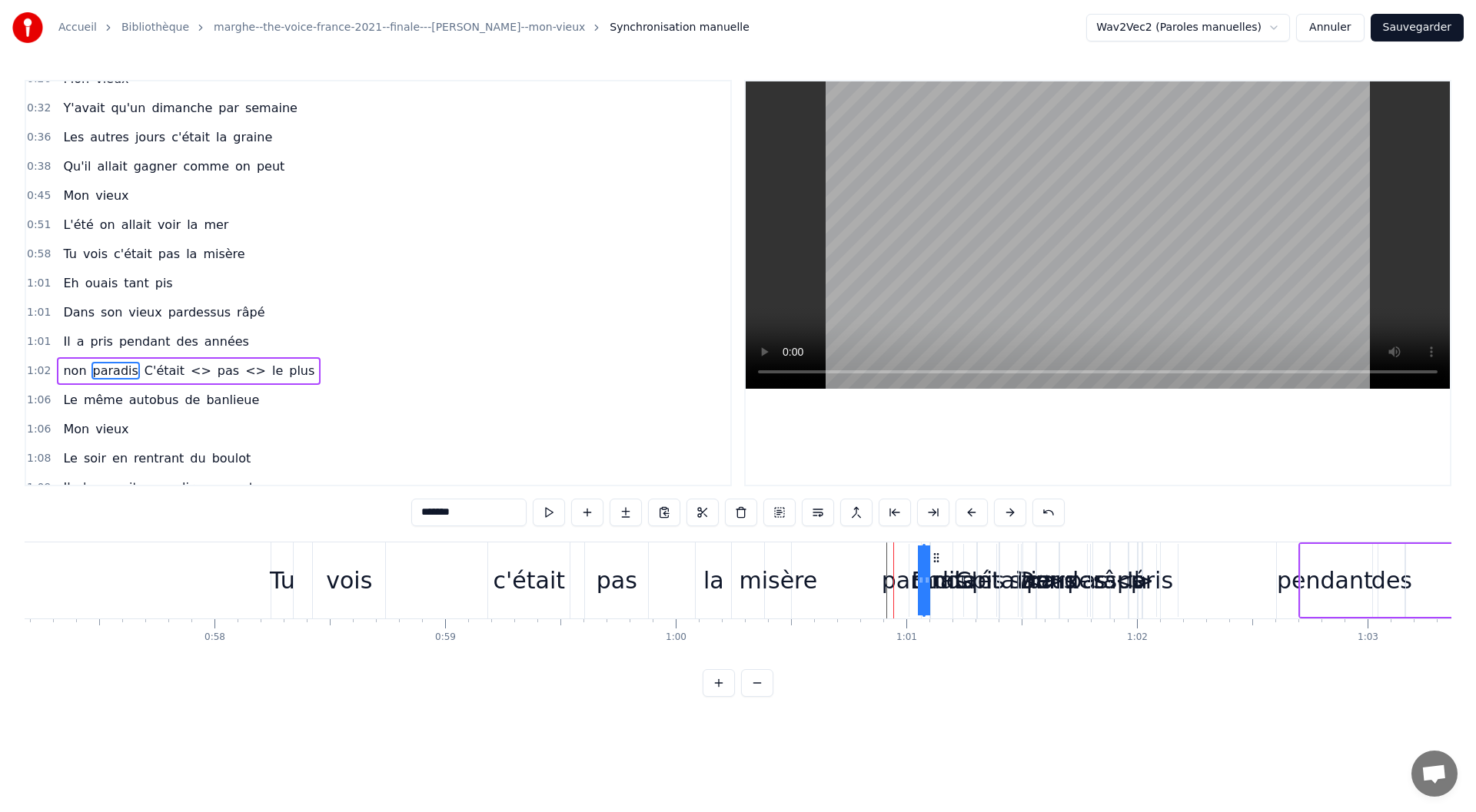
scroll to position [192, 0]
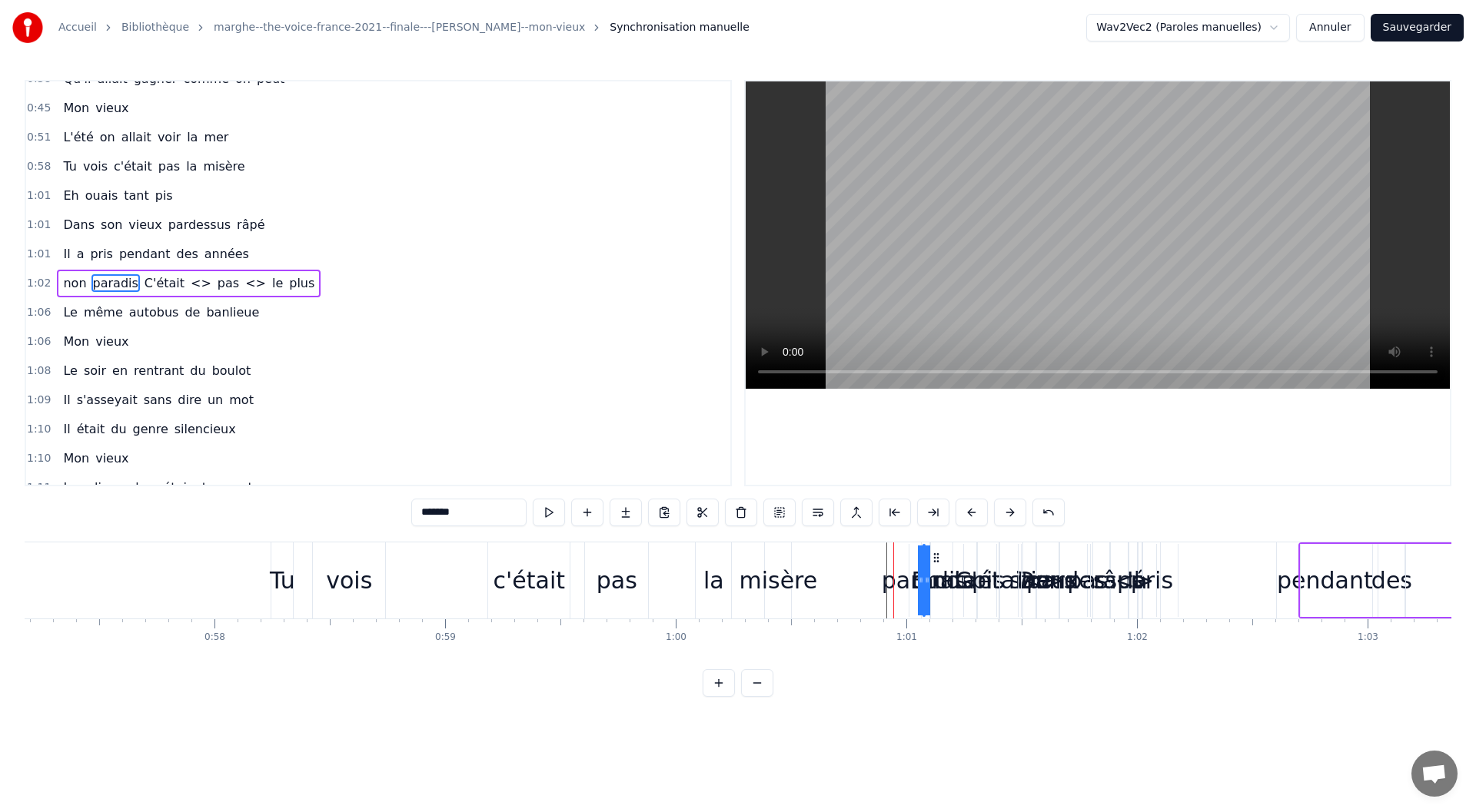
drag, startPoint x: 893, startPoint y: 583, endPoint x: 1007, endPoint y: 582, distance: 114.0
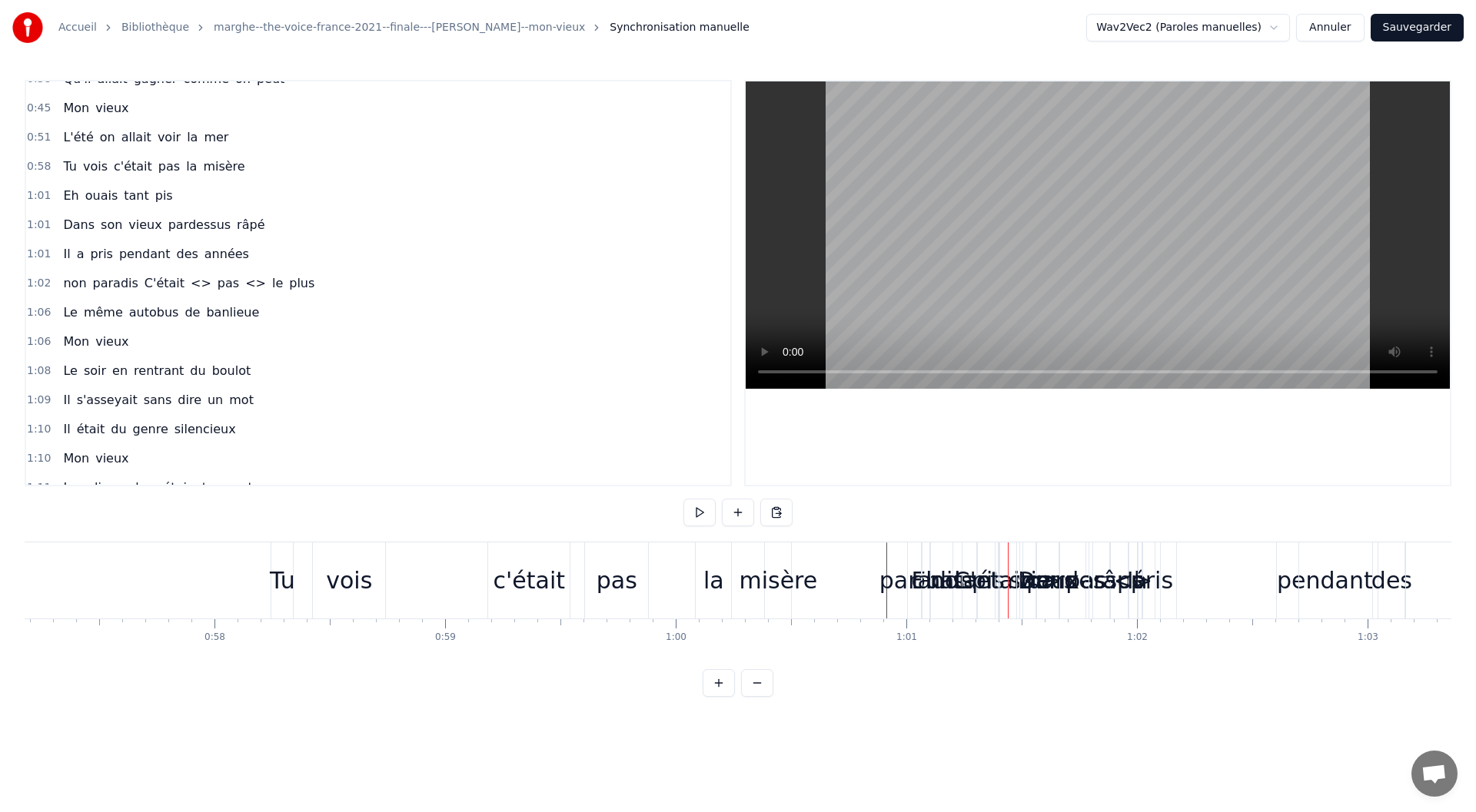
click at [900, 581] on div "paradis" at bounding box center [921, 580] width 85 height 34
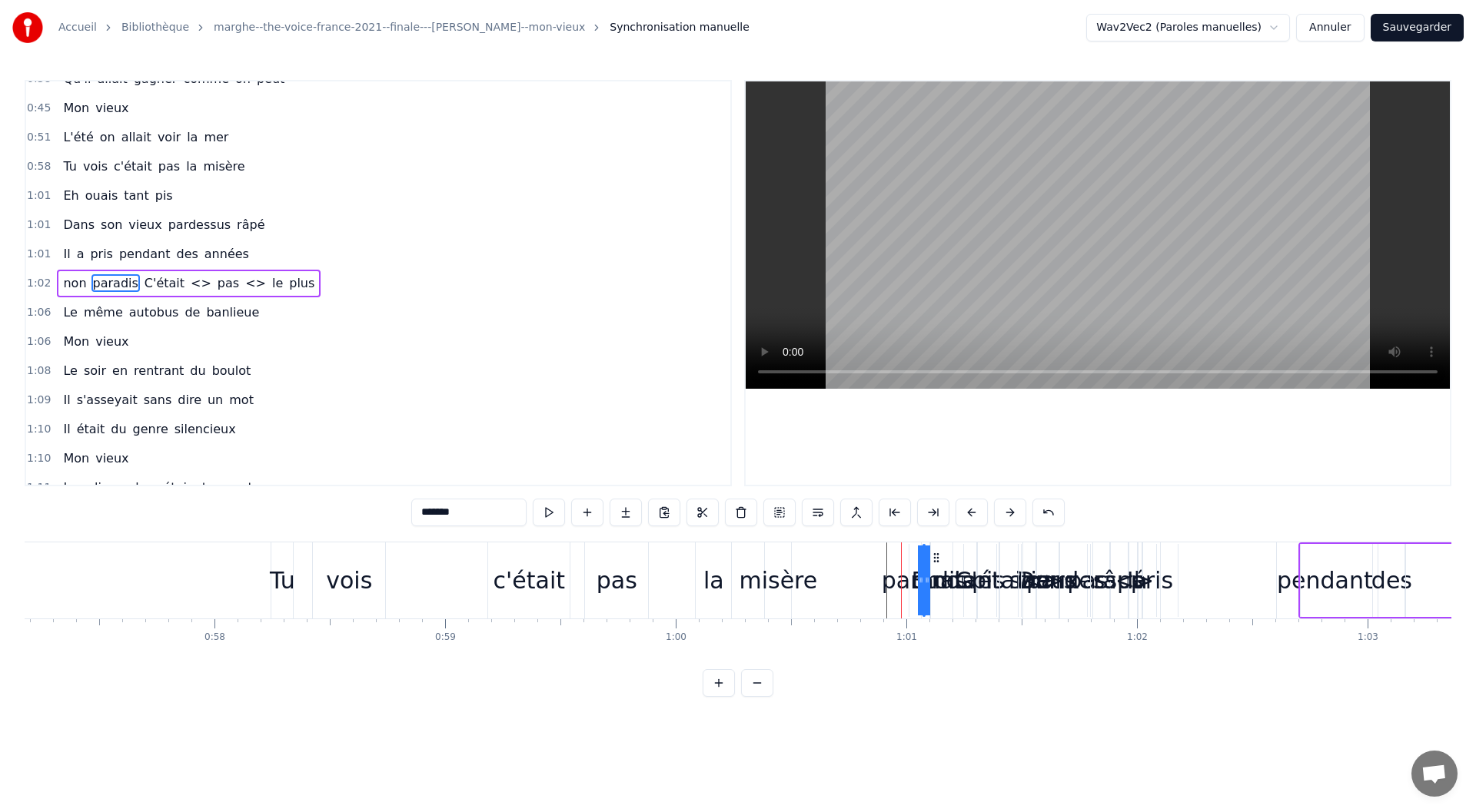
click at [900, 581] on div at bounding box center [900, 580] width 1 height 76
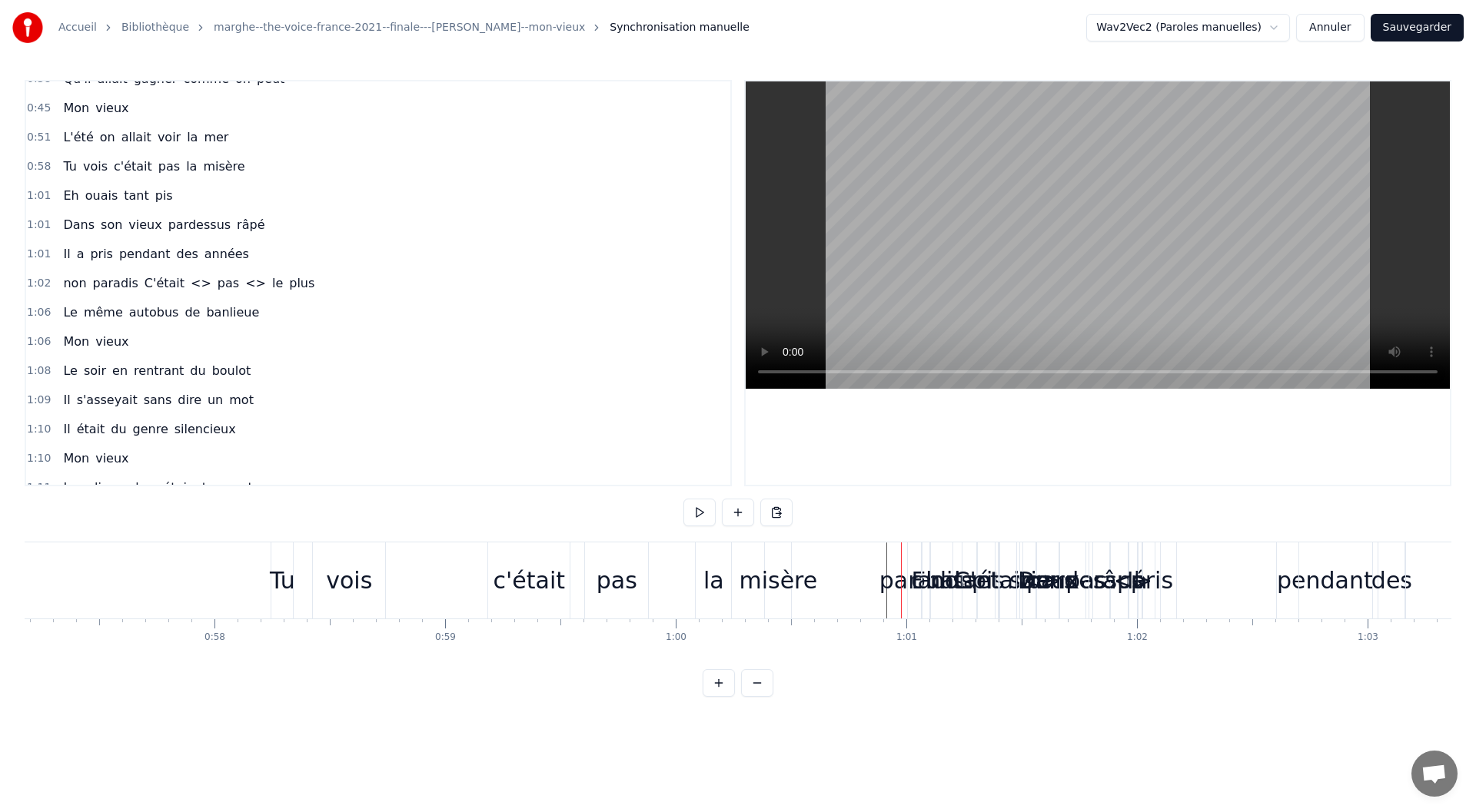
click at [900, 581] on div at bounding box center [900, 580] width 1 height 76
click at [908, 581] on div "paradis" at bounding box center [921, 580] width 85 height 34
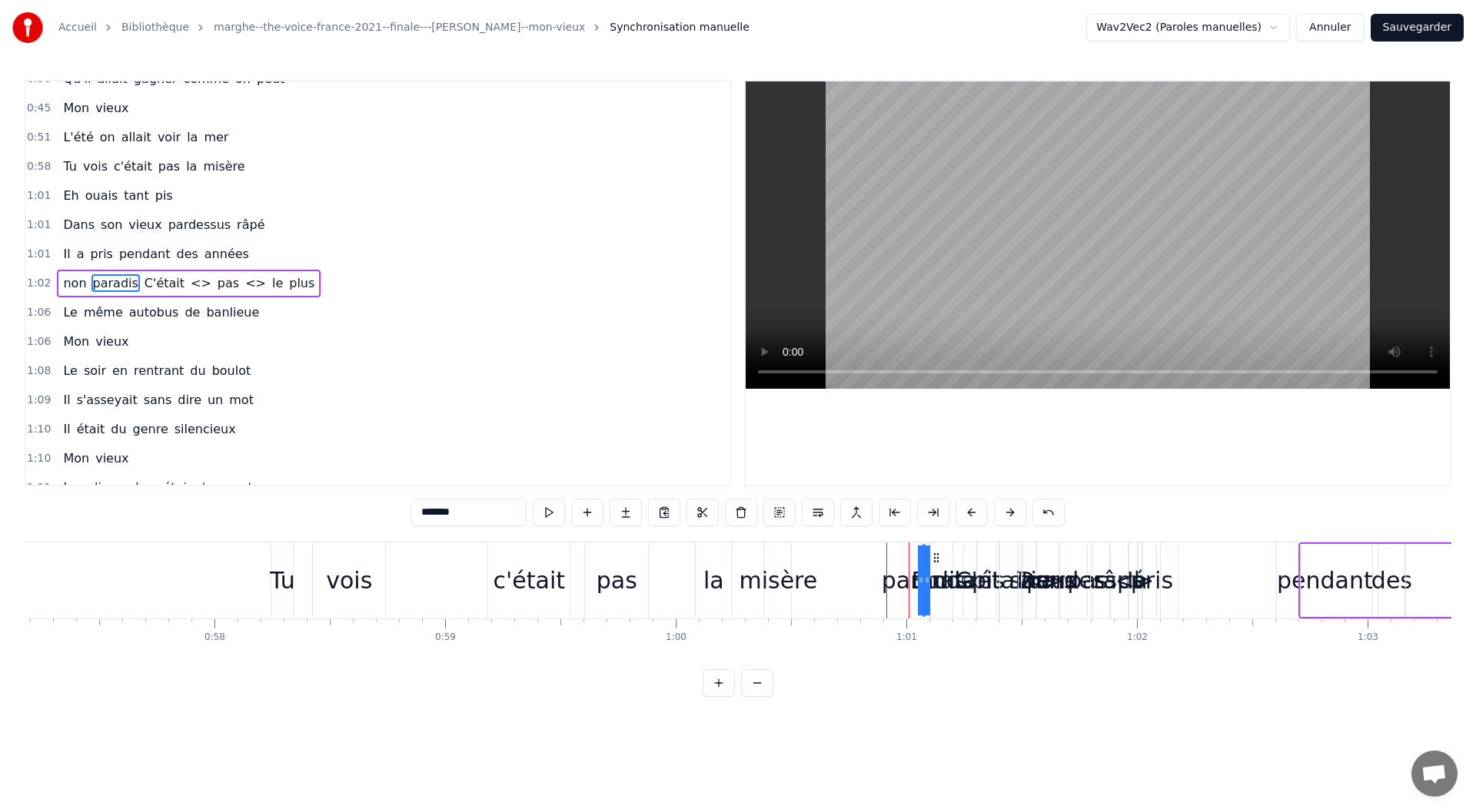
drag, startPoint x: 925, startPoint y: 572, endPoint x: 1109, endPoint y: 568, distance: 184.0
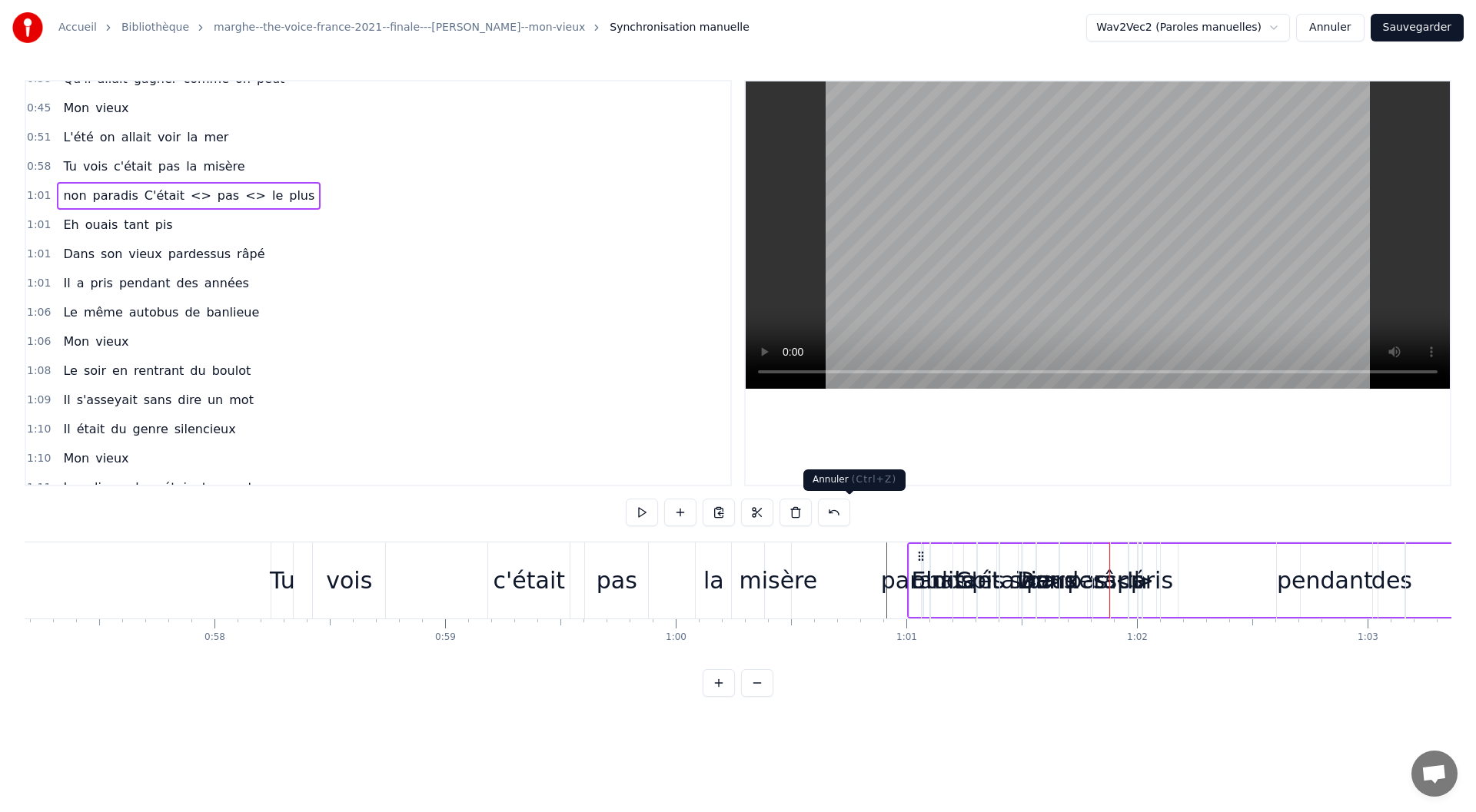
click at [850, 512] on button at bounding box center [833, 513] width 32 height 27
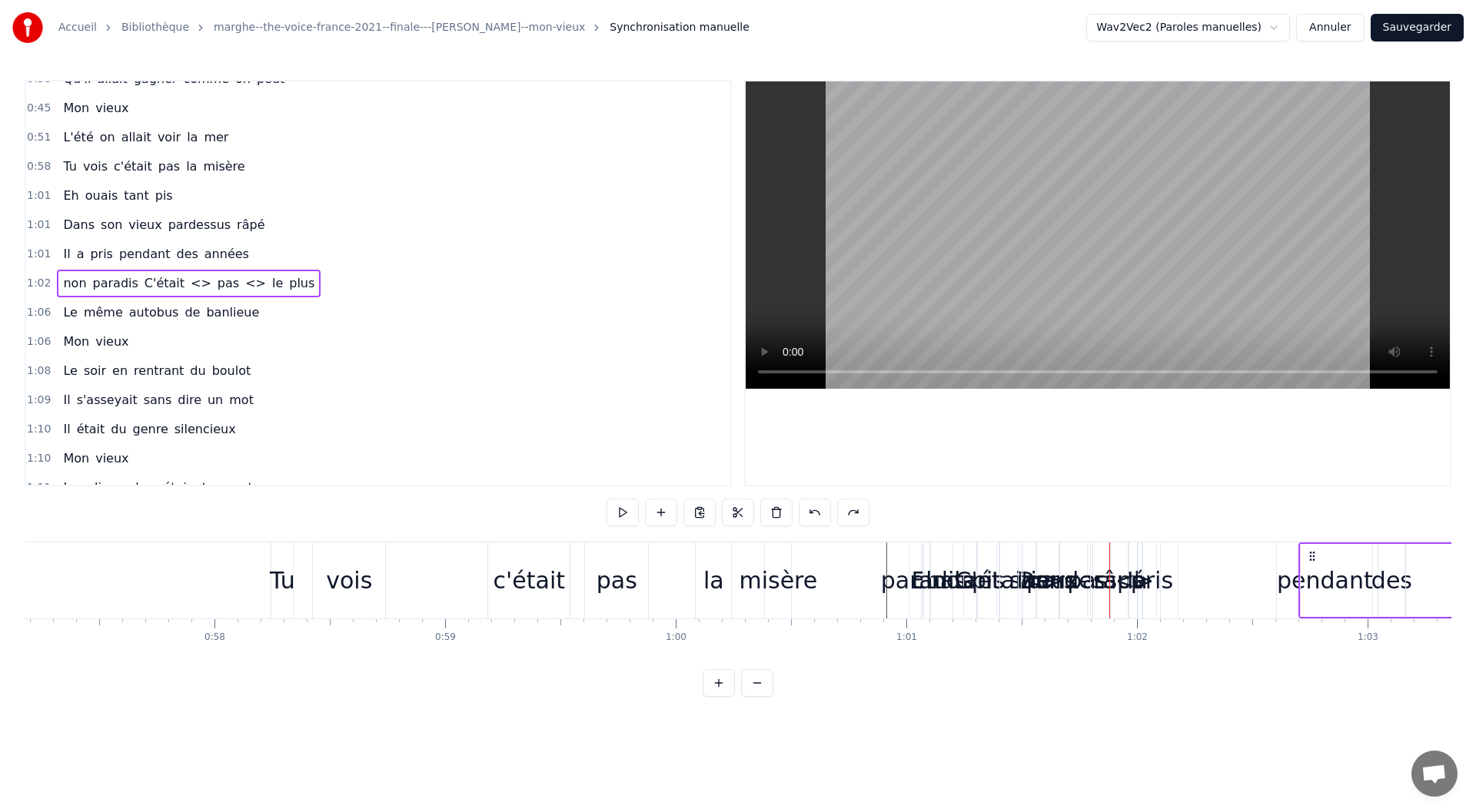
click at [853, 512] on button at bounding box center [853, 513] width 32 height 27
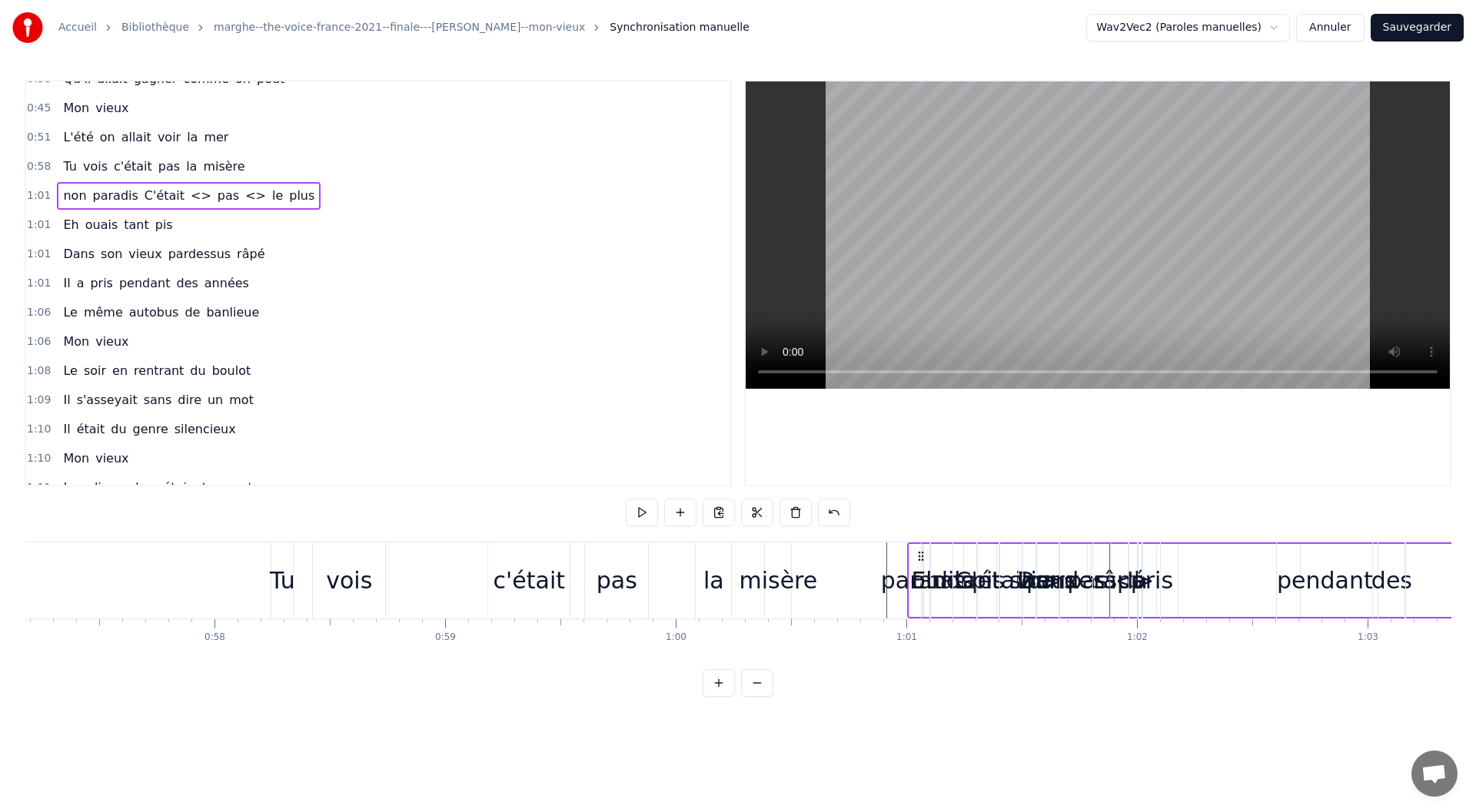
click at [850, 512] on button at bounding box center [833, 513] width 32 height 27
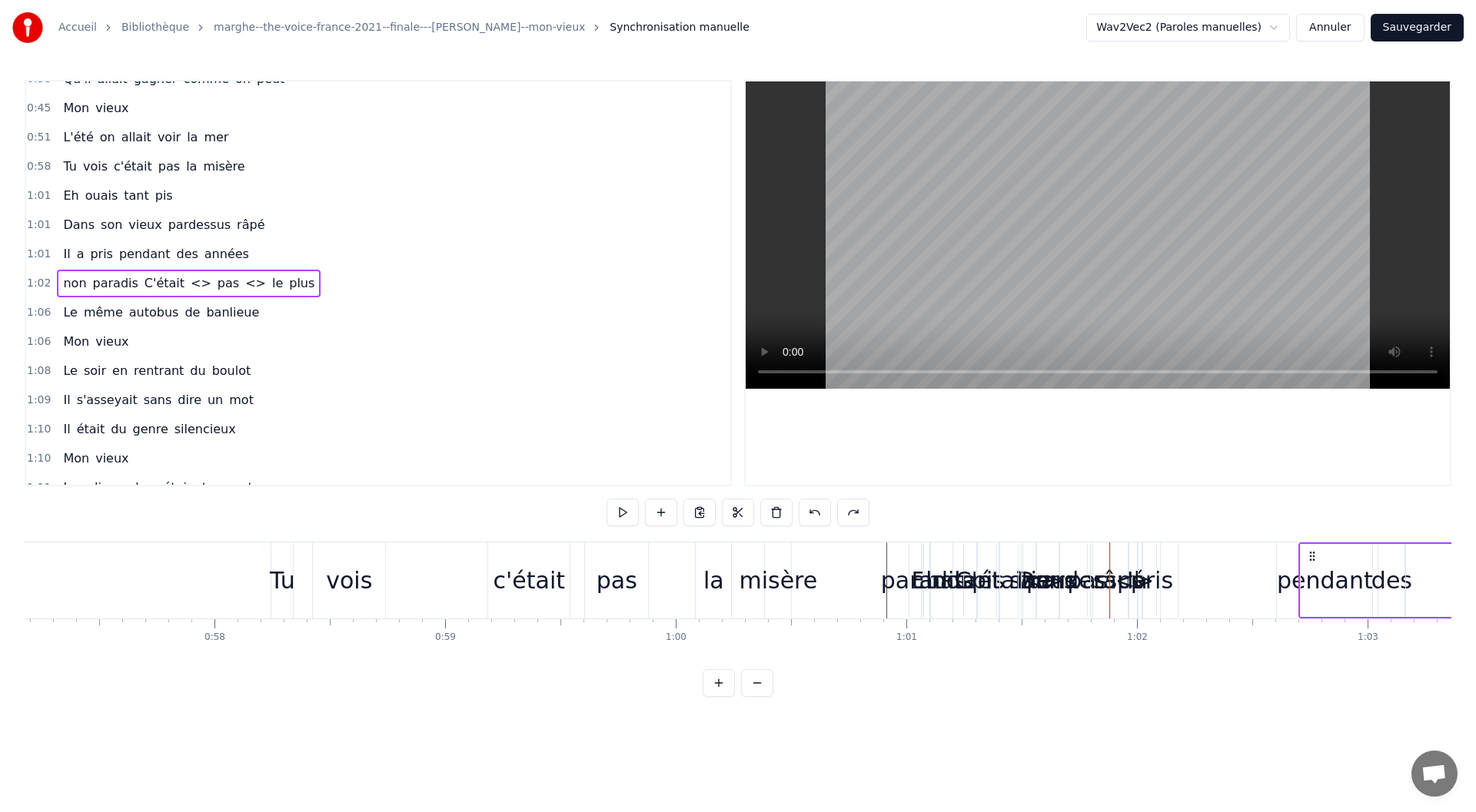
click at [853, 512] on button at bounding box center [853, 513] width 32 height 27
click at [831, 512] on button at bounding box center [814, 513] width 32 height 27
click at [853, 512] on button at bounding box center [853, 513] width 32 height 27
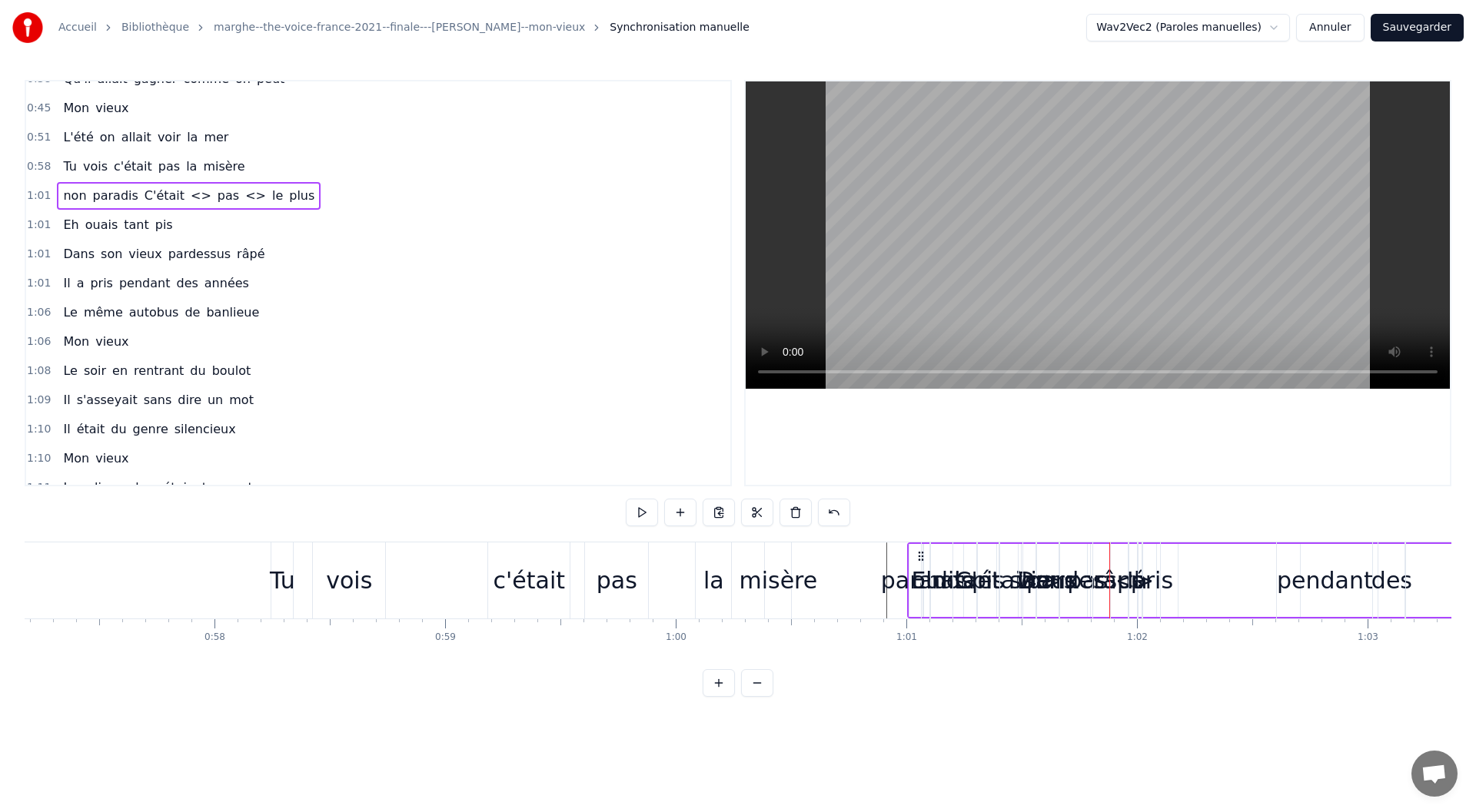
click at [850, 512] on button at bounding box center [833, 513] width 32 height 27
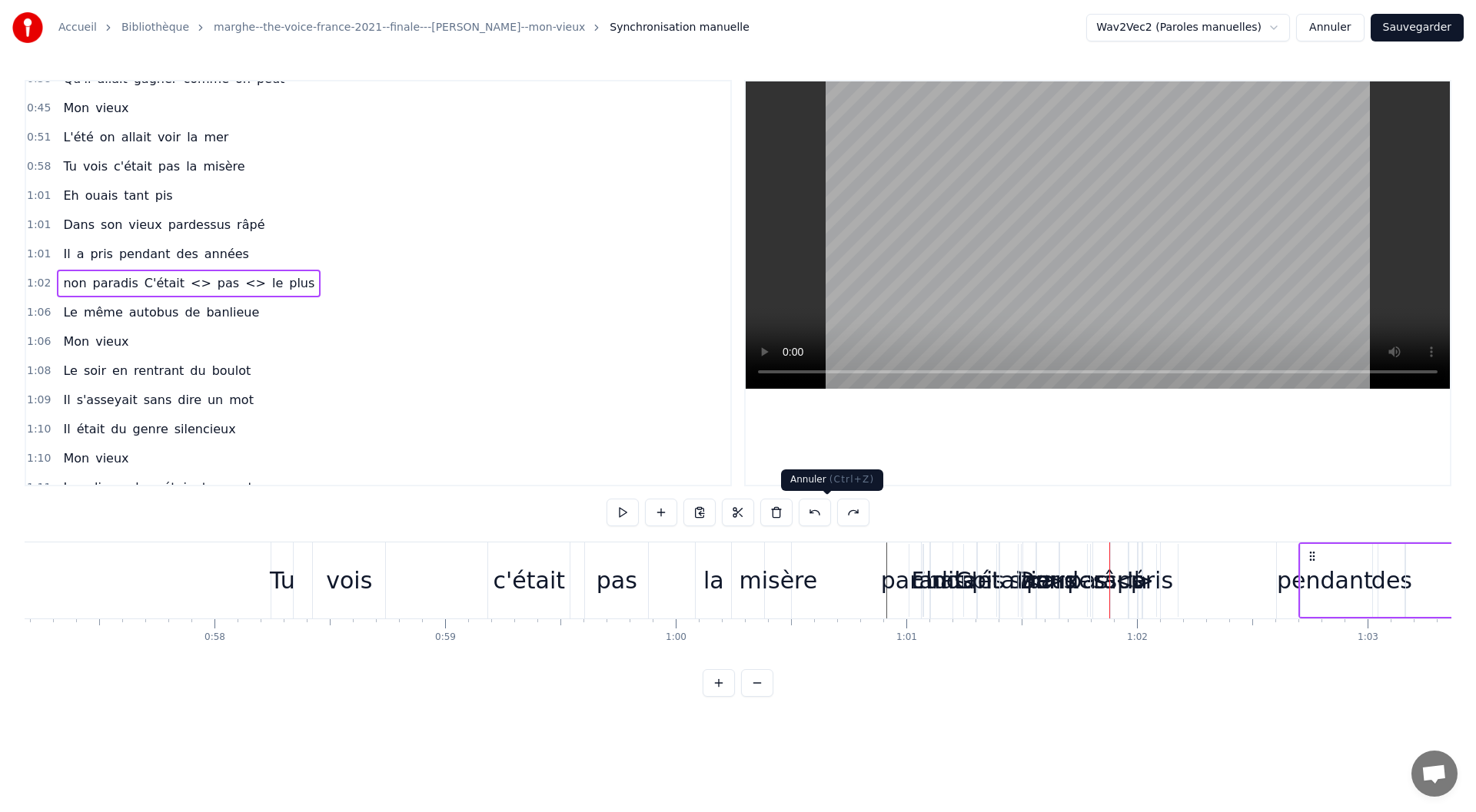
click at [831, 511] on button at bounding box center [814, 513] width 32 height 27
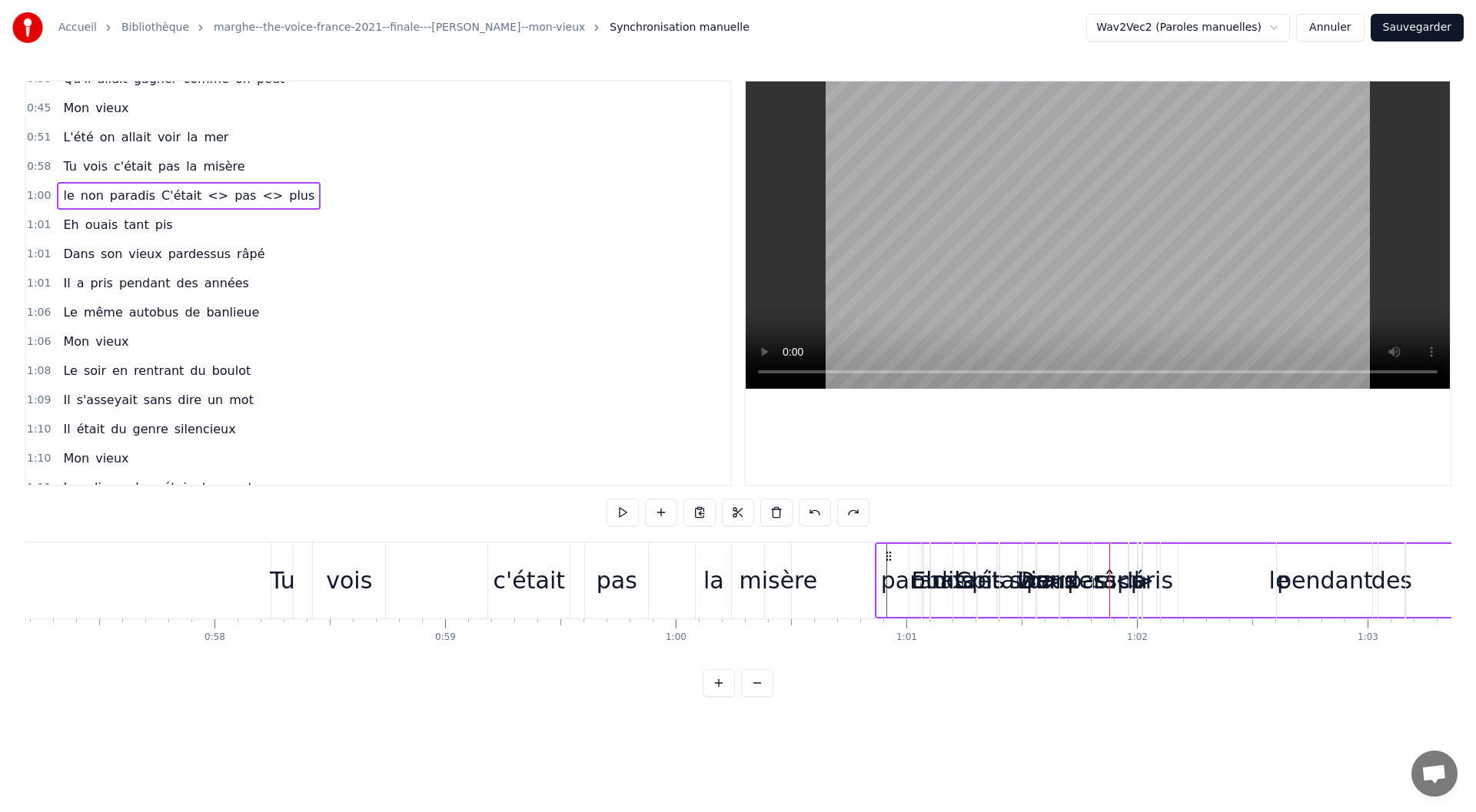
click at [818, 512] on button at bounding box center [814, 513] width 32 height 27
click at [819, 512] on button at bounding box center [814, 513] width 32 height 27
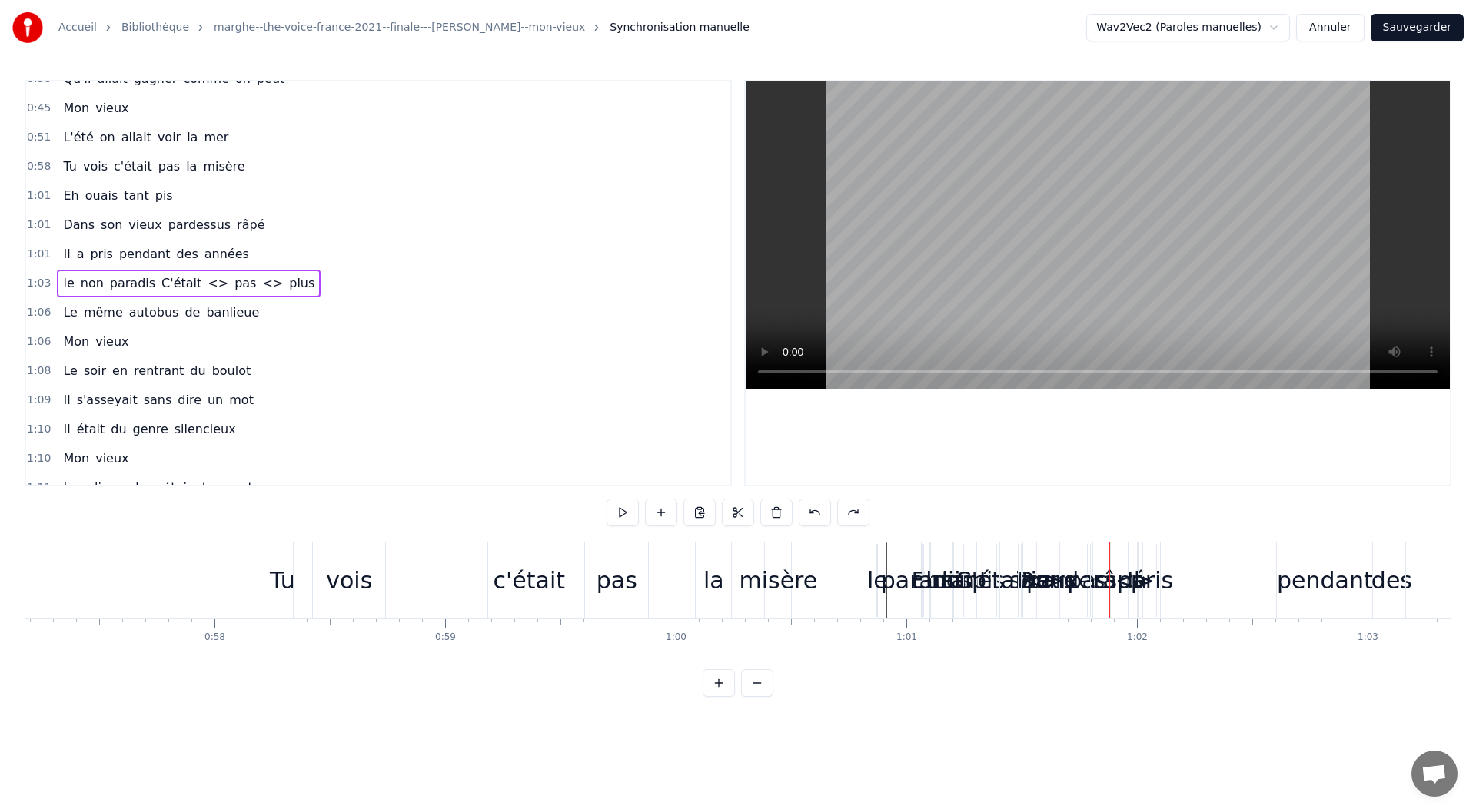
click at [819, 512] on button at bounding box center [814, 513] width 32 height 27
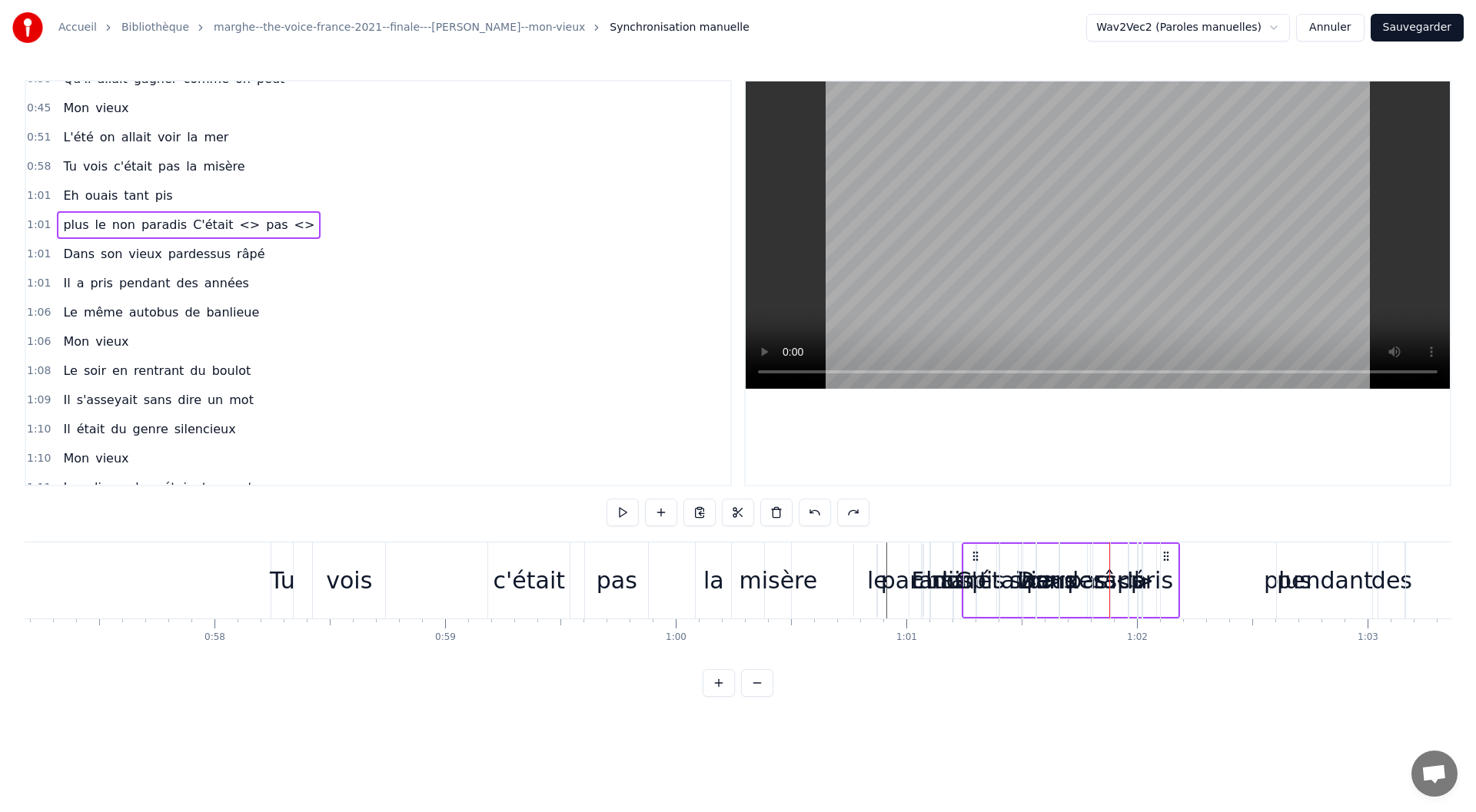
click at [819, 512] on button at bounding box center [814, 513] width 32 height 27
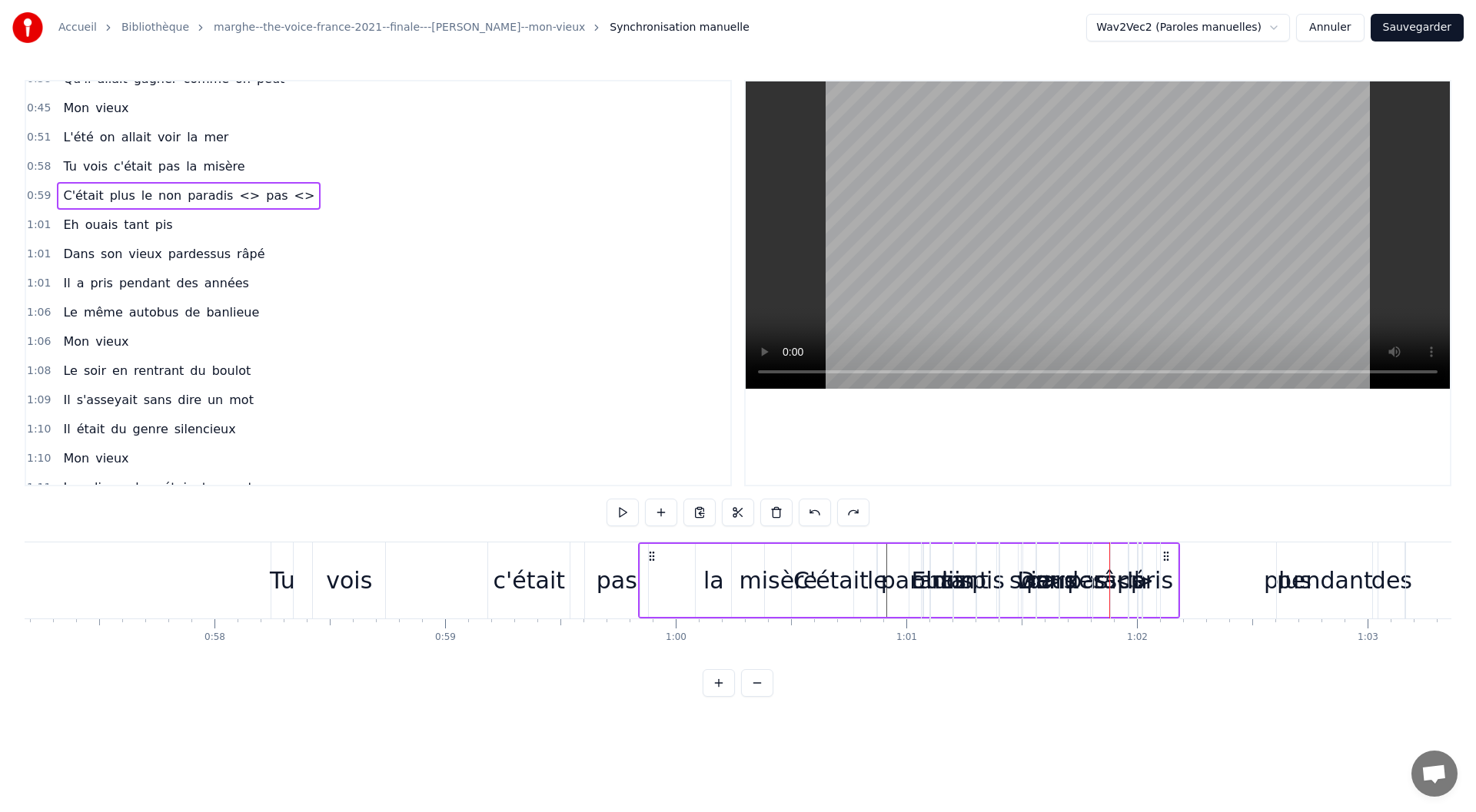
click at [819, 512] on button at bounding box center [814, 513] width 32 height 27
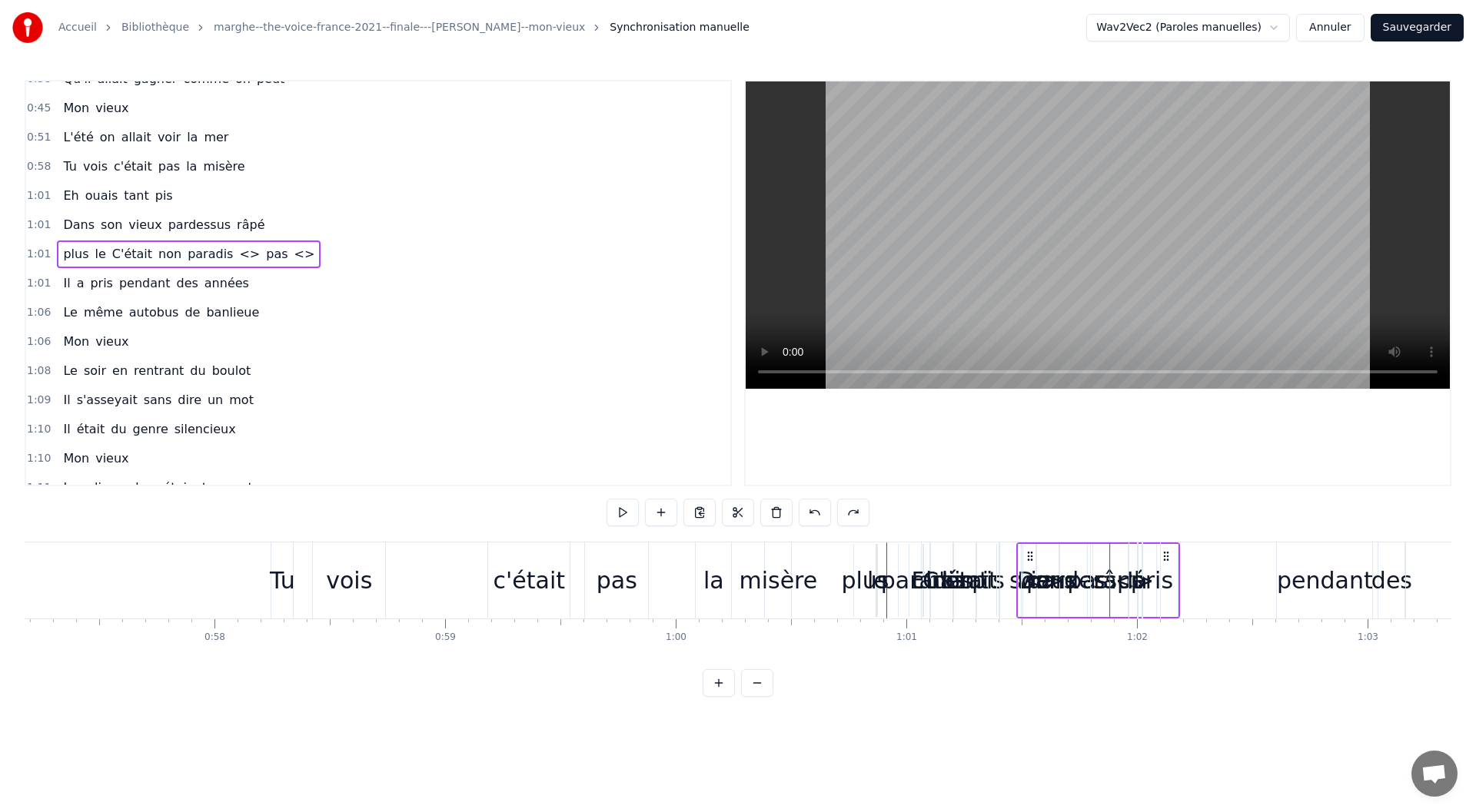
click at [819, 512] on button at bounding box center [814, 513] width 32 height 27
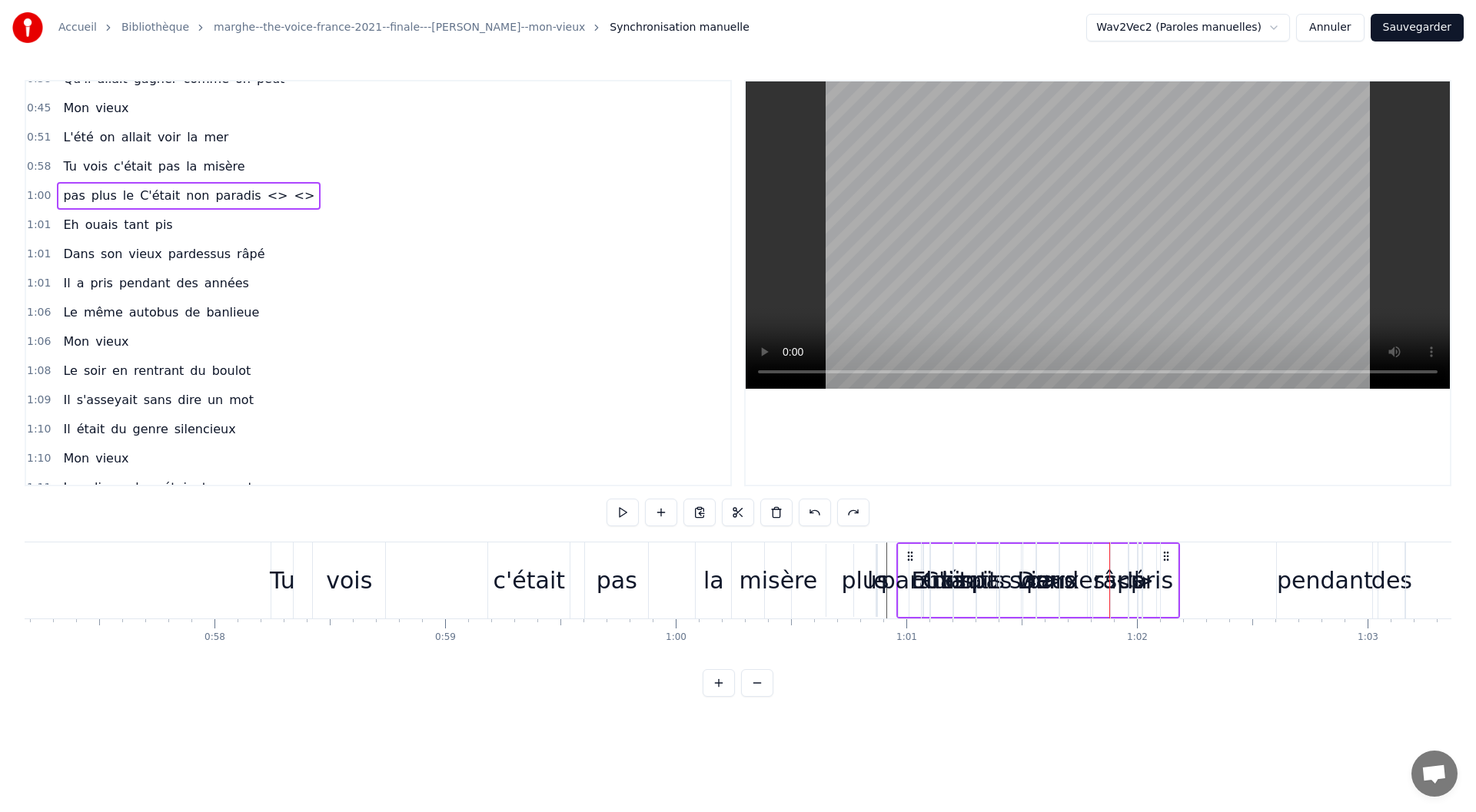
click at [819, 512] on button at bounding box center [814, 513] width 32 height 27
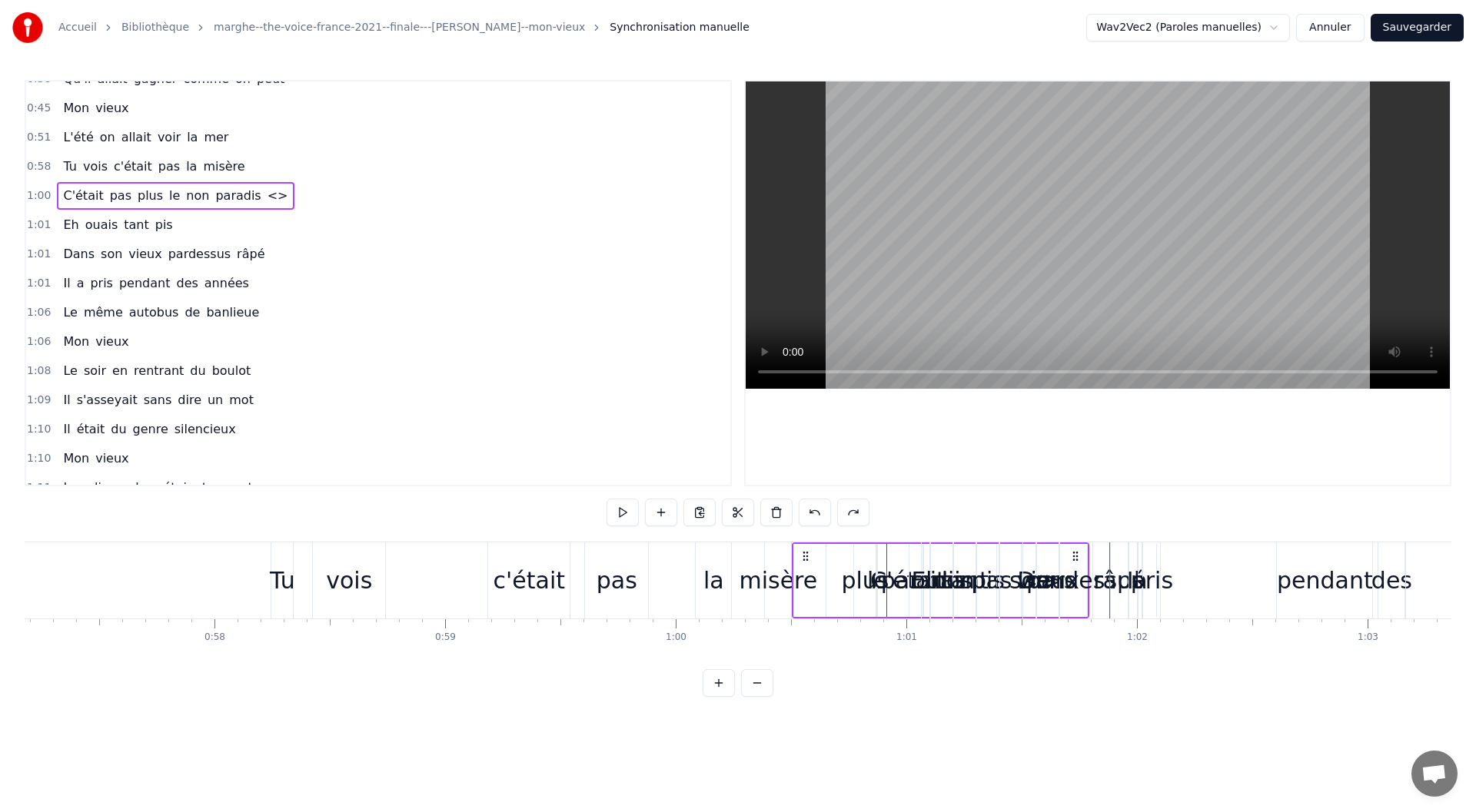
click at [819, 512] on button at bounding box center [814, 513] width 32 height 27
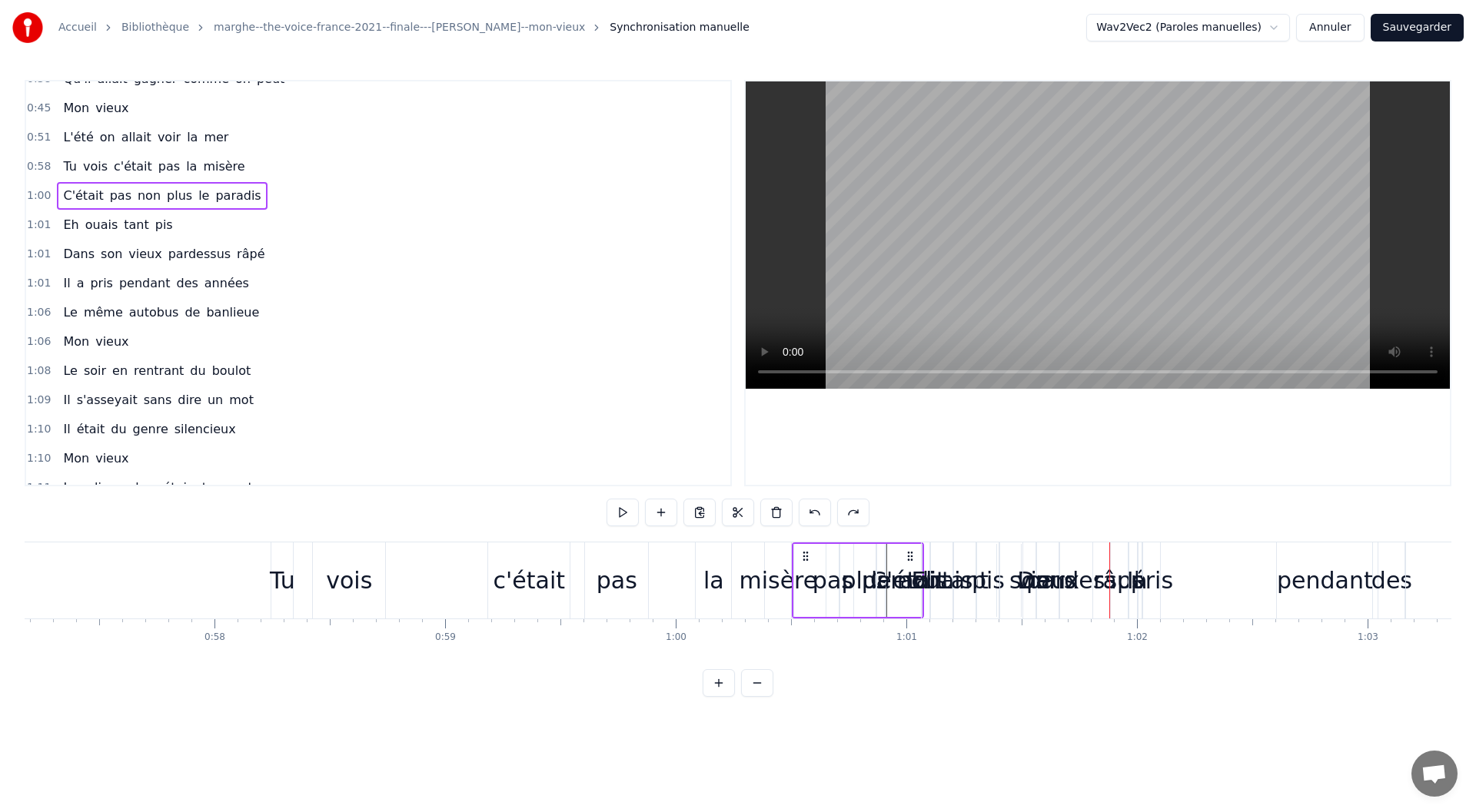
click at [819, 512] on button at bounding box center [814, 513] width 32 height 27
click at [811, 512] on button at bounding box center [795, 513] width 32 height 27
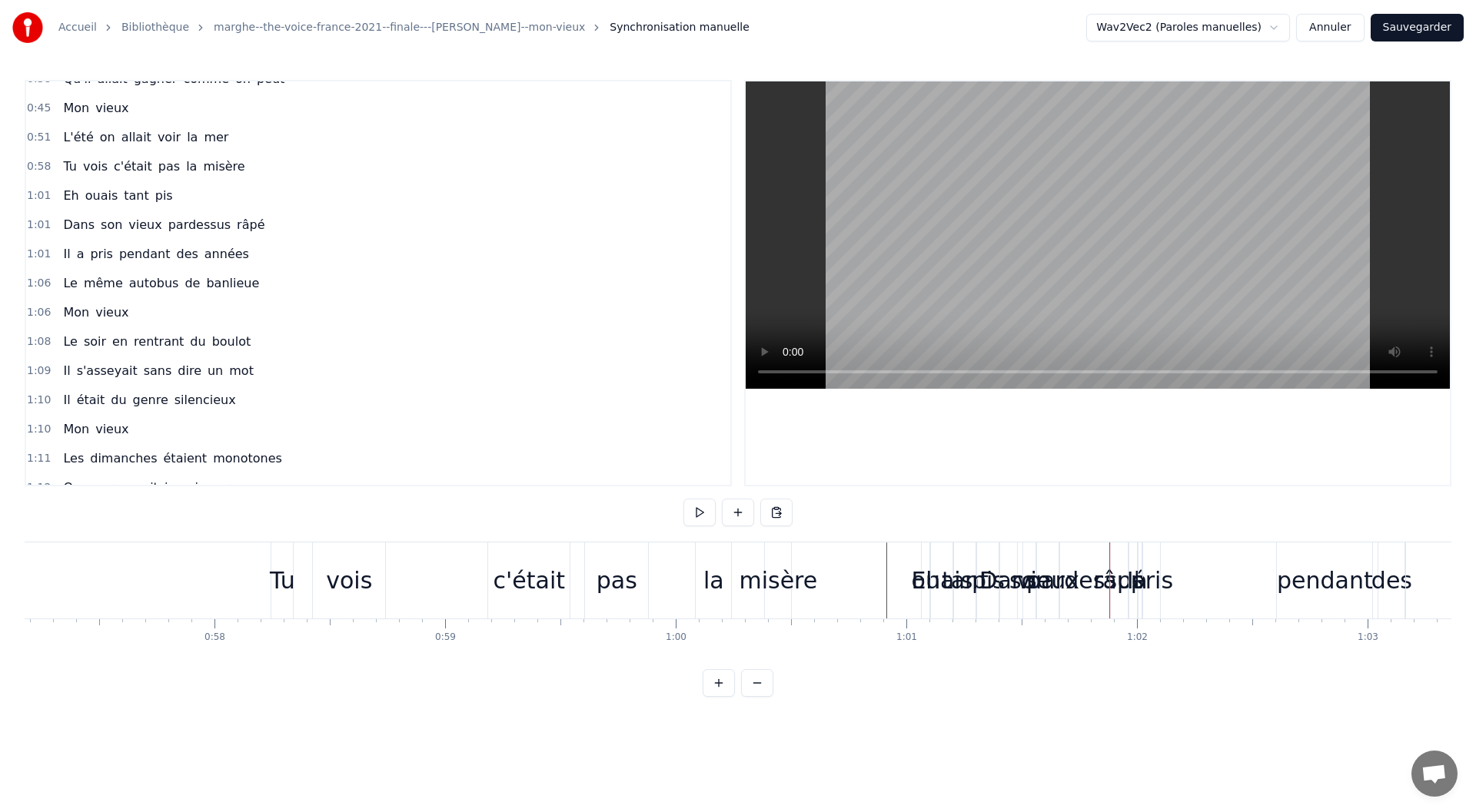
click at [819, 512] on div "0:13 Dans son vieux pardessus râpé 0:17 Il s'en allait l'hiver l'été 0:21 Dans …" at bounding box center [737, 388] width 1426 height 616
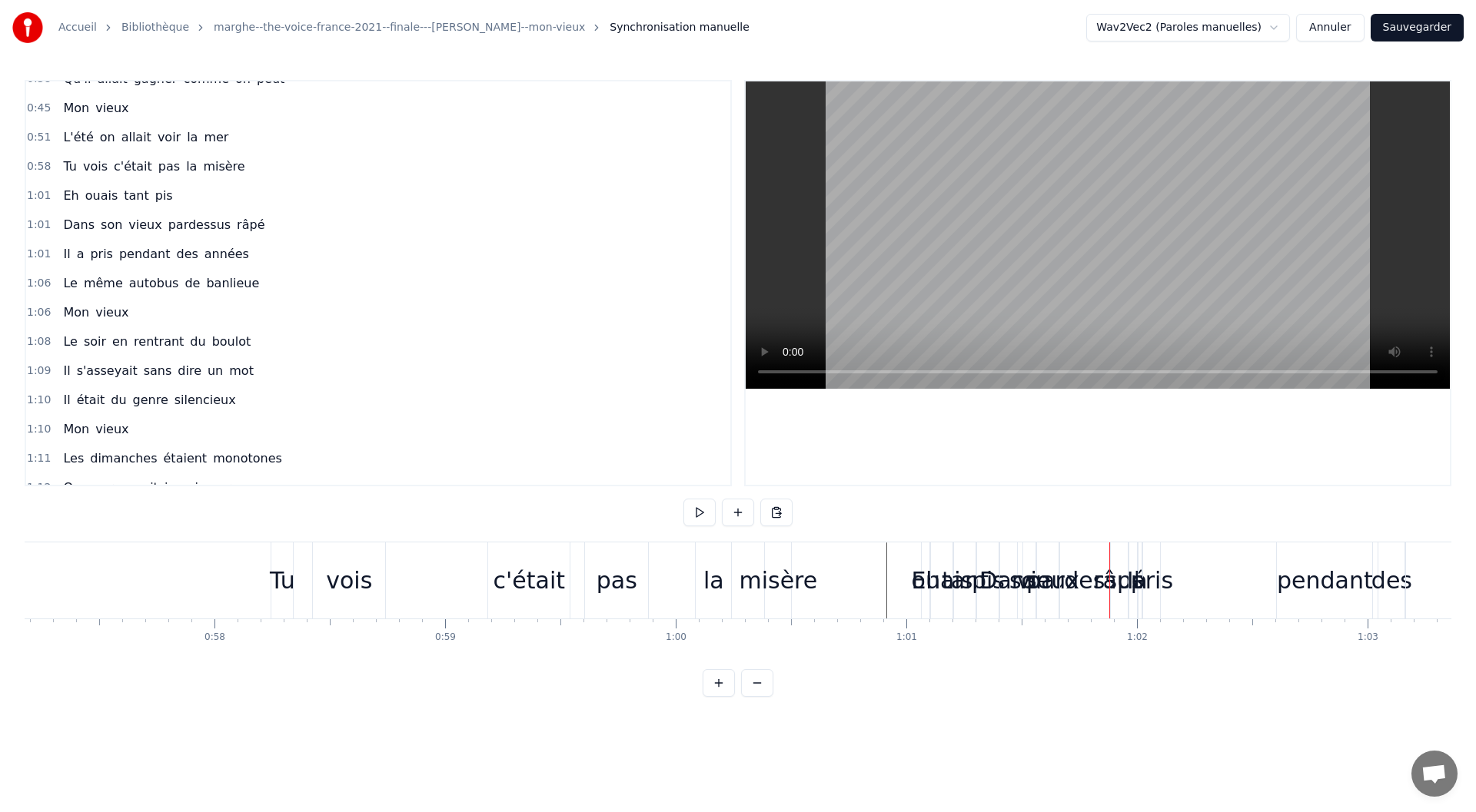
click at [819, 512] on div "0:13 Dans son vieux pardessus râpé 0:17 Il s'en allait l'hiver l'été 0:21 Dans …" at bounding box center [737, 388] width 1426 height 616
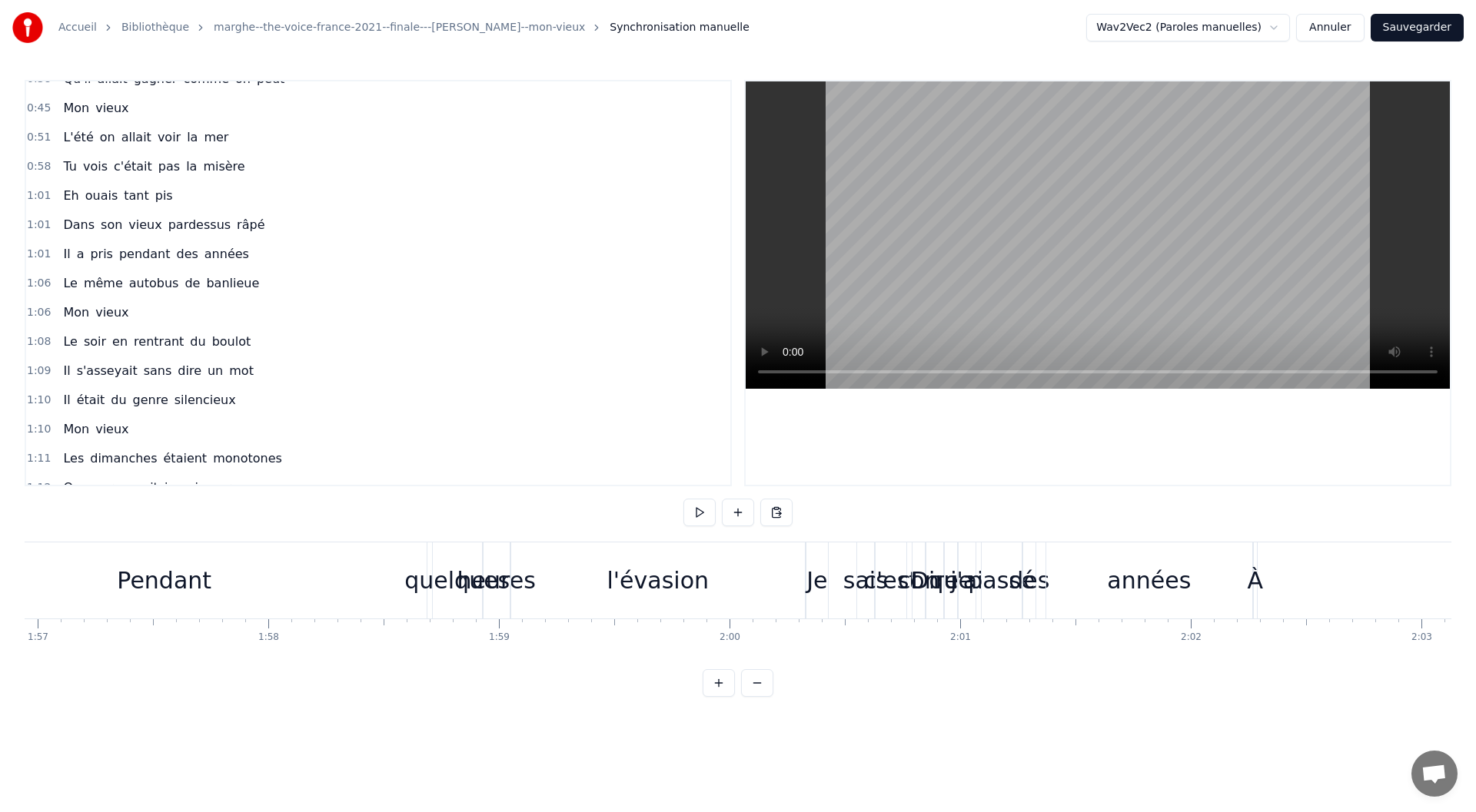
scroll to position [0, 27013]
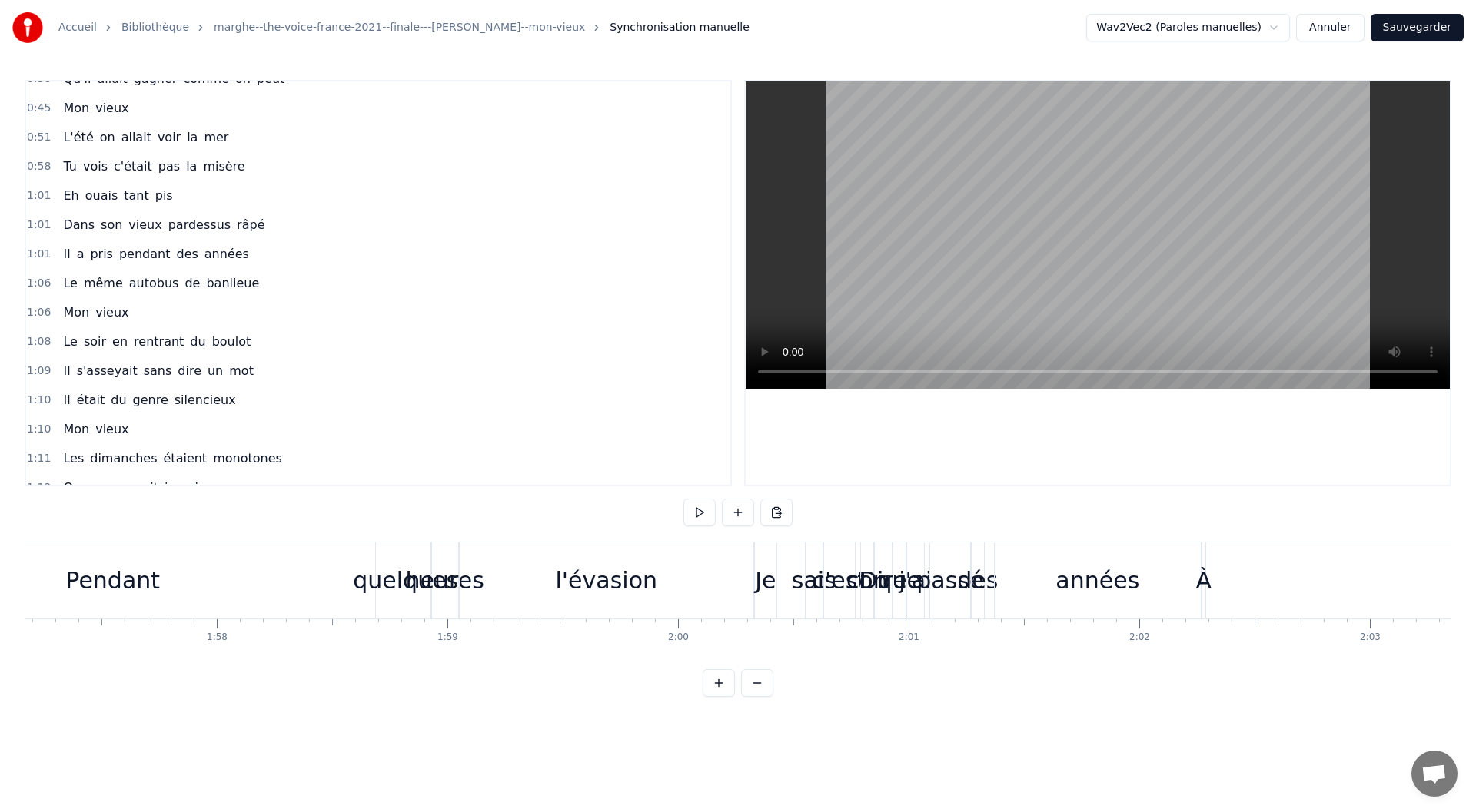
click at [618, 586] on div "l'évasion" at bounding box center [606, 580] width 102 height 34
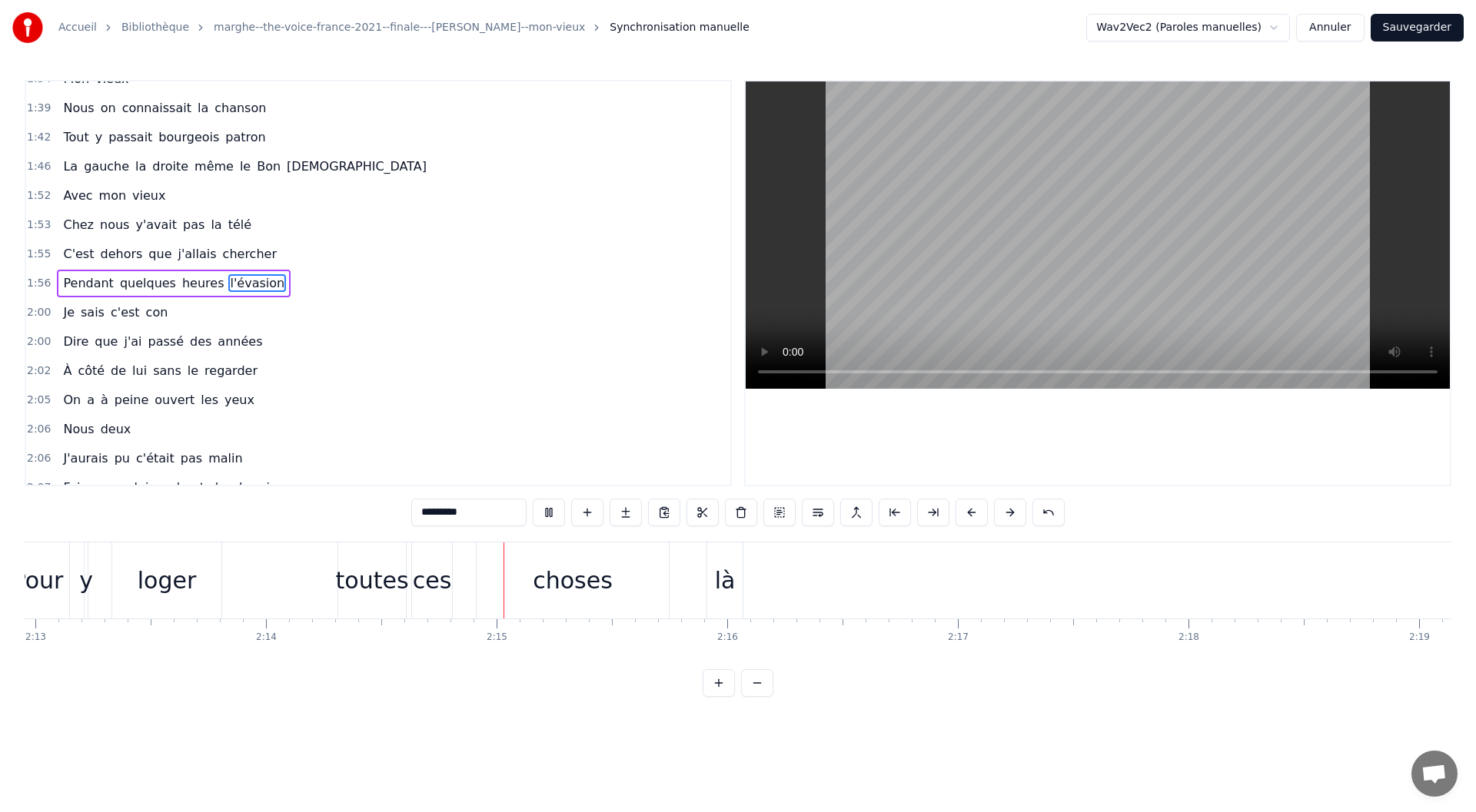
scroll to position [0, 30918]
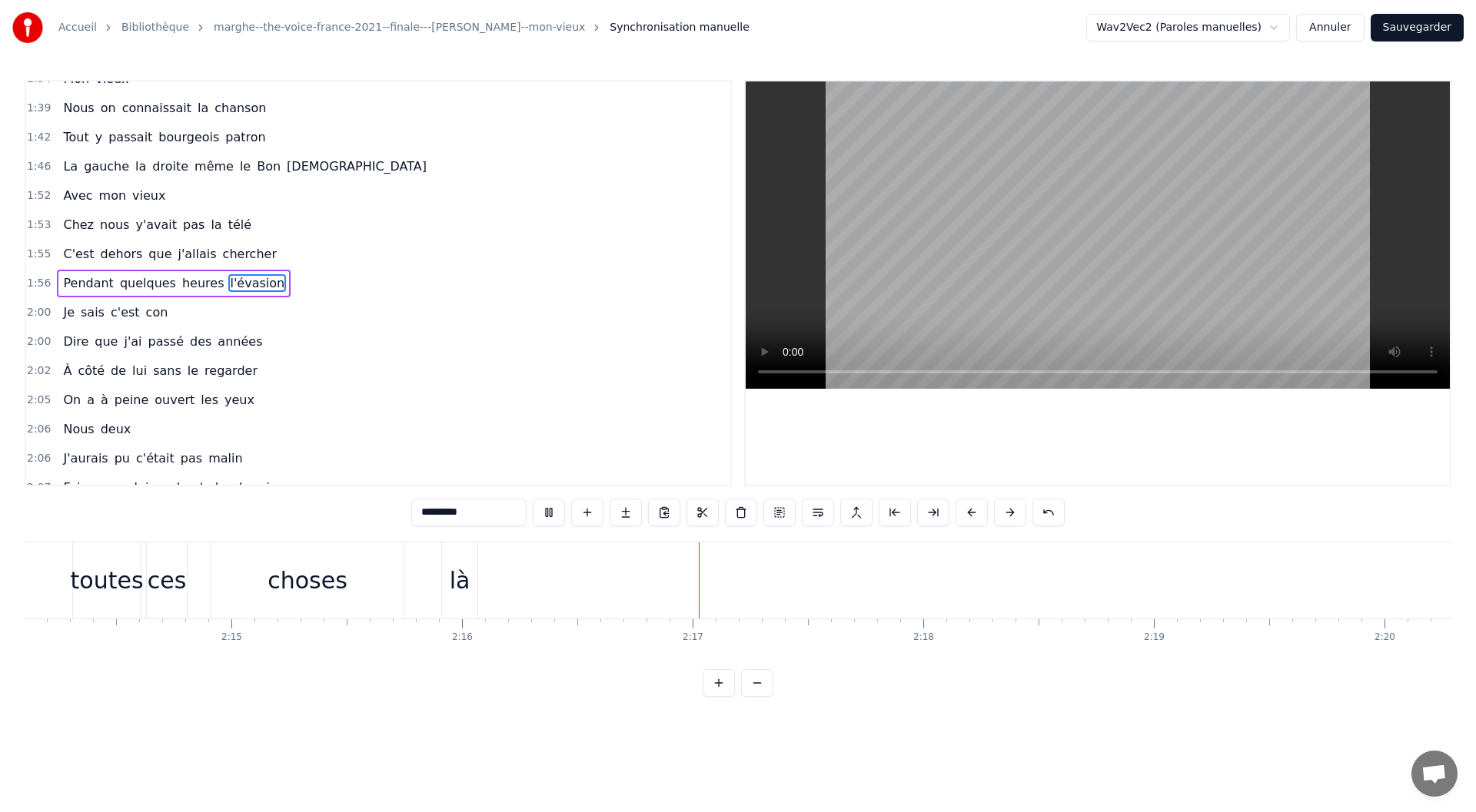
click at [1282, 29] on html "Accueil Bibliothèque marghe--the-voice-france-2021--finale---[PERSON_NAME]--mon…" at bounding box center [738, 360] width 1476 height 721
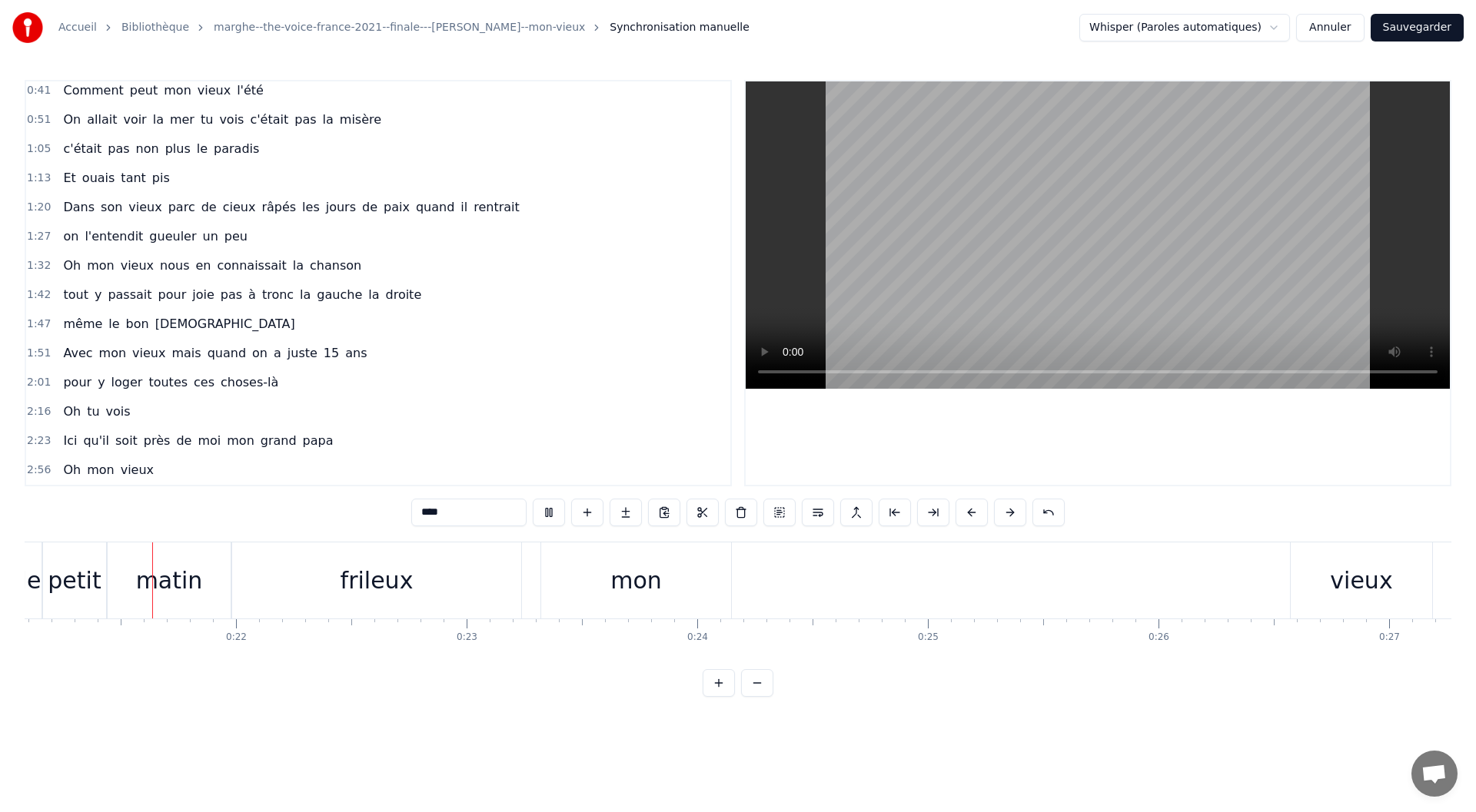
scroll to position [0, 4835]
click at [662, 582] on div "mon" at bounding box center [661, 580] width 52 height 34
type input "***"
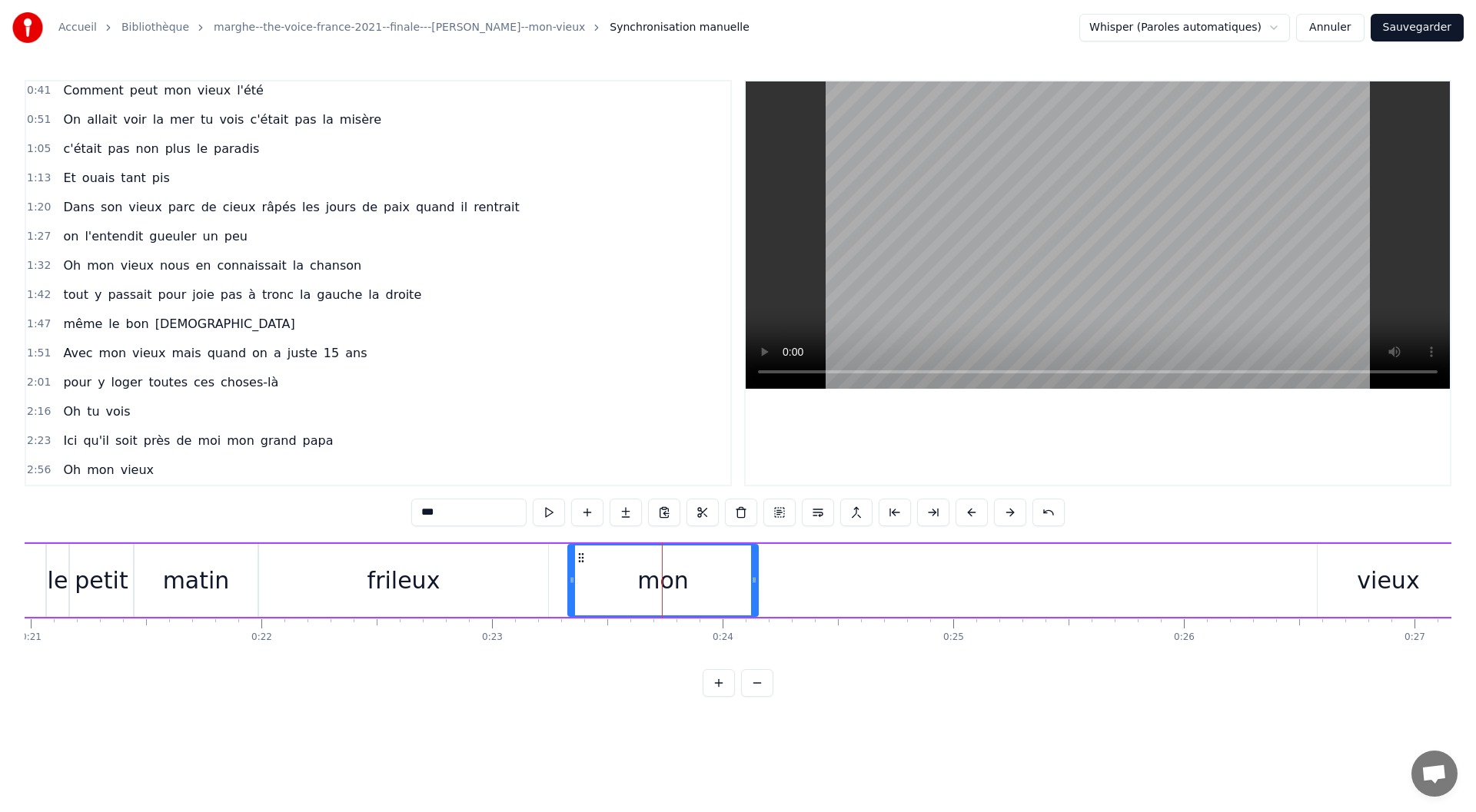
scroll to position [0, 0]
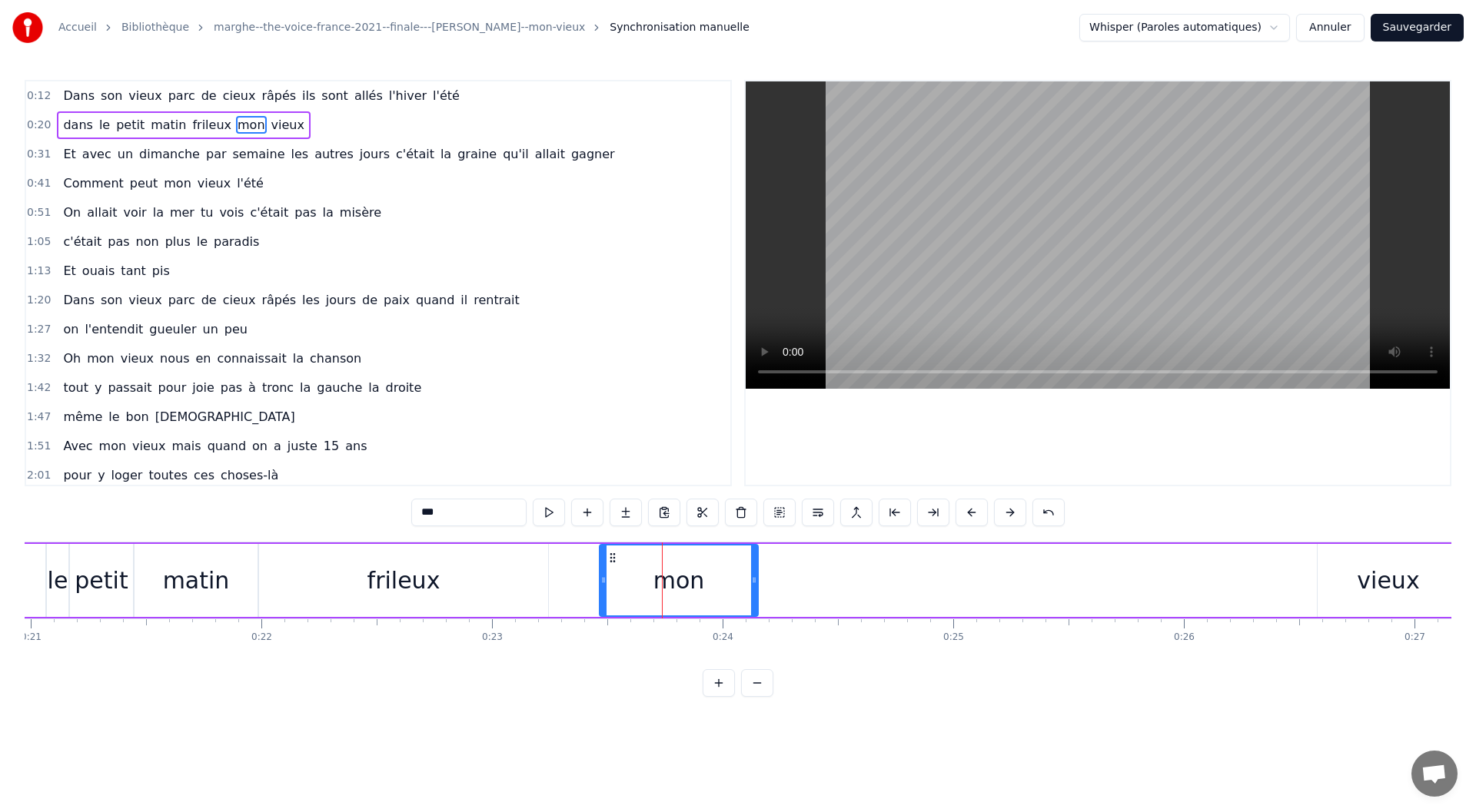
drag, startPoint x: 571, startPoint y: 571, endPoint x: 602, endPoint y: 578, distance: 31.8
click at [602, 578] on div at bounding box center [603, 579] width 6 height 69
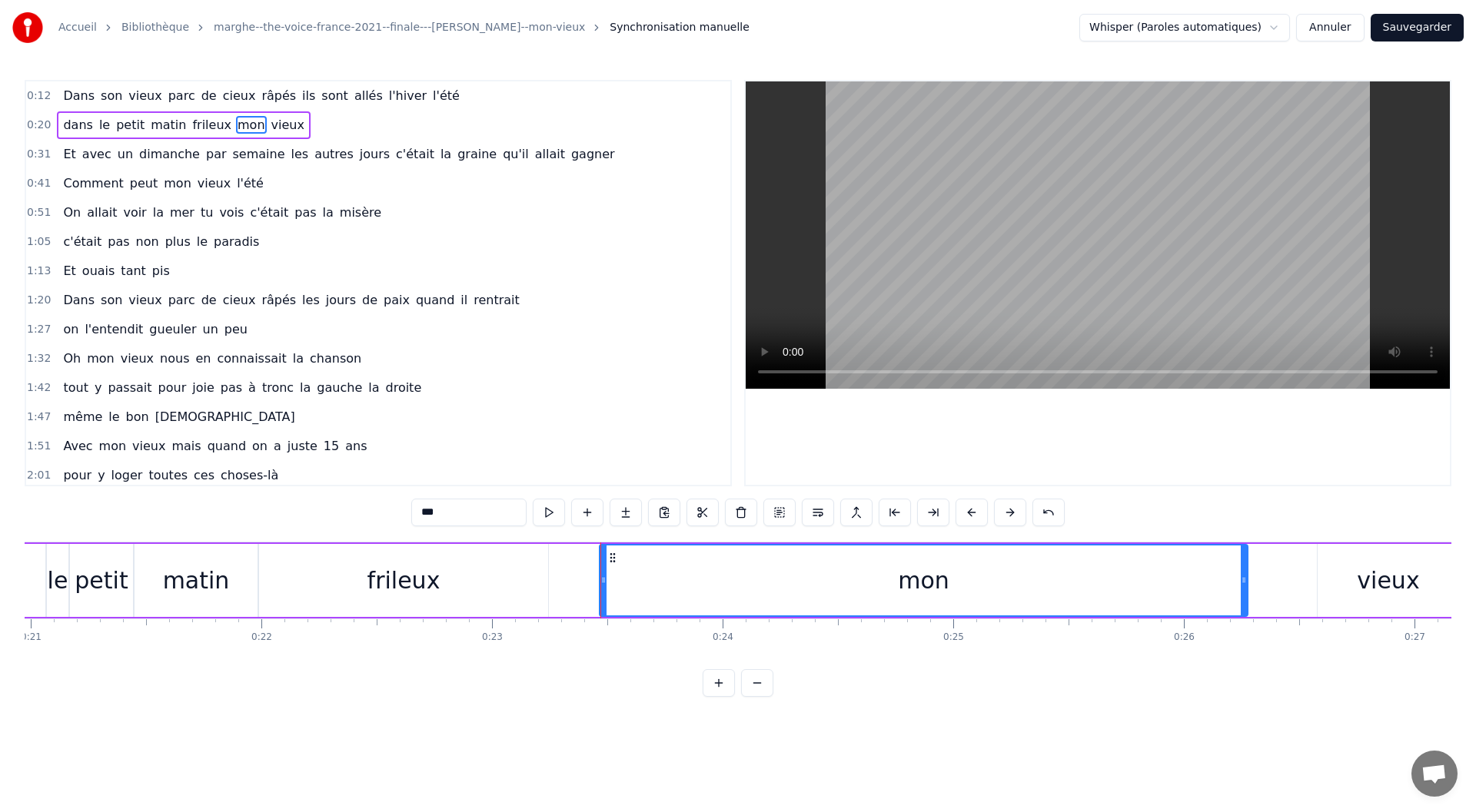
drag, startPoint x: 757, startPoint y: 577, endPoint x: 1246, endPoint y: 590, distance: 489.2
click at [1246, 590] on div at bounding box center [1243, 579] width 6 height 69
click at [597, 580] on div "dans le petit matin frileux mon vieux" at bounding box center [690, 580] width 1541 height 76
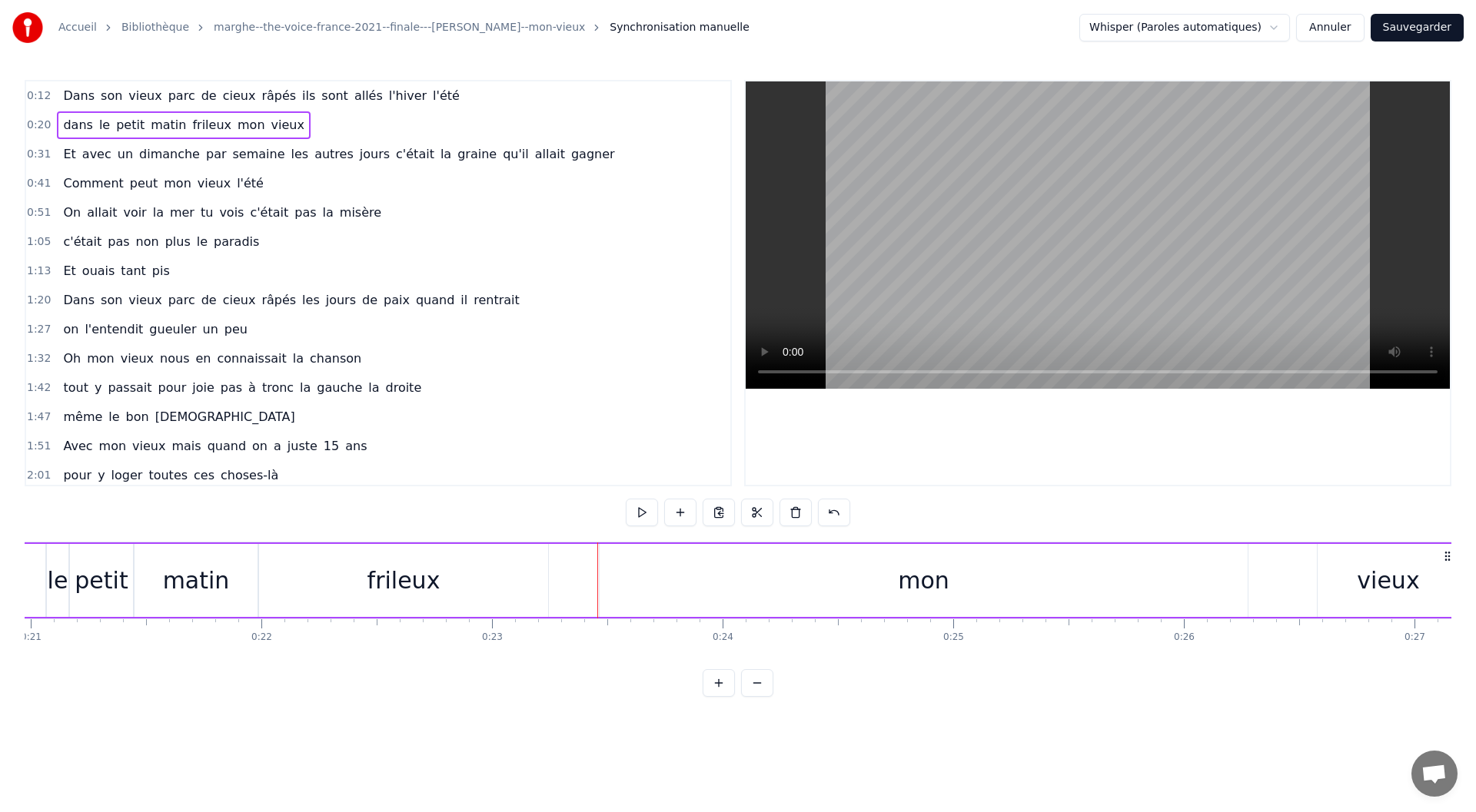
drag, startPoint x: 599, startPoint y: 553, endPoint x: 651, endPoint y: 553, distance: 52.0
click at [643, 552] on div "mon" at bounding box center [923, 580] width 649 height 73
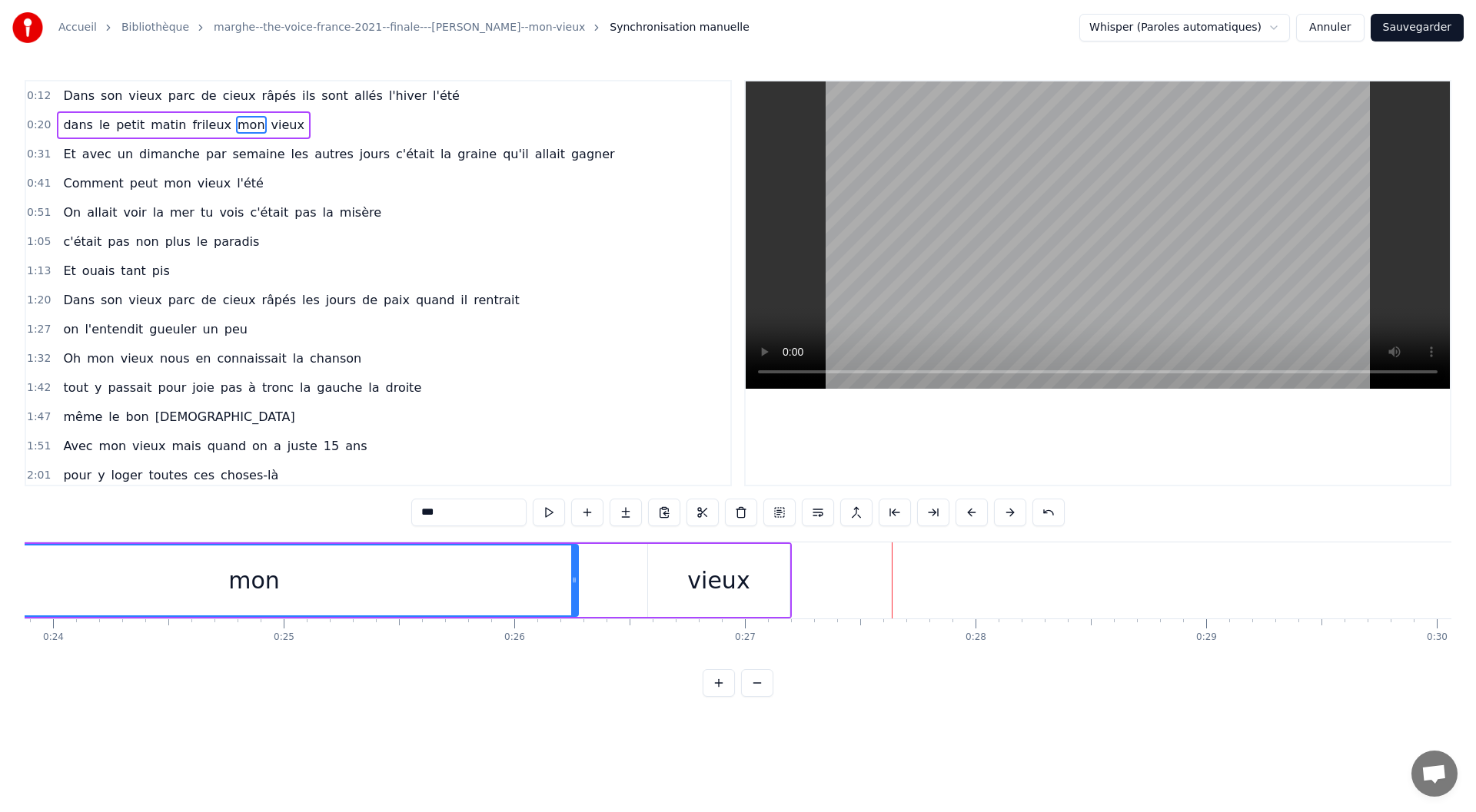
scroll to position [0, 4839]
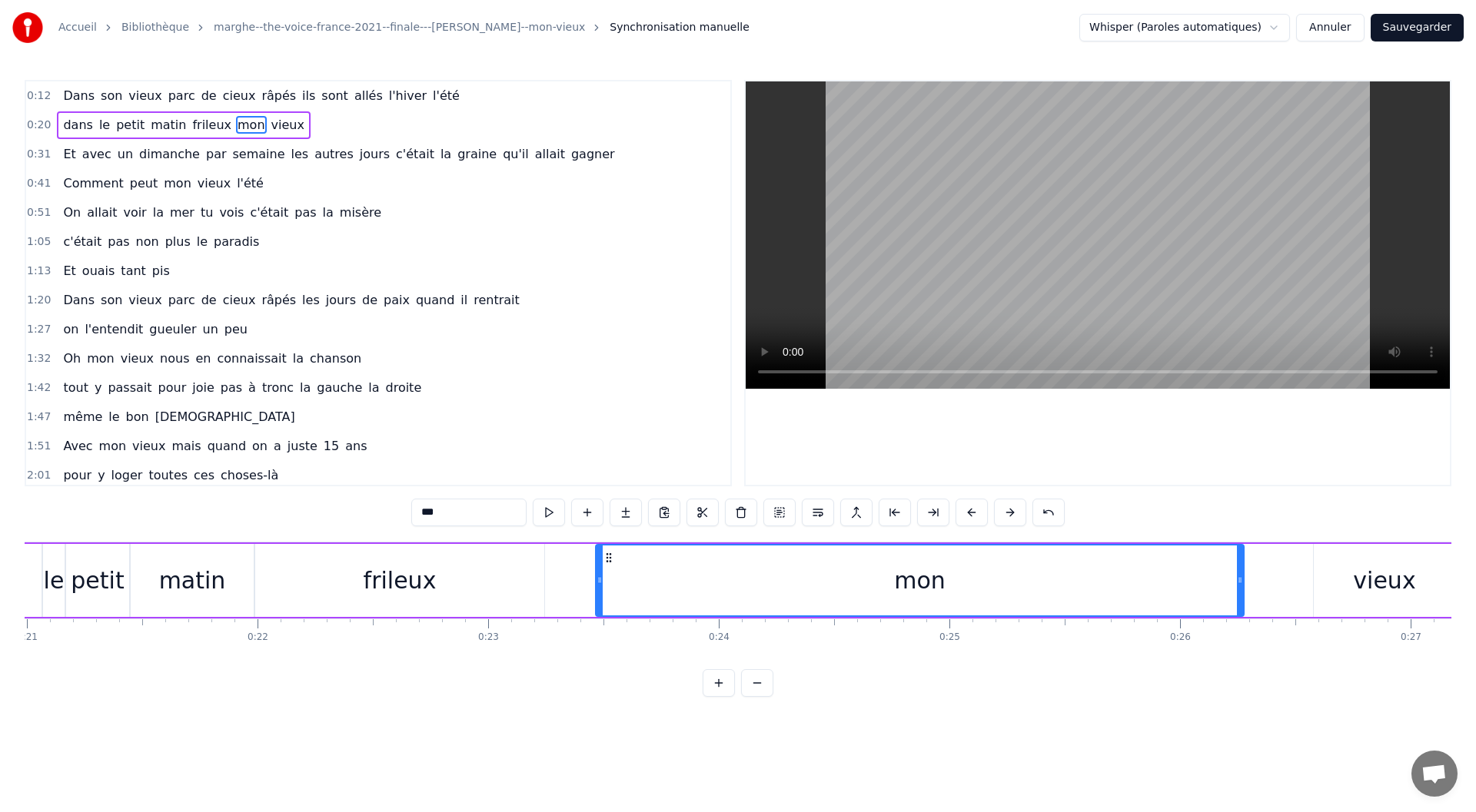
click at [610, 563] on icon at bounding box center [609, 558] width 13 height 13
click at [611, 556] on icon at bounding box center [609, 558] width 13 height 13
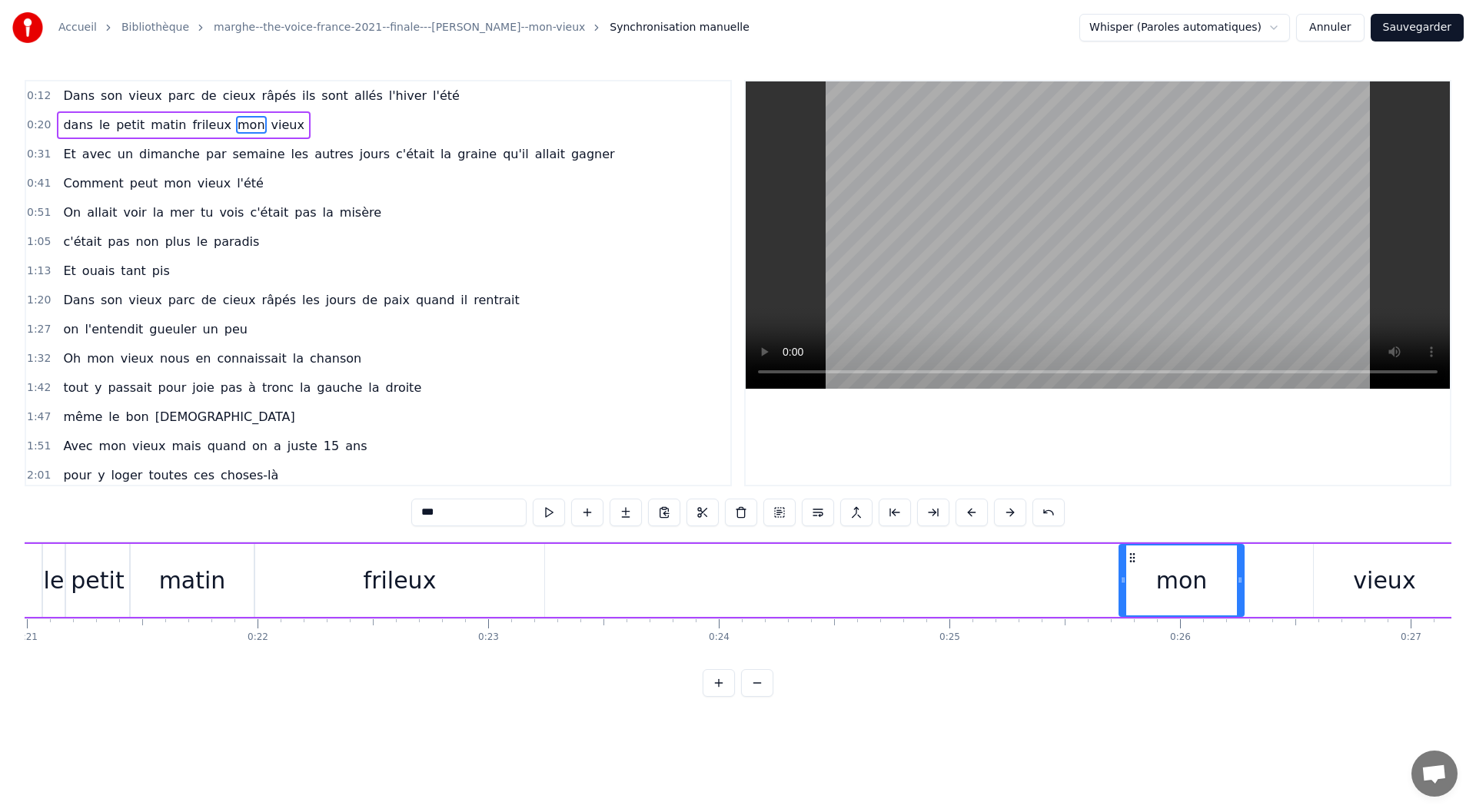
drag, startPoint x: 598, startPoint y: 565, endPoint x: 1122, endPoint y: 581, distance: 524.2
click at [1122, 581] on div at bounding box center [1123, 579] width 6 height 69
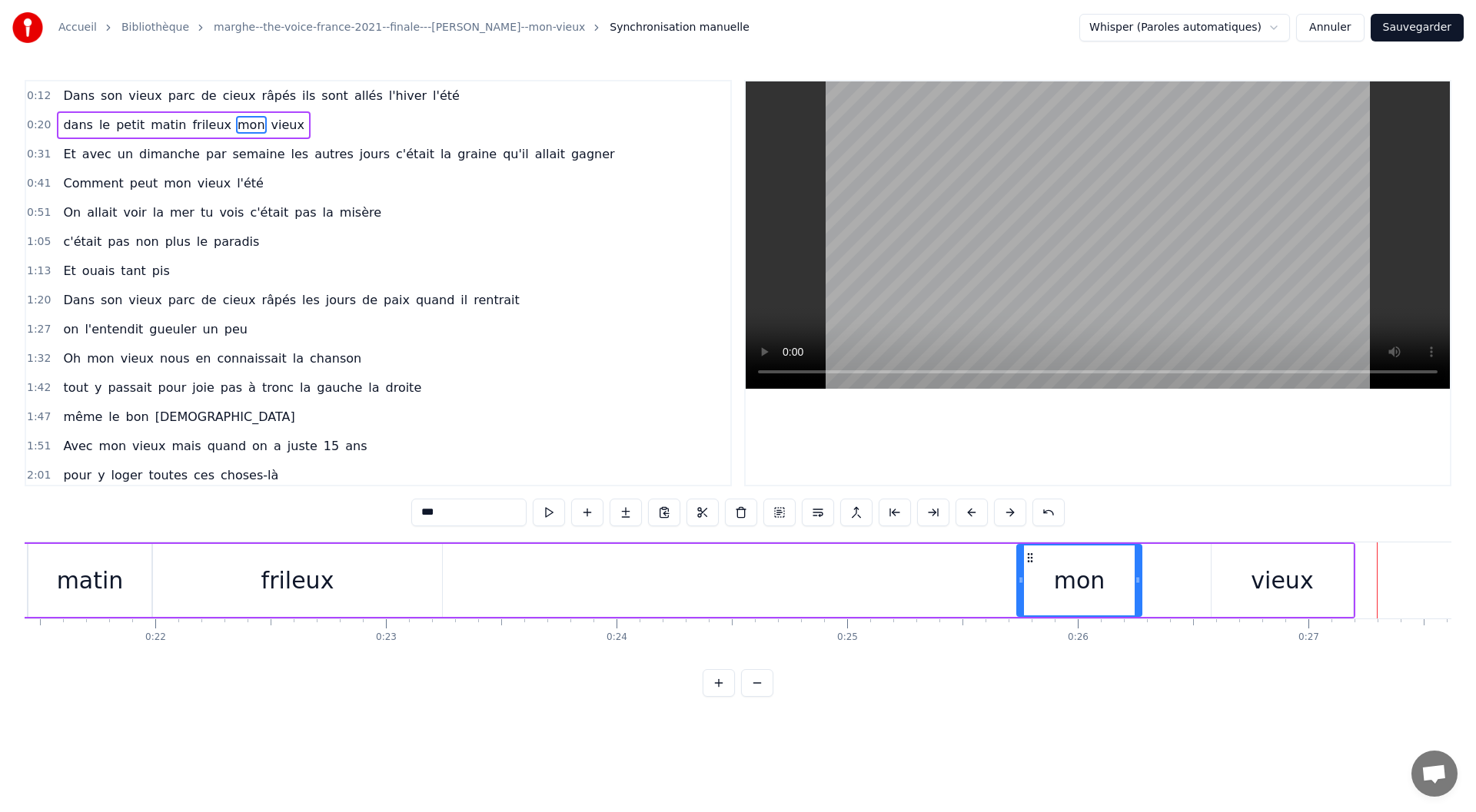
scroll to position [0, 4967]
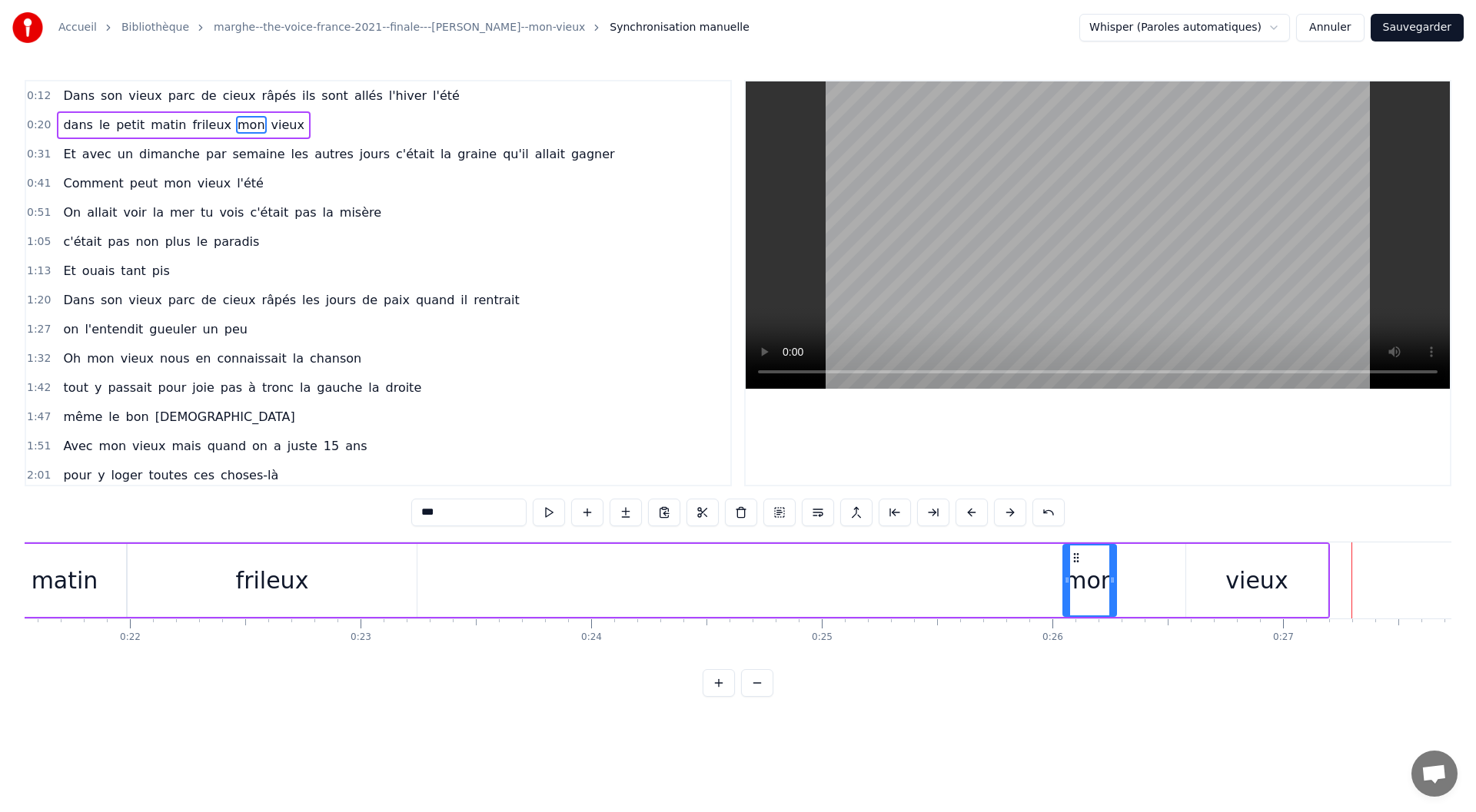
drag, startPoint x: 994, startPoint y: 577, endPoint x: 1066, endPoint y: 580, distance: 72.1
click at [1066, 580] on icon at bounding box center [1067, 580] width 6 height 13
drag, startPoint x: 1114, startPoint y: 582, endPoint x: 1159, endPoint y: 581, distance: 45.0
click at [1159, 581] on icon at bounding box center [1157, 580] width 6 height 13
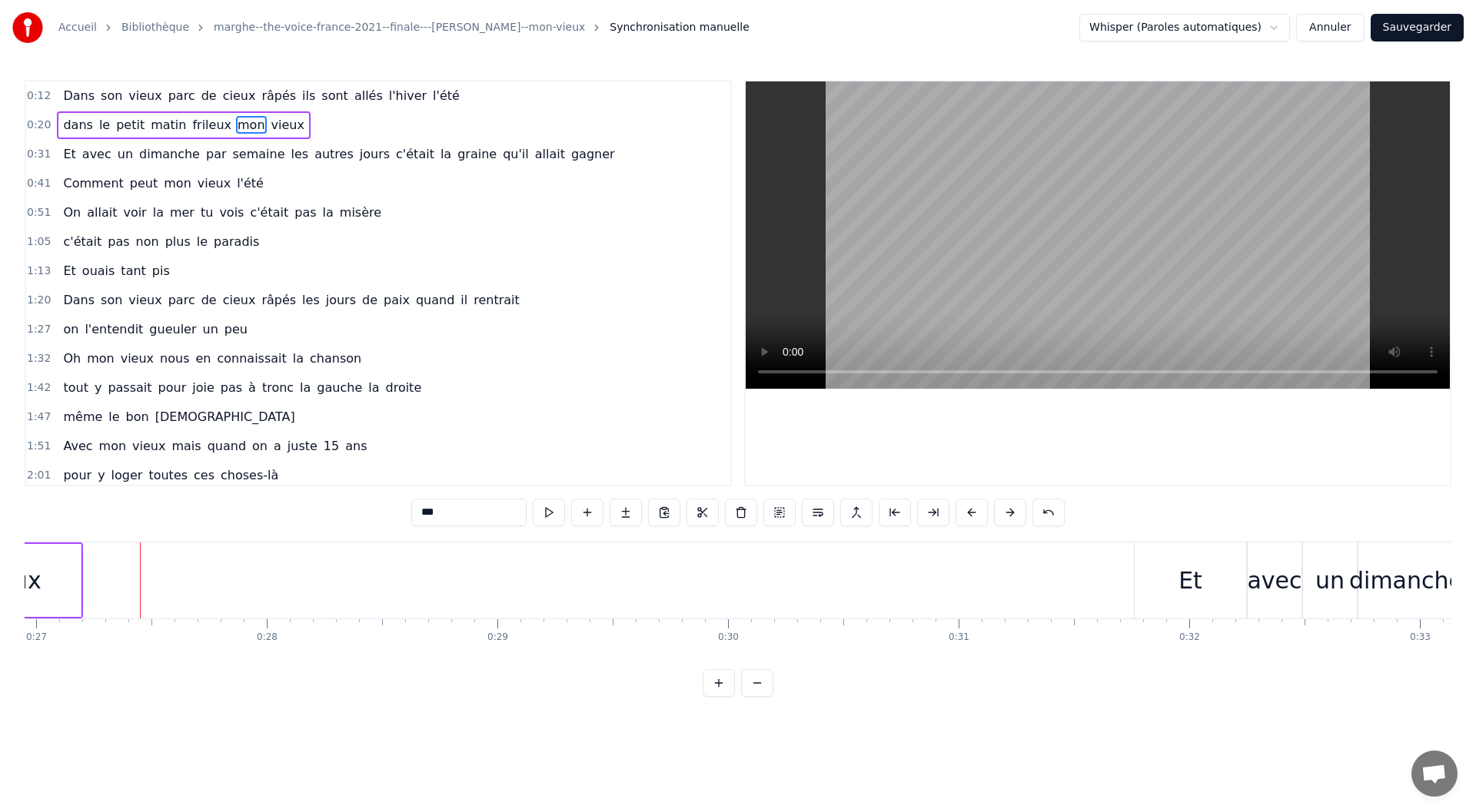
scroll to position [0, 5223]
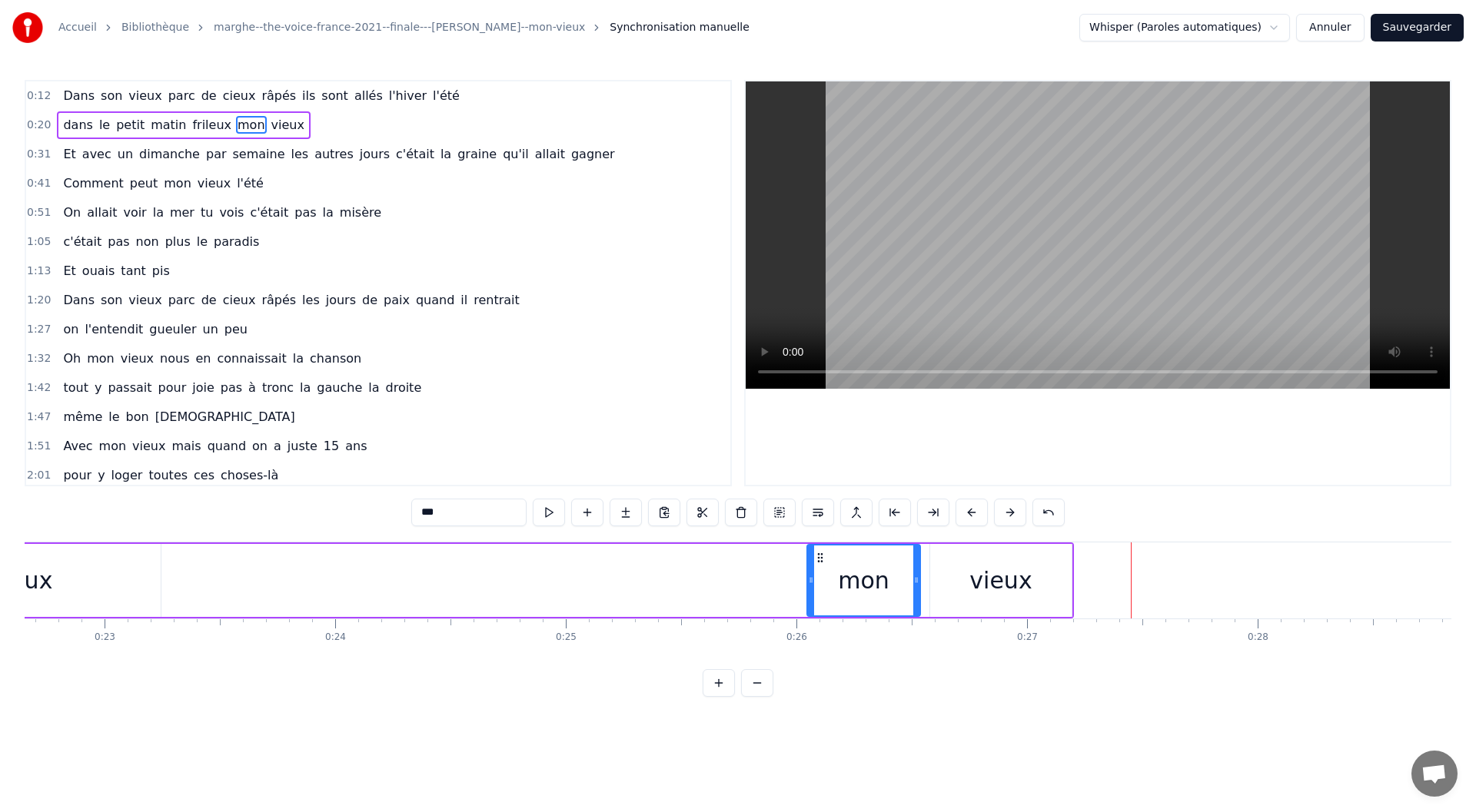
drag, startPoint x: 903, startPoint y: 582, endPoint x: 918, endPoint y: 578, distance: 15.5
click at [918, 578] on icon at bounding box center [916, 580] width 6 height 13
drag, startPoint x: 808, startPoint y: 578, endPoint x: 863, endPoint y: 578, distance: 55.0
click at [863, 578] on icon at bounding box center [865, 580] width 6 height 13
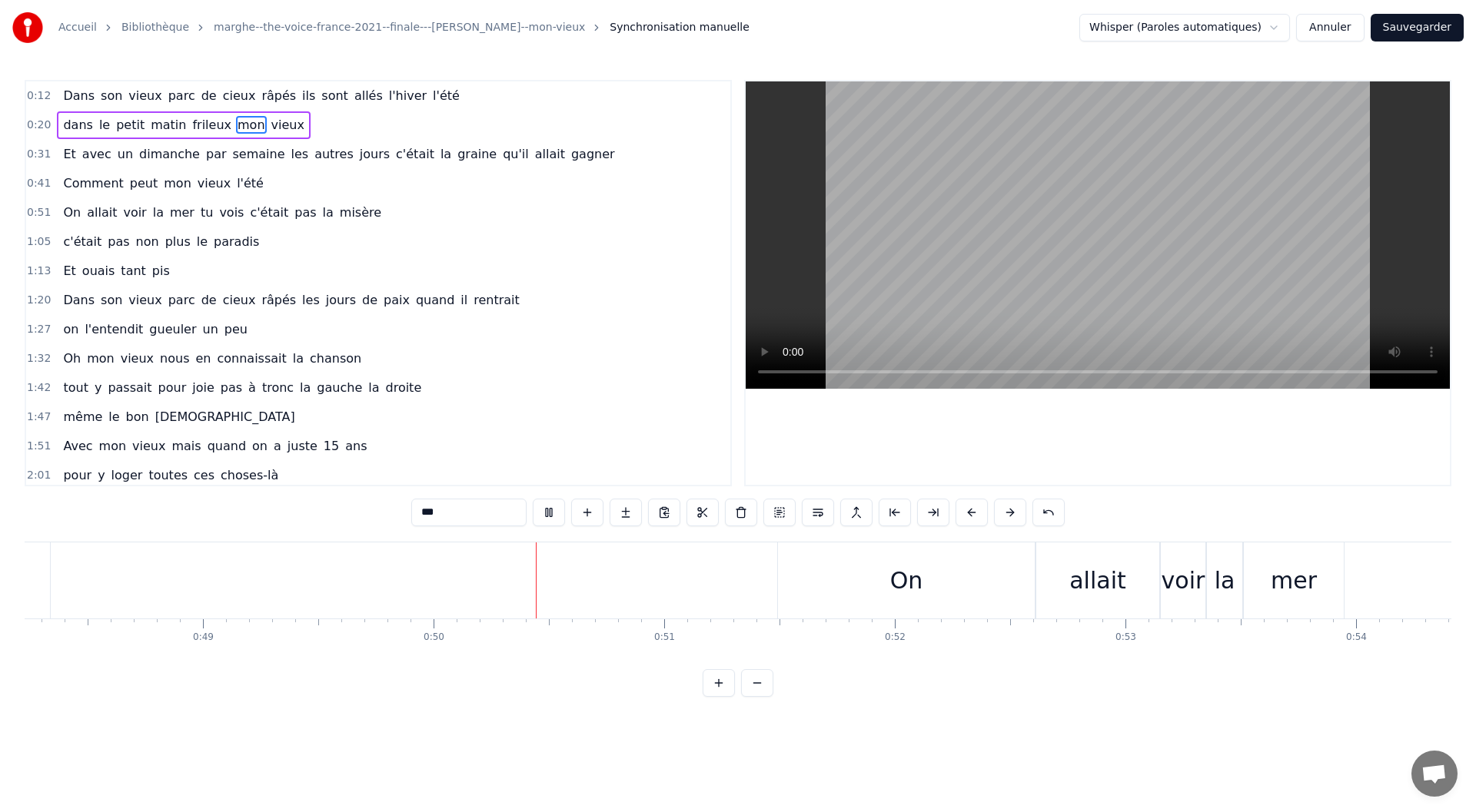
scroll to position [0, 11416]
click at [22, 26] on img at bounding box center [27, 27] width 30 height 30
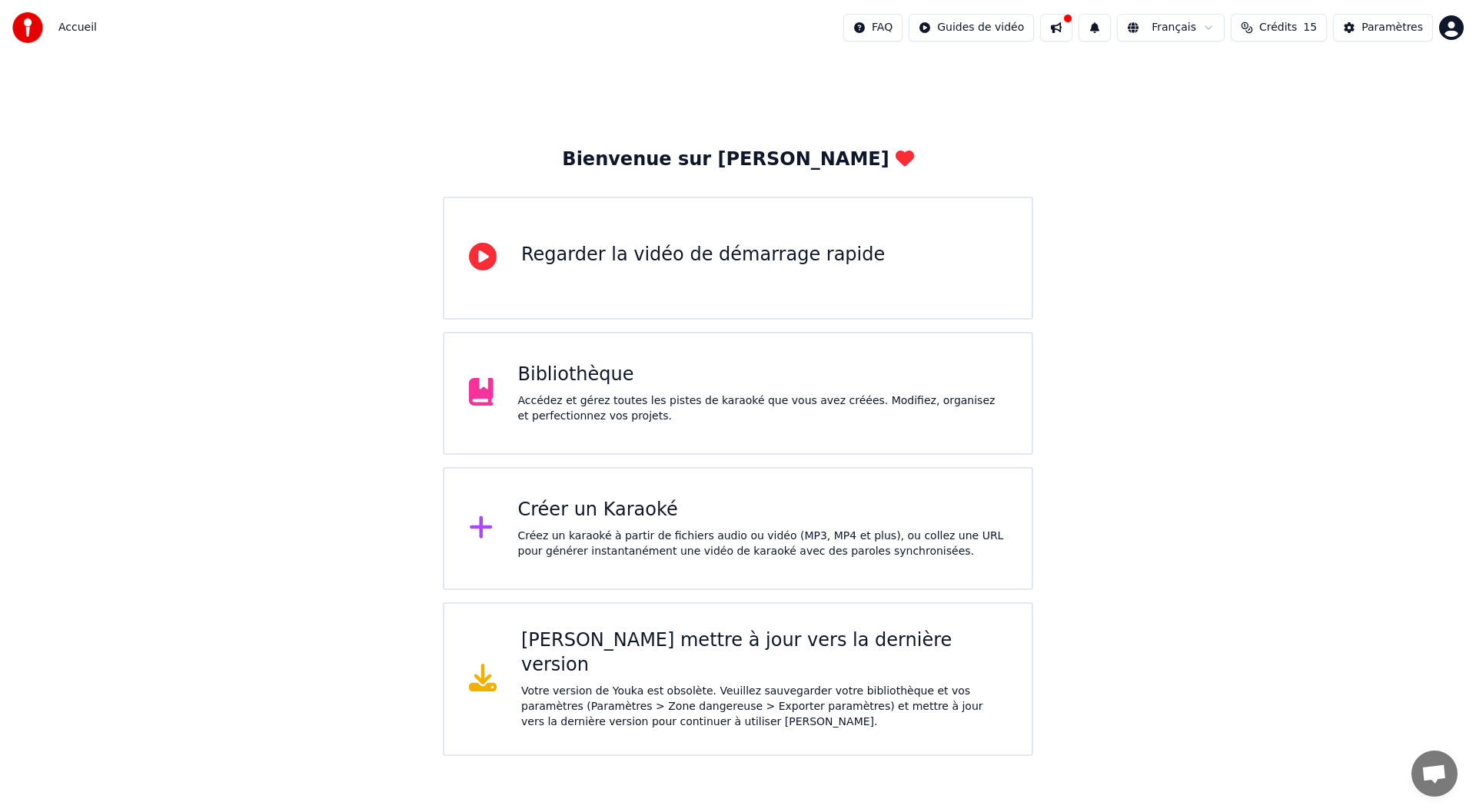
click at [588, 404] on div "Accédez et gérez toutes les pistes de karaoké que vous avez créées. Modifiez, o…" at bounding box center [762, 408] width 489 height 30
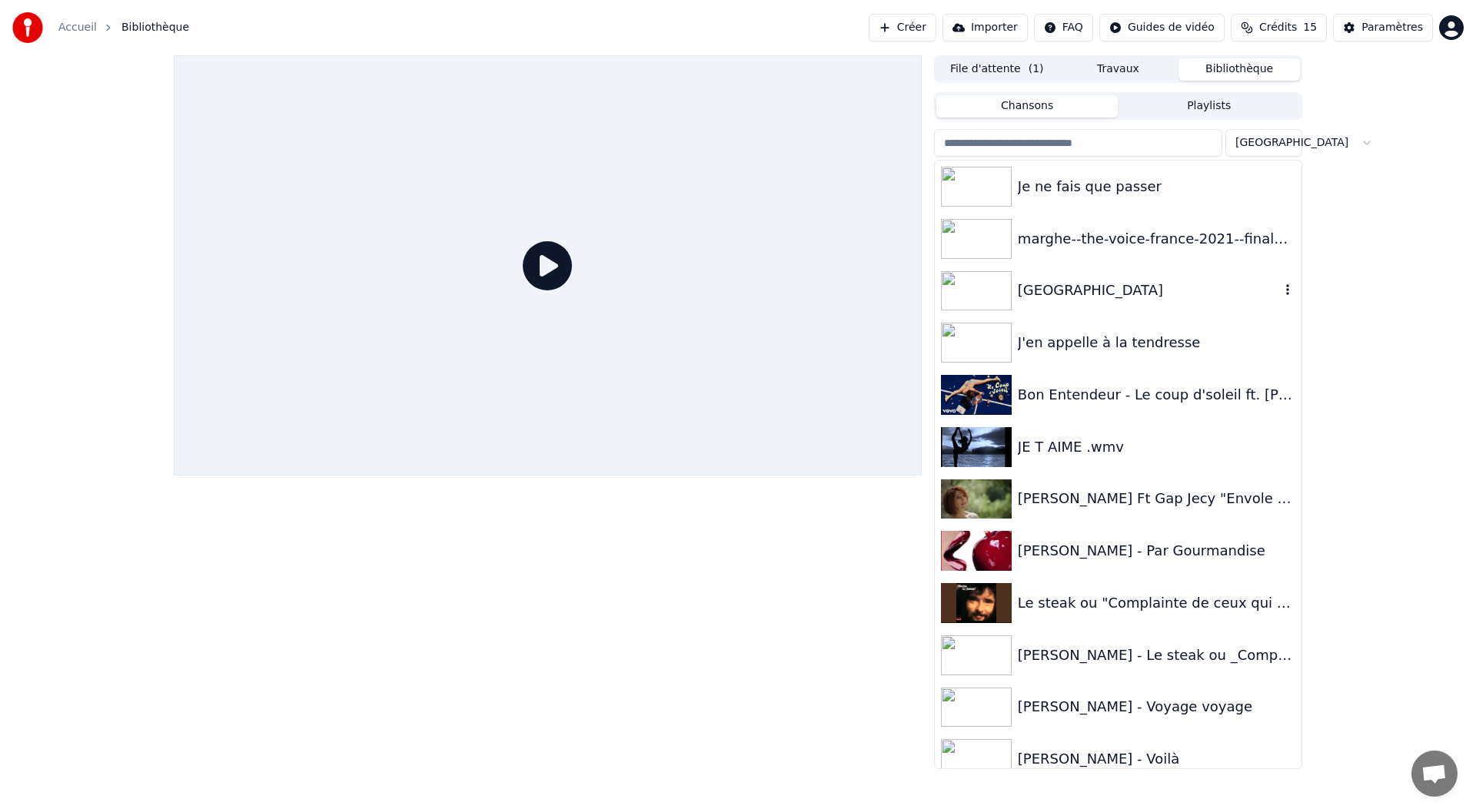
click at [970, 295] on img at bounding box center [976, 291] width 70 height 40
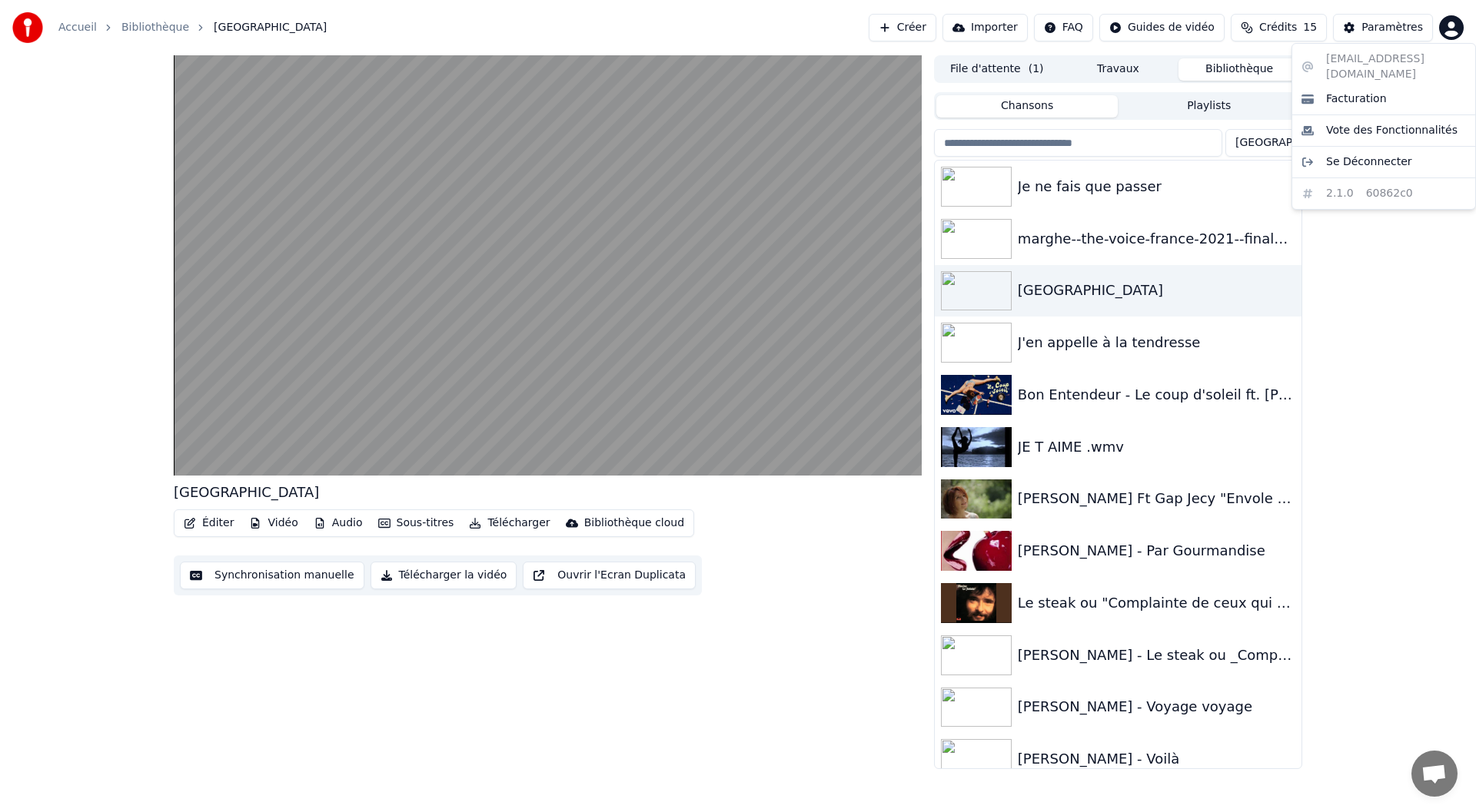
click at [1454, 21] on html "Accueil Bibliothèque santa [PERSON_NAME] Importer FAQ Guides de vidéo Crédits 1…" at bounding box center [738, 406] width 1476 height 812
click at [1346, 155] on span "Se Déconnecter" at bounding box center [1368, 162] width 86 height 16
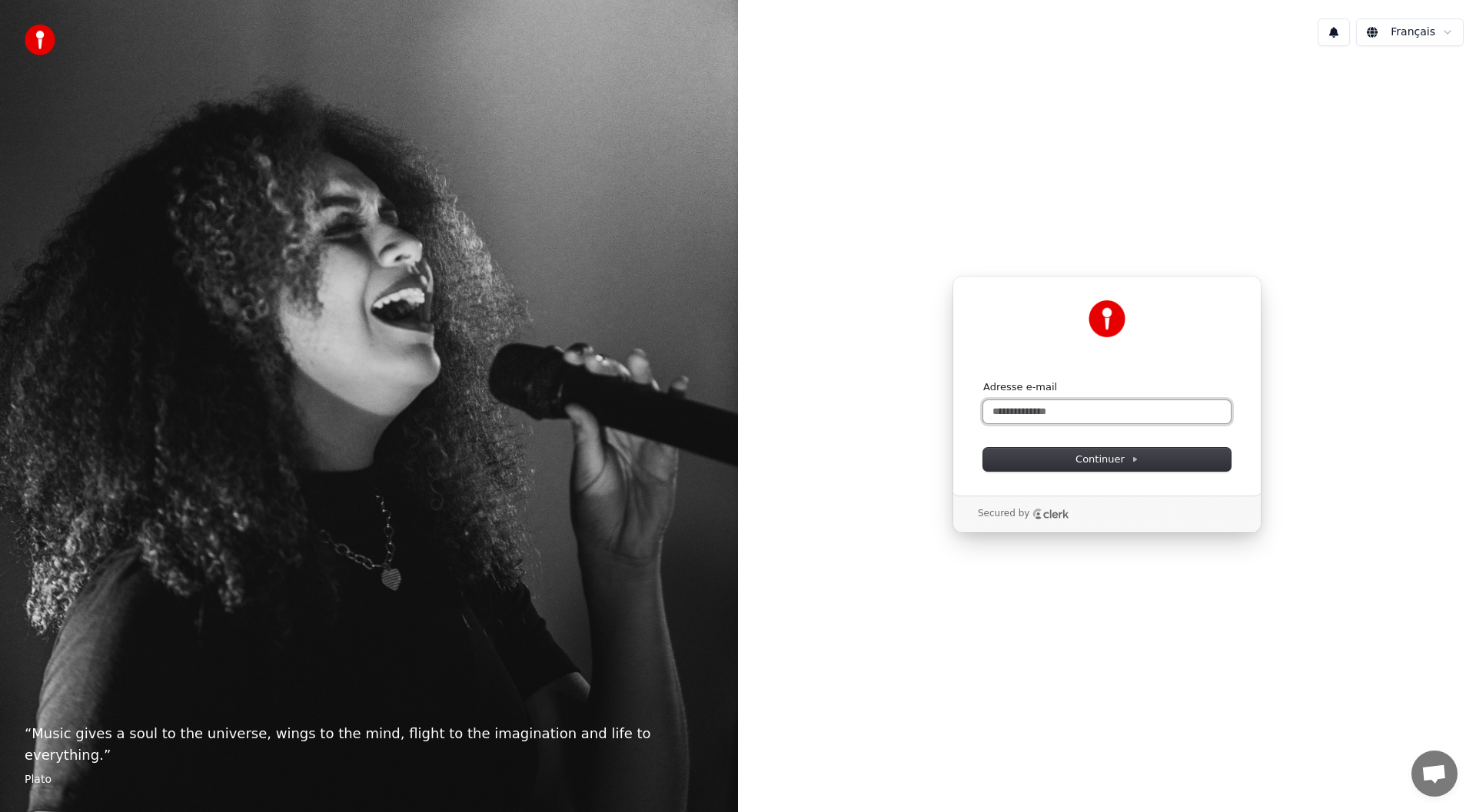
click at [1025, 415] on input "Adresse e-mail" at bounding box center [1106, 412] width 248 height 23
click at [1115, 458] on span "Continuer" at bounding box center [1106, 459] width 63 height 14
type input "**********"
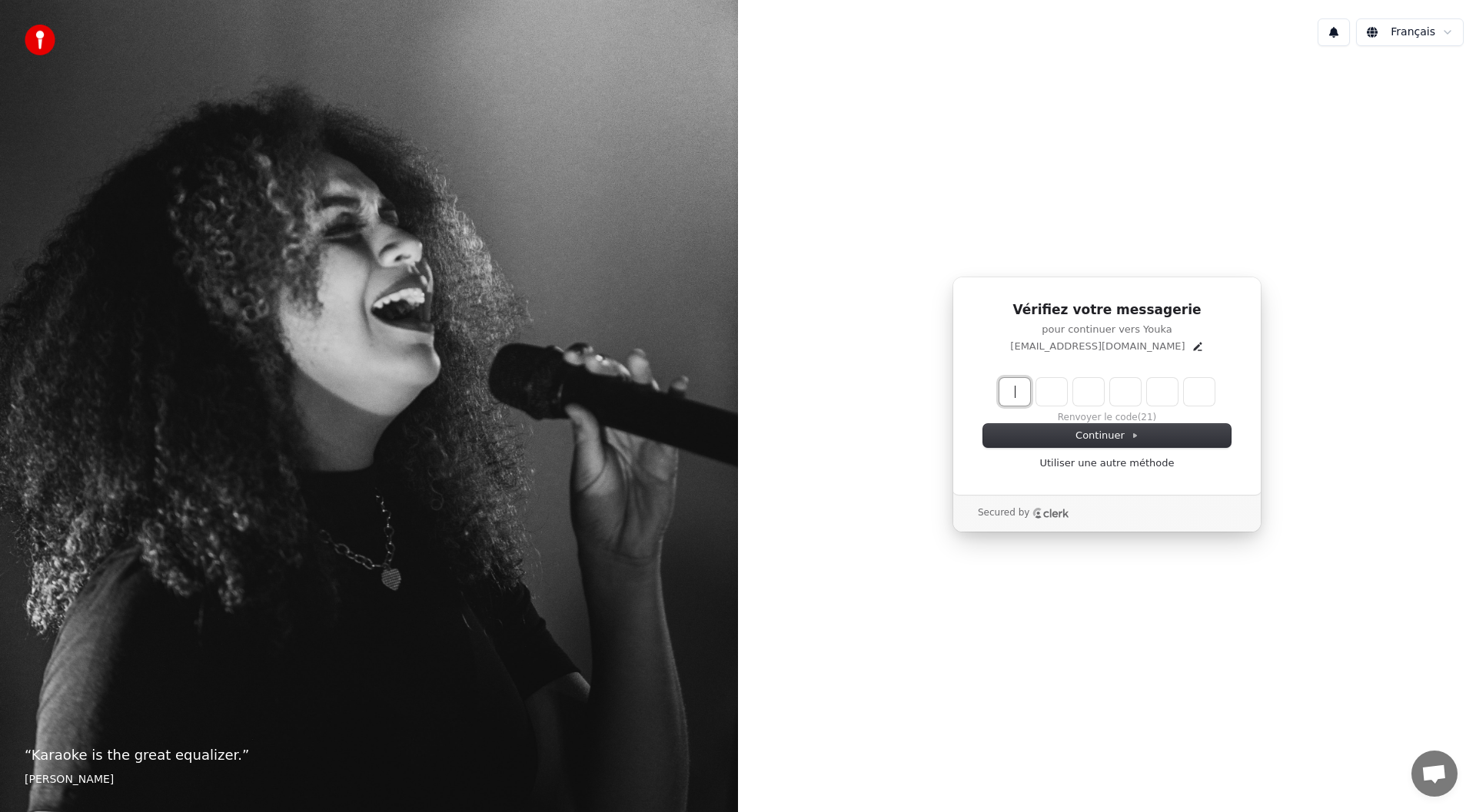
click at [1022, 391] on input "Enter verification code" at bounding box center [1122, 391] width 246 height 27
type input "******"
